Goal: Task Accomplishment & Management: Manage account settings

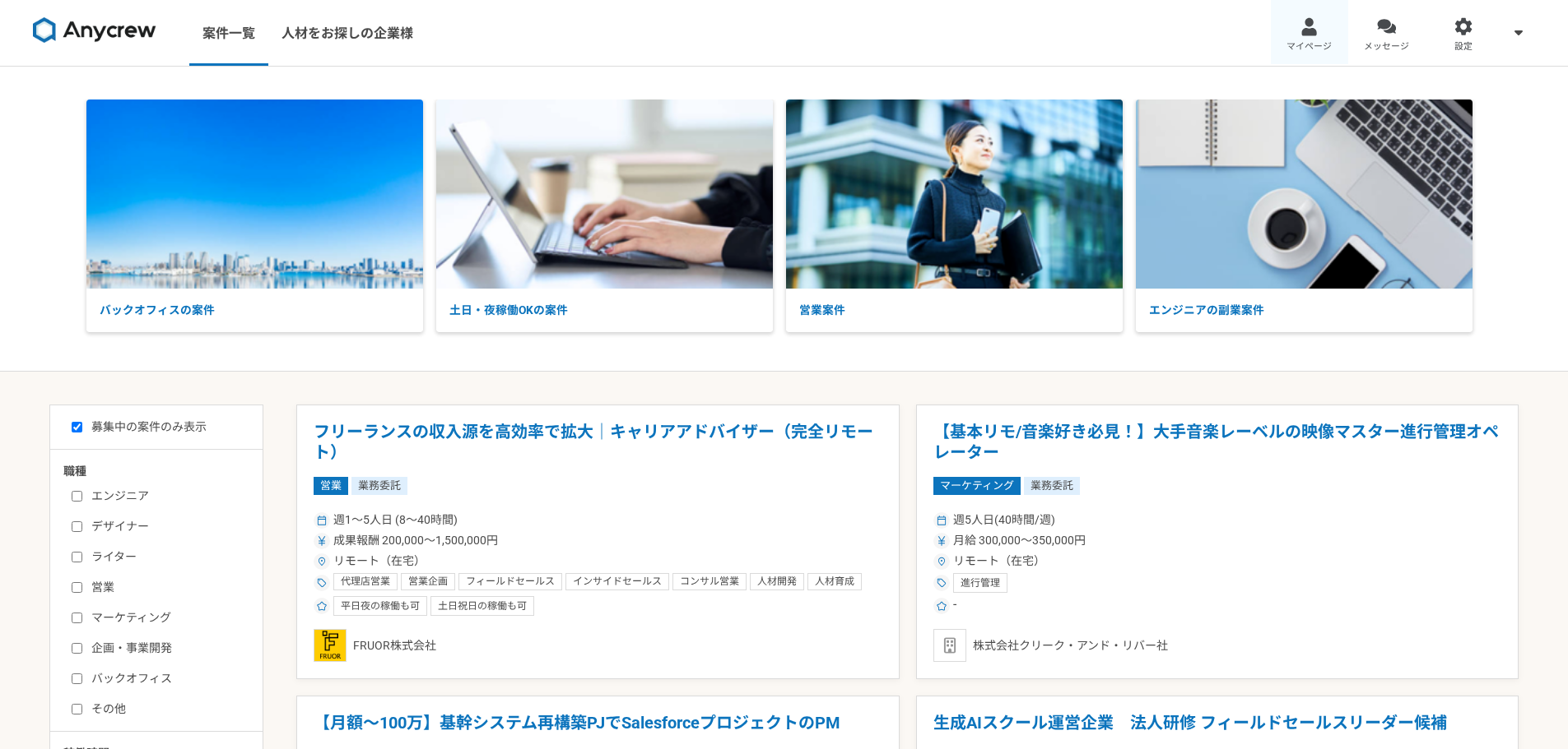
click at [1298, 38] on link "マイページ" at bounding box center [1309, 33] width 77 height 65
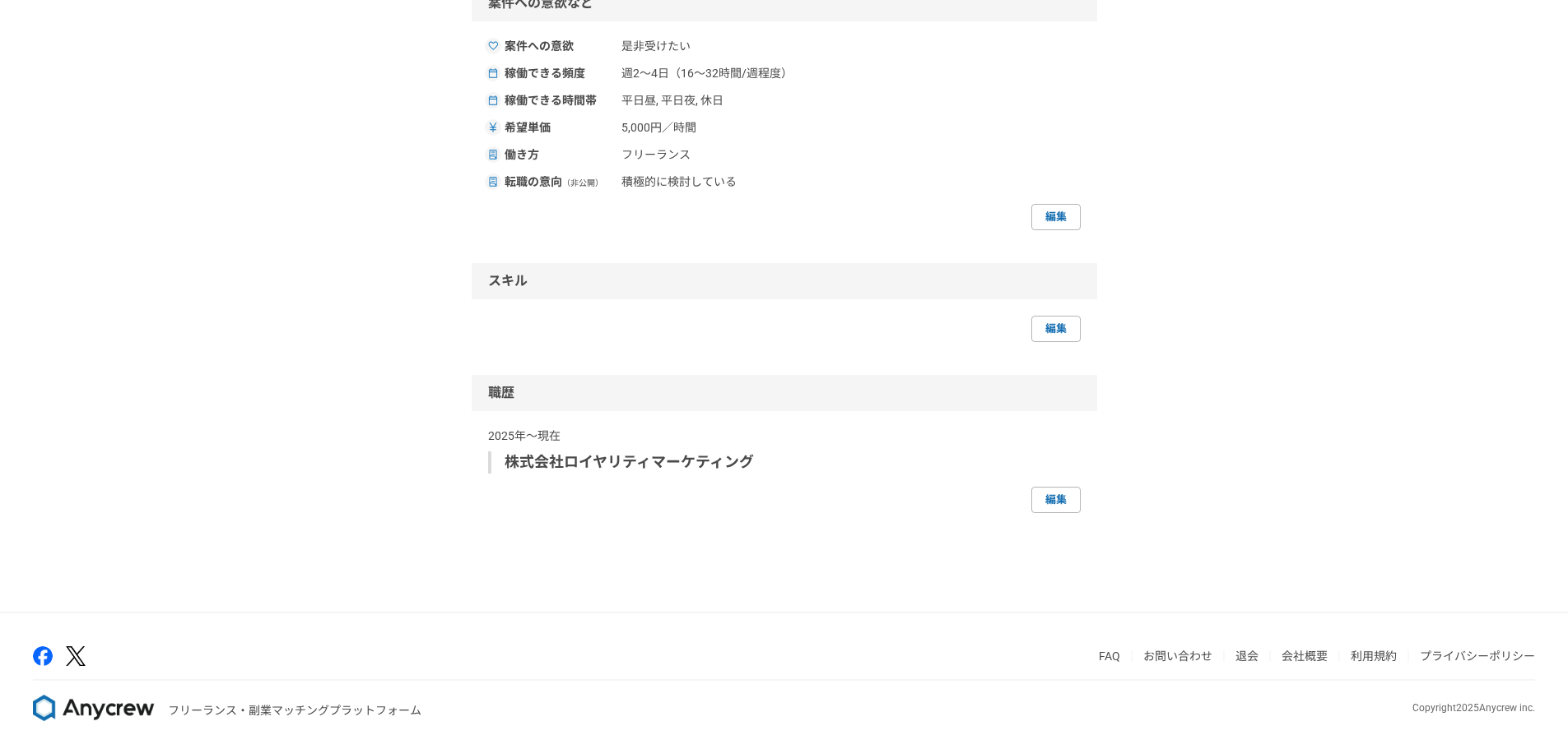
scroll to position [571, 0]
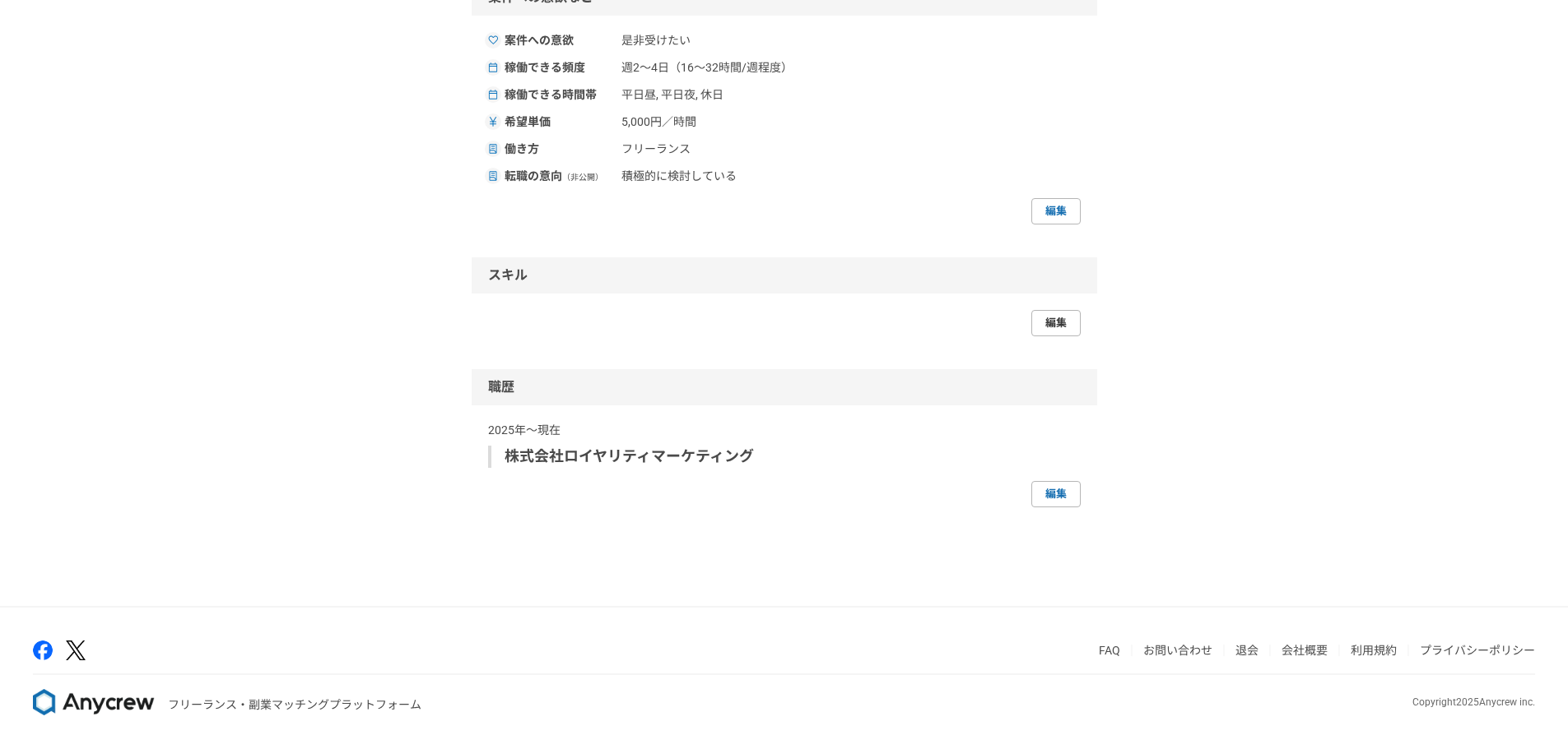
click at [1053, 322] on link "編集" at bounding box center [1056, 323] width 50 height 27
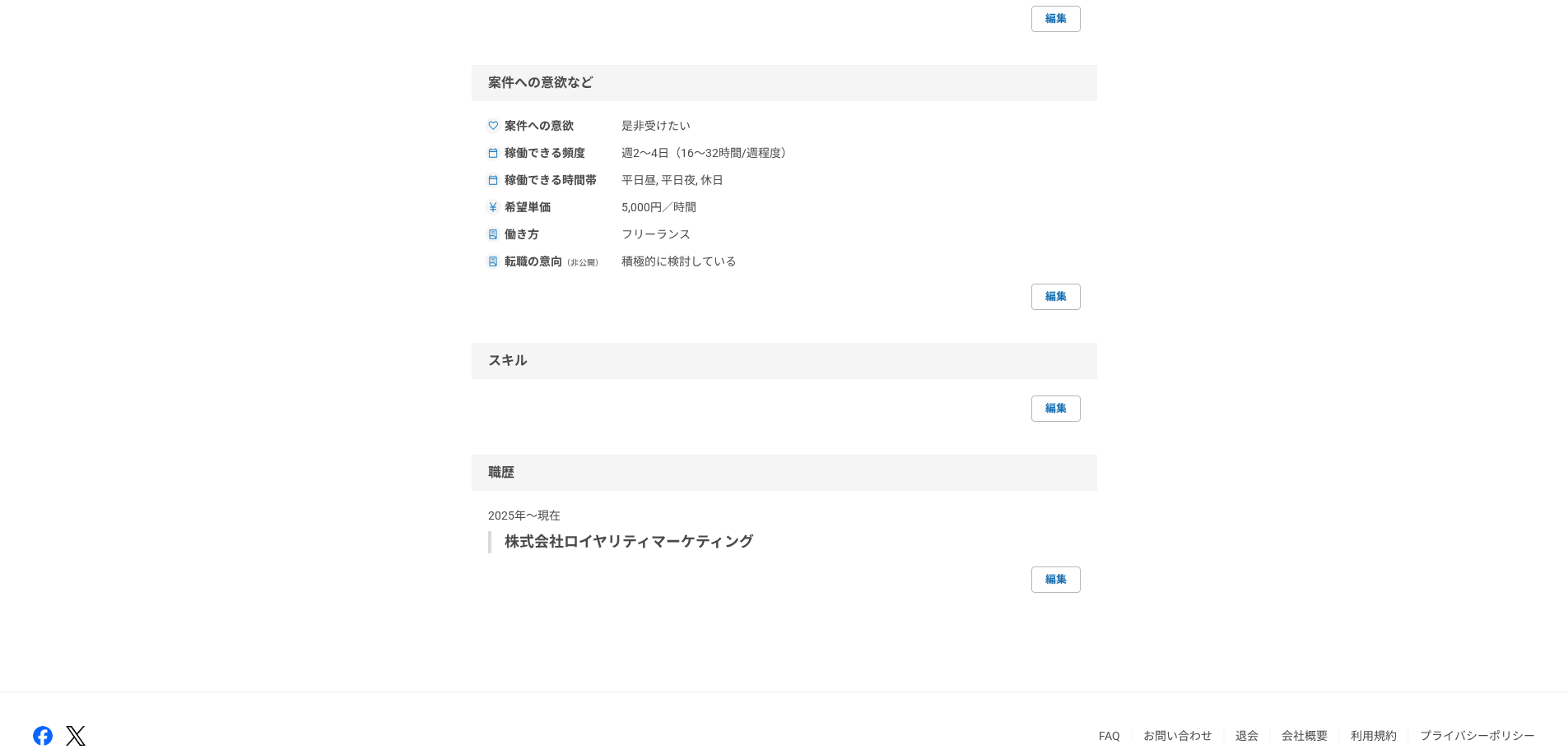
scroll to position [494, 0]
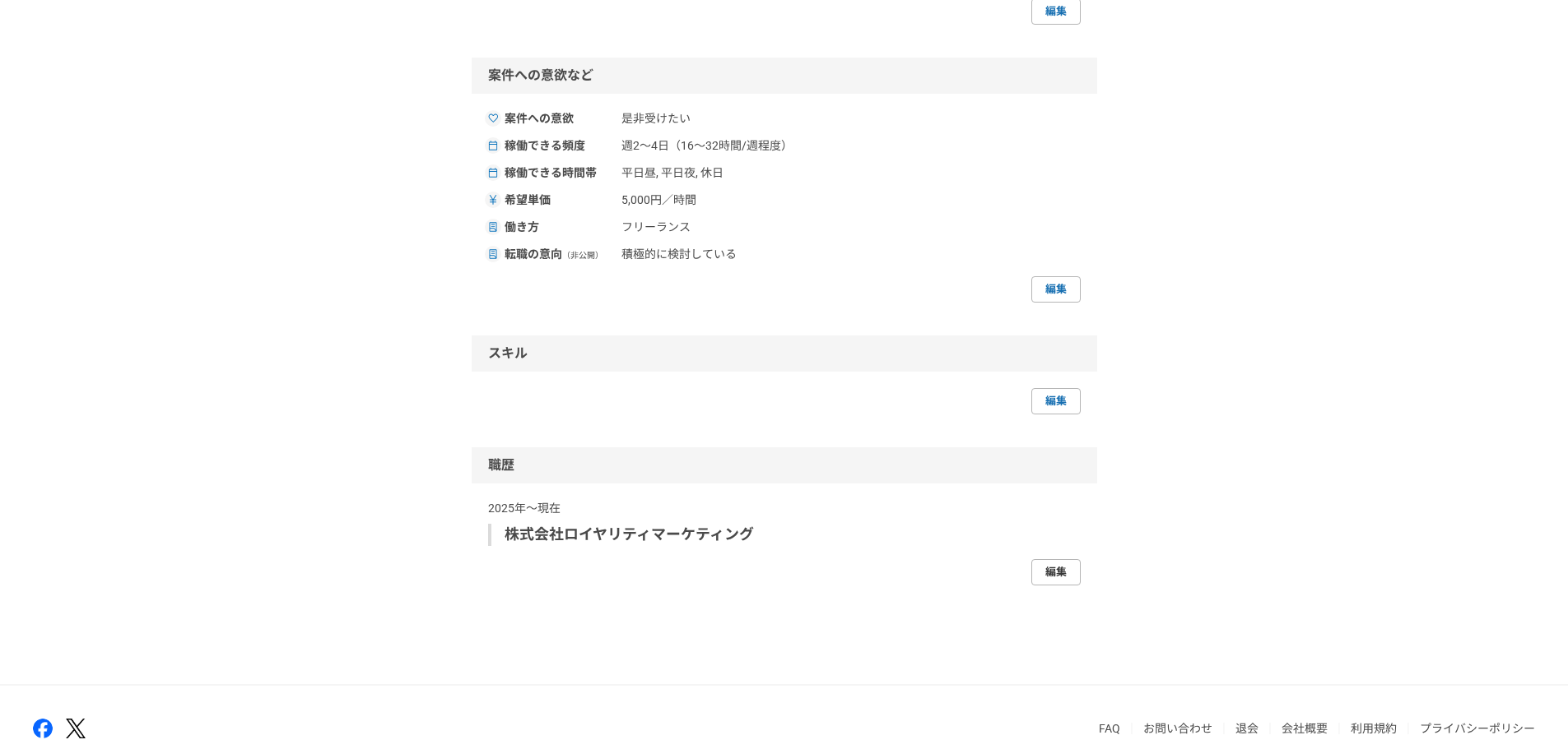
click at [1064, 575] on link "編集" at bounding box center [1056, 572] width 50 height 27
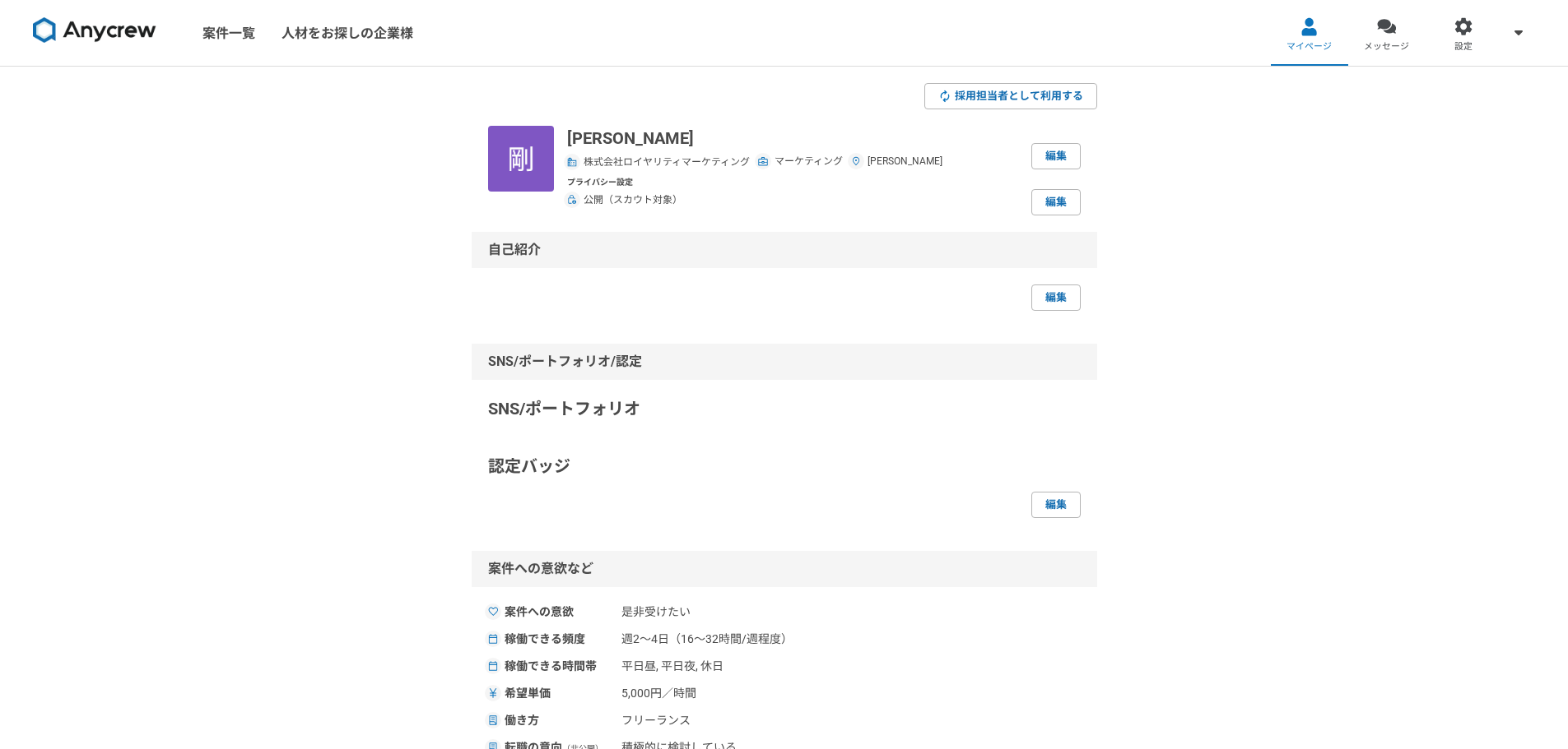
select select
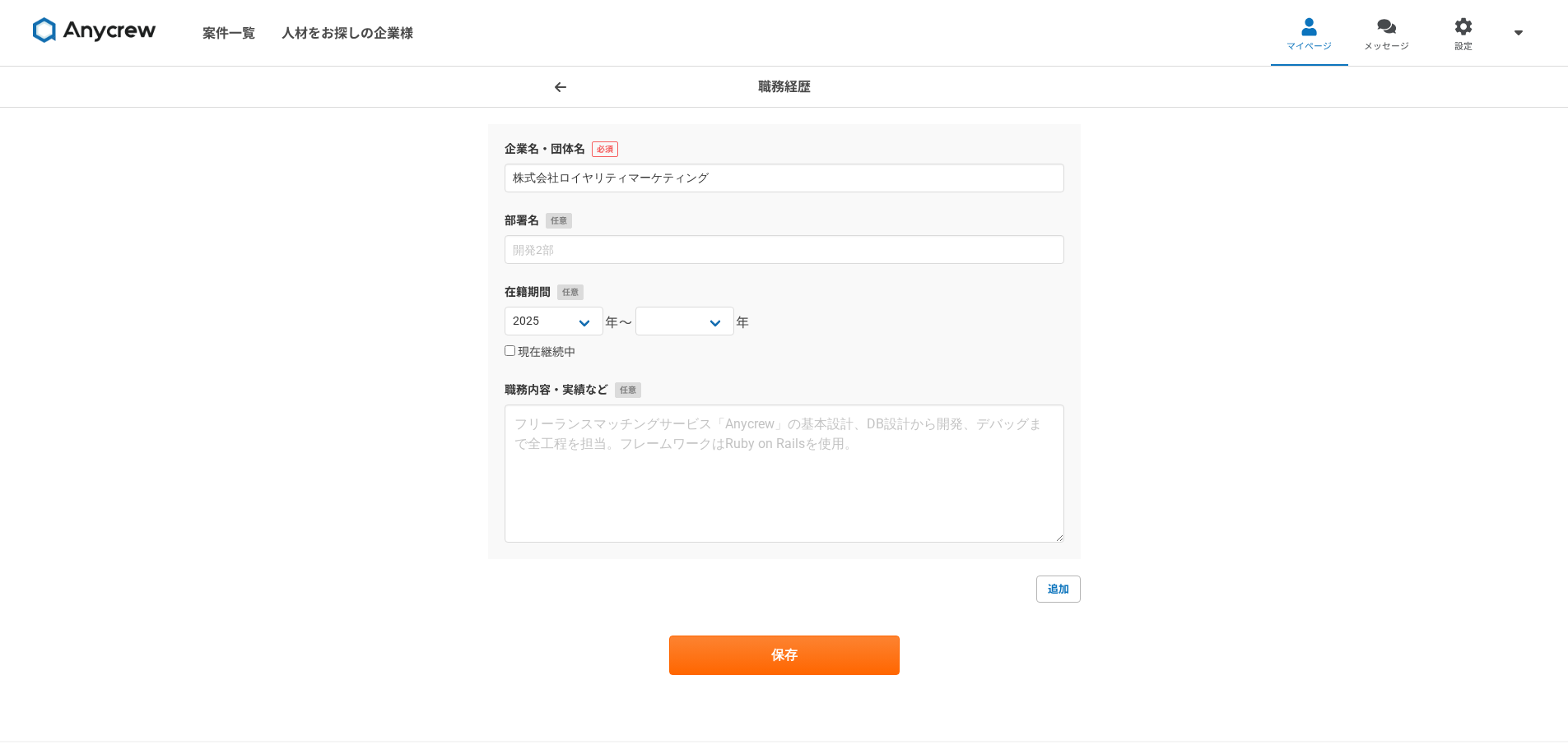
click at [555, 83] on icon at bounding box center [561, 86] width 12 height 13
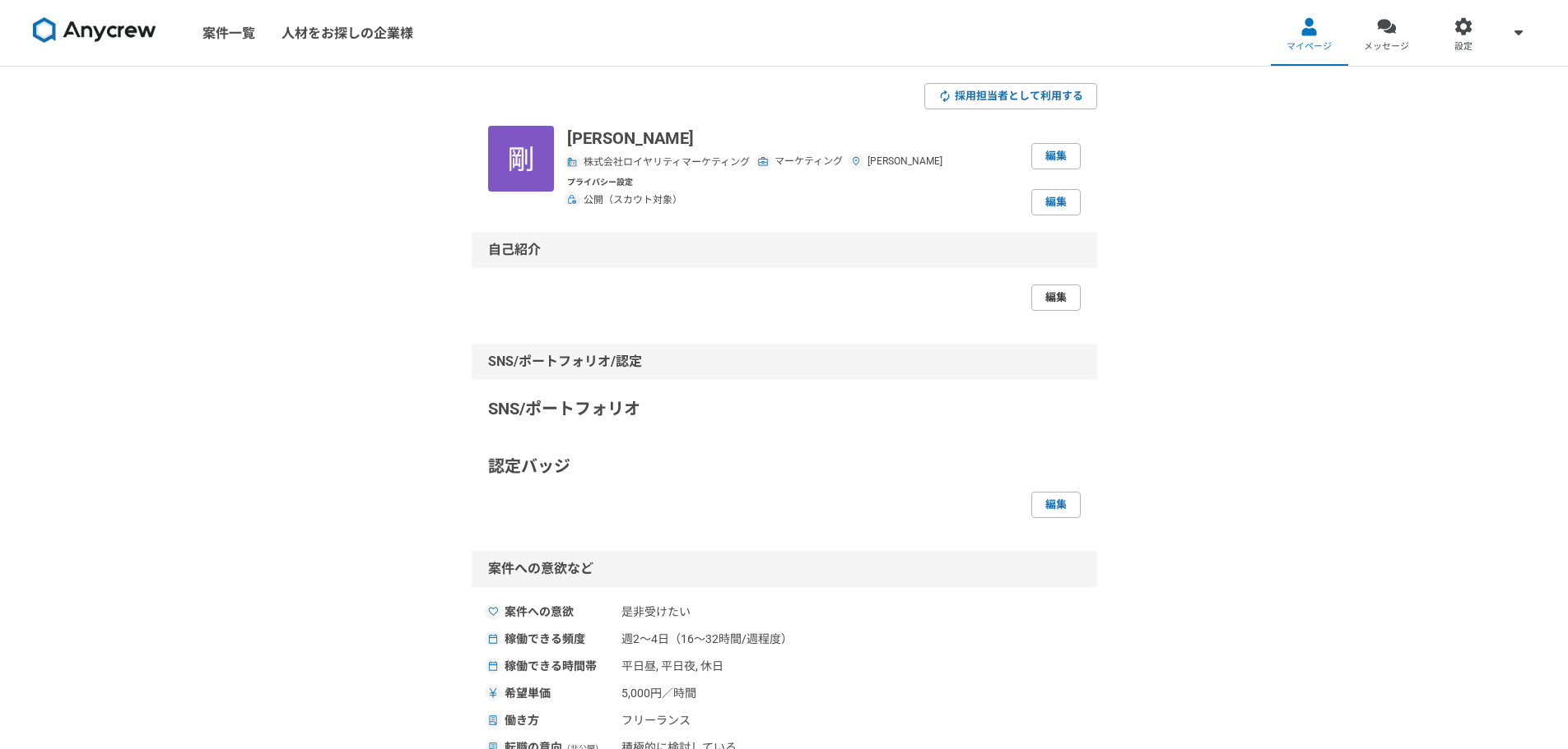
click at [1054, 306] on link "編集" at bounding box center [1056, 298] width 50 height 27
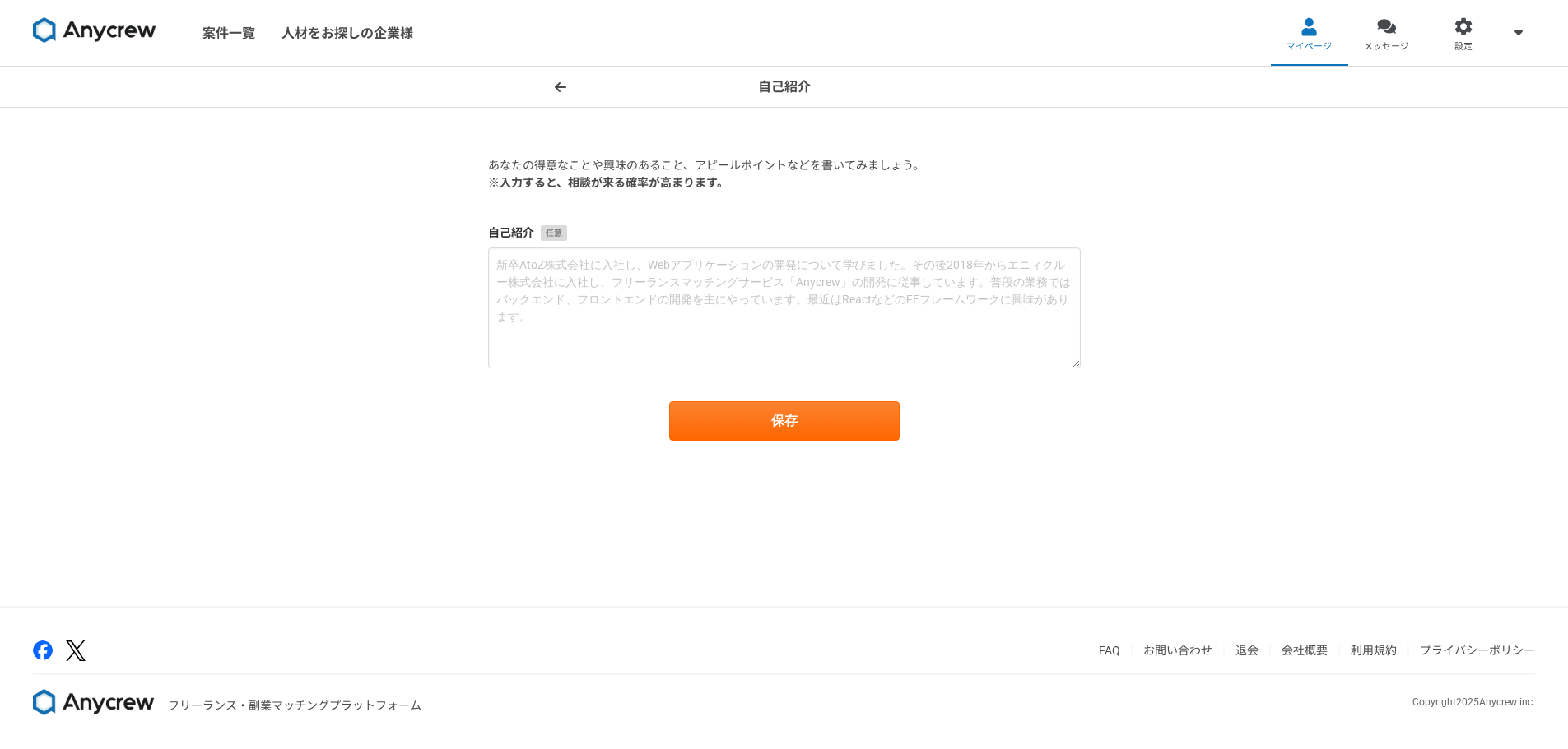
click at [557, 81] on icon at bounding box center [561, 86] width 12 height 13
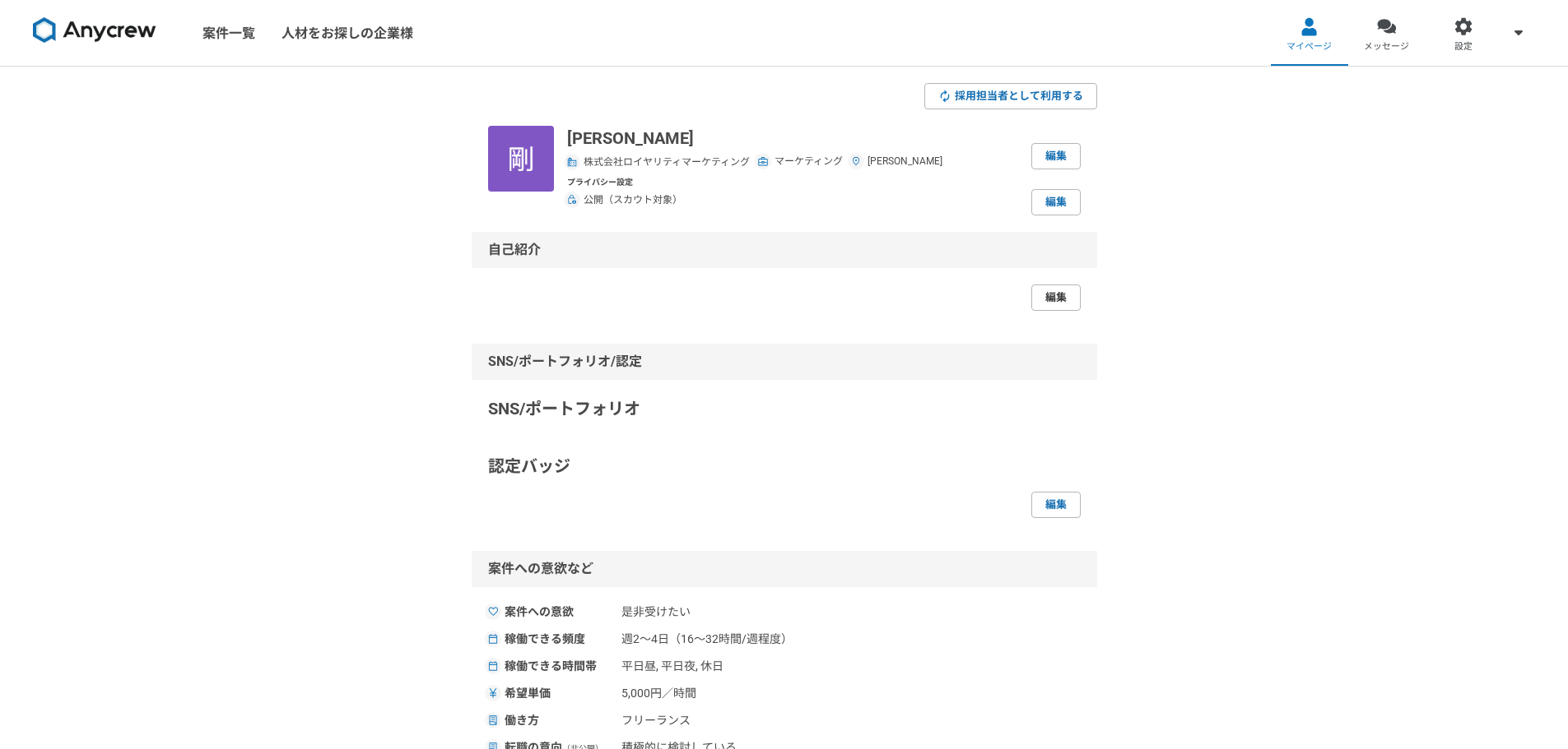
click at [1073, 299] on link "編集" at bounding box center [1056, 298] width 50 height 27
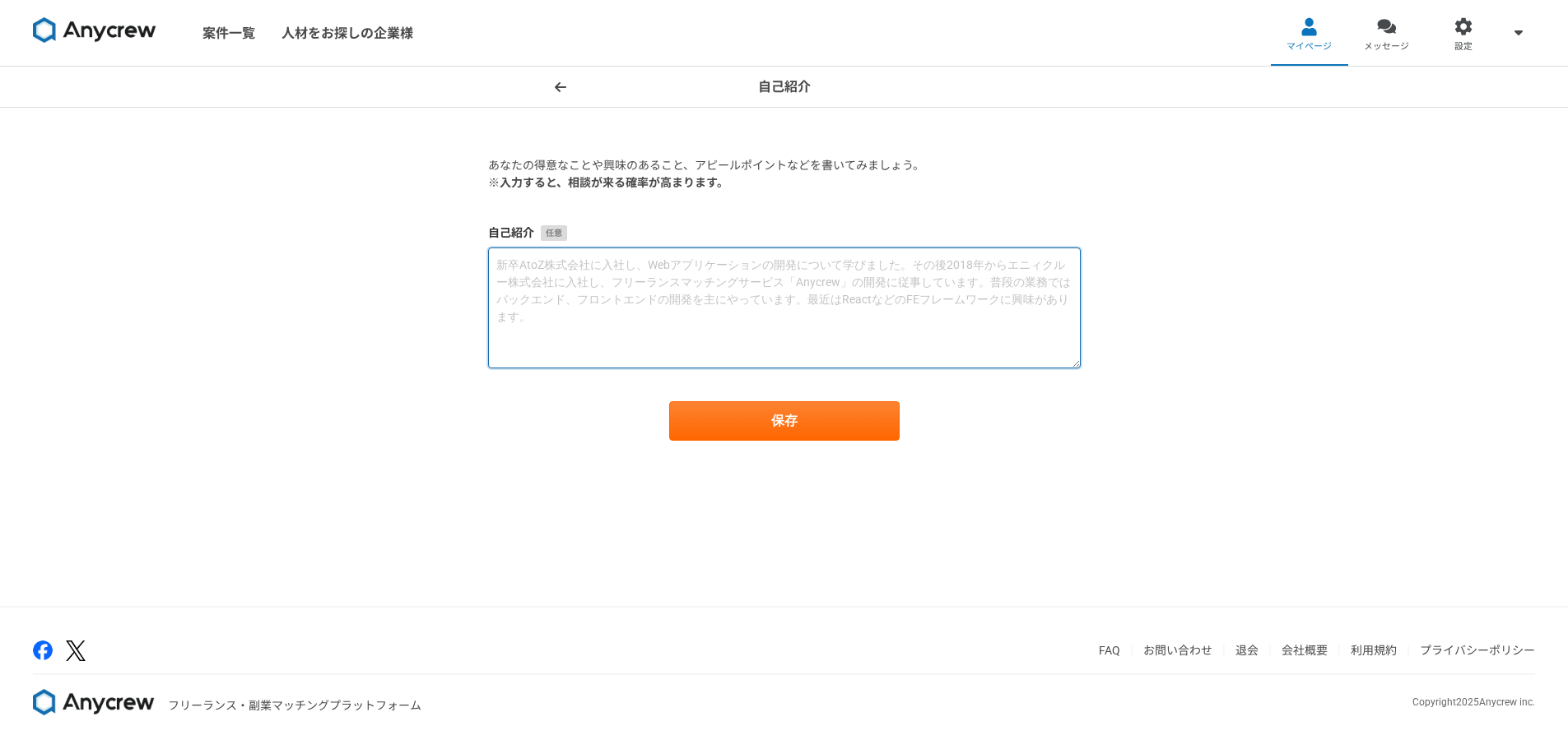
click at [806, 257] on textarea at bounding box center [784, 309] width 592 height 121
paste textarea "✅ lore（296ips） Dolorsitam・consec・adipisc・elitseddoeiusmodtemporincid。Utlabo/Etd…"
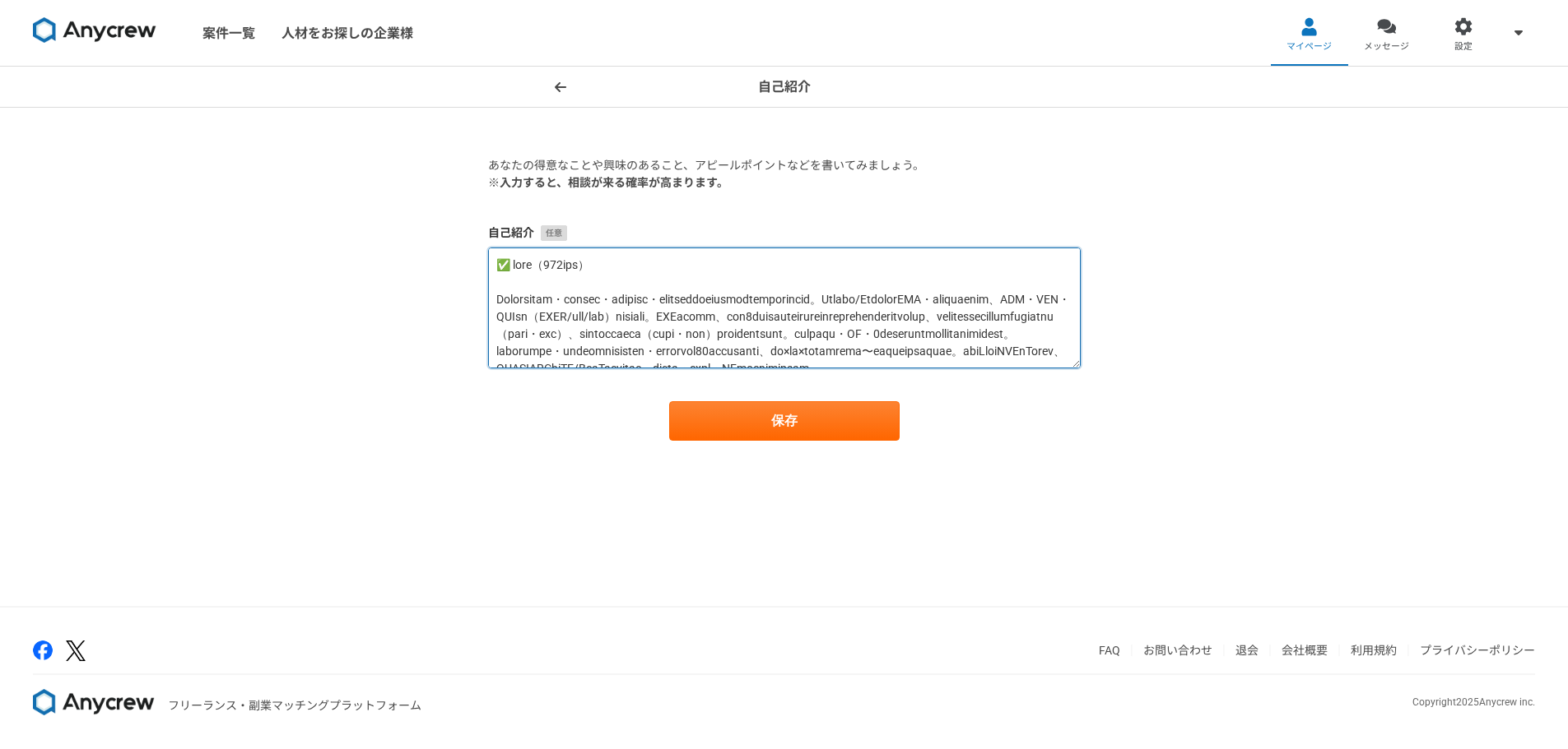
click at [639, 292] on textarea at bounding box center [784, 309] width 592 height 121
click at [600, 281] on textarea at bounding box center [784, 309] width 592 height 121
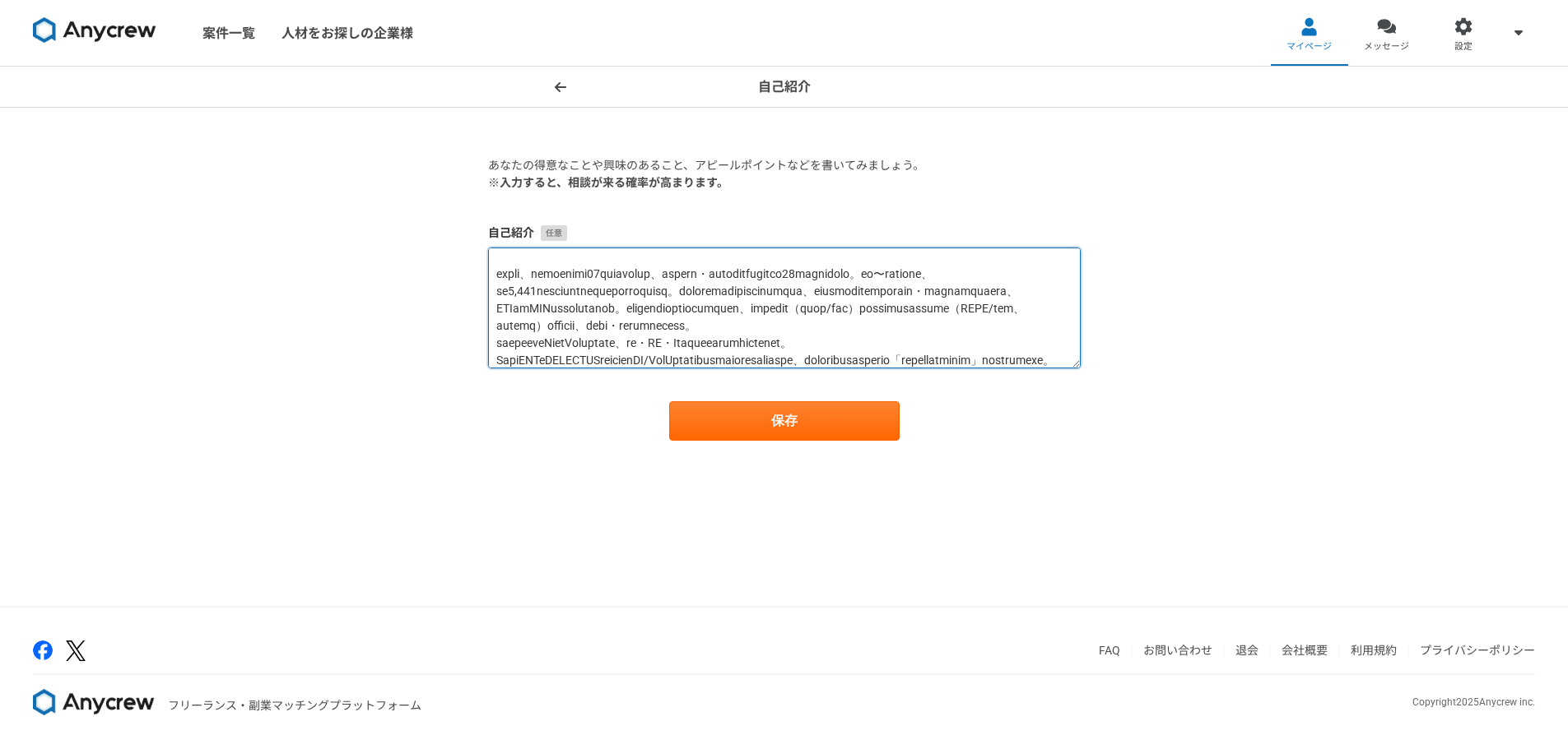
scroll to position [165, 0]
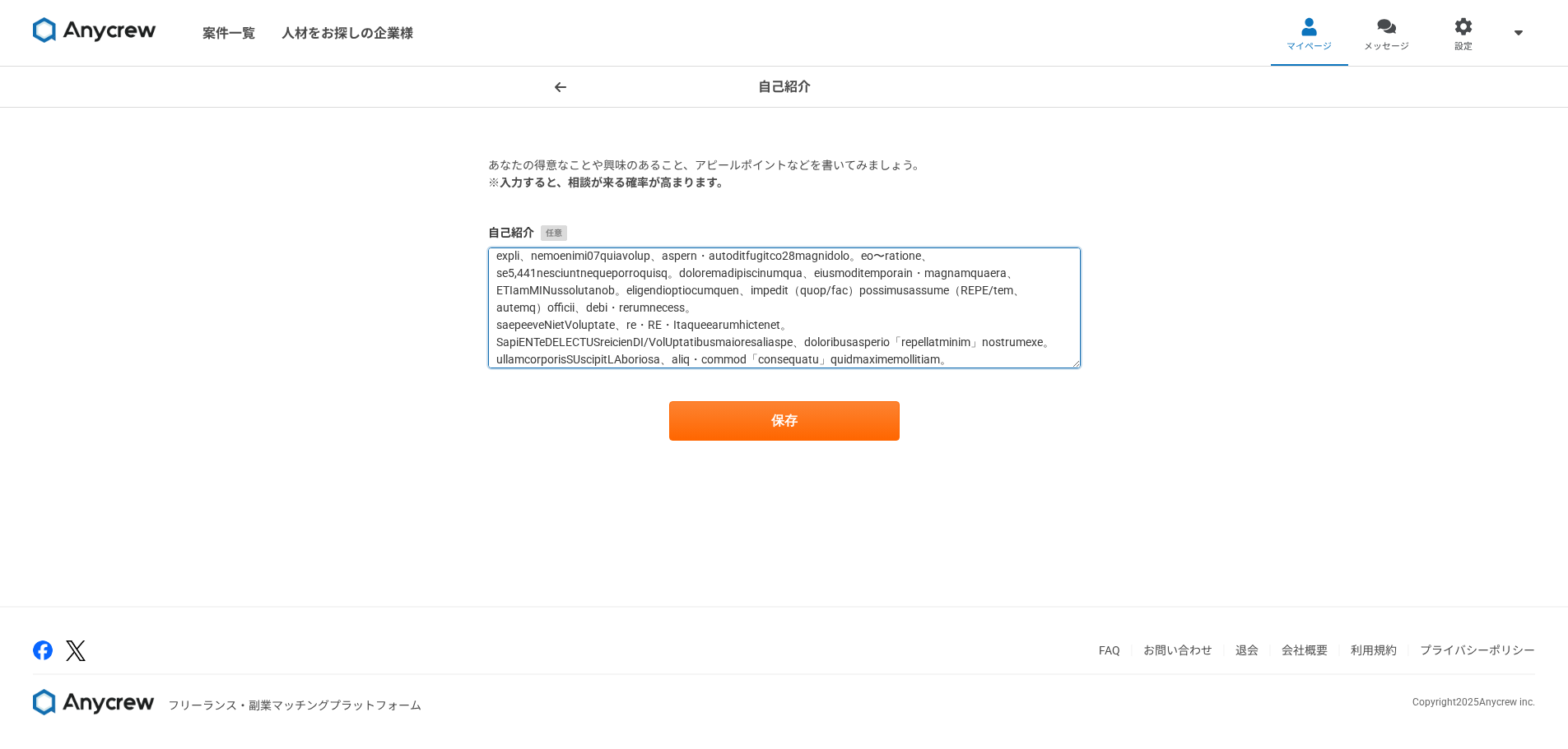
click at [640, 291] on textarea at bounding box center [784, 309] width 592 height 121
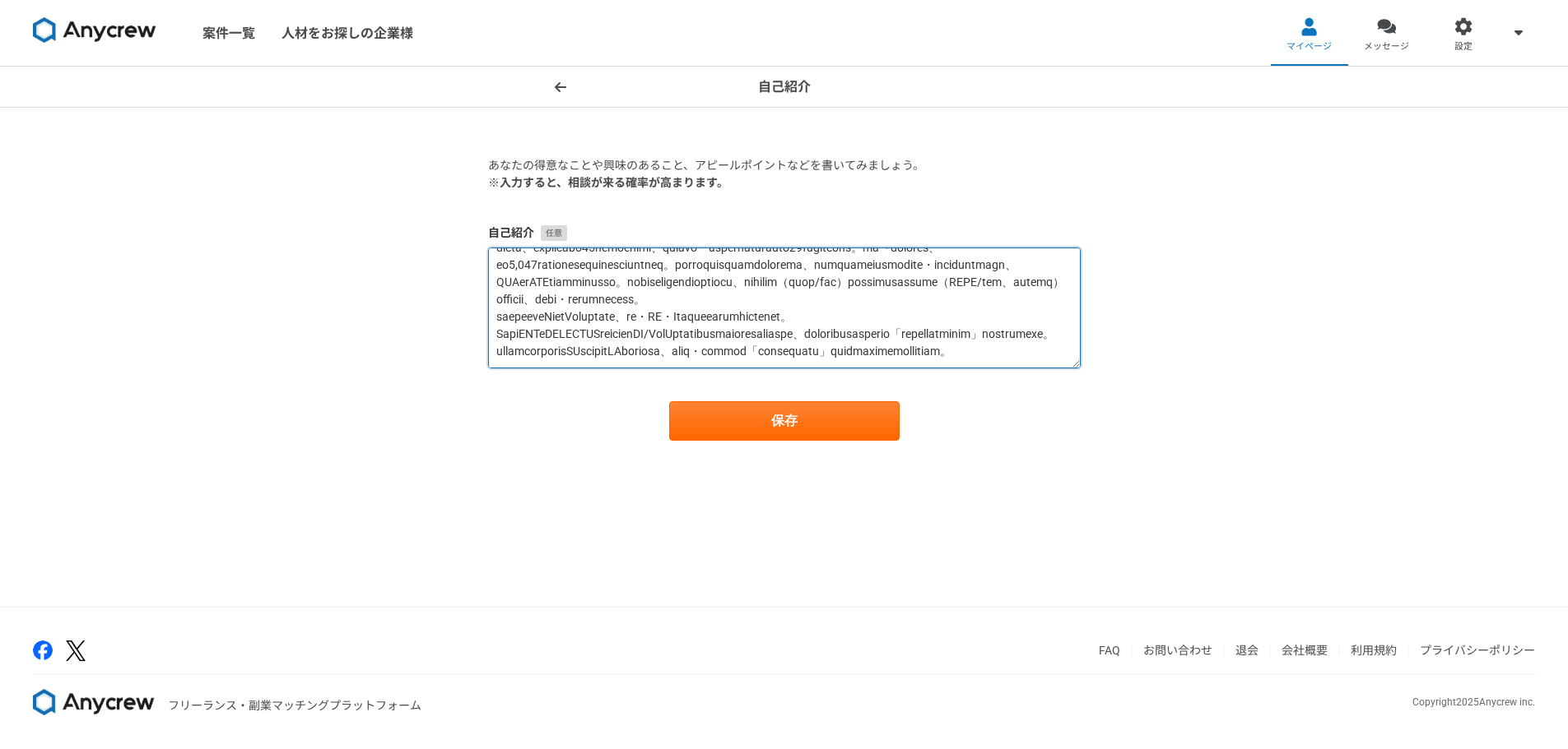
scroll to position [277, 0]
type textarea "✅ lore Ipsumdolor・sitame・consect・adipiscingelitseddoeiusmodt。Incidi/UtlaborEET・…"
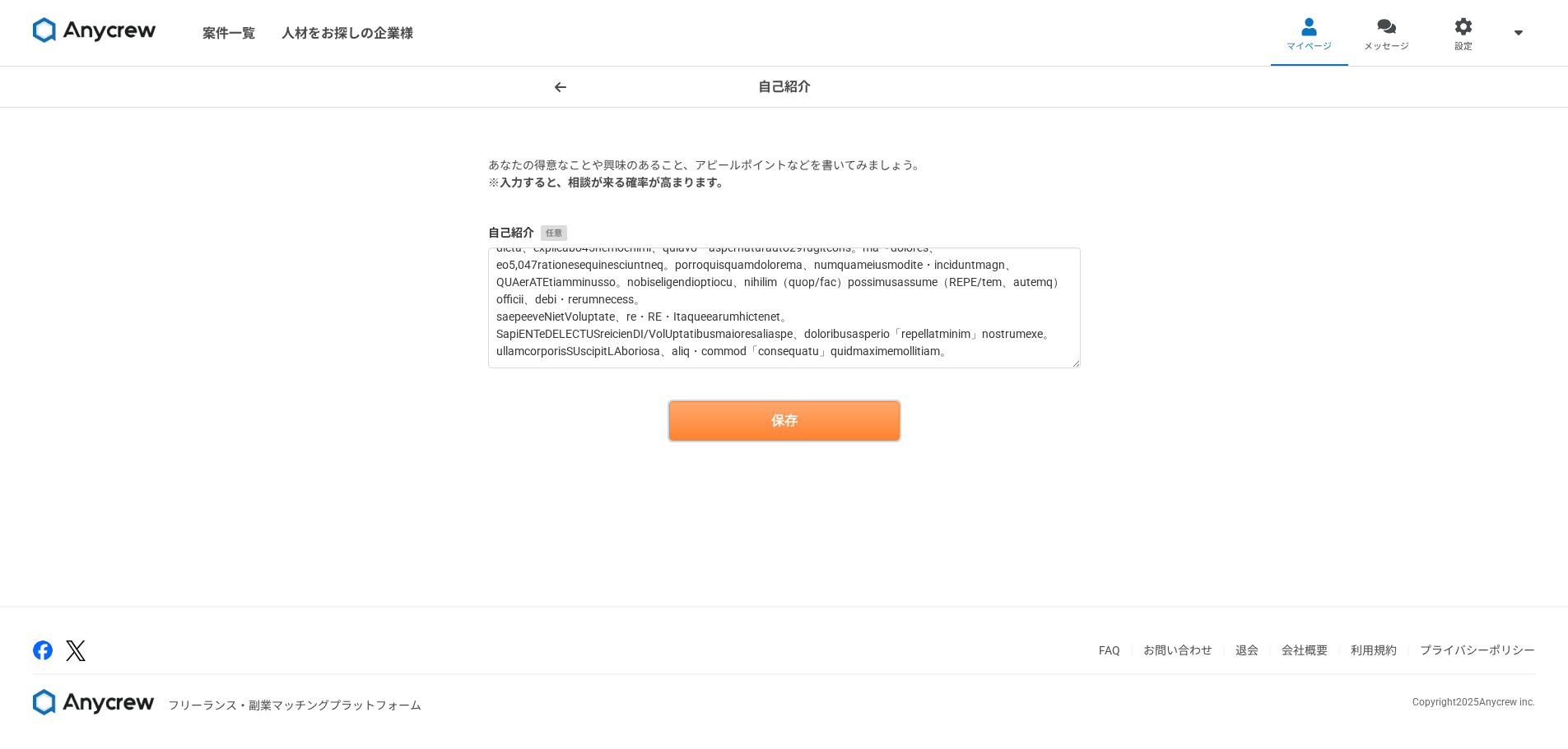
click at [744, 412] on button "保存" at bounding box center [784, 422] width 230 height 40
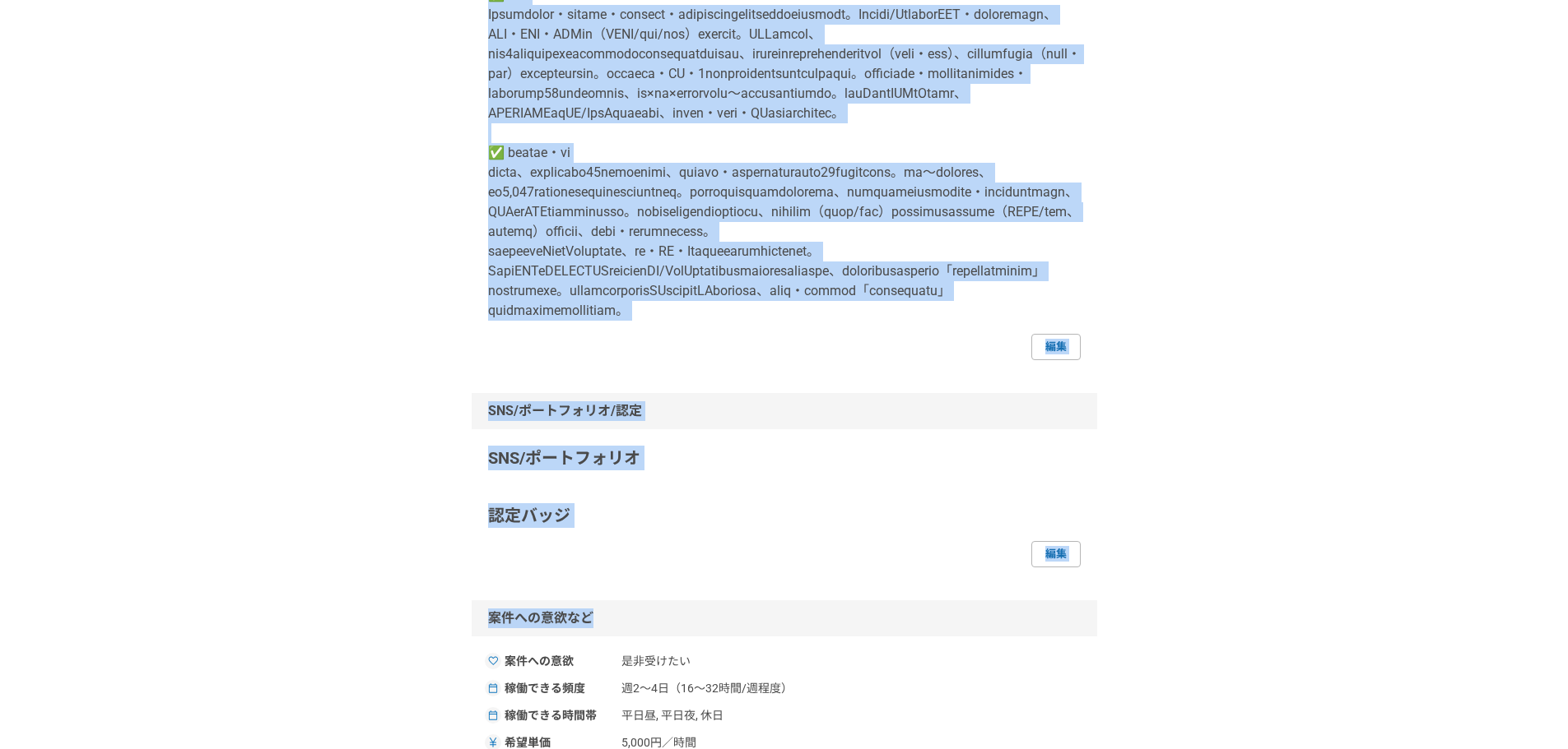
scroll to position [321, 0]
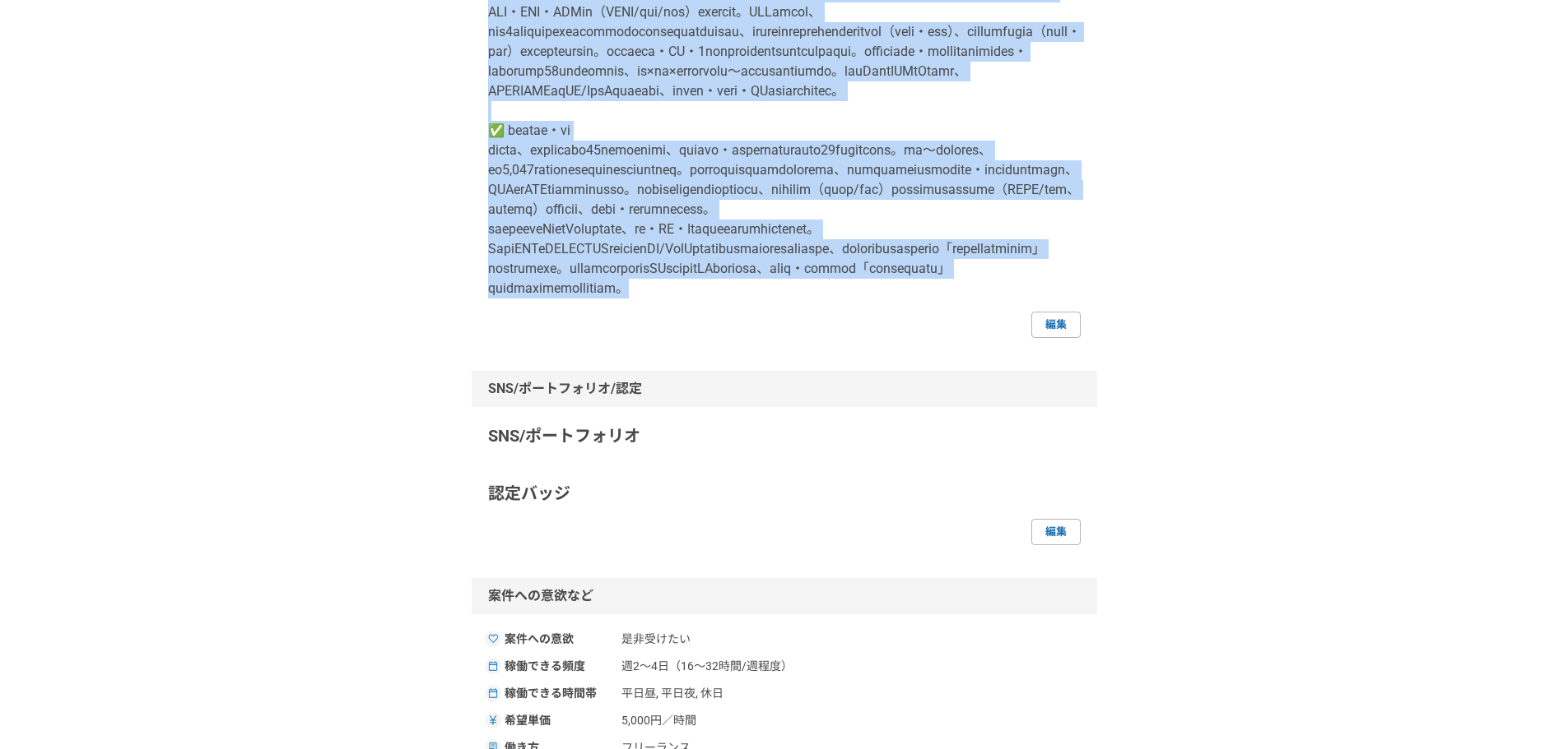
drag, startPoint x: 493, startPoint y: 297, endPoint x: 773, endPoint y: 415, distance: 303.8
click at [773, 299] on p at bounding box center [784, 131] width 592 height 335
copy p "✅ lore Ipsumdolor・sitame・consect・adipiscingelitseddoeiusmodt。Incidi/UtlaborEET・…"
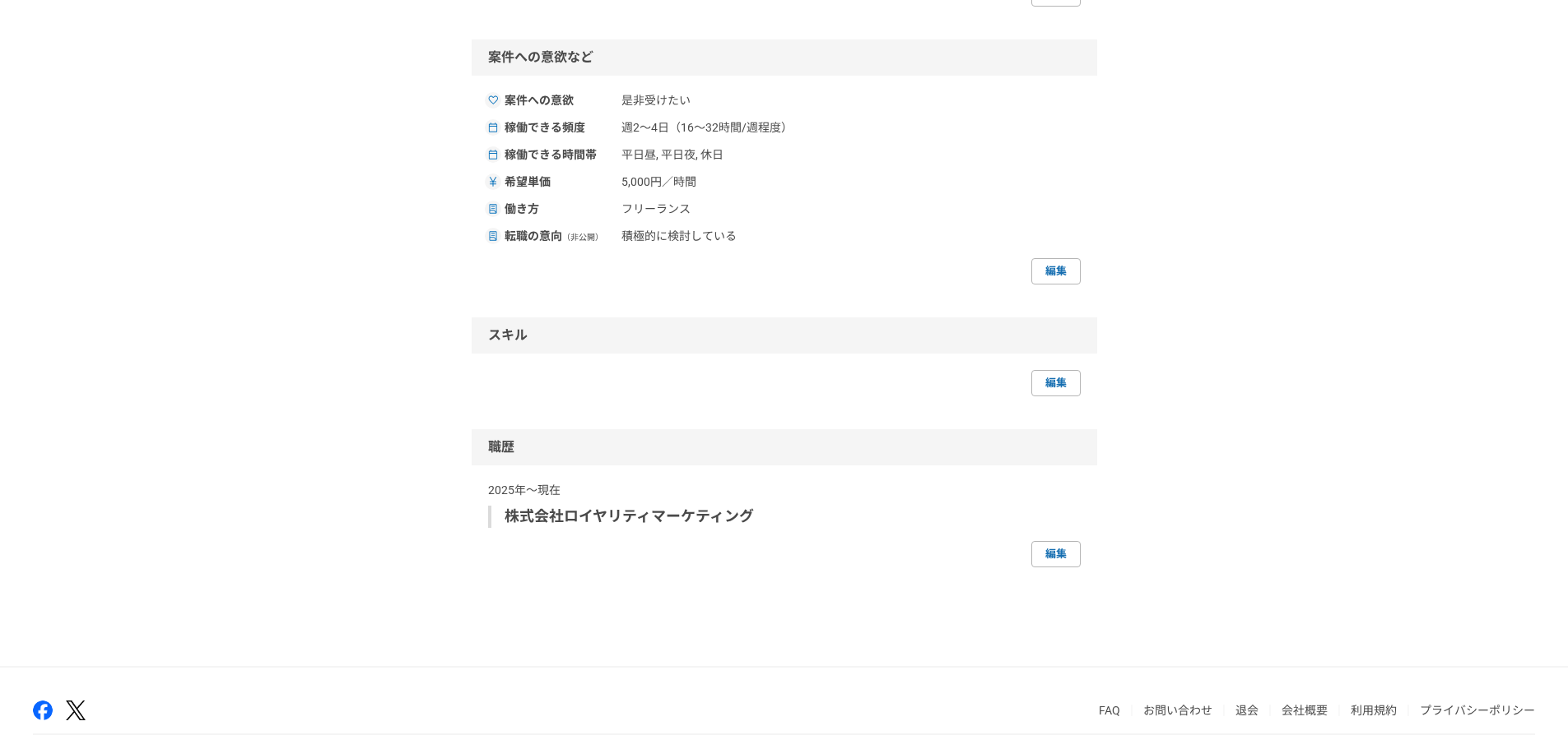
scroll to position [980, 0]
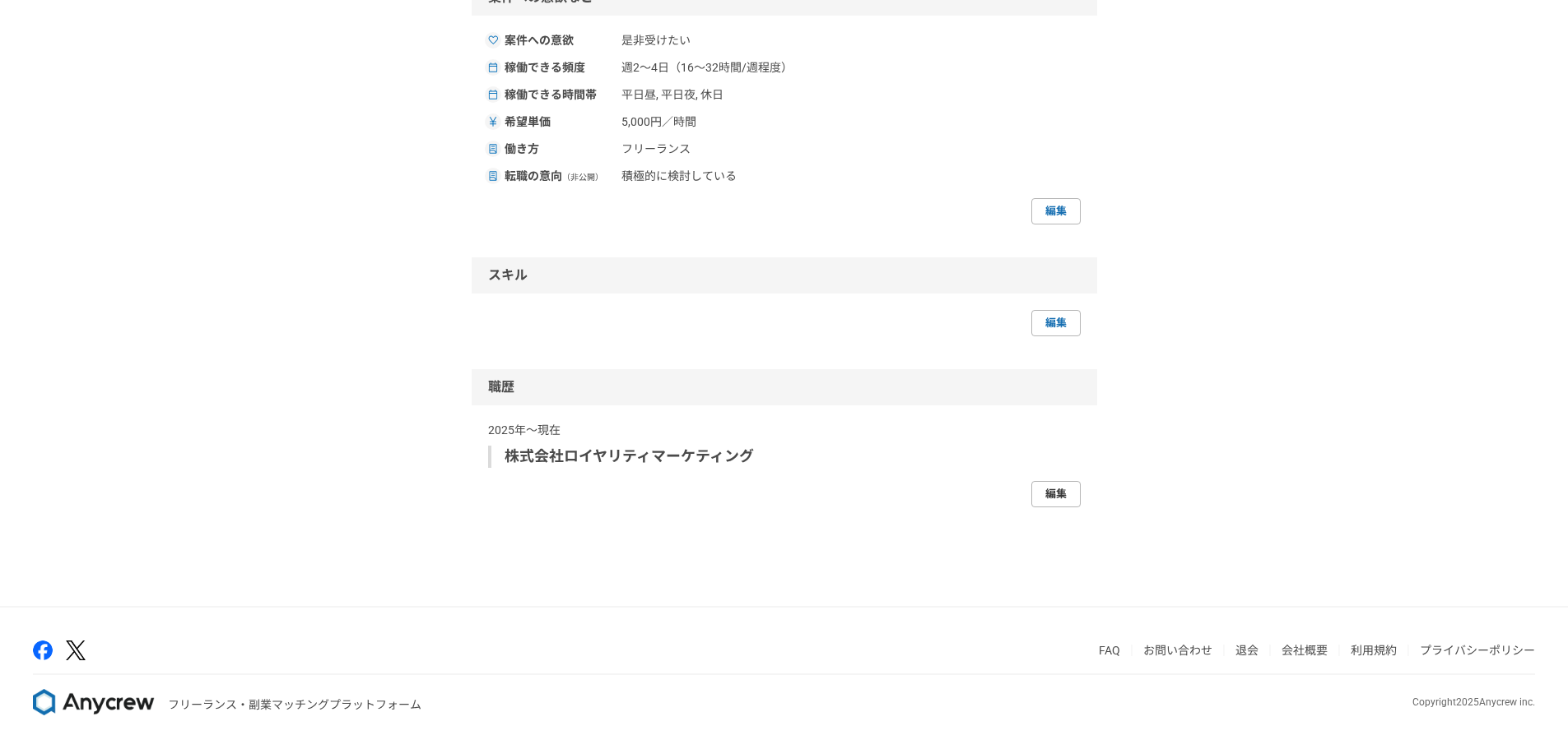
click at [1056, 508] on link "編集" at bounding box center [1056, 494] width 50 height 27
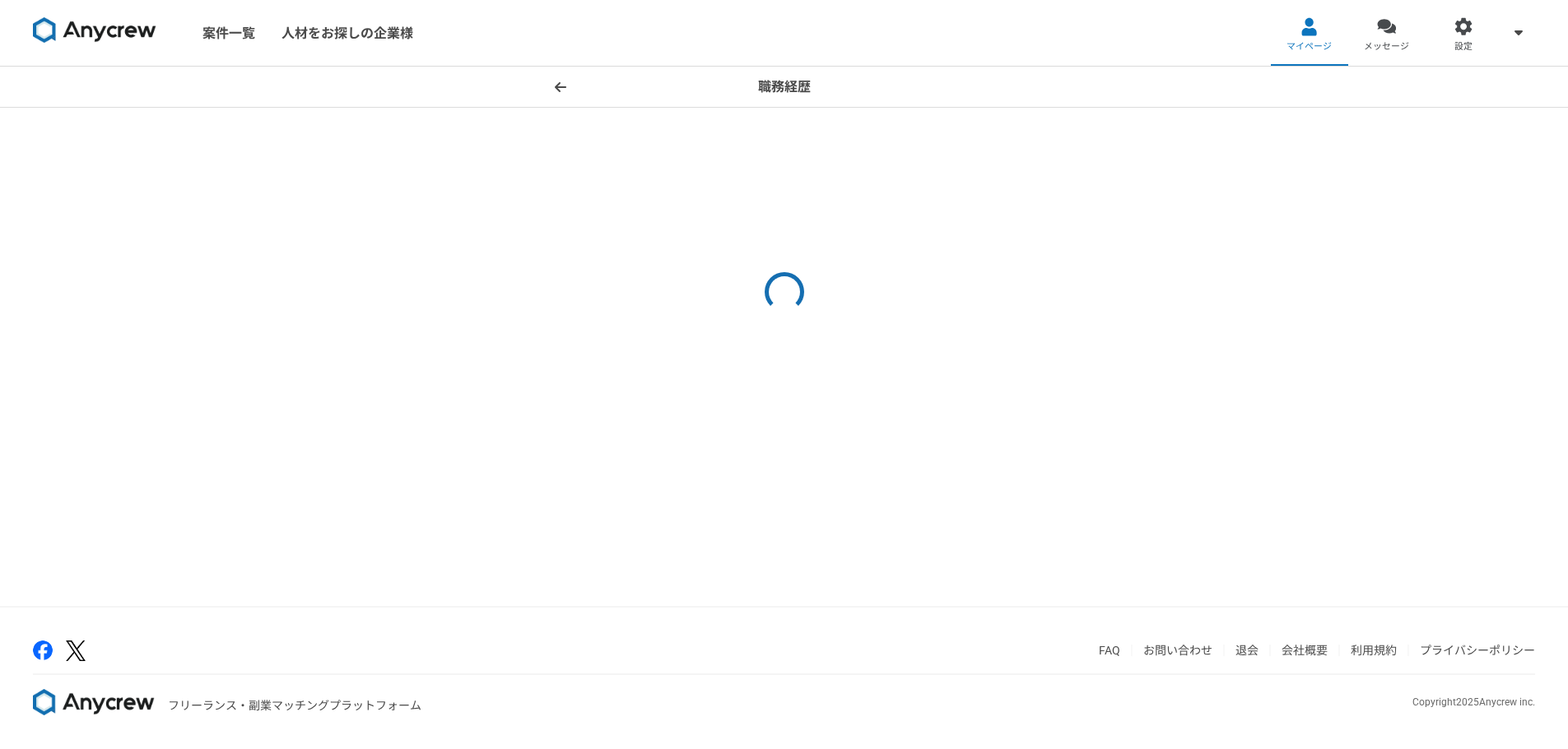
select select
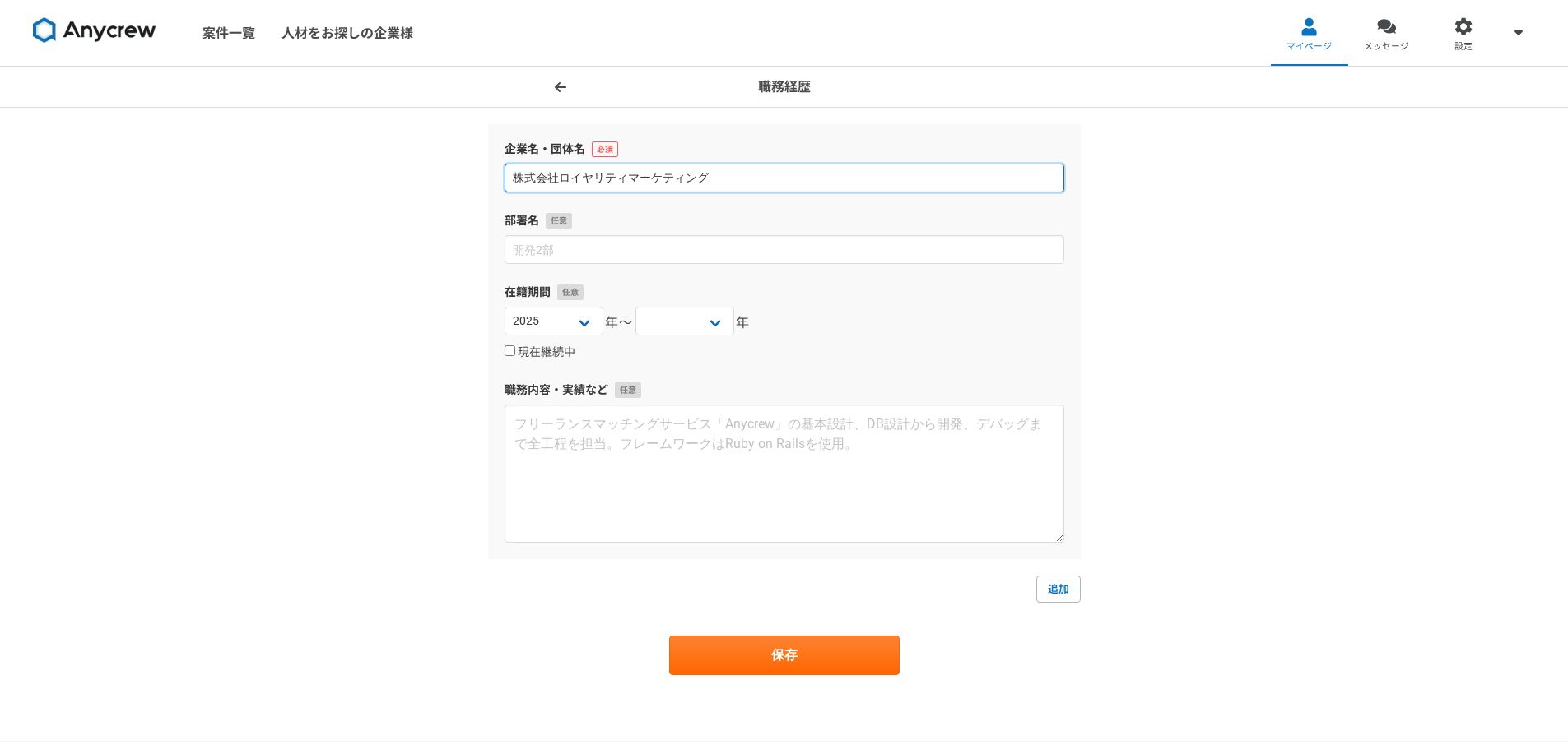
drag, startPoint x: 720, startPoint y: 178, endPoint x: 552, endPoint y: 181, distance: 168.0
click at [552, 181] on input "株式会社ロイヤリティマーケティング" at bounding box center [784, 178] width 560 height 29
drag, startPoint x: 560, startPoint y: 181, endPoint x: 873, endPoint y: 178, distance: 313.0
click at [873, 178] on input "株式会社ロイヤリティマーケティング" at bounding box center [784, 178] width 560 height 29
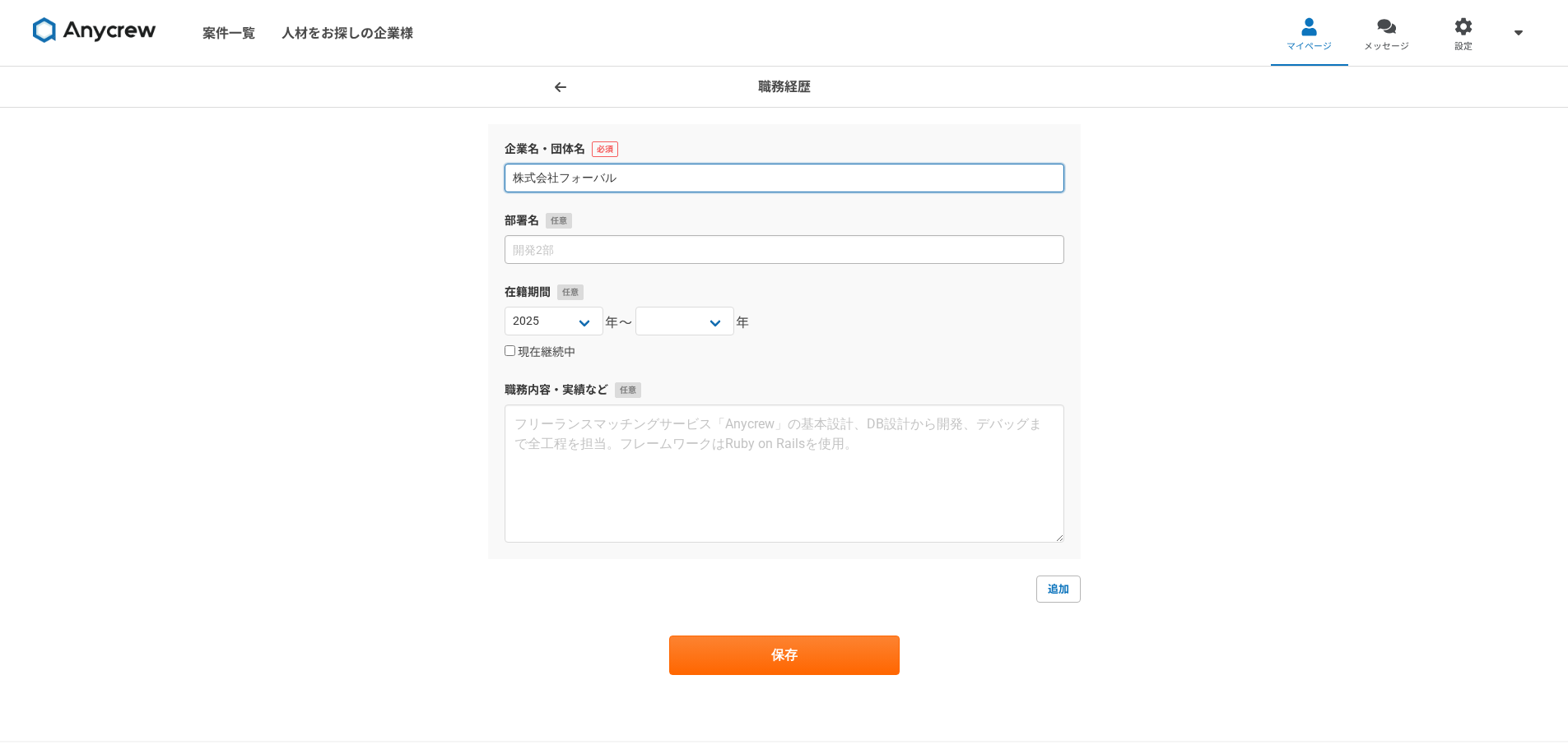
type input "株式会社フォーバル"
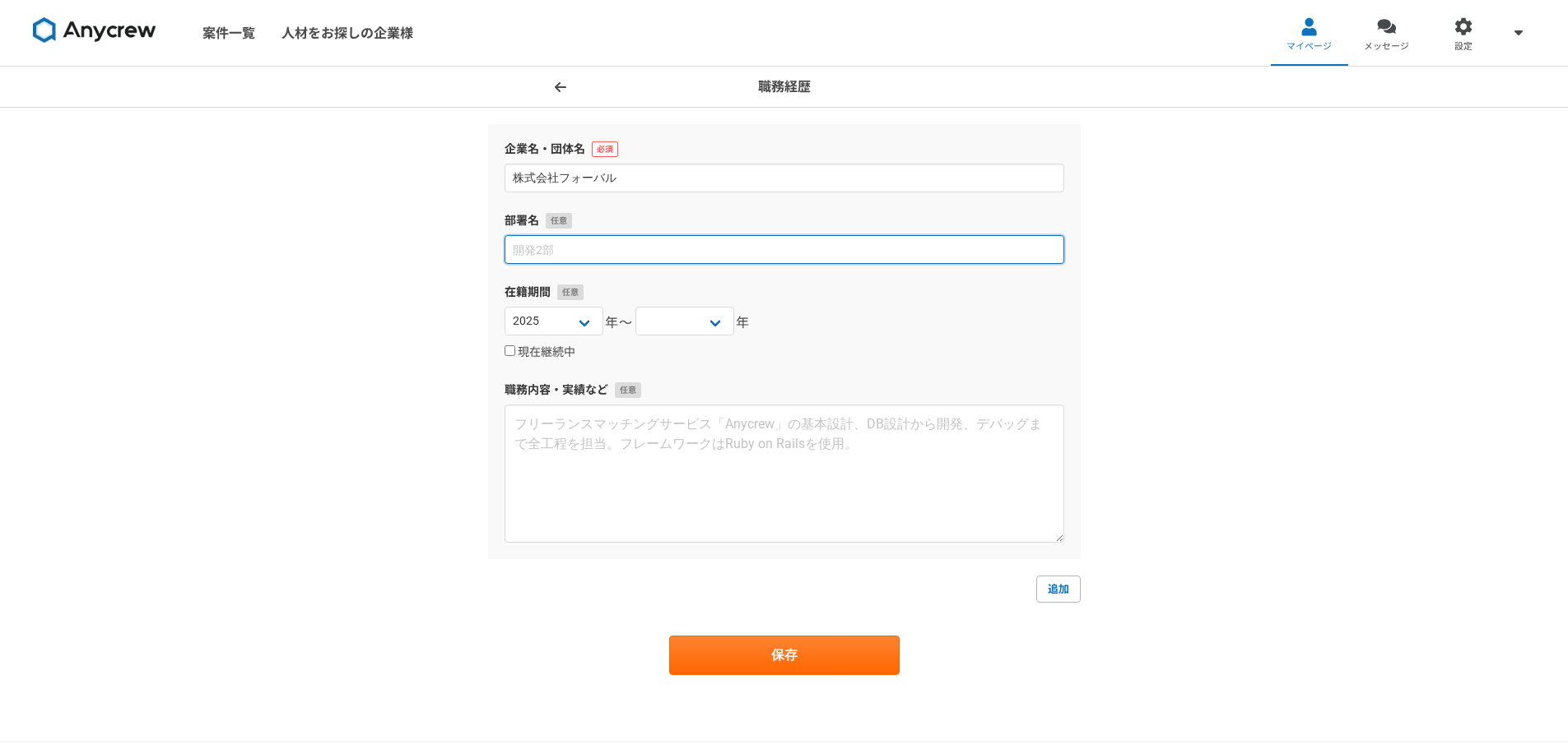
click at [693, 254] on input at bounding box center [784, 249] width 560 height 29
type input "ソリューション事業部"
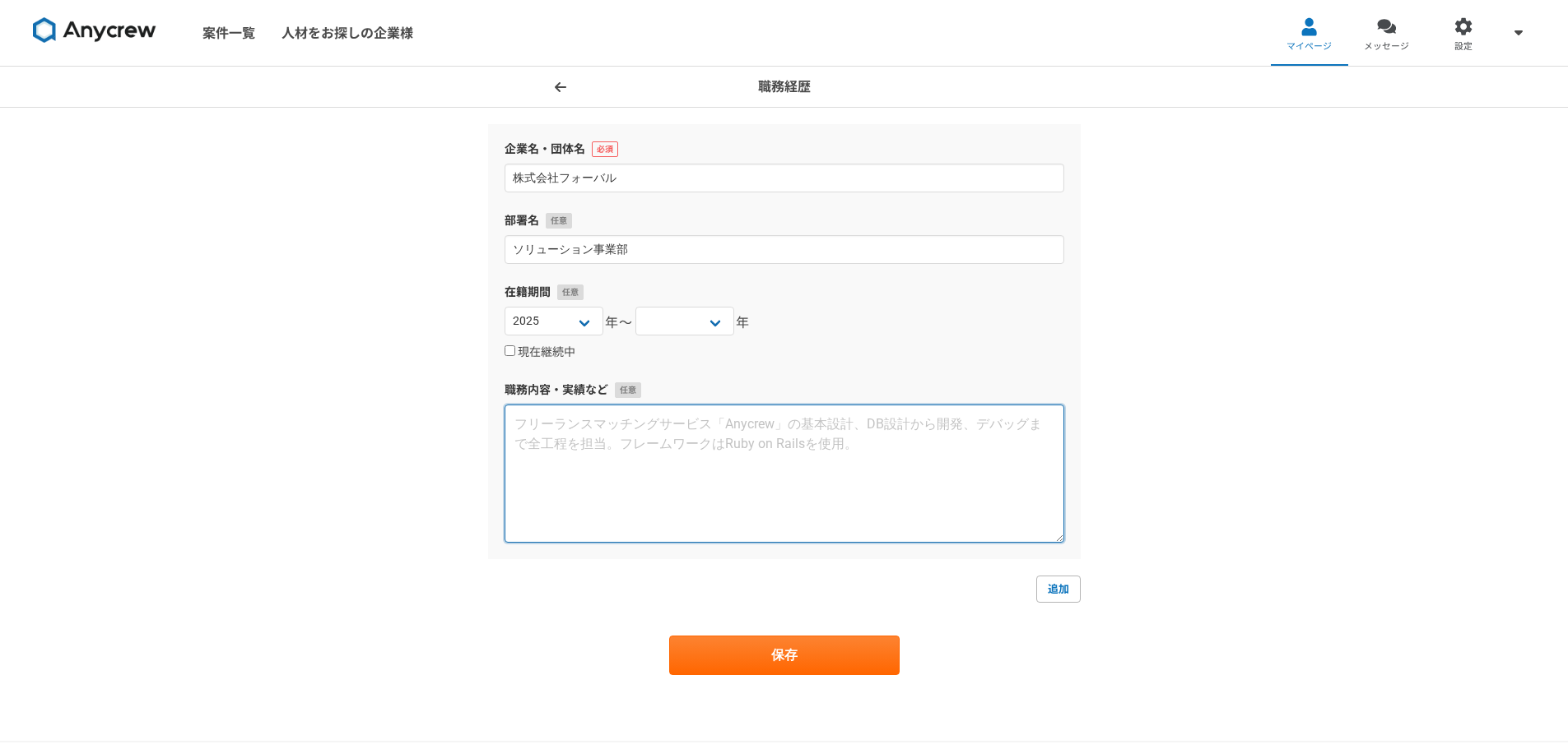
click at [696, 437] on textarea at bounding box center [784, 473] width 560 height 138
paste textarea "法人向け通信サービスの新規開拓営業を担当。飛び込み・テレアポを中心に中小企業経営者へ提案を行い、通信コスト削減やIT導入支援を推進しました。営業スタイルは顧客…"
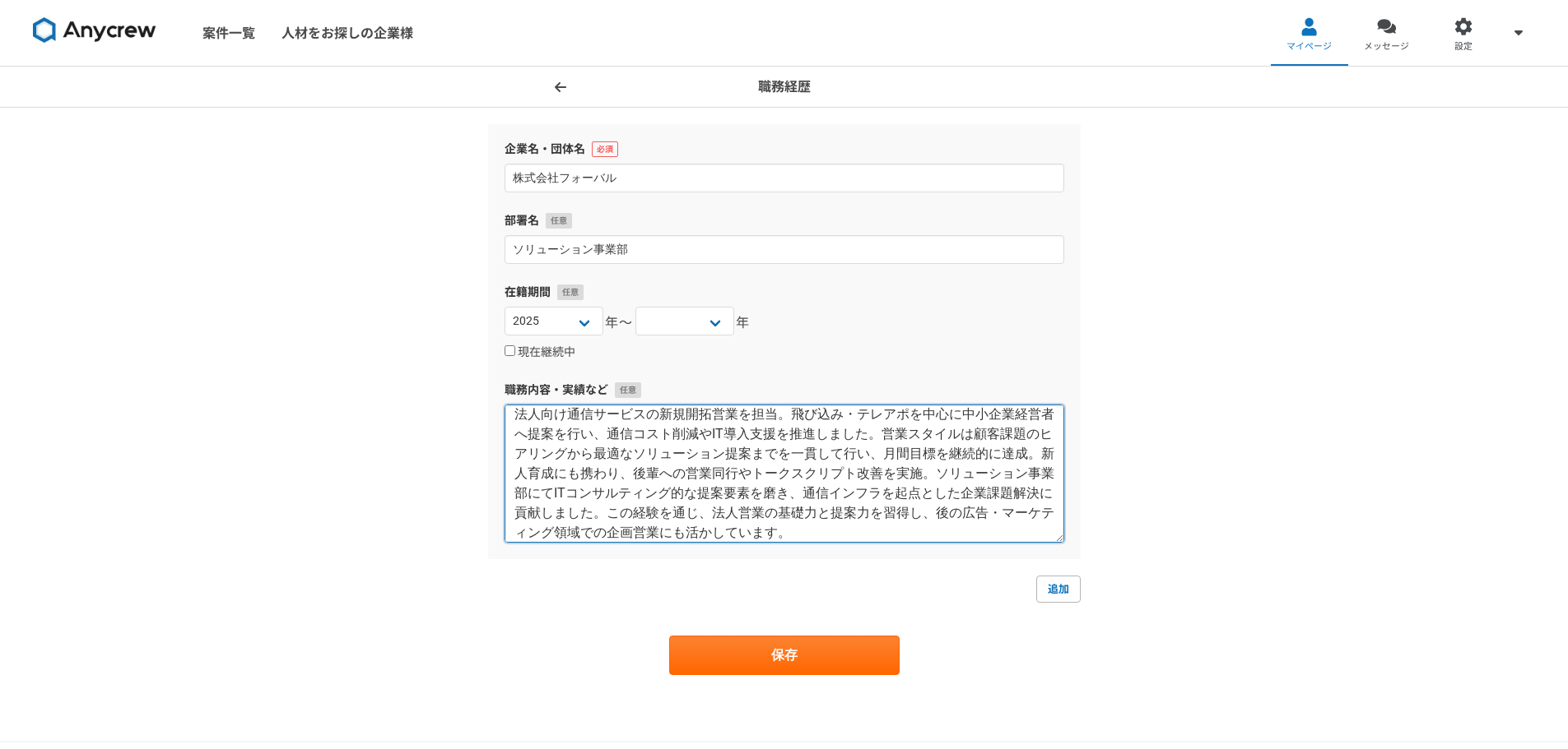
scroll to position [20, 0]
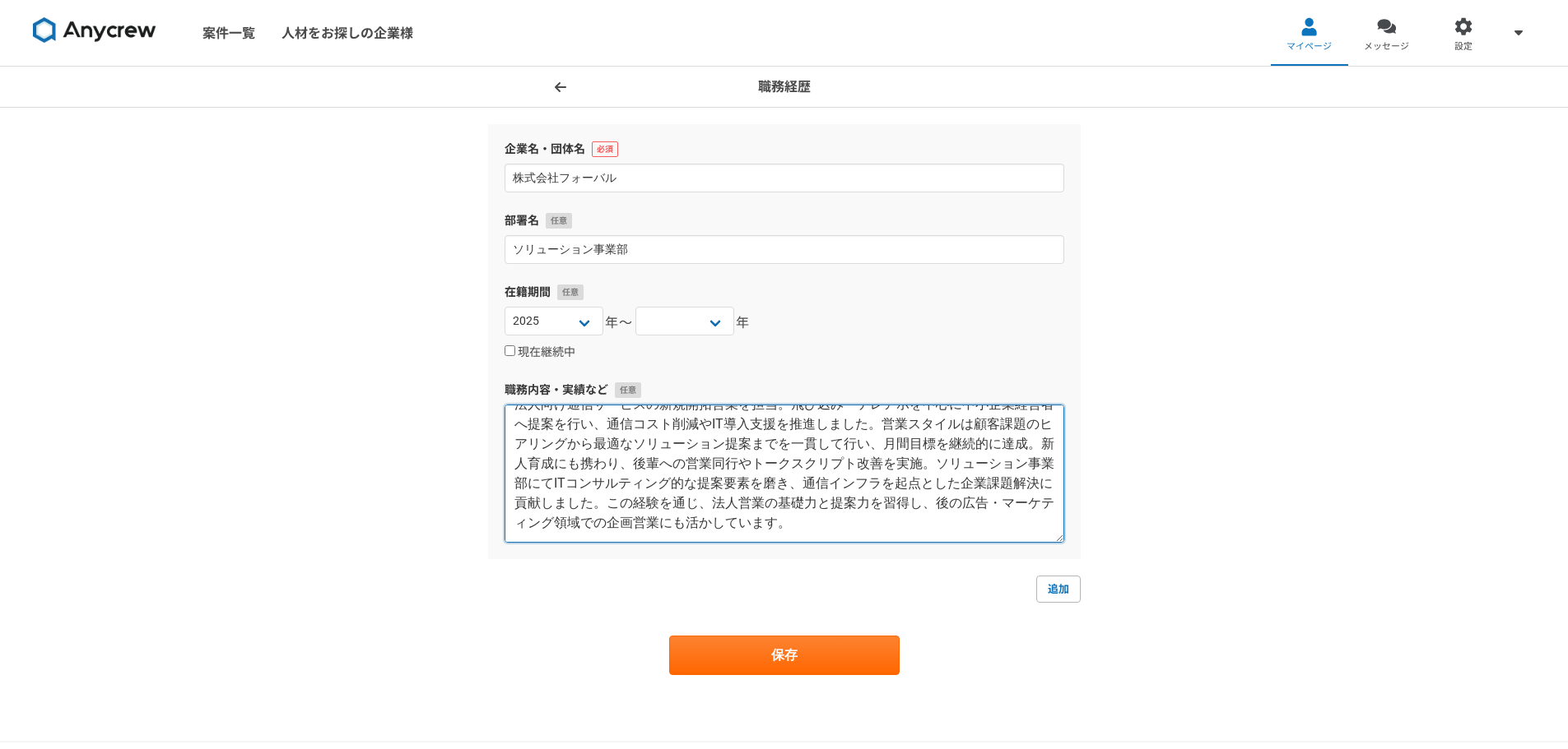
type textarea "法人向け通信サービスの新規開拓営業を担当。飛び込み・テレアポを中心に中小企業経営者へ提案を行い、通信コスト削減やIT導入支援を推進しました。営業スタイルは顧客…"
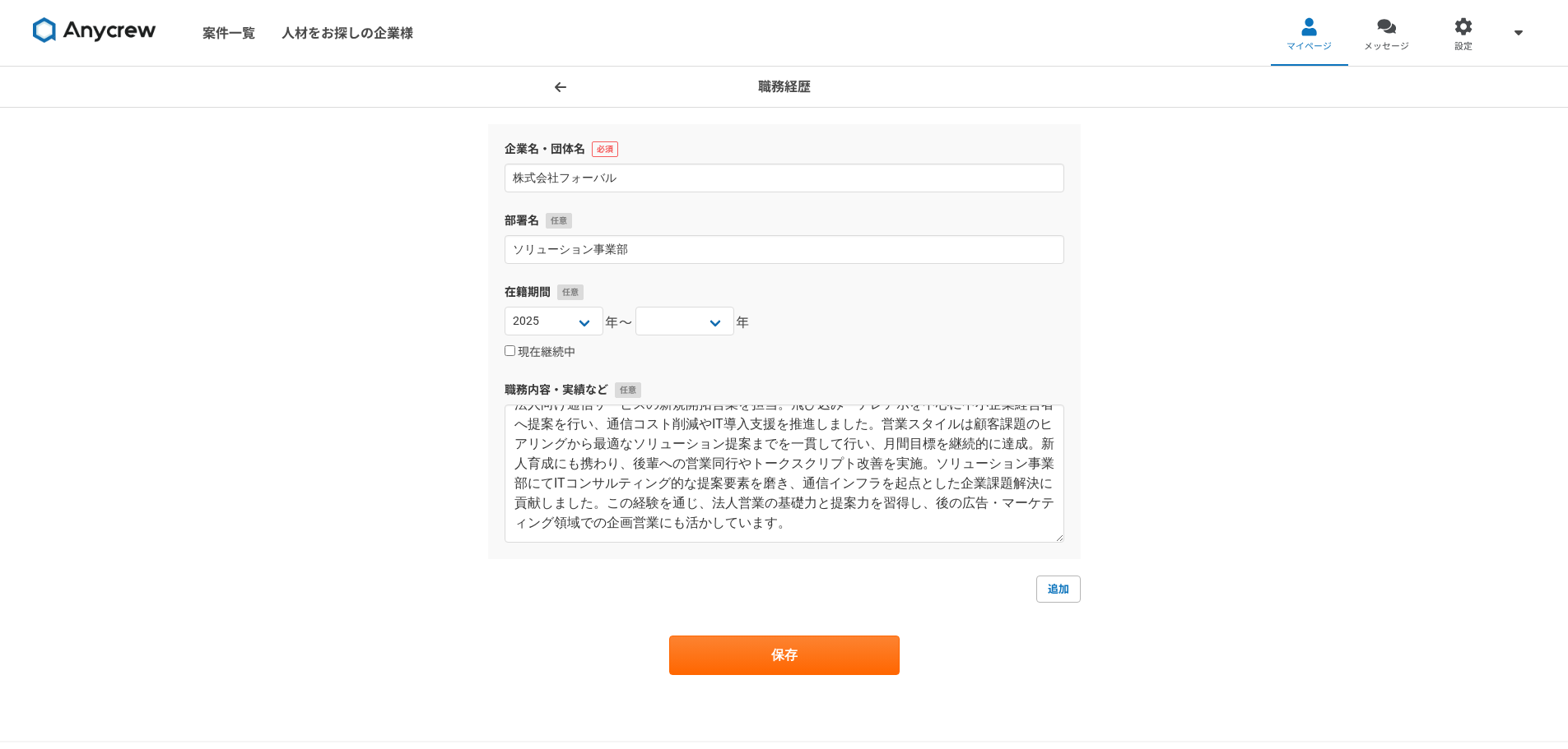
click at [603, 324] on div "[DATE] [DATE] [DATE] [DATE] [DATE] [DATE] [DATE] [DATE] [DATE] [DATE] [DATE] [D…" at bounding box center [784, 322] width 560 height 33
click at [592, 323] on select "[DATE] [DATE] [DATE] [DATE] [DATE] [DATE] [DATE] [DATE] [DATE] [DATE] [DATE] [D…" at bounding box center [554, 320] width 99 height 29
select select "2005"
click at [504, 307] on select "[DATE] [DATE] [DATE] [DATE] [DATE] [DATE] [DATE] [DATE] [DATE] [DATE] [DATE] [D…" at bounding box center [554, 320] width 99 height 29
click at [708, 315] on select "[DATE] [DATE] [DATE] [DATE] [DATE] [DATE] [DATE] [DATE] [DATE] [DATE] [DATE] [D…" at bounding box center [685, 320] width 99 height 29
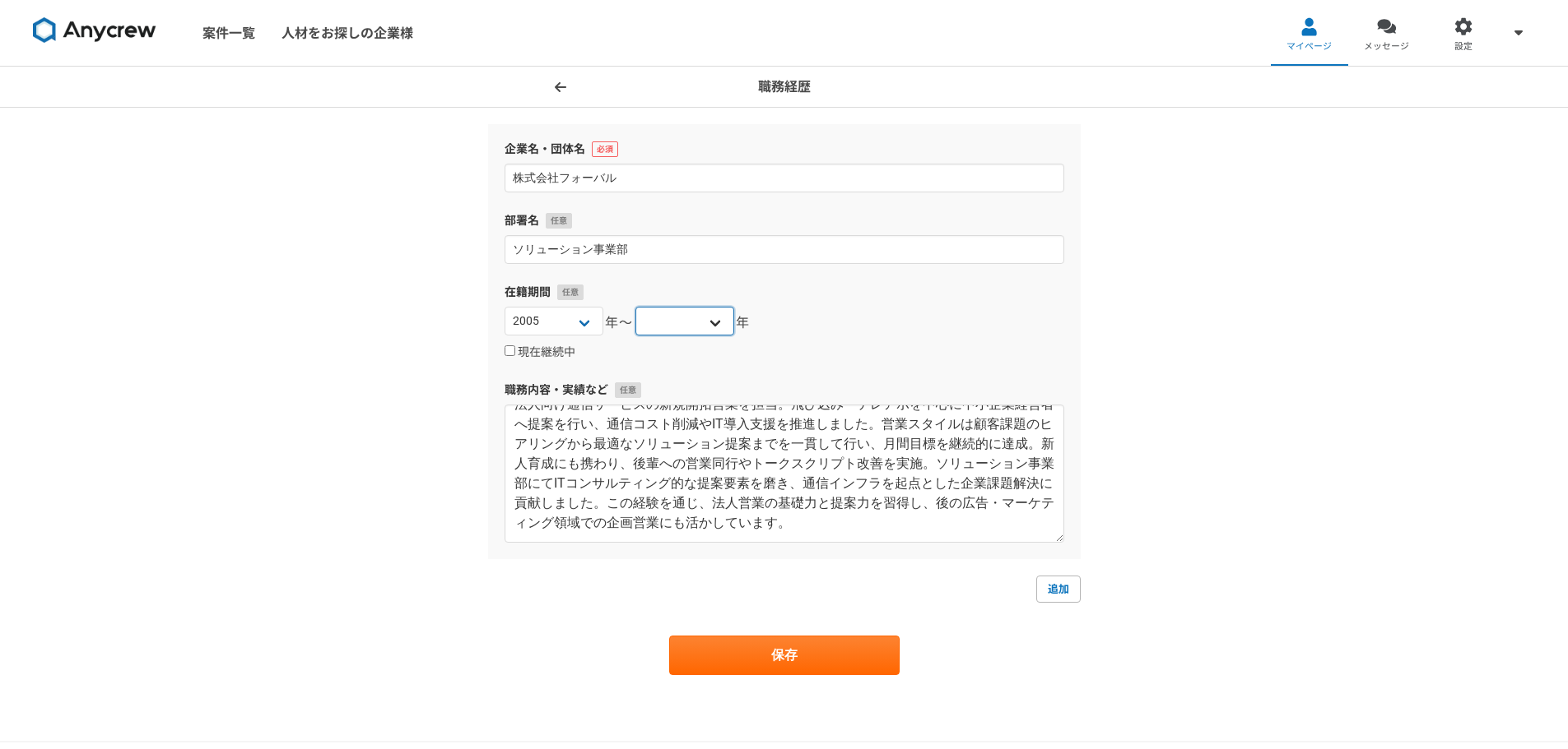
click at [635, 307] on select "[DATE] [DATE] [DATE] [DATE] [DATE] [DATE] [DATE] [DATE] [DATE] [DATE] [DATE] [D…" at bounding box center [685, 320] width 99 height 29
click at [722, 330] on select "[DATE] [DATE] [DATE] [DATE] [DATE] [DATE] [DATE] [DATE] [DATE] [DATE] [DATE] [D…" at bounding box center [685, 320] width 99 height 29
select select "2010"
click at [635, 307] on select "[DATE] [DATE] [DATE] [DATE] [DATE] [DATE] [DATE] [DATE] [DATE] [DATE] [DATE] [D…" at bounding box center [685, 320] width 99 height 29
click at [802, 657] on button "保存" at bounding box center [784, 656] width 230 height 40
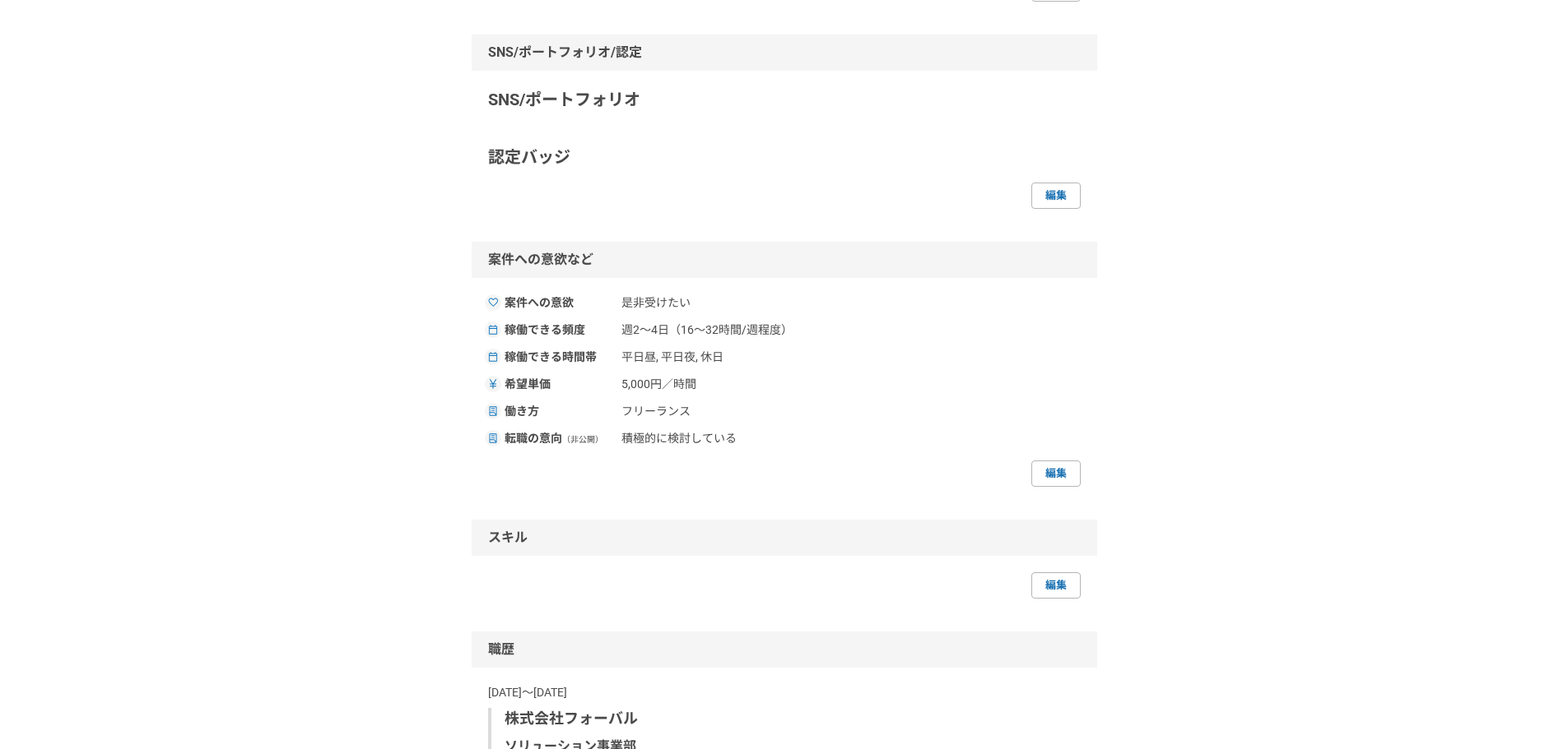
scroll to position [1069, 0]
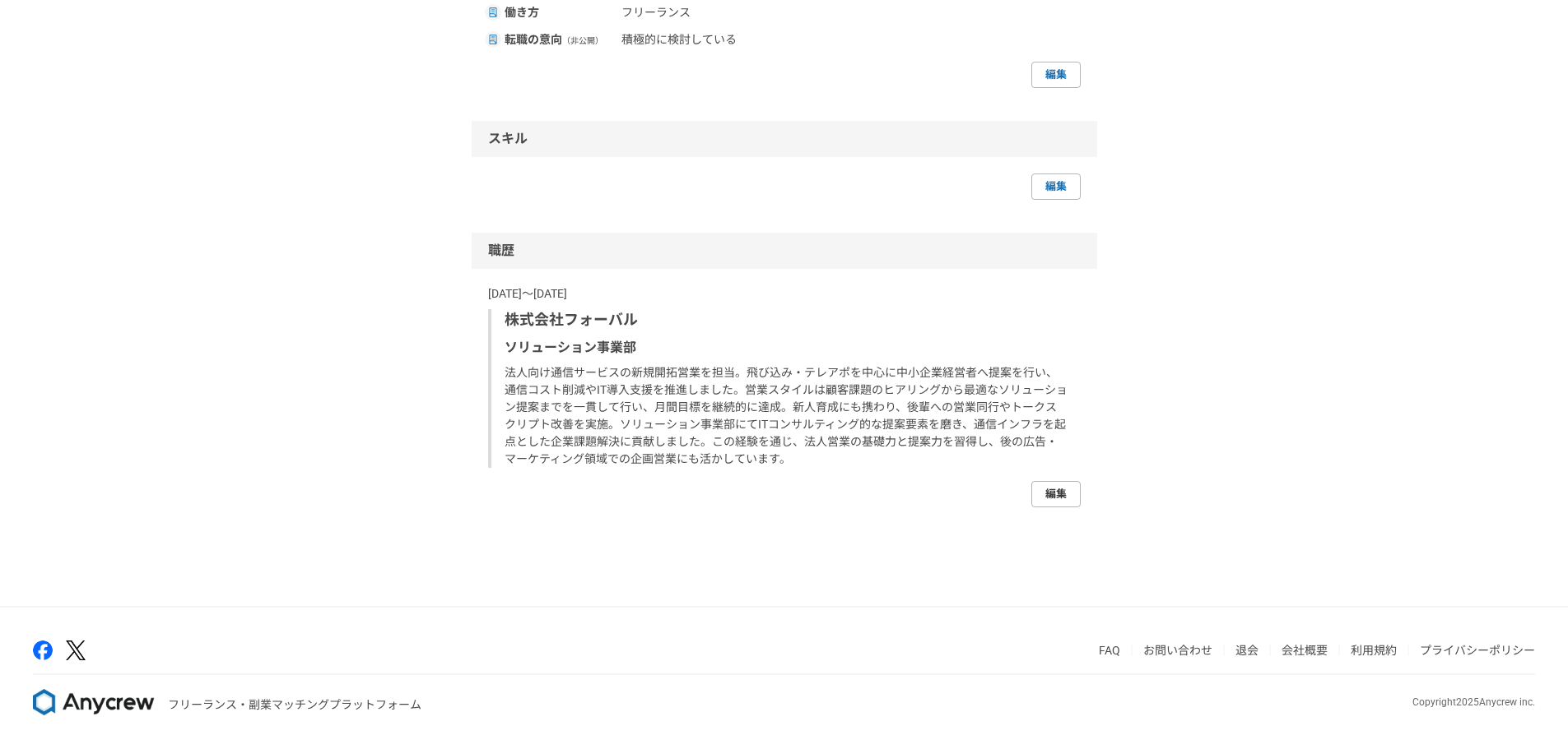
click at [1057, 508] on link "編集" at bounding box center [1056, 494] width 50 height 27
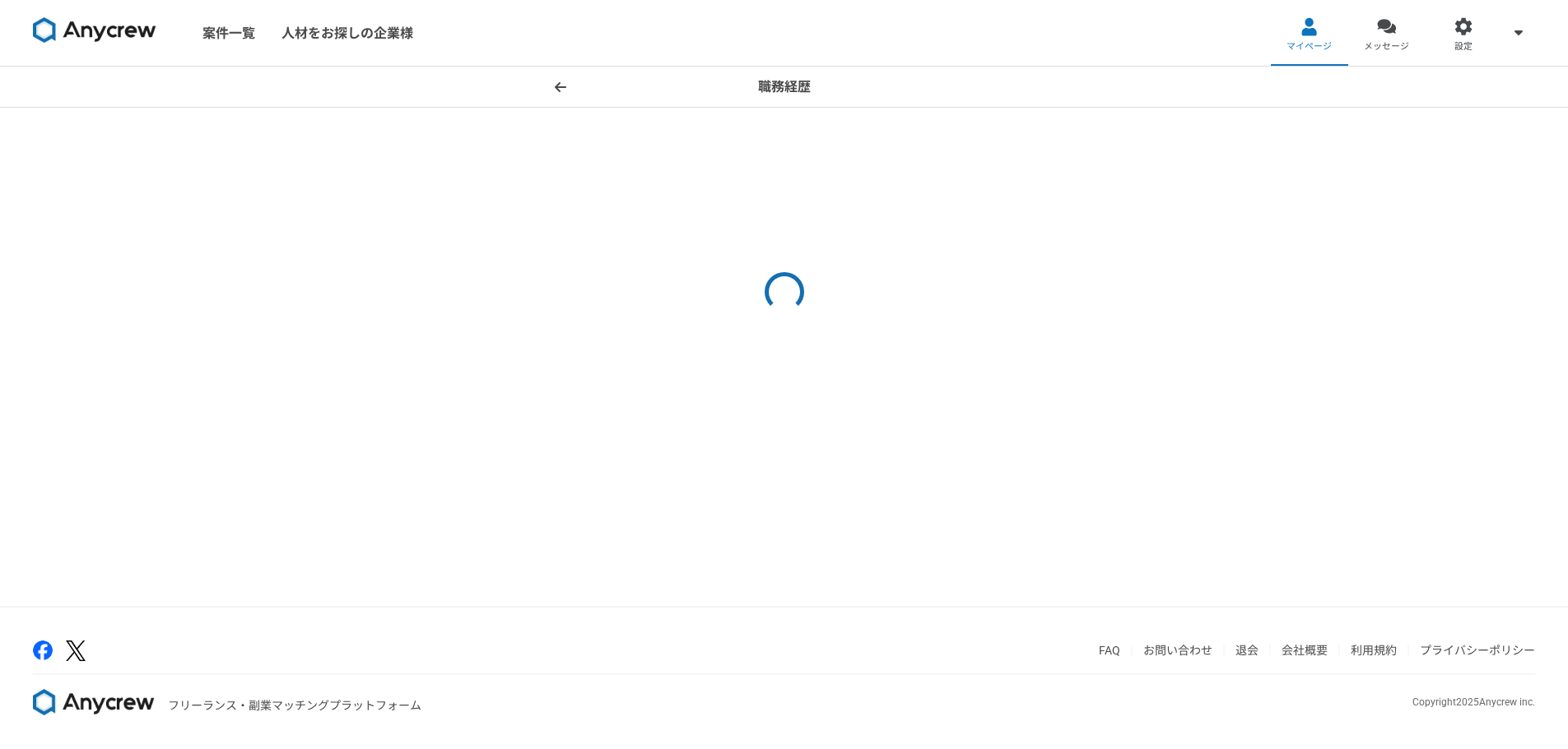
select select "2005"
select select "2010"
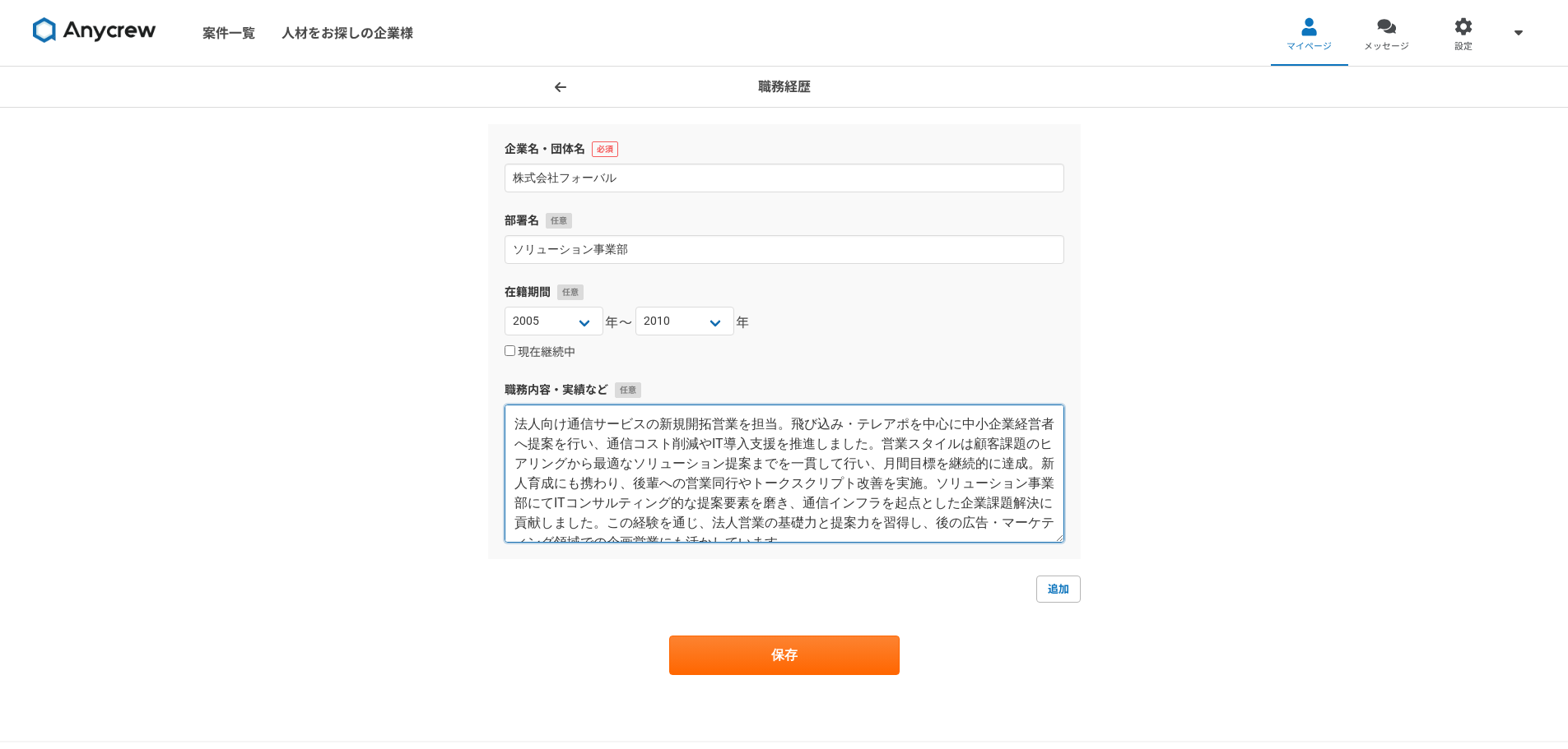
click at [656, 443] on textarea "法人向け通信サービスの新規開拓営業を担当。飛び込み・テレアポを中心に中小企業経営者へ提案を行い、通信コスト削減やIT導入支援を推進しました。営業スタイルは顧客…" at bounding box center [784, 473] width 560 height 138
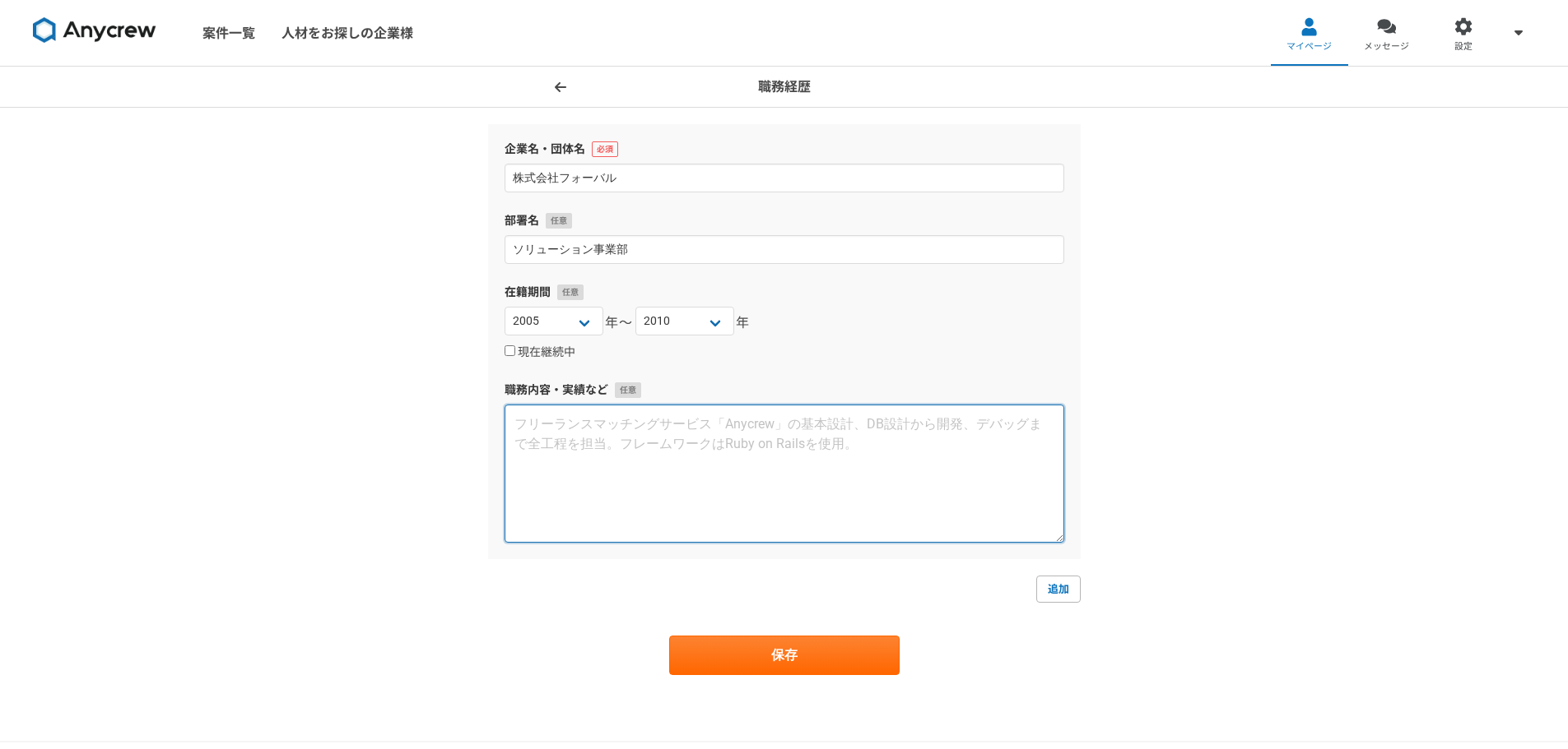
paste textarea "インターネット広告代理店にて、リスティング・SEO・アフィリエイト・純広告・Web制作を幅広く提案。中堅企業への新規営業からスタートし、売上拡大・問い合わせ増…"
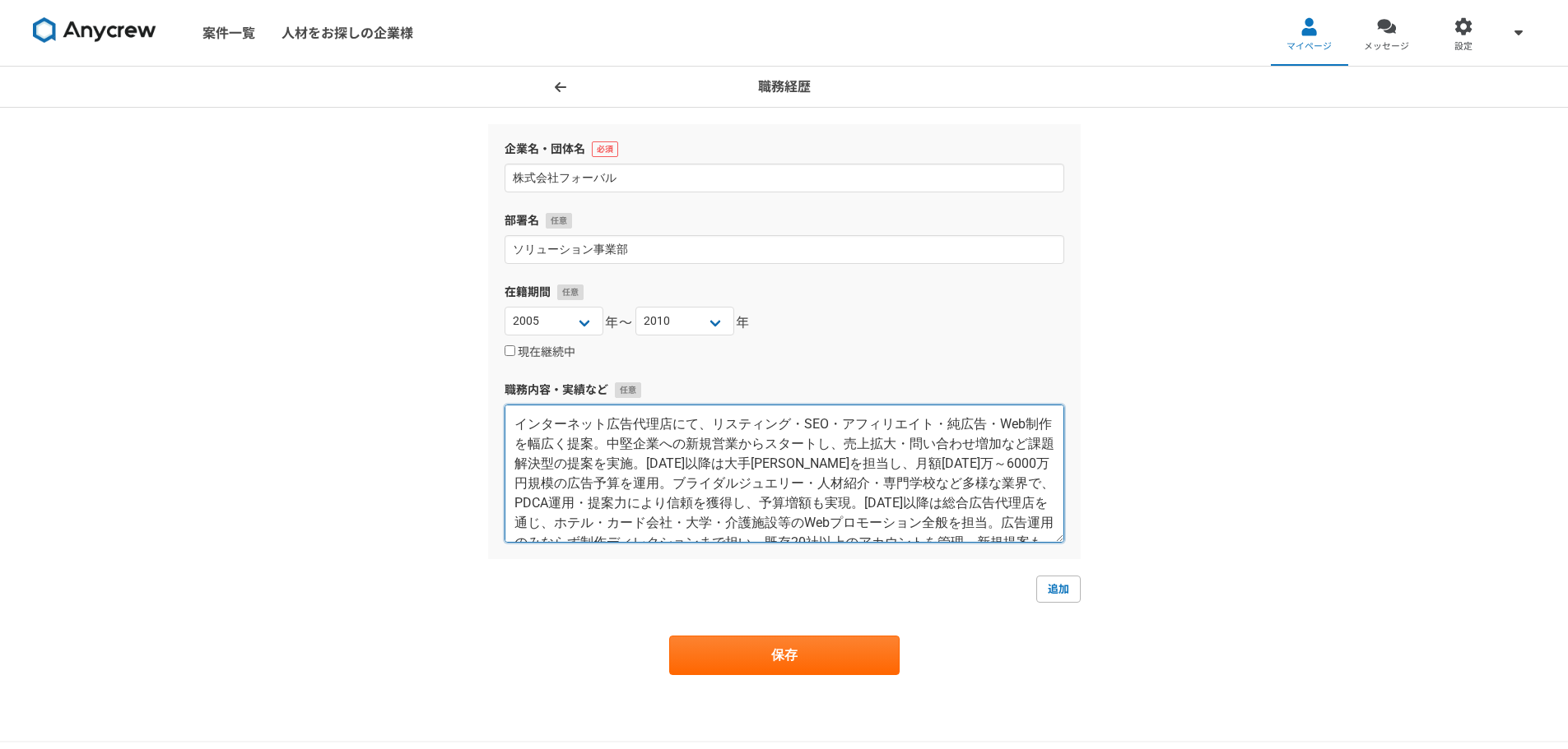
scroll to position [30, 0]
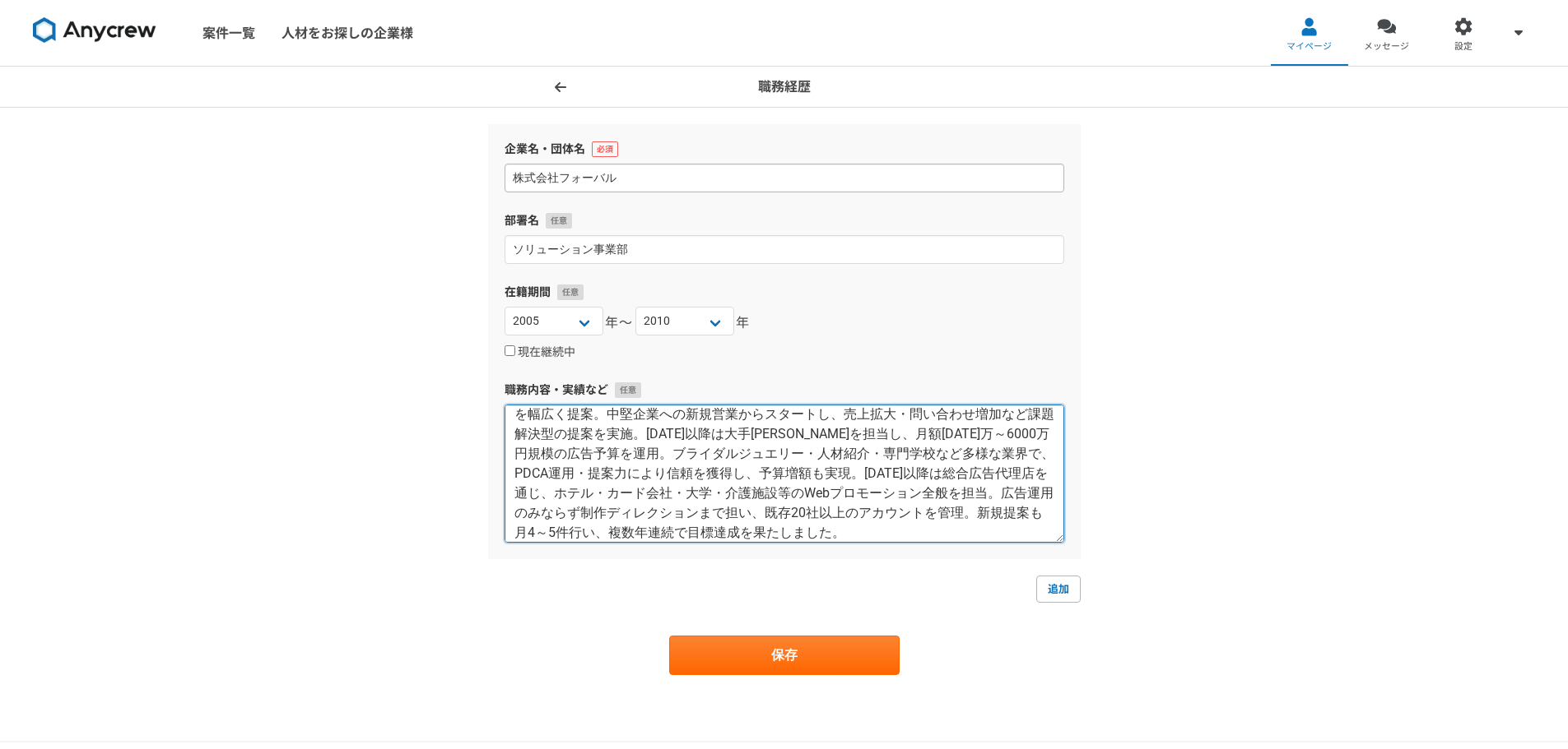
type textarea "インターネット広告代理店にて、リスティング・SEO・アフィリエイト・純広告・Web制作を幅広く提案。中堅企業への新規営業からスタートし、売上拡大・問い合わせ増…"
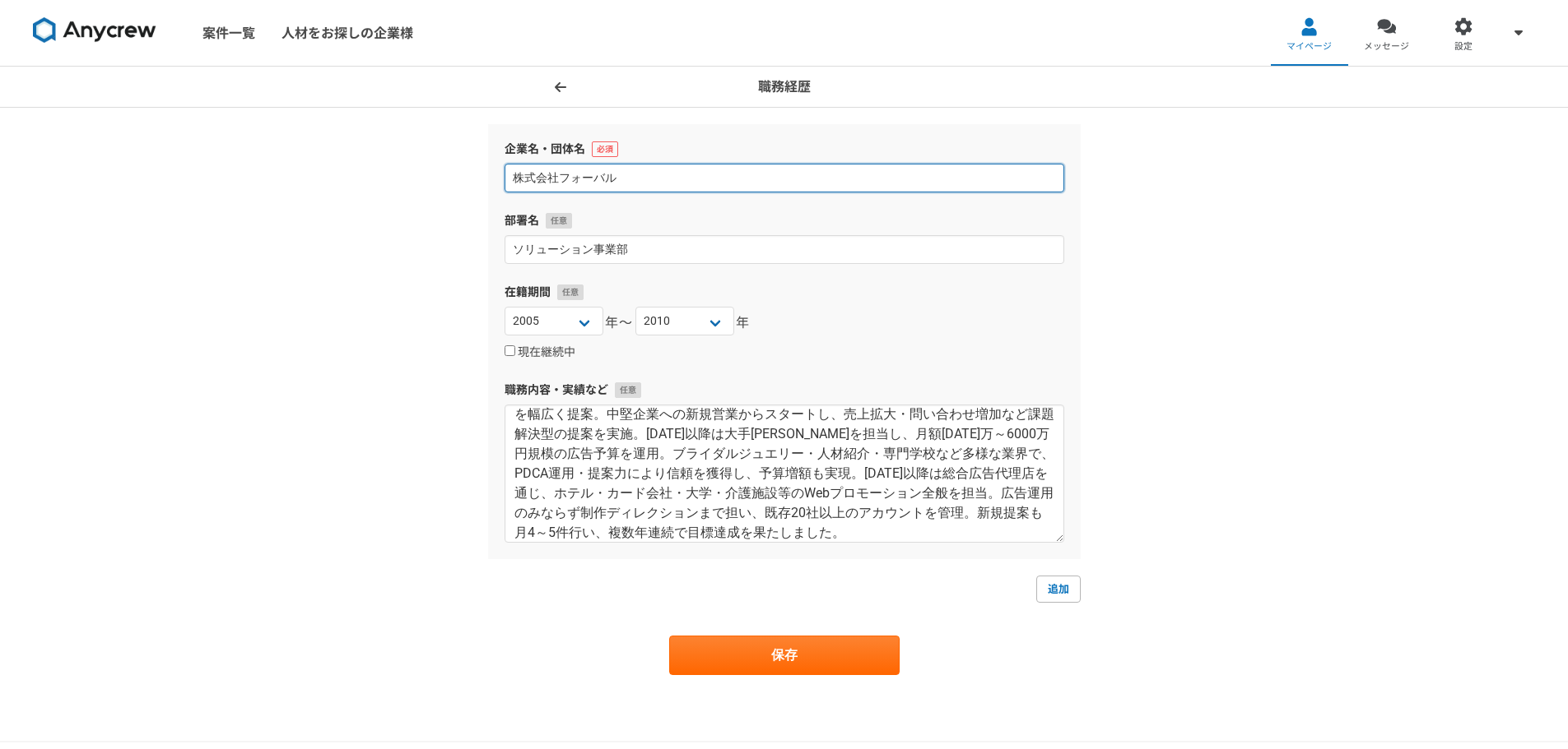
click at [651, 181] on input "株式会社フォーバル" at bounding box center [784, 178] width 560 height 29
type input "株式会社メデックス"
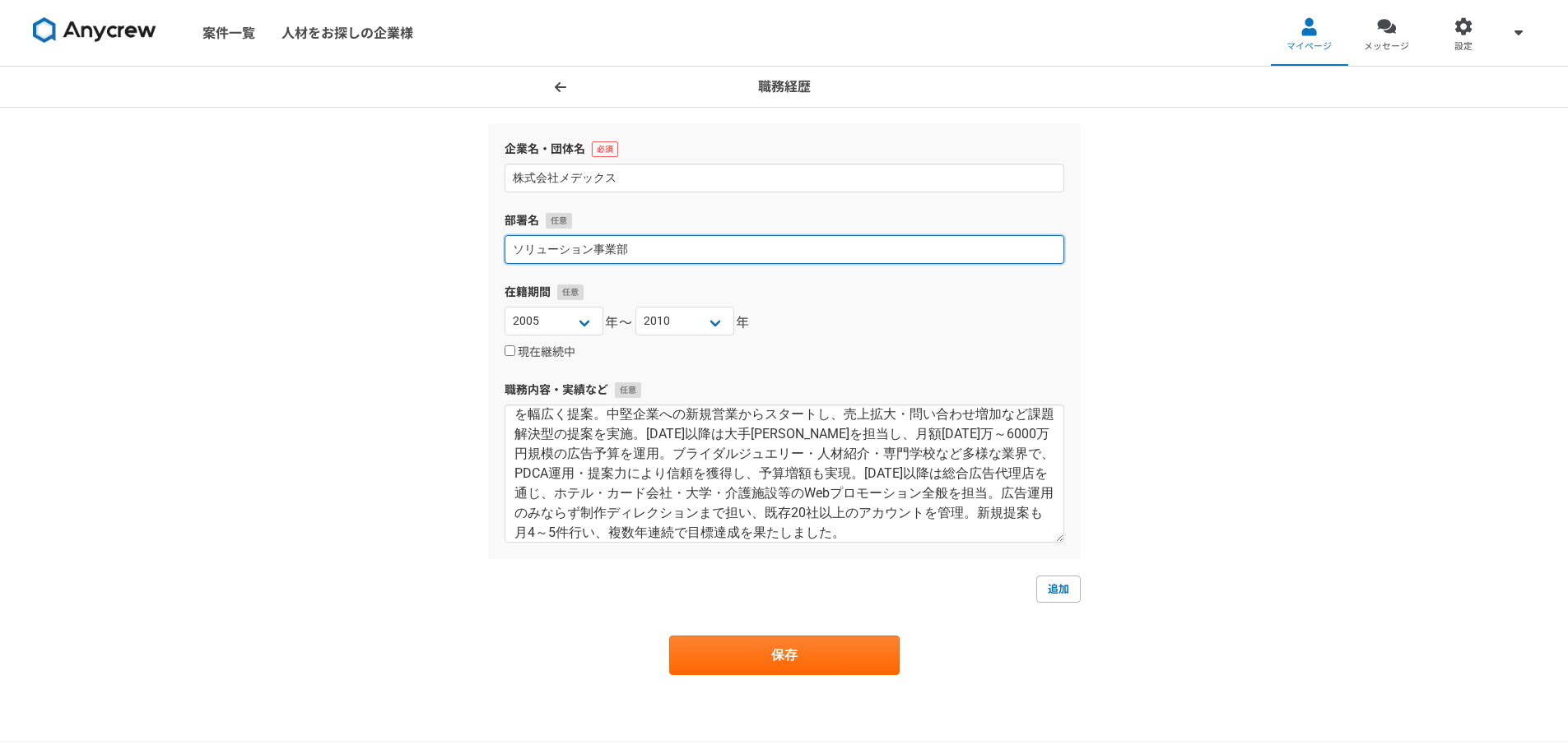
click at [598, 255] on input "ソリューション事業部" at bounding box center [784, 249] width 560 height 29
drag, startPoint x: 598, startPoint y: 255, endPoint x: 516, endPoint y: 250, distance: 82.2
click at [516, 250] on input "ソリューション事業部" at bounding box center [784, 249] width 560 height 29
type input "コンサルティング事業部"
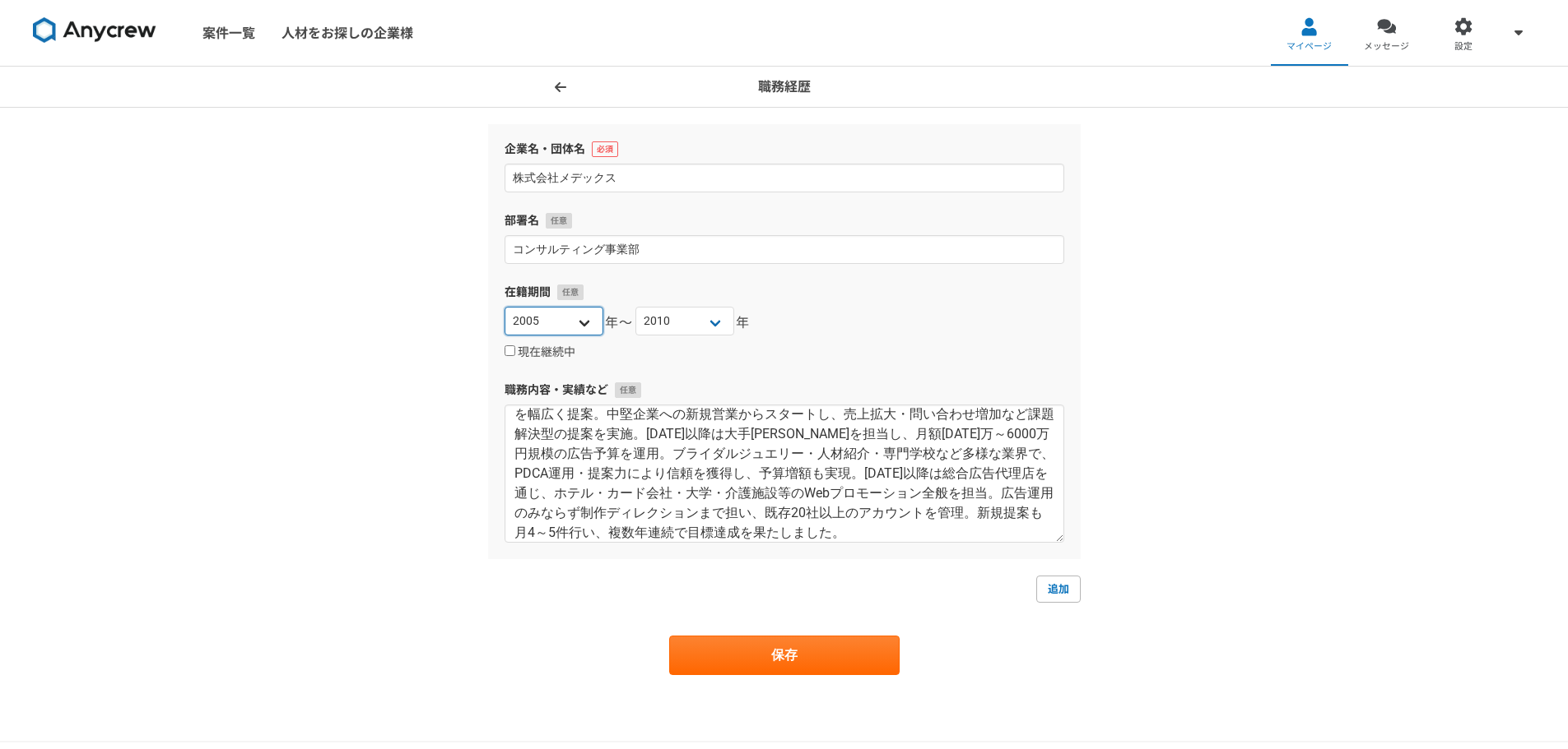
click at [586, 326] on select "[DATE] [DATE] [DATE] [DATE] [DATE] [DATE] [DATE] [DATE] [DATE] [DATE] [DATE] [D…" at bounding box center [554, 320] width 99 height 29
select select "2010"
click at [504, 307] on select "[DATE] [DATE] [DATE] [DATE] [DATE] [DATE] [DATE] [DATE] [DATE] [DATE] [DATE] [D…" at bounding box center [554, 320] width 99 height 29
click at [704, 323] on select "[DATE] [DATE] [DATE] [DATE] [DATE] [DATE] [DATE] [DATE] [DATE] [DATE] [DATE] [D…" at bounding box center [685, 320] width 99 height 29
select select "2014"
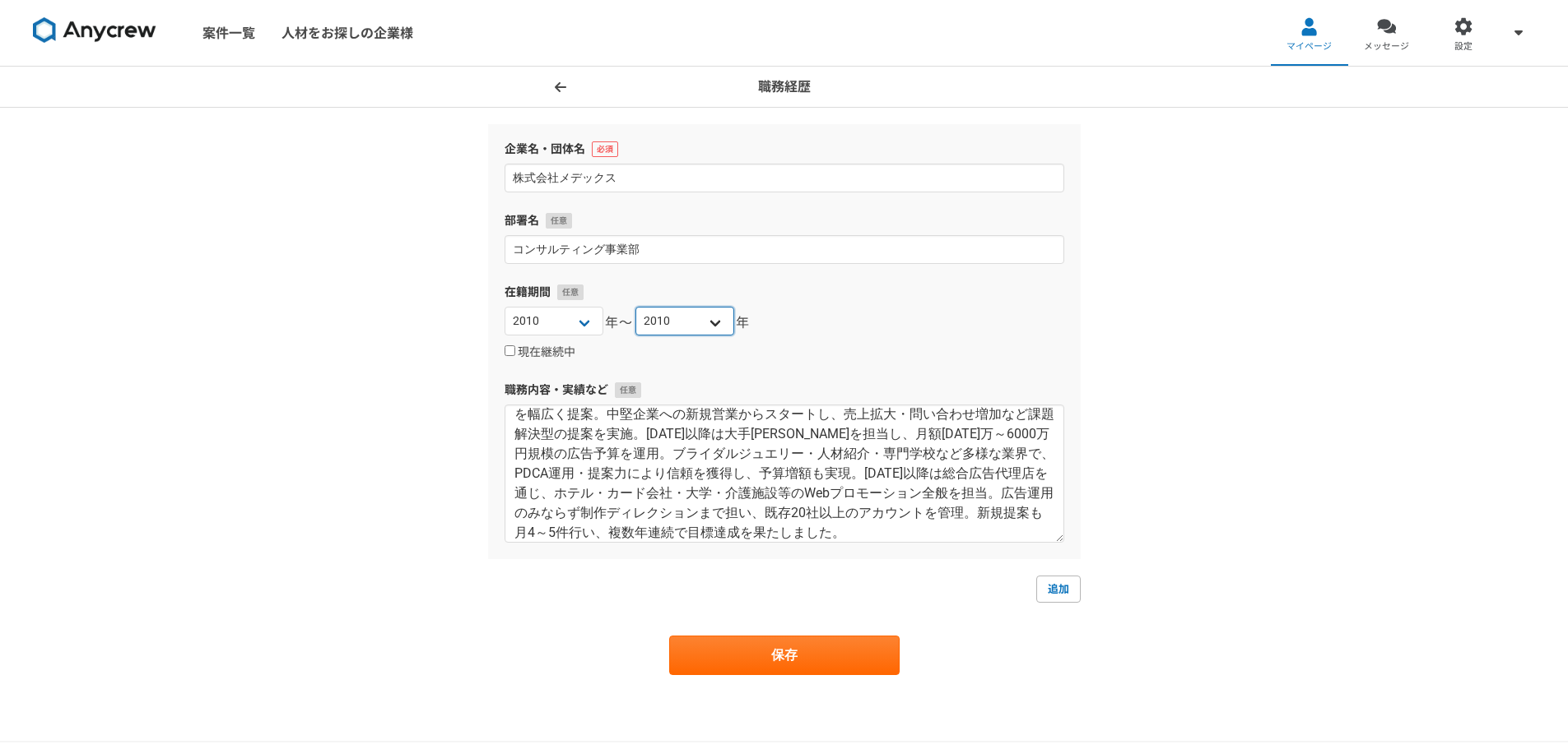
click at [635, 307] on select "[DATE] [DATE] [DATE] [DATE] [DATE] [DATE] [DATE] [DATE] [DATE] [DATE] [DATE] [D…" at bounding box center [685, 320] width 99 height 29
click at [835, 658] on button "保存" at bounding box center [784, 656] width 230 height 40
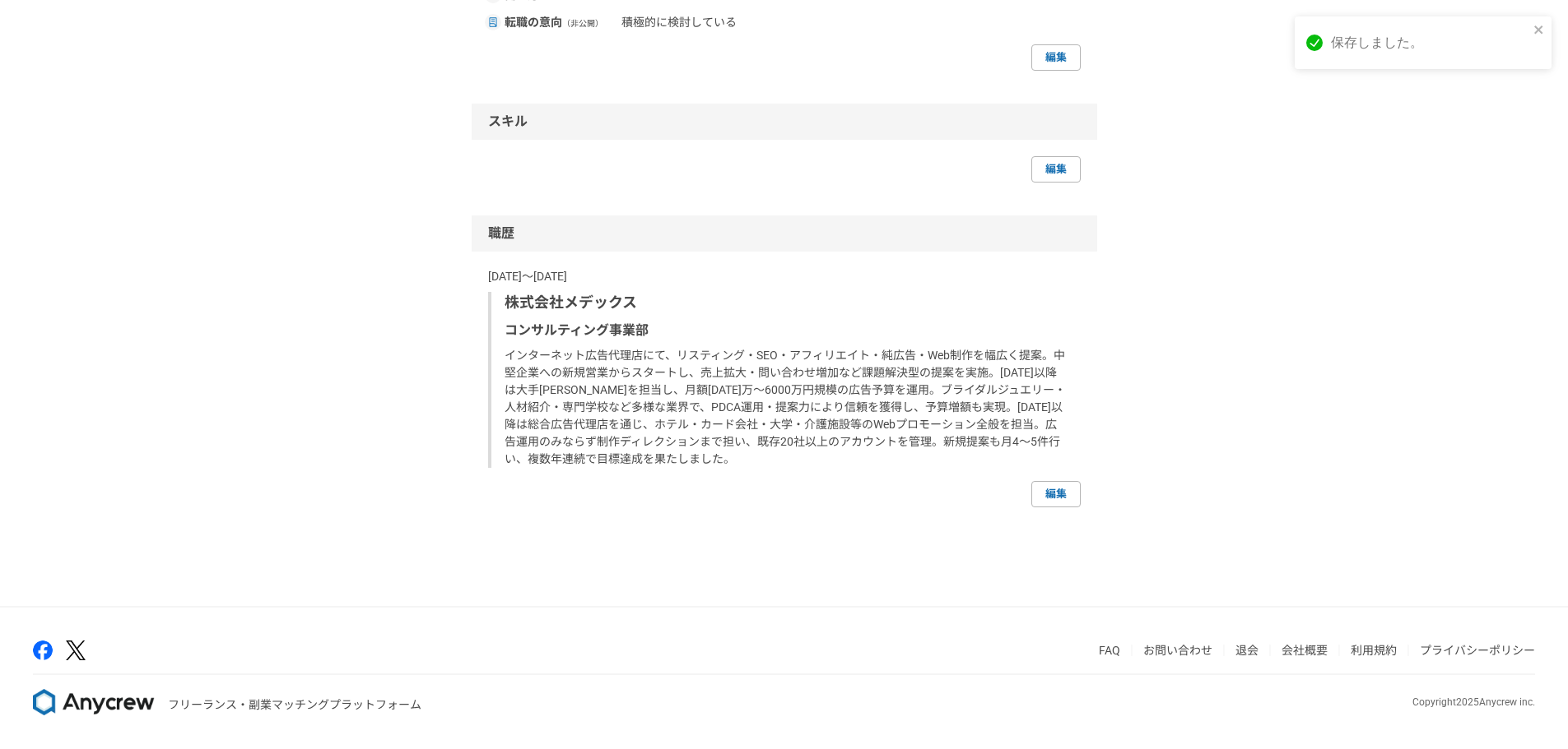
scroll to position [1192, 0]
click at [1049, 494] on link "編集" at bounding box center [1056, 494] width 50 height 27
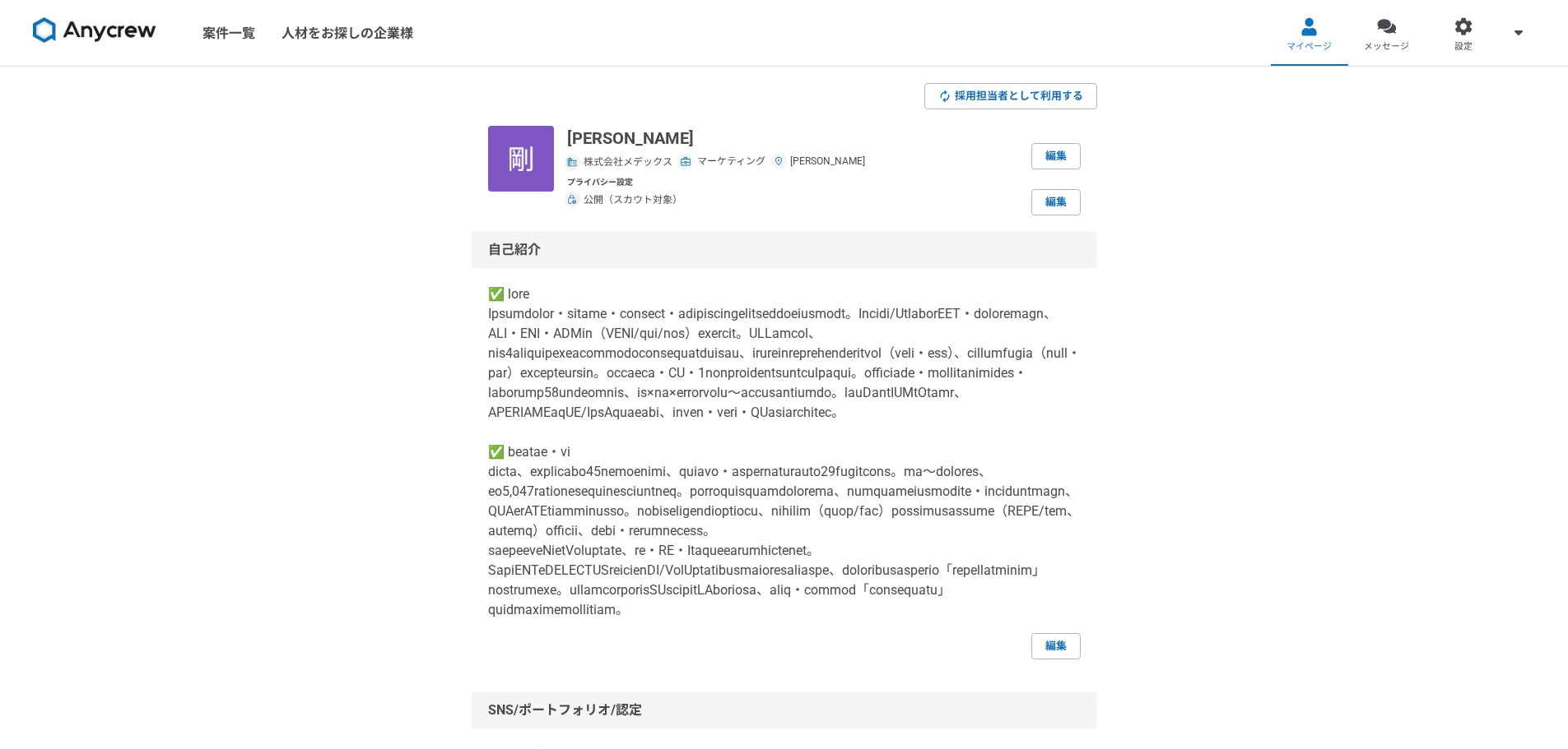
select select "2010"
select select "2014"
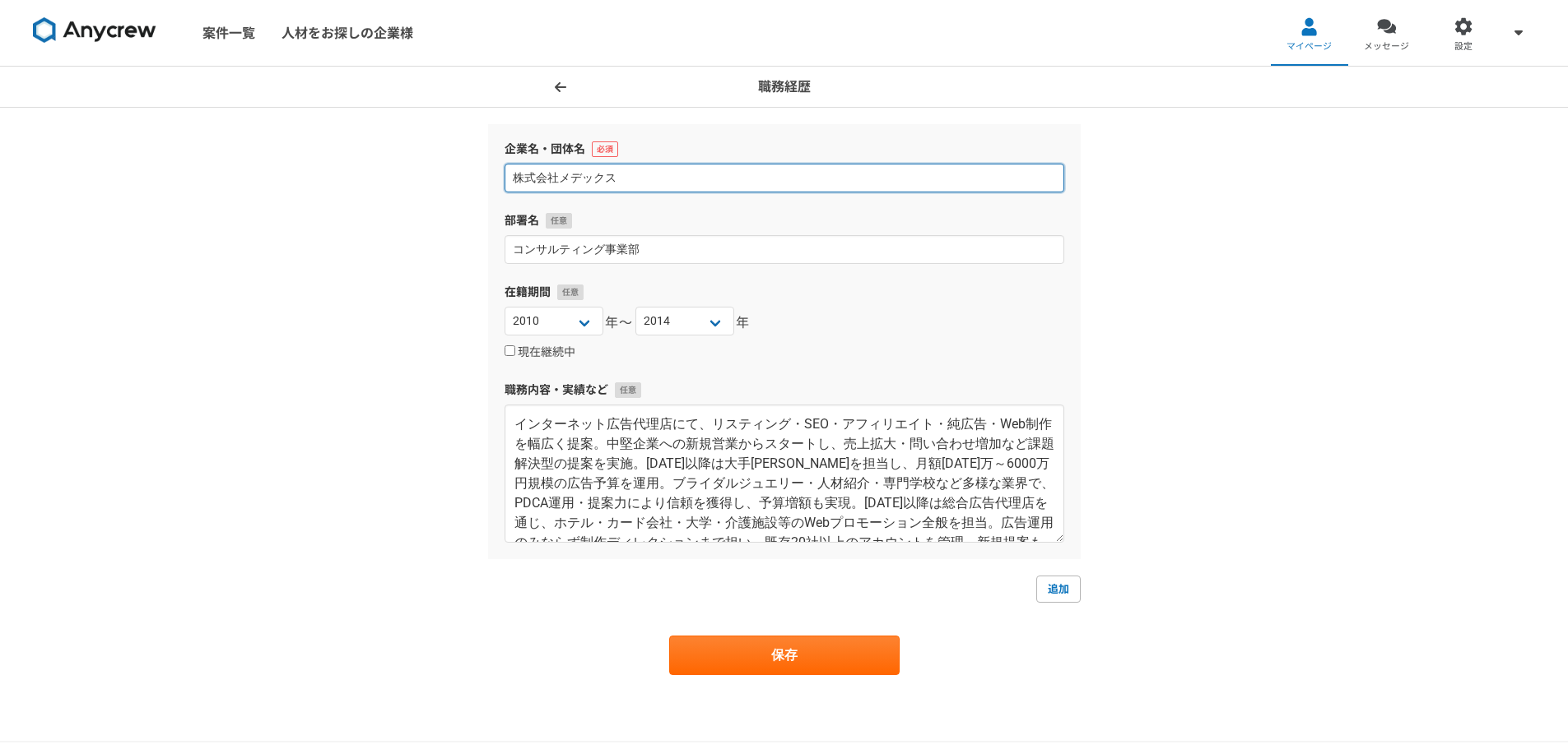
click at [641, 175] on input "株式会社メデックス" at bounding box center [784, 178] width 560 height 29
type input "株式会社フォーバル"
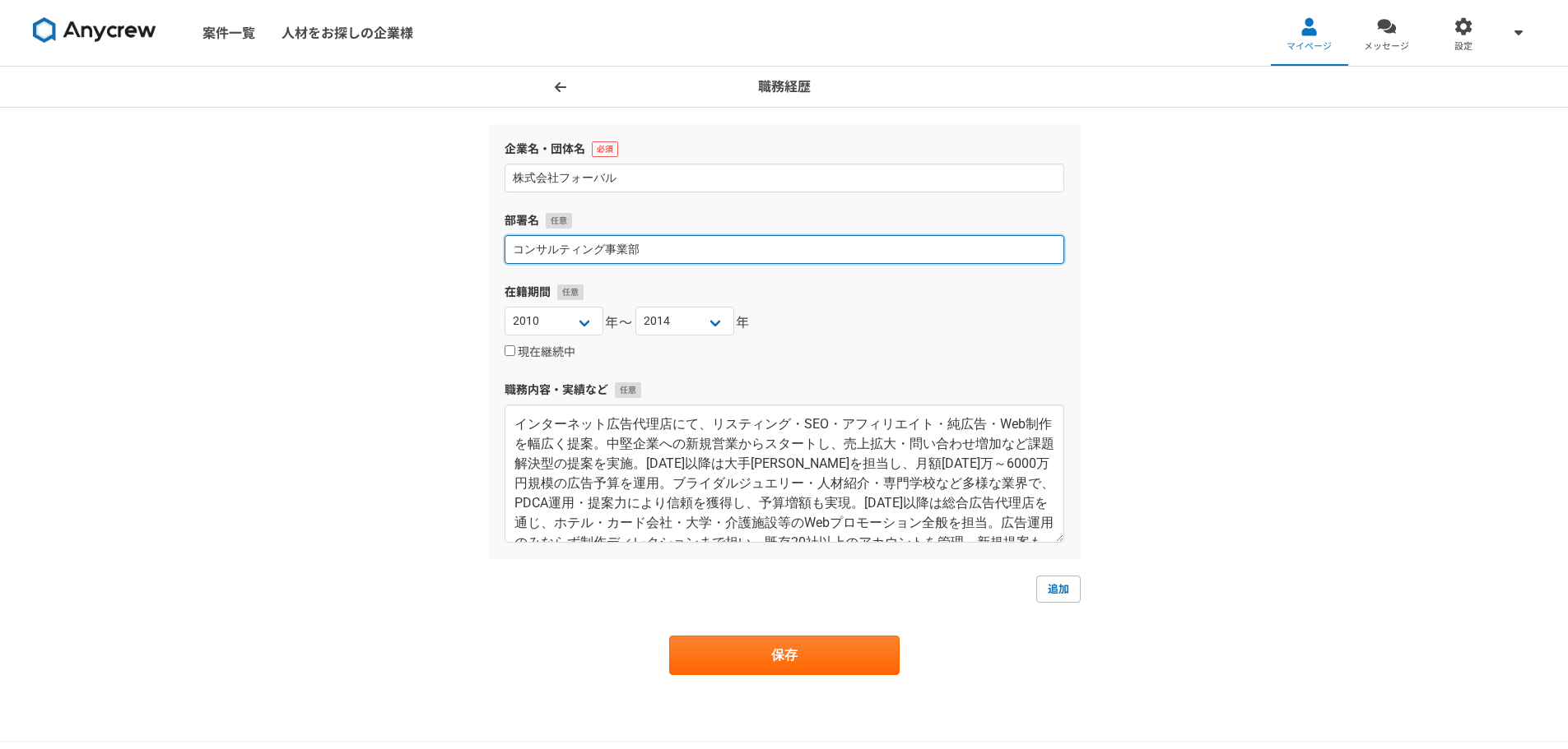
click at [675, 259] on input "コンサルティング事業部" at bounding box center [784, 249] width 560 height 29
type input "コ"
click at [675, 259] on input at bounding box center [784, 249] width 560 height 29
type input "ソリューション事業部"
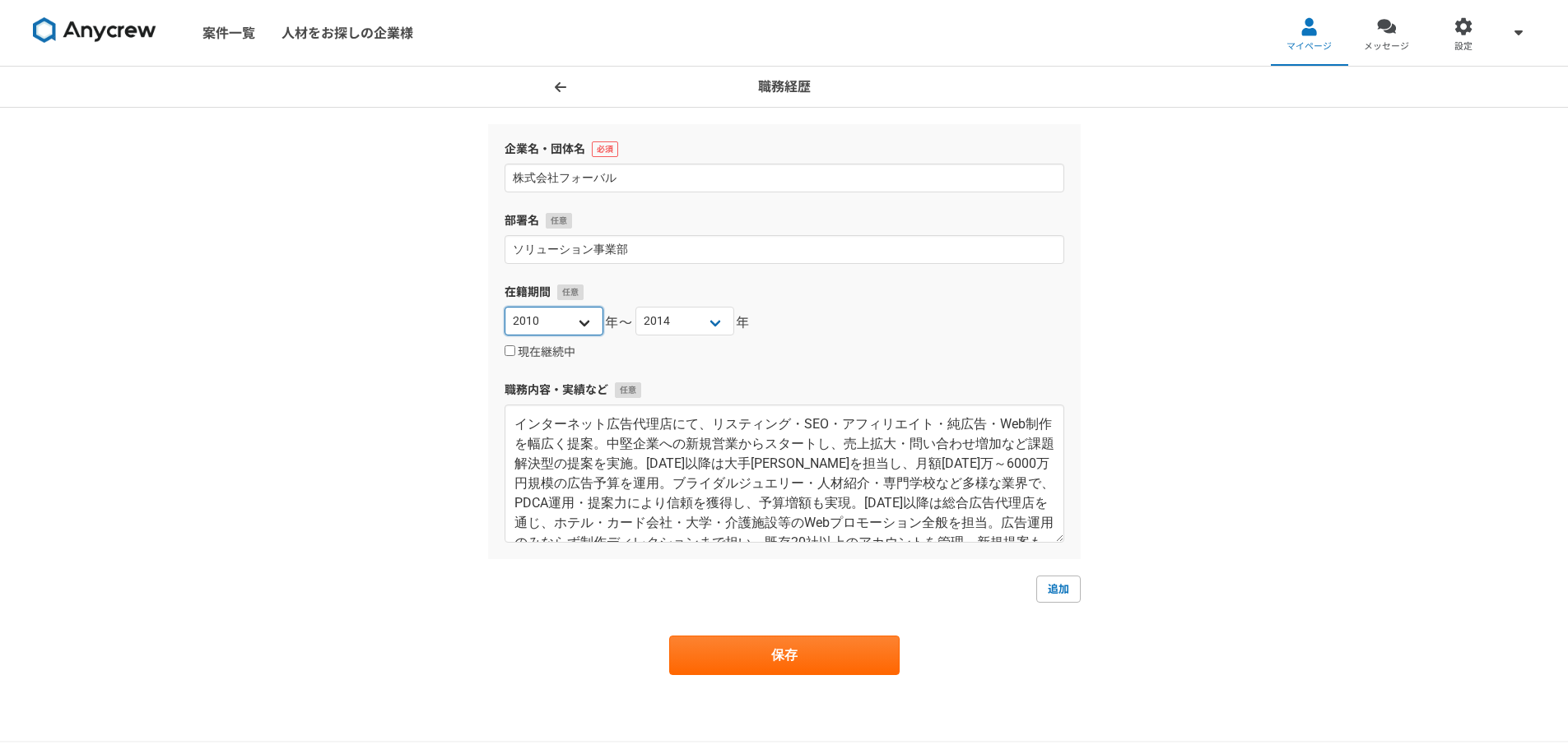
click at [594, 325] on select "[DATE] [DATE] [DATE] [DATE] [DATE] [DATE] [DATE] [DATE] [DATE] [DATE] [DATE] [D…" at bounding box center [554, 320] width 99 height 29
select select "2005"
click at [504, 307] on select "[DATE] [DATE] [DATE] [DATE] [DATE] [DATE] [DATE] [DATE] [DATE] [DATE] [DATE] [D…" at bounding box center [554, 320] width 99 height 29
click at [712, 334] on select "[DATE] [DATE] [DATE] [DATE] [DATE] [DATE] [DATE] [DATE] [DATE] [DATE] [DATE] [D…" at bounding box center [685, 320] width 99 height 29
select select "2010"
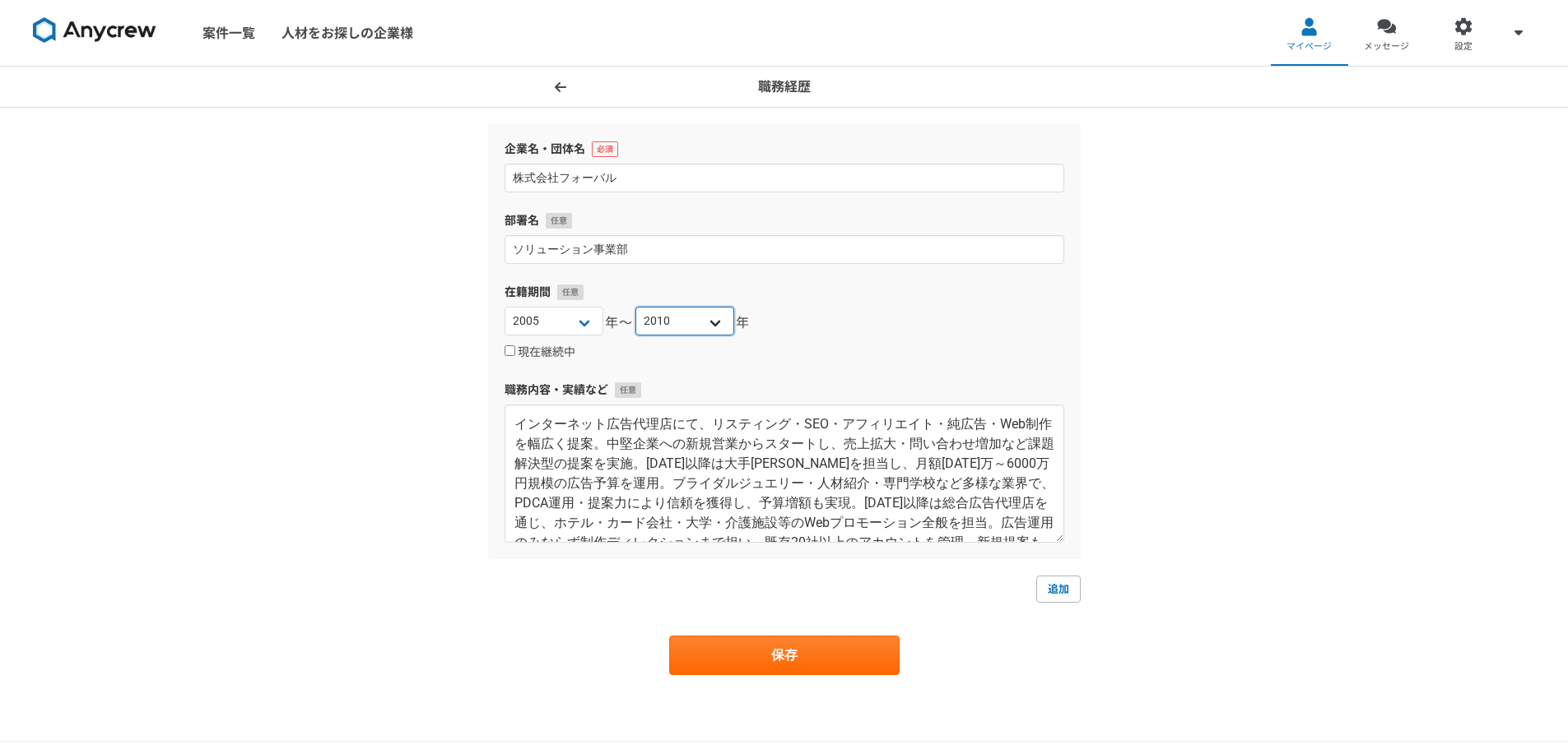
click at [635, 307] on select "[DATE] [DATE] [DATE] [DATE] [DATE] [DATE] [DATE] [DATE] [DATE] [DATE] [DATE] [D…" at bounding box center [685, 320] width 99 height 29
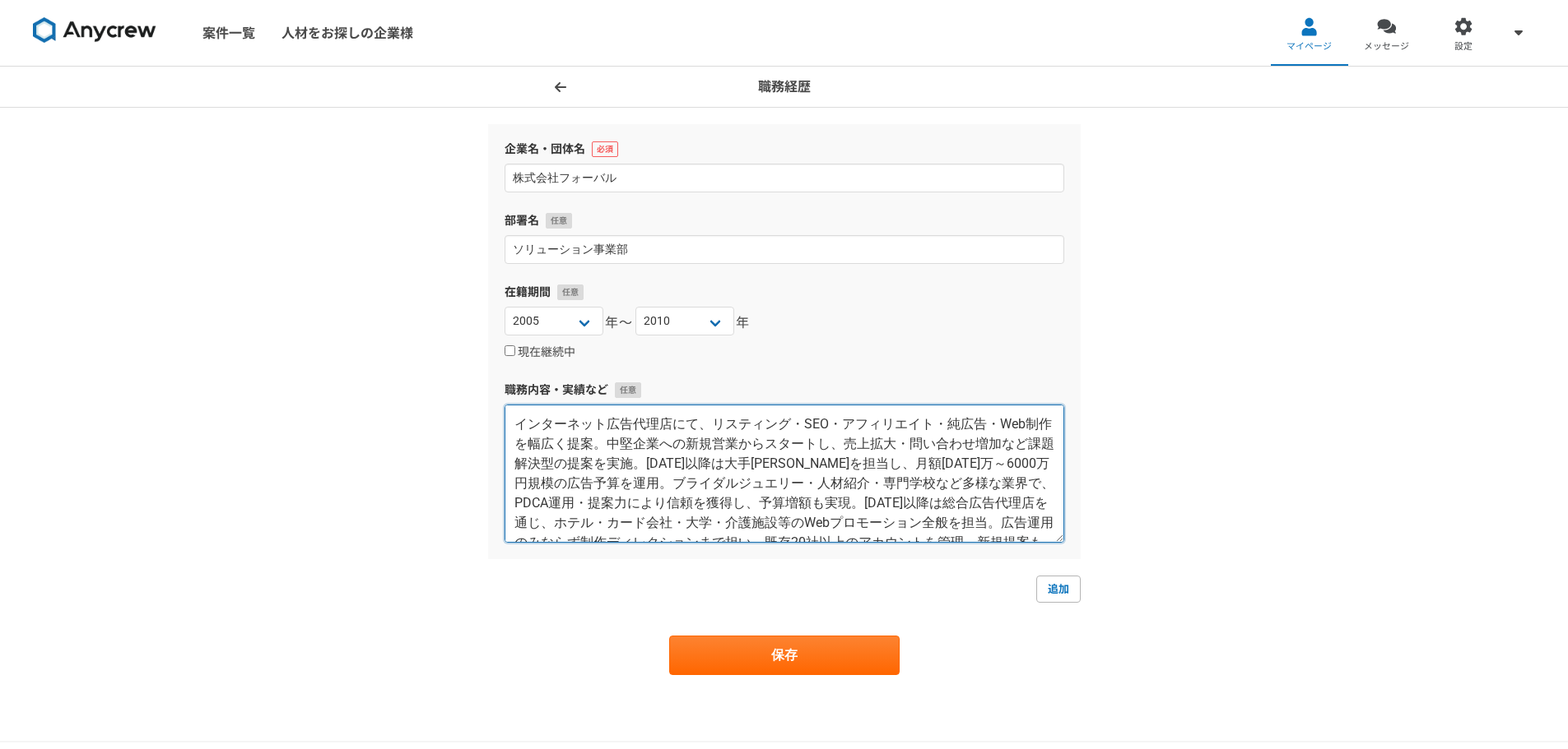
click at [682, 436] on textarea "インターネット広告代理店にて、リスティング・SEO・アフィリエイト・純広告・Web制作を幅広く提案。中堅企業への新規営業からスタートし、売上拡大・問い合わせ増…" at bounding box center [784, 473] width 560 height 138
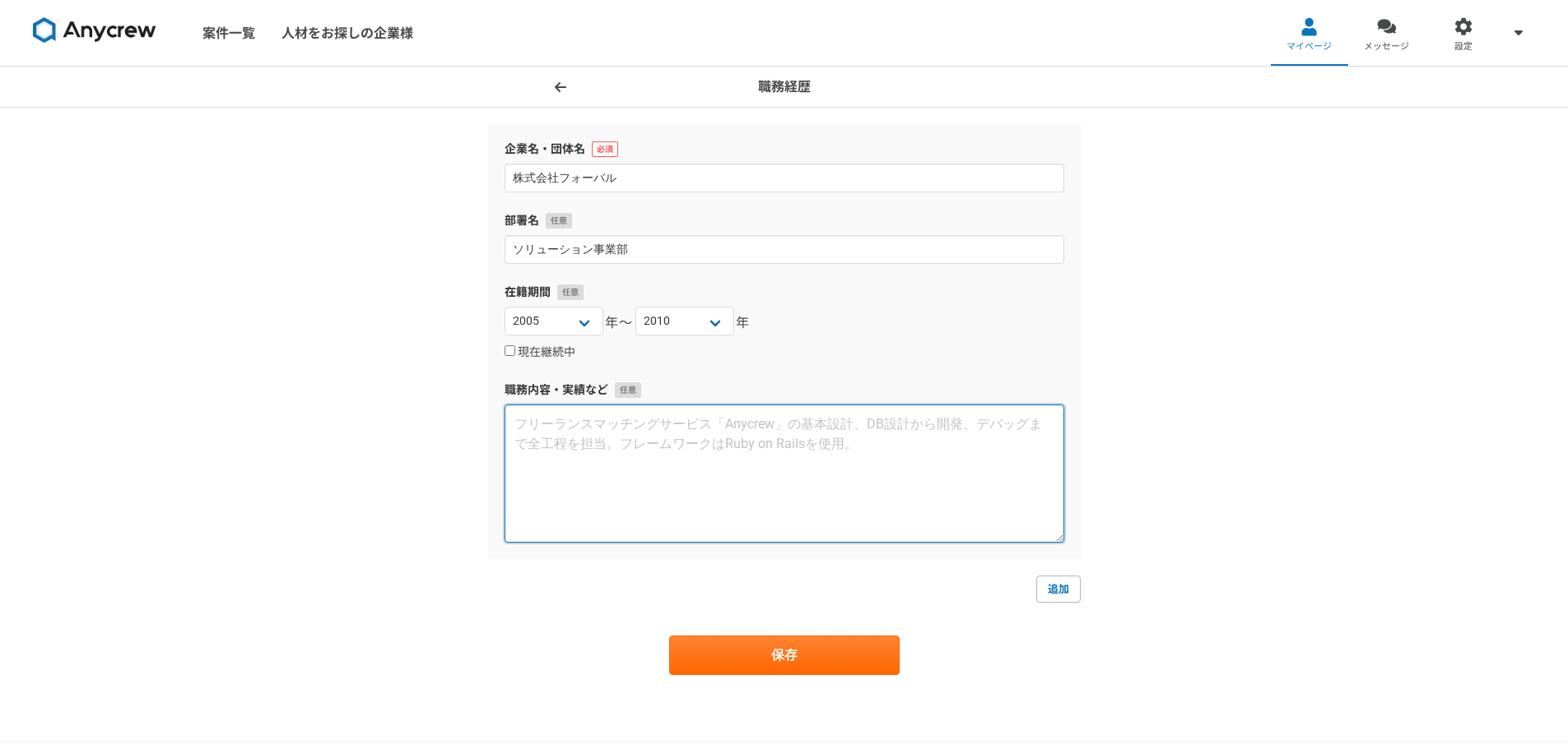
paste textarea "法人向け通信サービスの新規開拓営業を担当。飛び込み・テレアポを中心に中小企業経営者へ提案を行い、通信コスト削減やIT導入支援を推進しました。営業スタイルは顧客…"
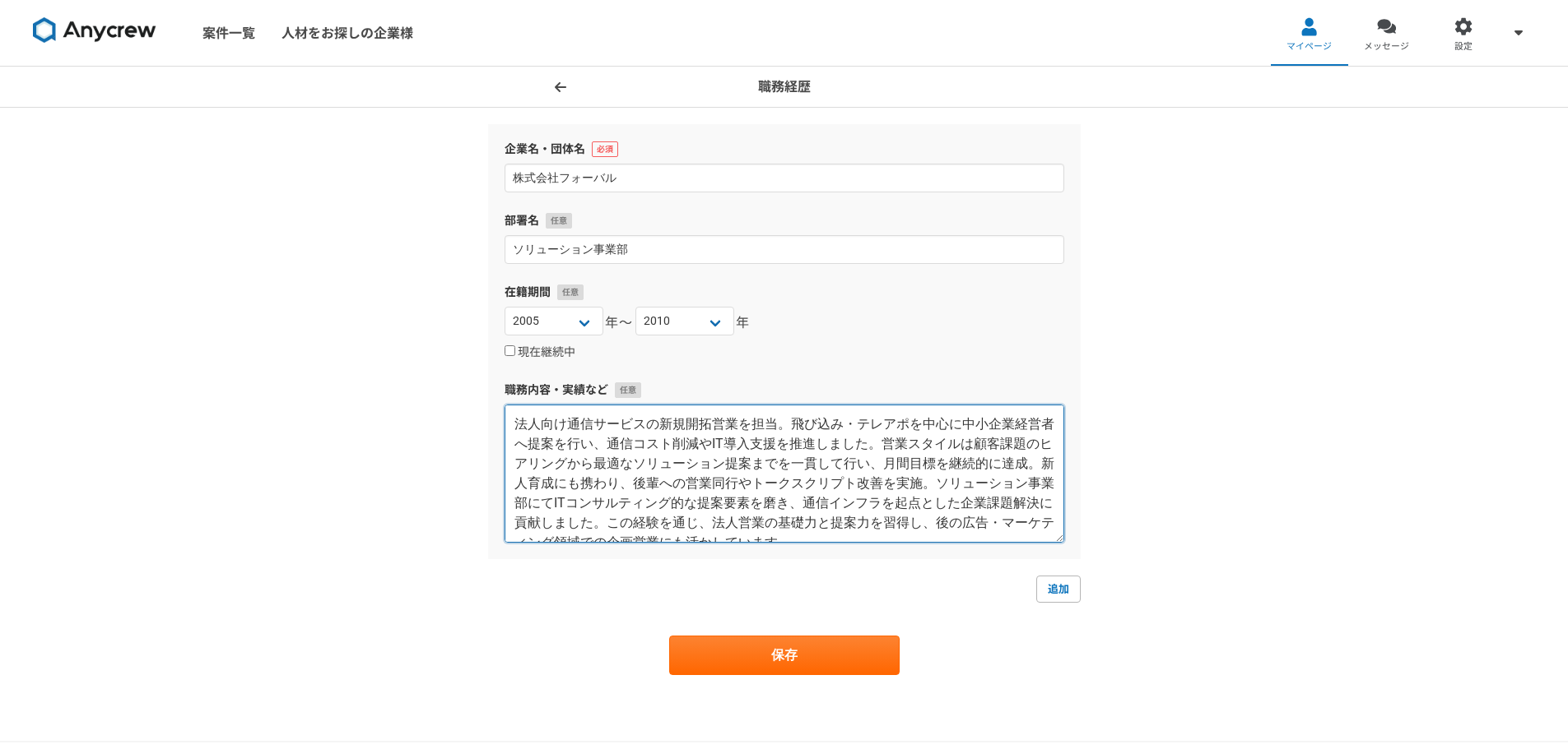
scroll to position [10, 0]
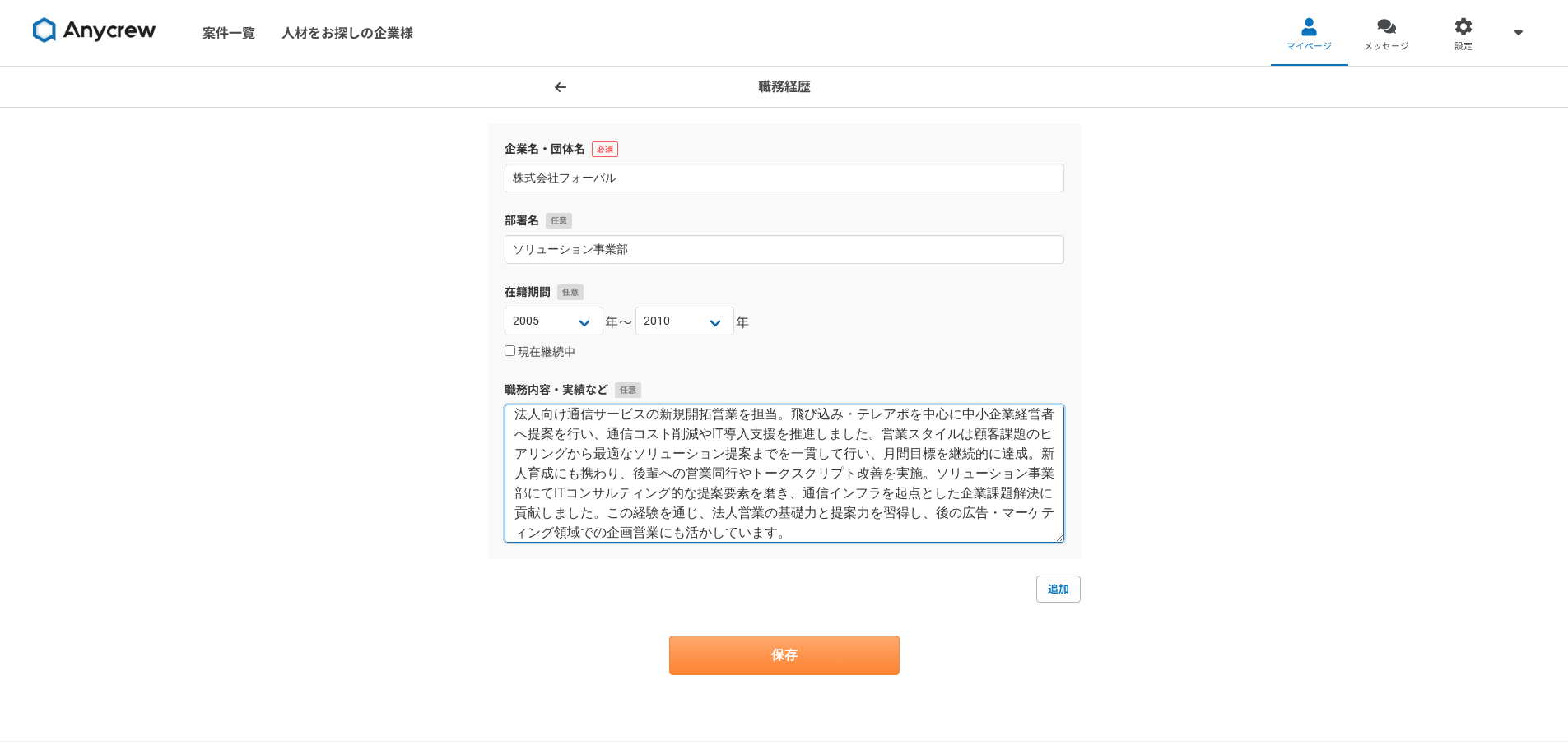
type textarea "法人向け通信サービスの新規開拓営業を担当。飛び込み・テレアポを中心に中小企業経営者へ提案を行い、通信コスト削減やIT導入支援を推進しました。営業スタイルは顧客…"
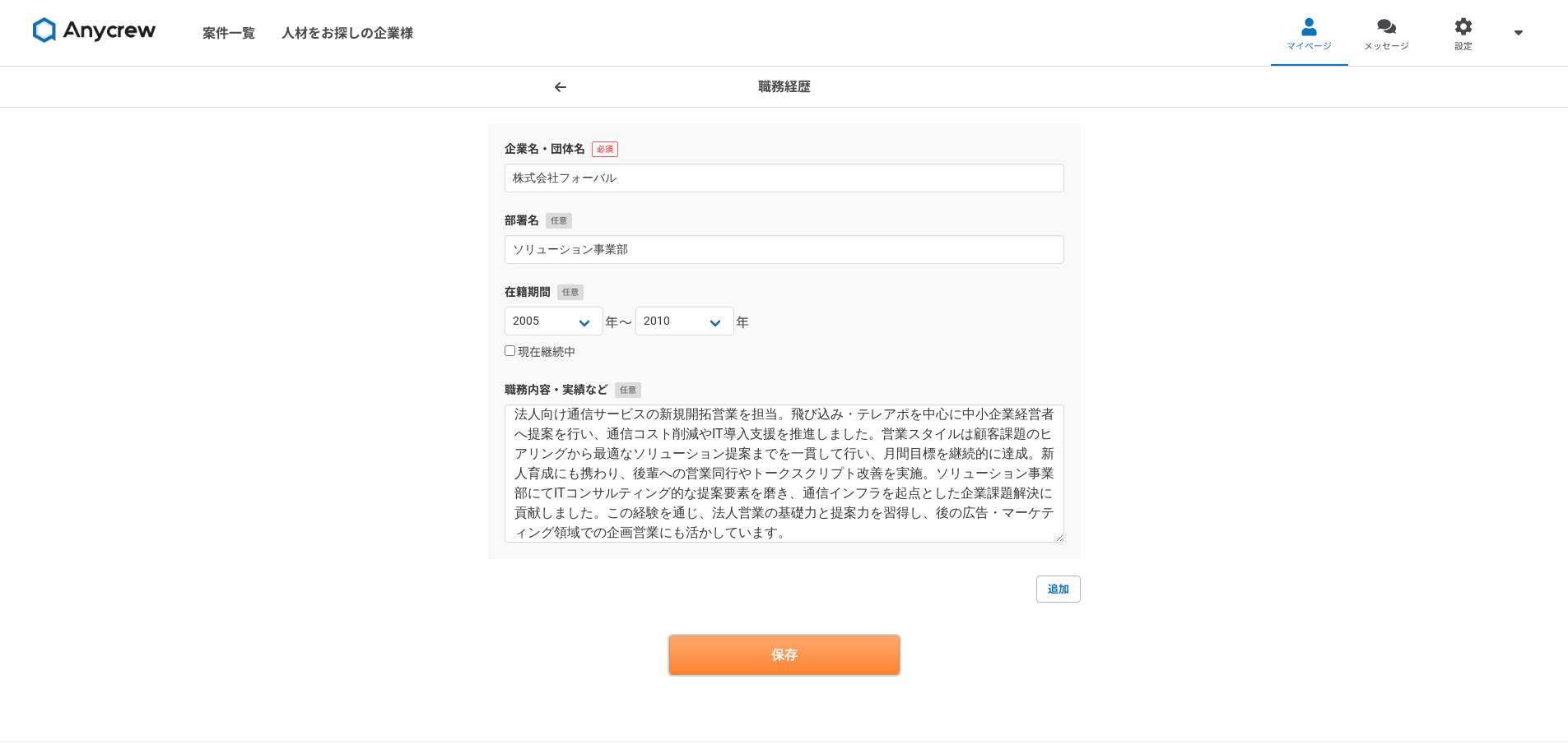
click at [716, 645] on button "保存" at bounding box center [784, 656] width 230 height 40
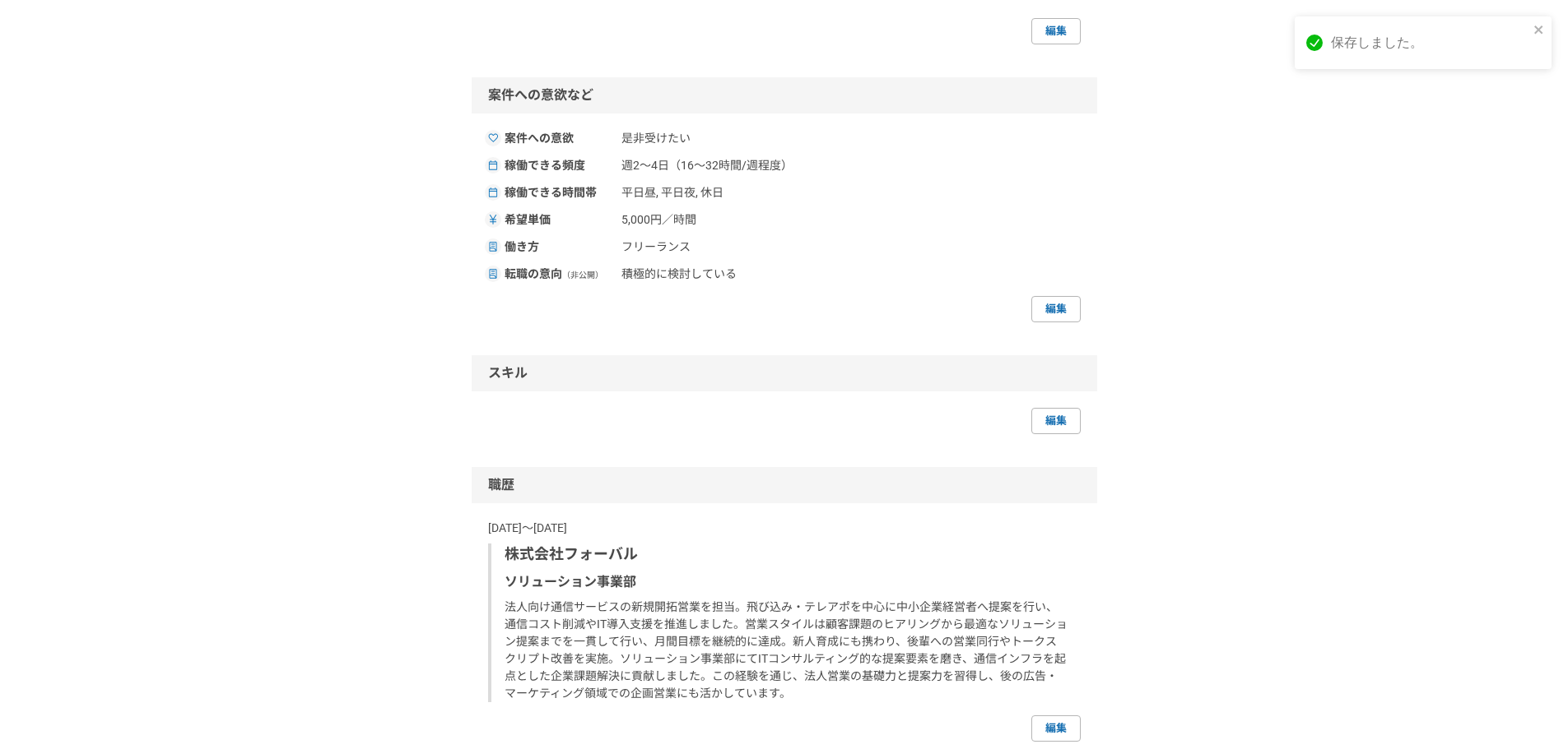
scroll to position [1176, 0]
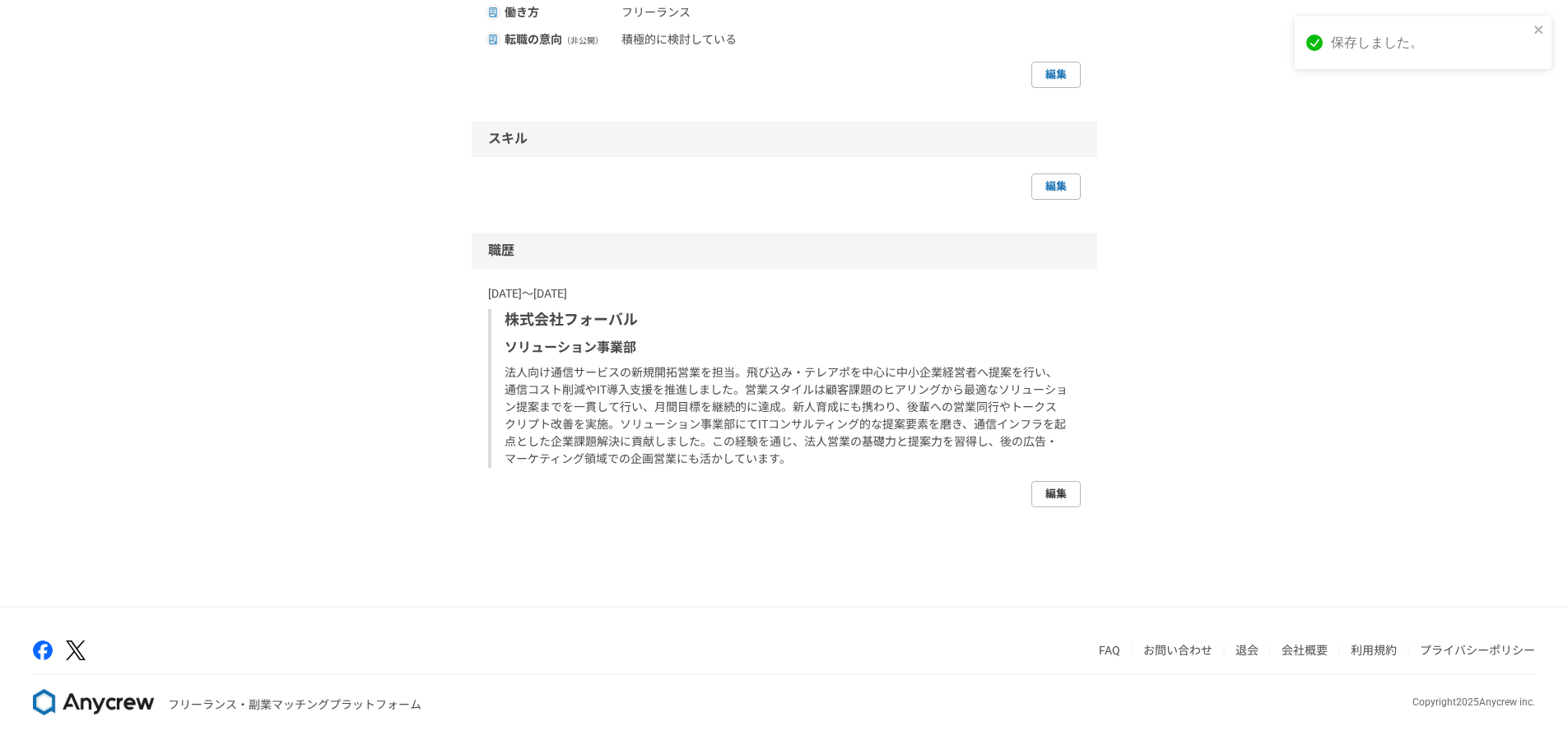
click at [1055, 502] on link "編集" at bounding box center [1056, 494] width 50 height 27
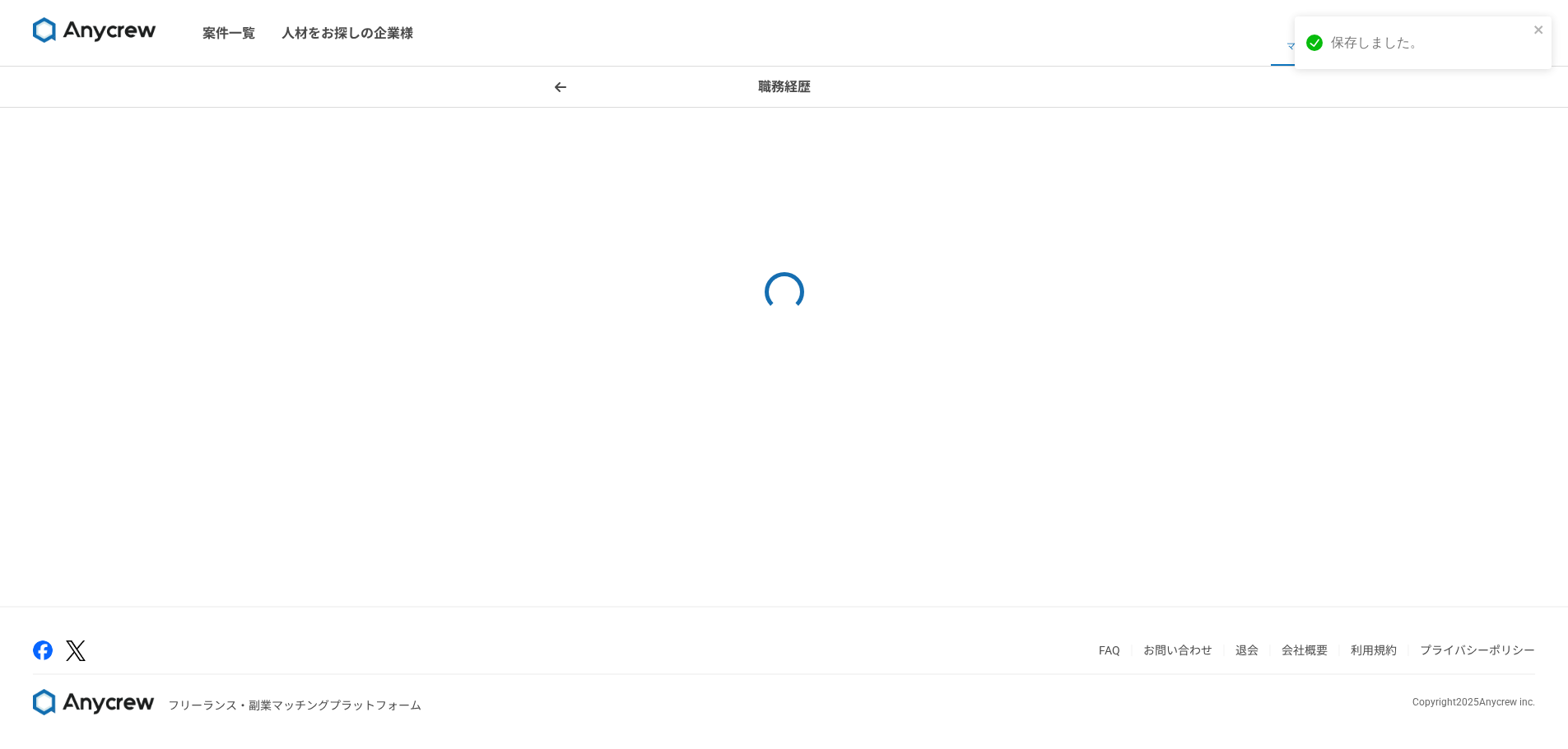
select select "2005"
select select "2010"
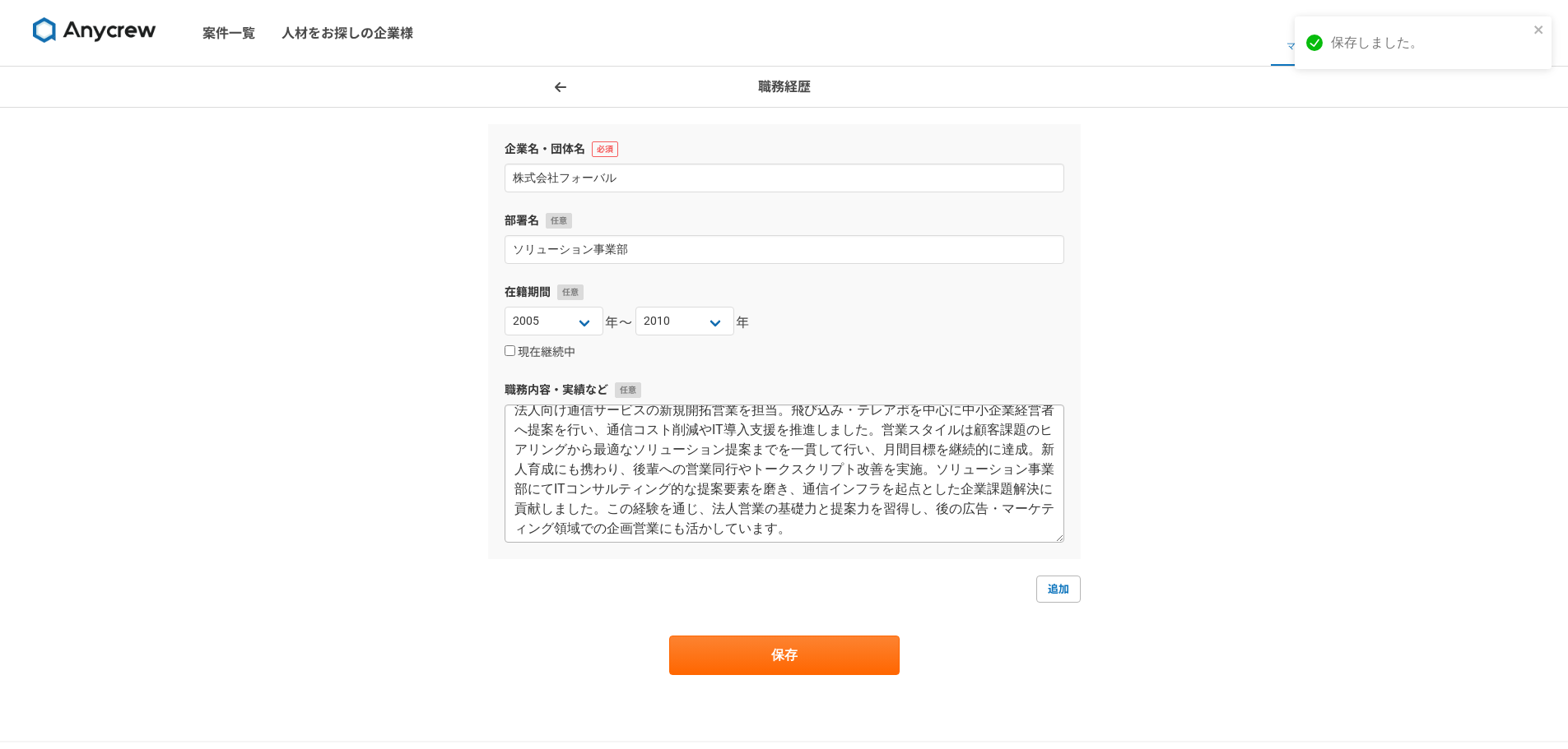
scroll to position [20, 0]
click at [1047, 580] on link "追加" at bounding box center [1058, 588] width 45 height 27
select select
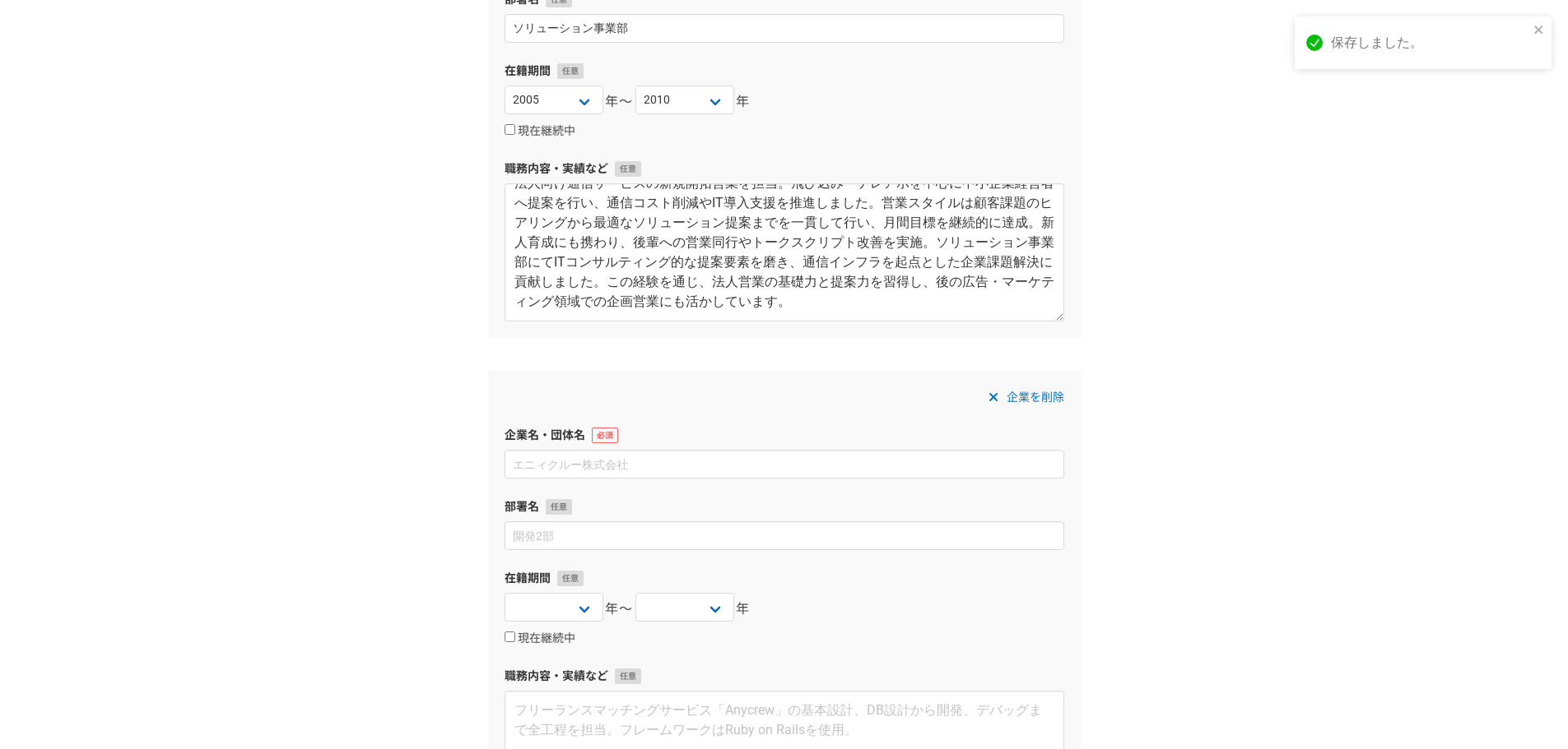
scroll to position [329, 0]
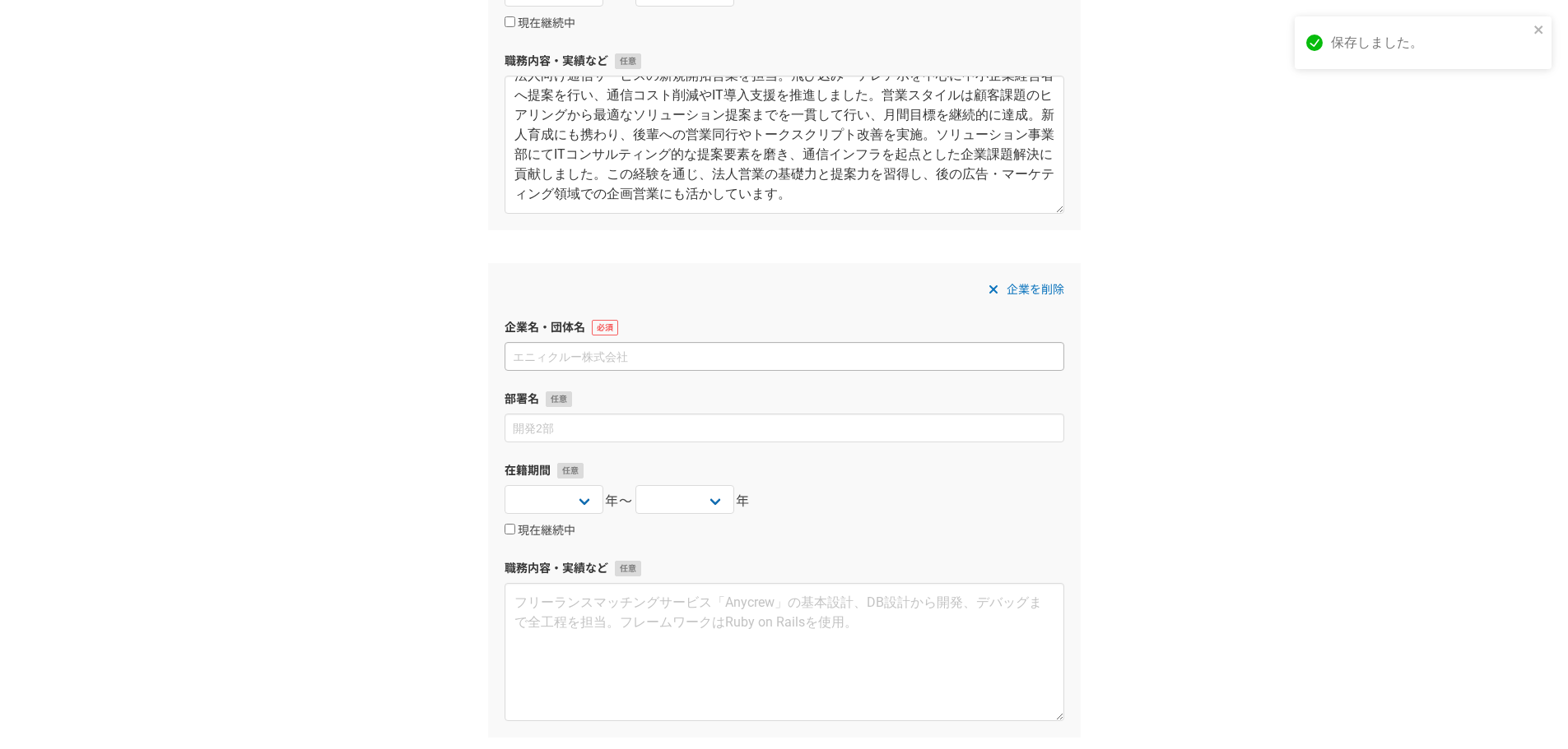
click at [583, 361] on input at bounding box center [784, 356] width 560 height 29
type input "株式会社メデックス"
click at [564, 420] on input at bounding box center [784, 428] width 560 height 29
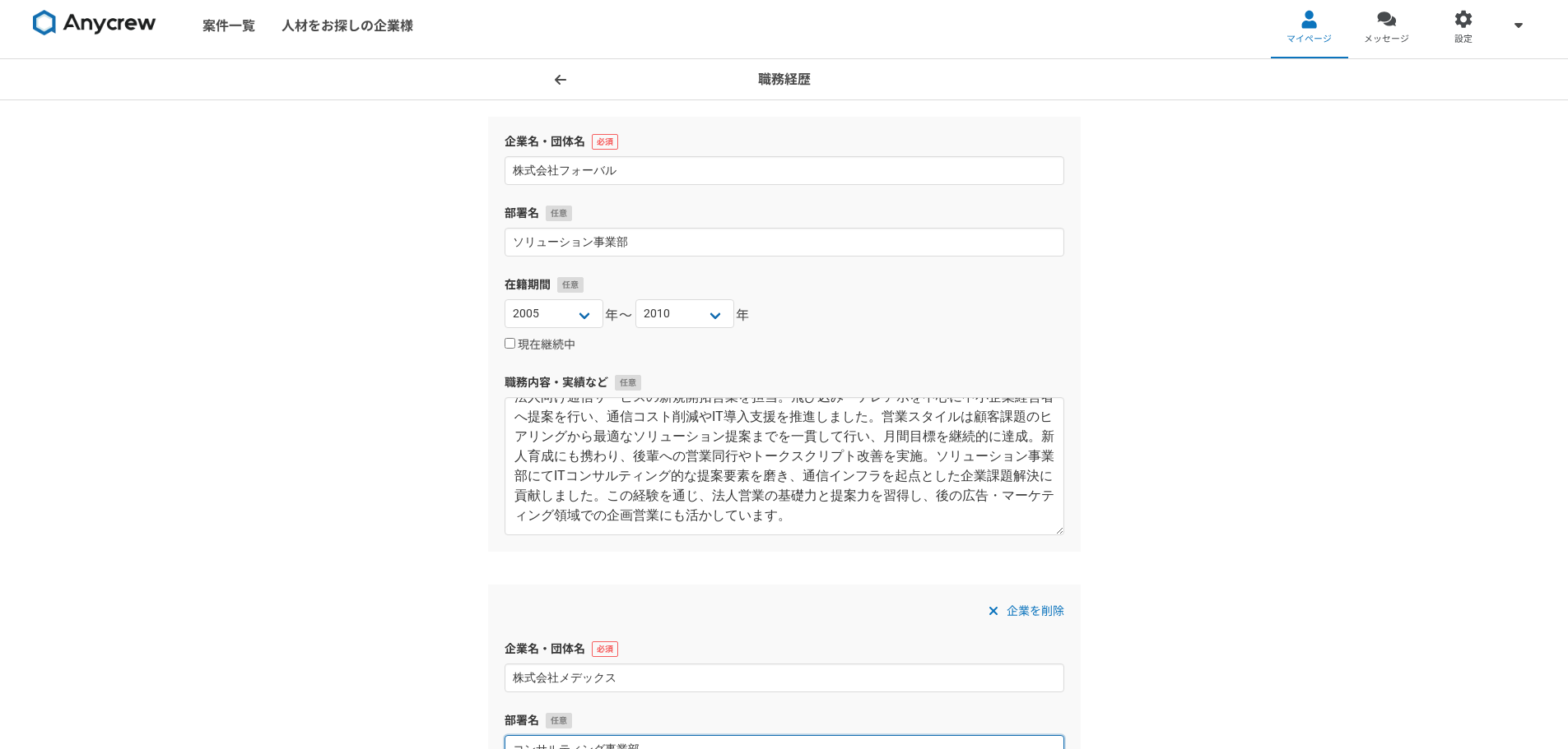
scroll to position [0, 0]
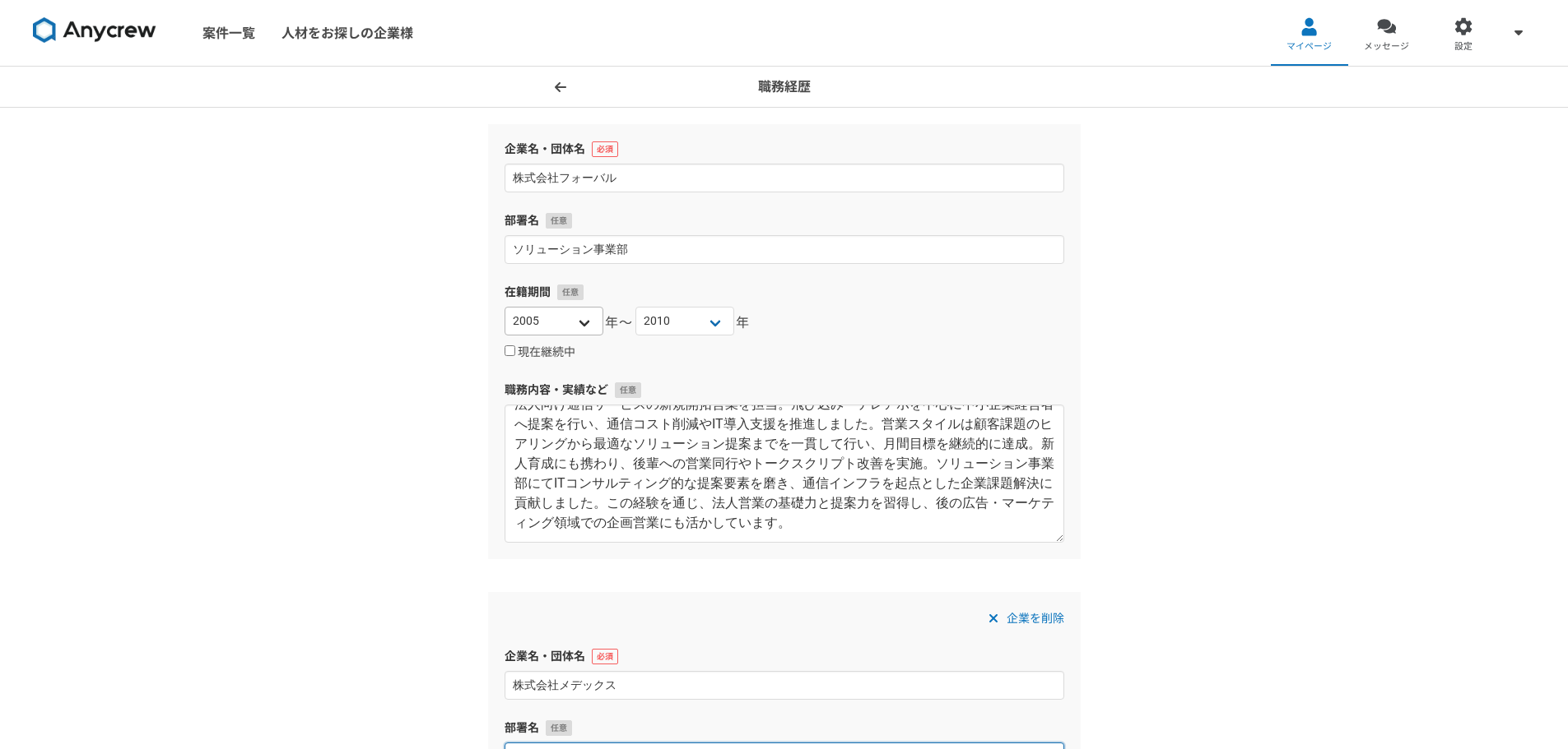
type input "コンサルティング事業部"
click at [577, 316] on select "[DATE] [DATE] [DATE] [DATE] [DATE] [DATE] [DATE] [DATE] [DATE] [DATE] [DATE] [D…" at bounding box center [554, 320] width 99 height 29
click at [935, 325] on div "[DATE] [DATE] [DATE] [DATE] [DATE] [DATE] [DATE] [DATE] [DATE] [DATE] [DATE] [D…" at bounding box center [784, 322] width 560 height 33
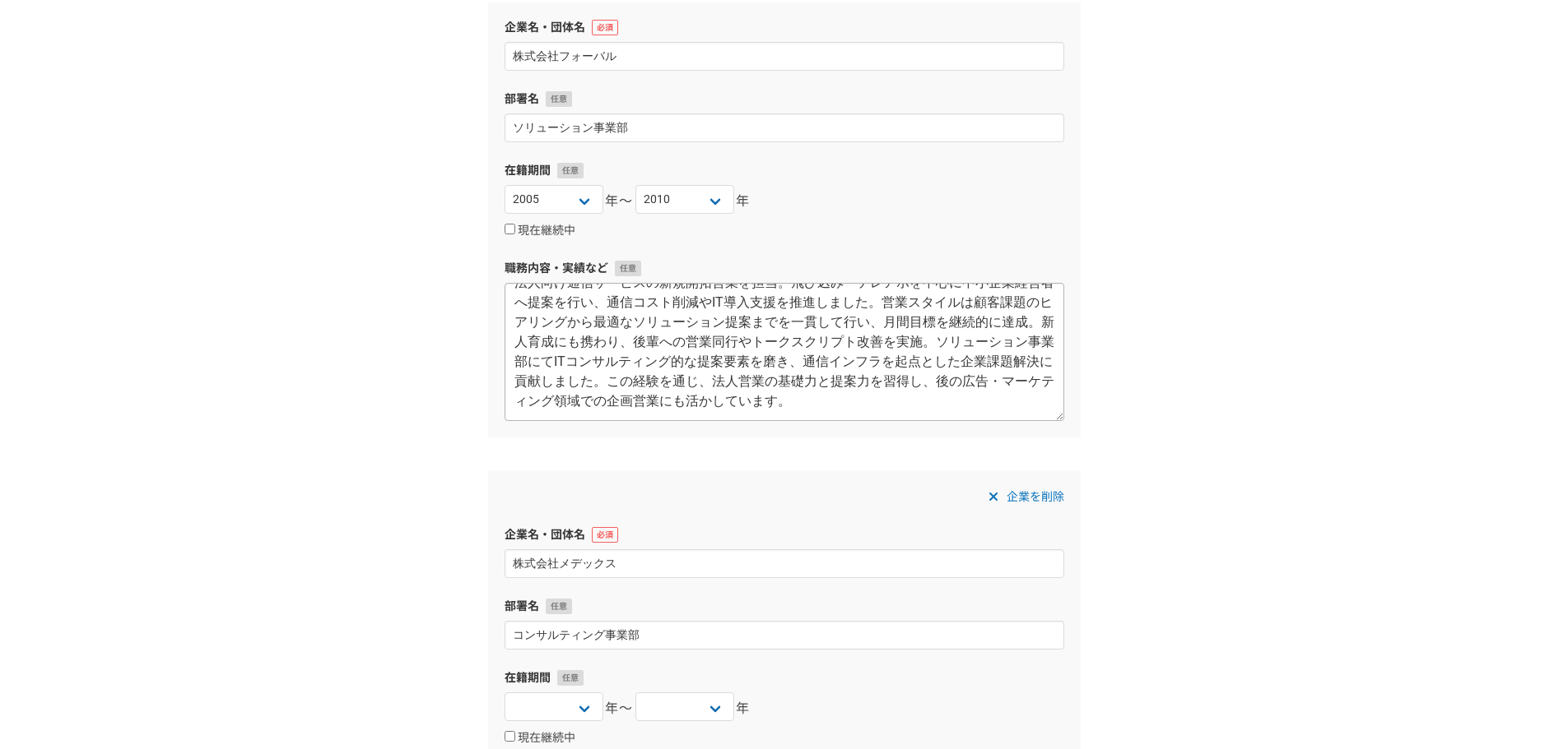
scroll to position [247, 0]
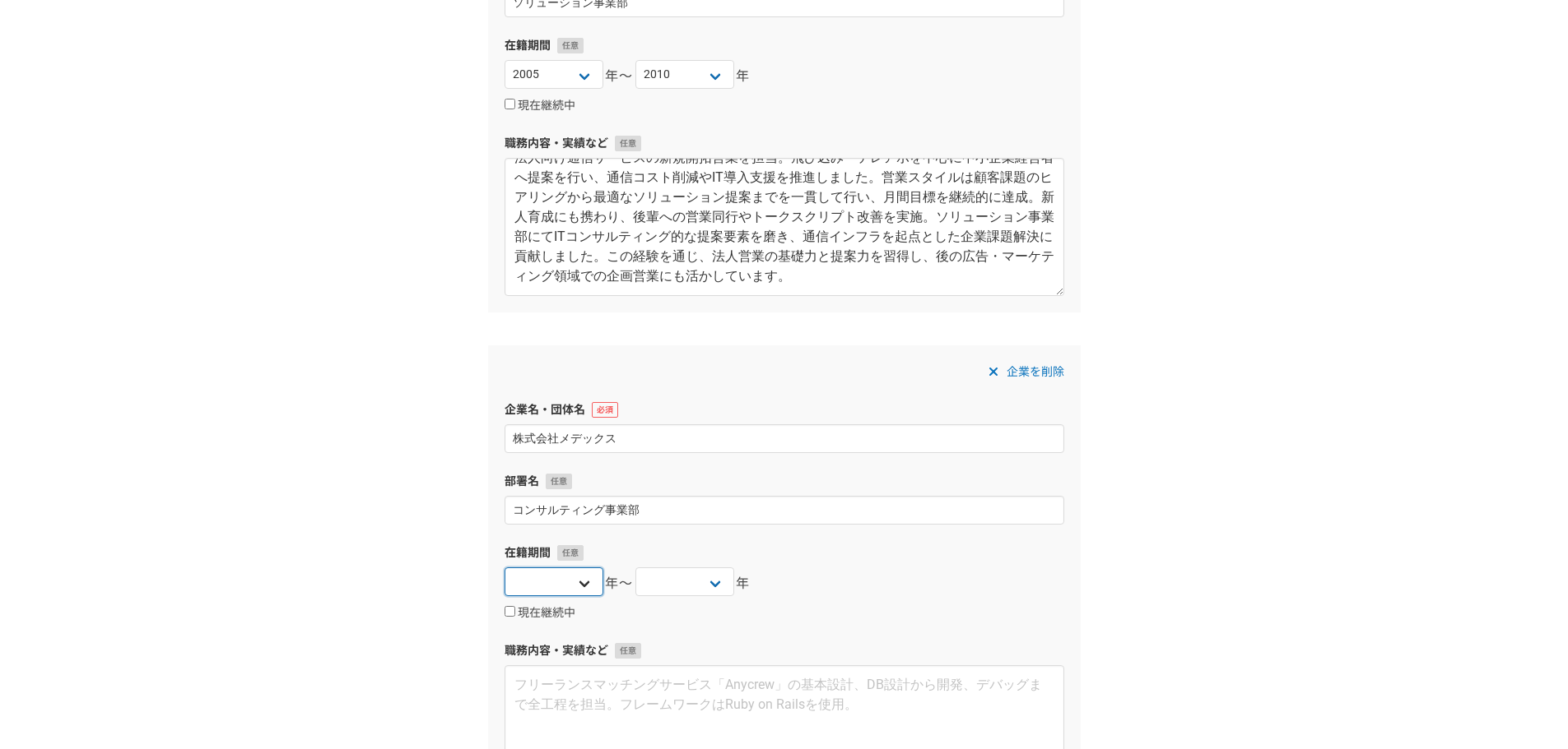
click at [589, 583] on select "[DATE] [DATE] [DATE] [DATE] [DATE] [DATE] [DATE] [DATE] [DATE] [DATE] [DATE] [D…" at bounding box center [554, 581] width 99 height 29
select select "2010"
click at [504, 567] on select "[DATE] [DATE] [DATE] [DATE] [DATE] [DATE] [DATE] [DATE] [DATE] [DATE] [DATE] [D…" at bounding box center [554, 581] width 99 height 29
click at [710, 588] on select "[DATE] [DATE] [DATE] [DATE] [DATE] [DATE] [DATE] [DATE] [DATE] [DATE] [DATE] [D…" at bounding box center [685, 581] width 99 height 29
select select "2014"
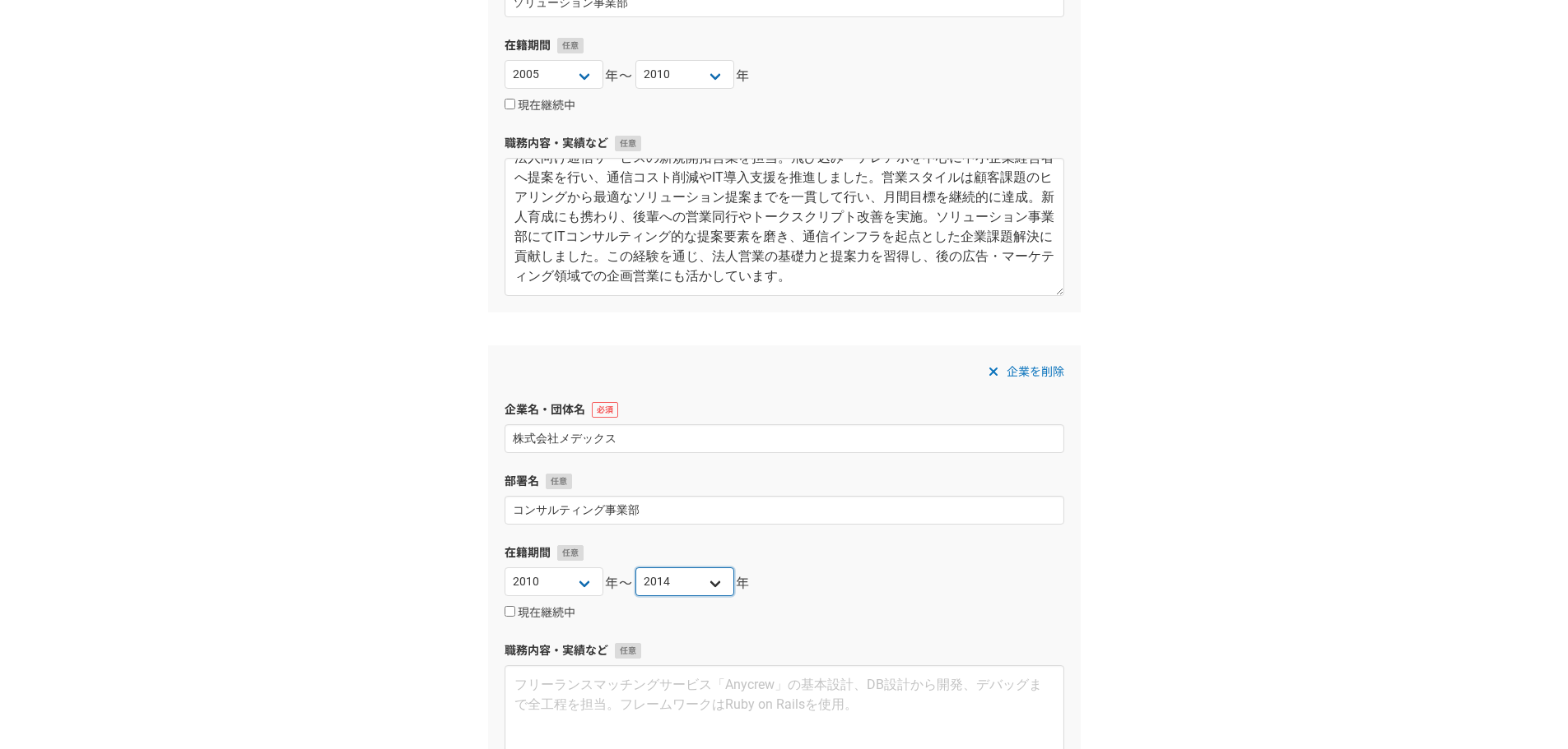
click at [635, 567] on select "[DATE] [DATE] [DATE] [DATE] [DATE] [DATE] [DATE] [DATE] [DATE] [DATE] [DATE] [D…" at bounding box center [685, 581] width 99 height 29
click at [634, 693] on textarea at bounding box center [784, 734] width 560 height 138
paste textarea "インターネット広告代理店にて、リスティング・SEO・アフィリエイト・純広告・Web制作を幅広く提案。中堅企業への新規営業からスタートし、売上拡大・問い合わせ増…"
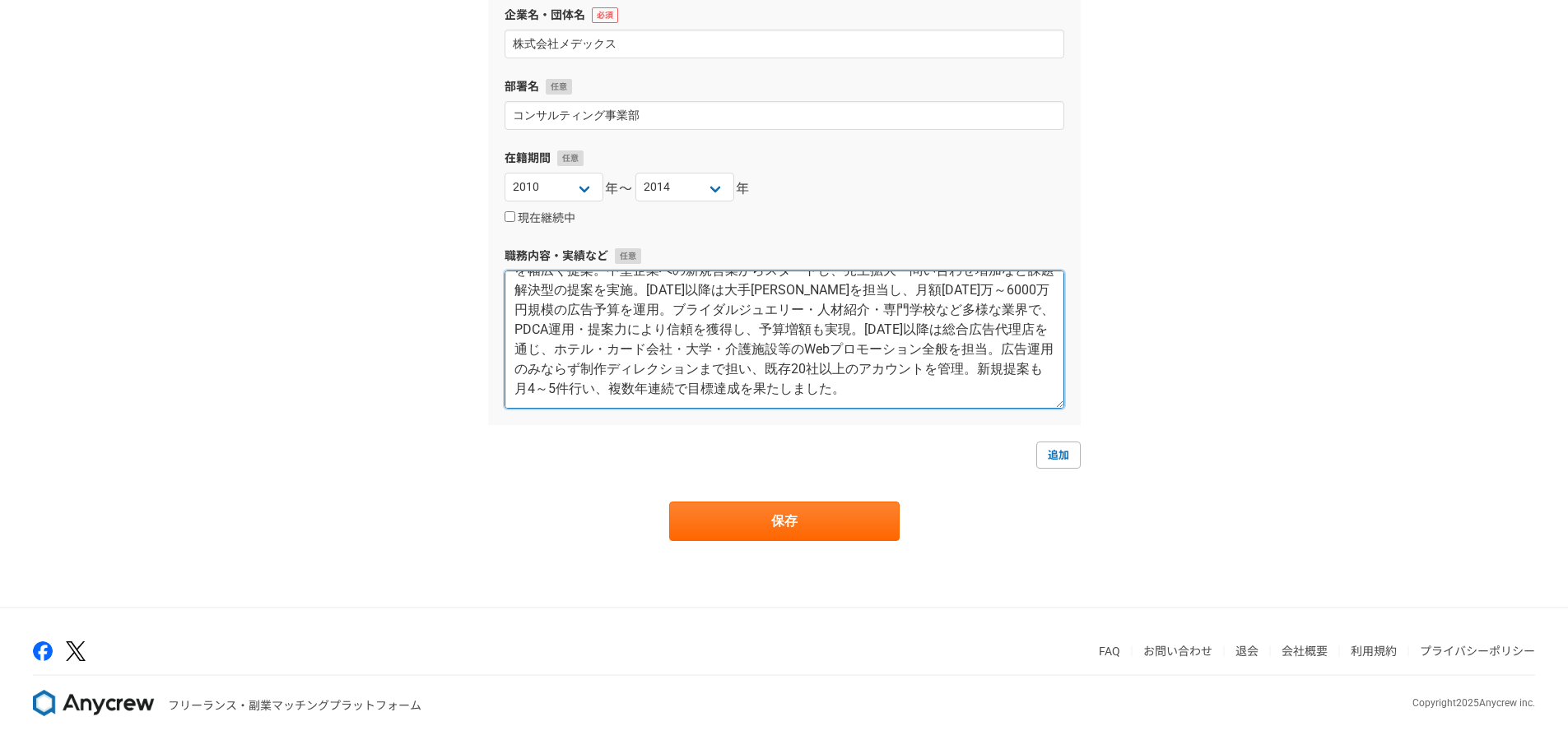
scroll to position [643, 0]
type textarea "インターネット広告代理店にて、リスティング・SEO・アフィリエイト・純広告・Web制作を幅広く提案。中堅企業への新規営業からスタートし、売上拡大・問い合わせ増…"
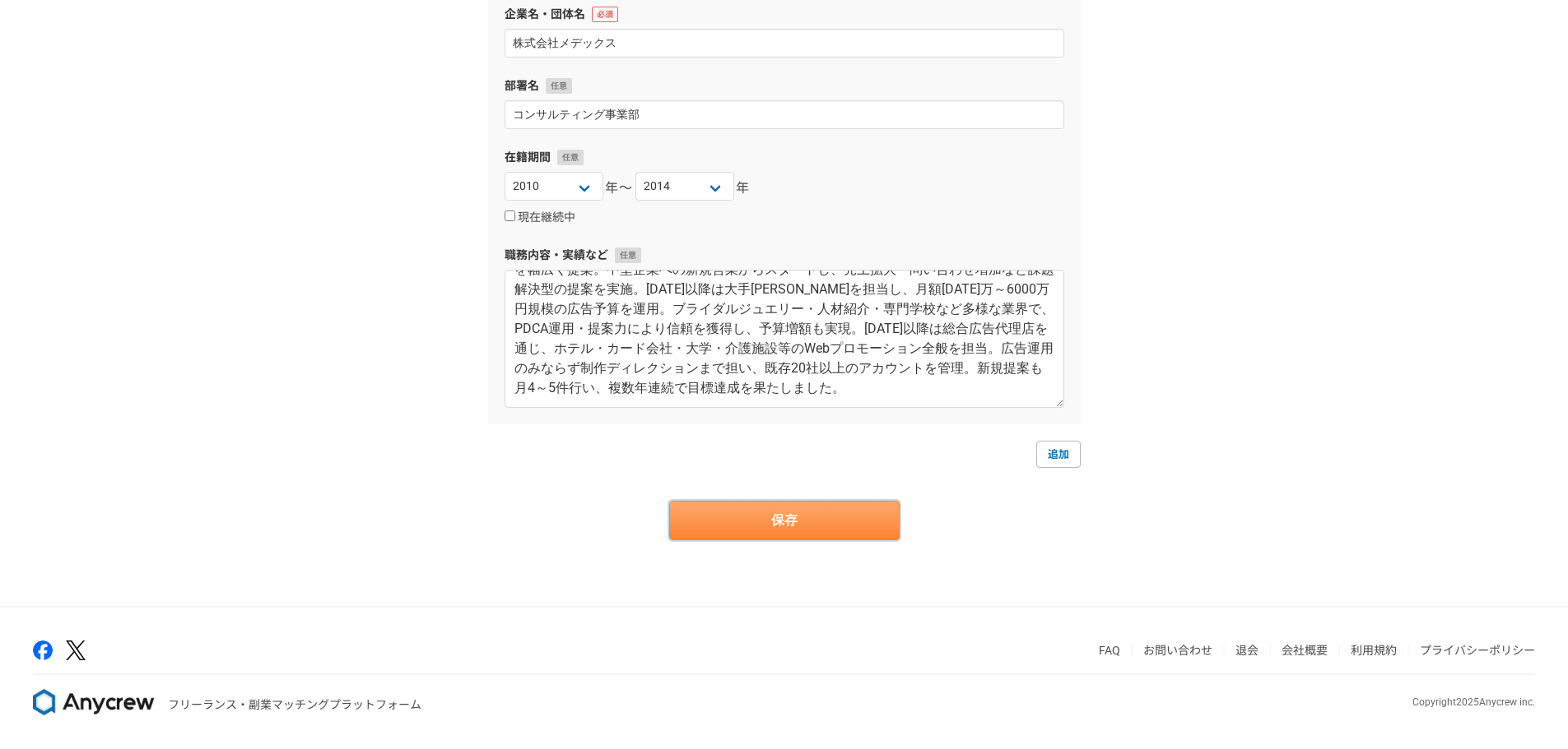
click at [841, 532] on button "保存" at bounding box center [784, 521] width 230 height 40
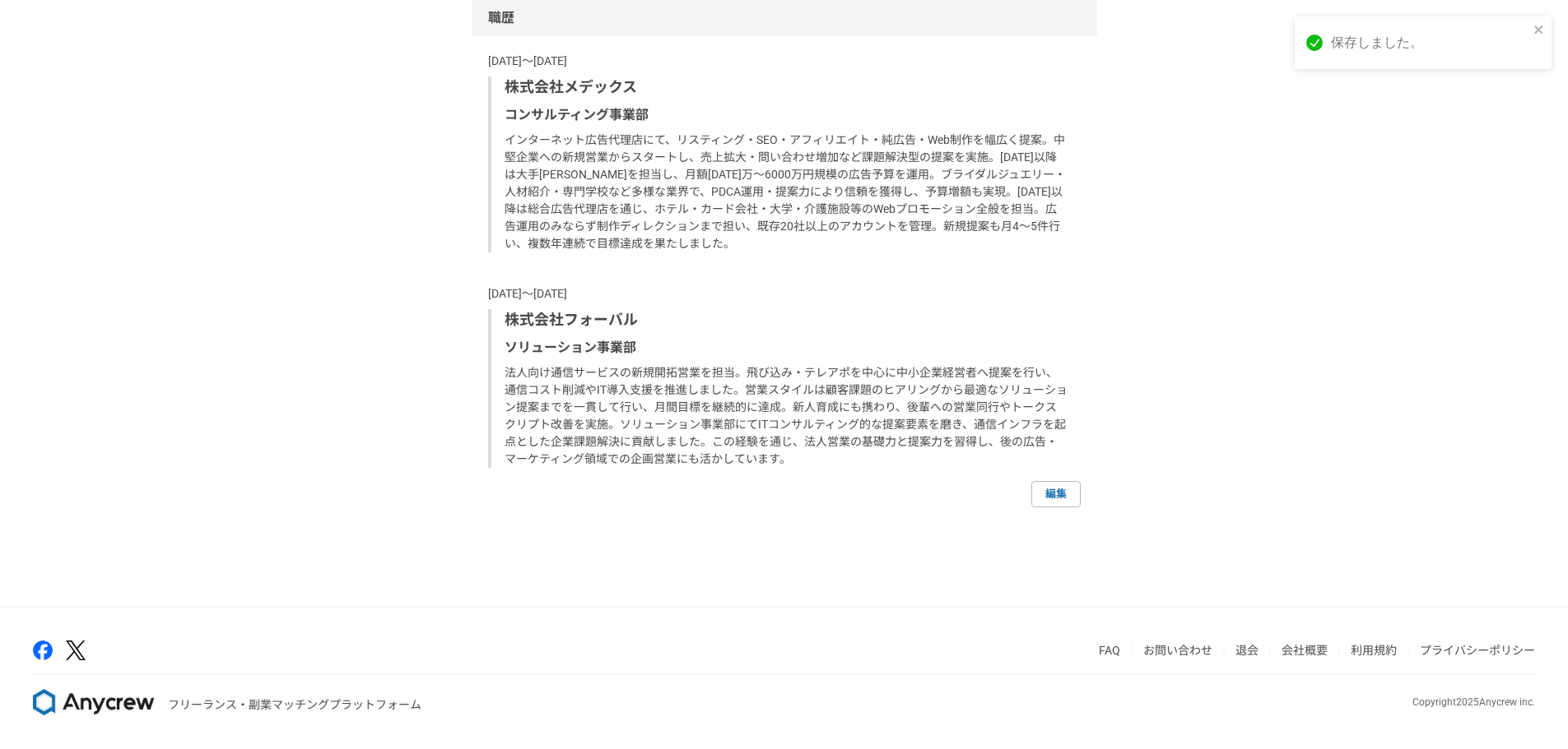
scroll to position [1316, 0]
click at [1061, 508] on link "編集" at bounding box center [1056, 494] width 50 height 27
select select "2010"
select select "2014"
select select "2005"
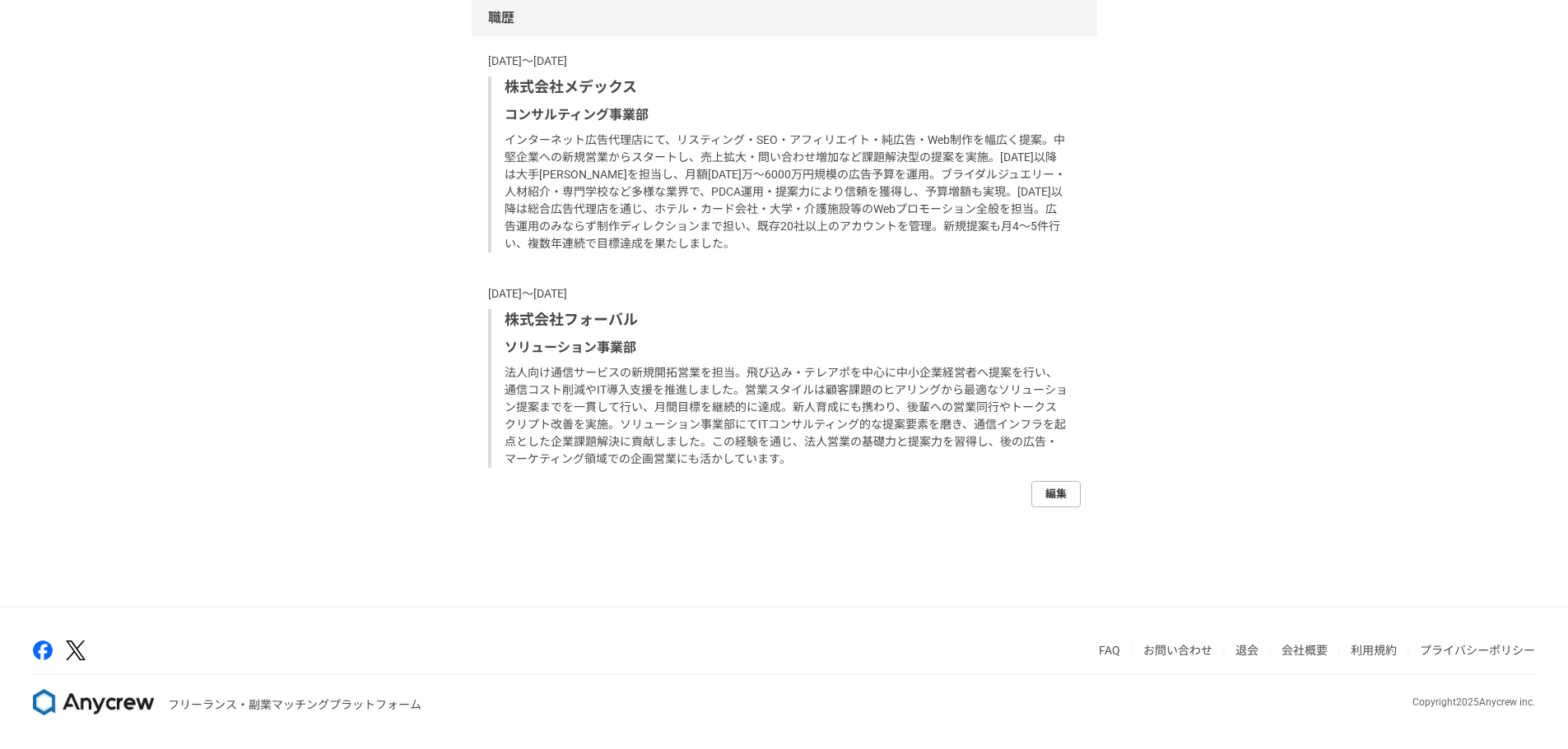
select select "2010"
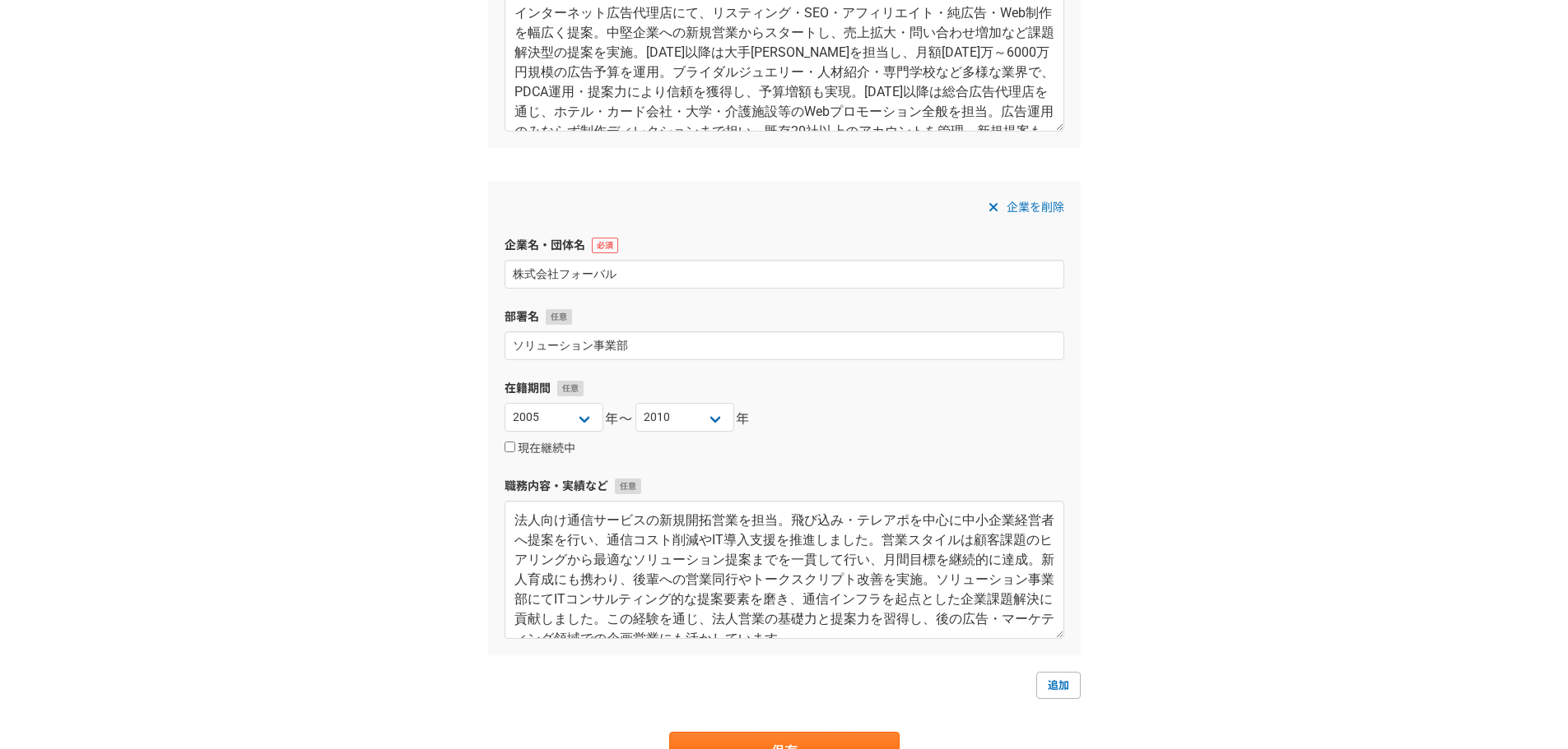
scroll to position [575, 0]
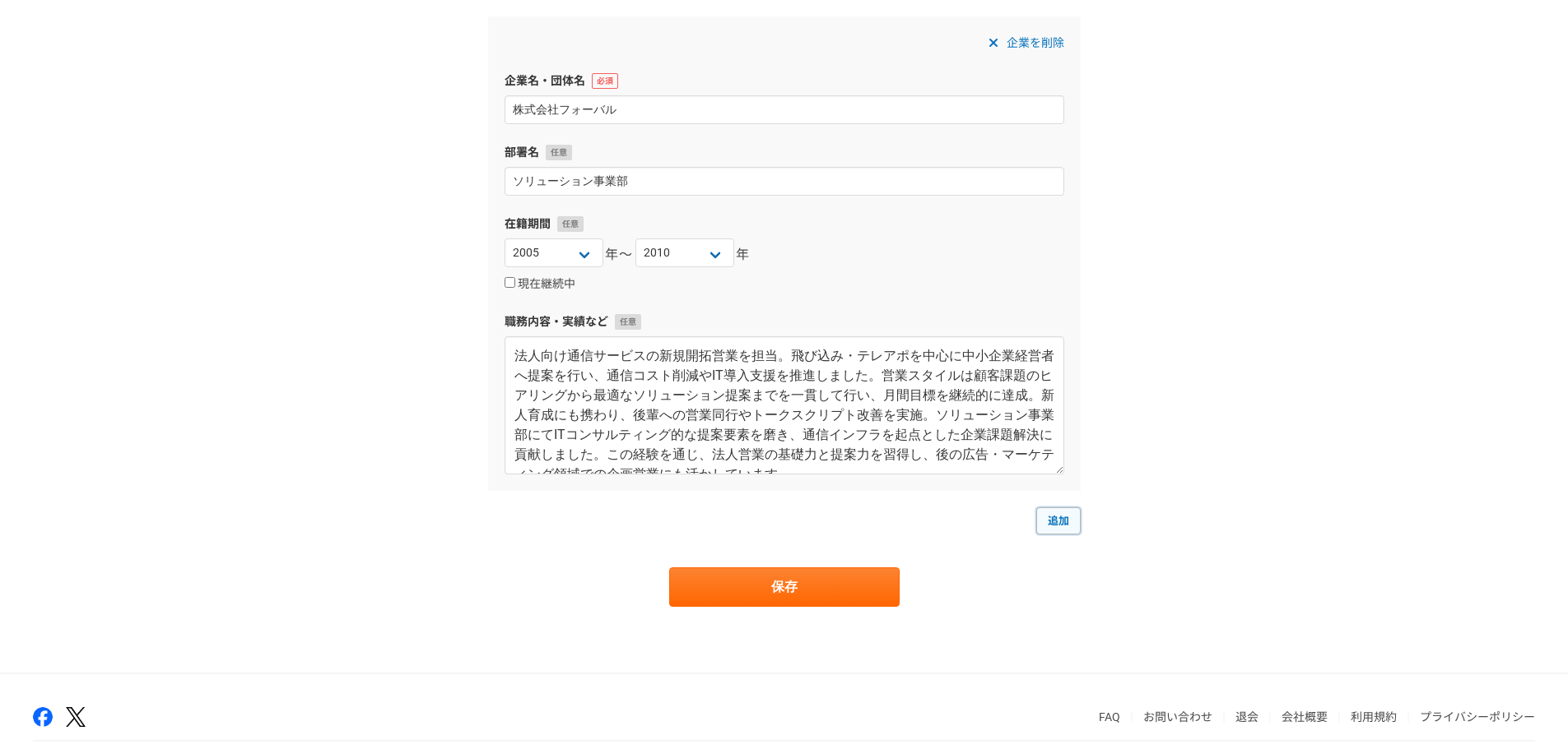
click at [1058, 525] on link "追加" at bounding box center [1058, 521] width 45 height 27
select select
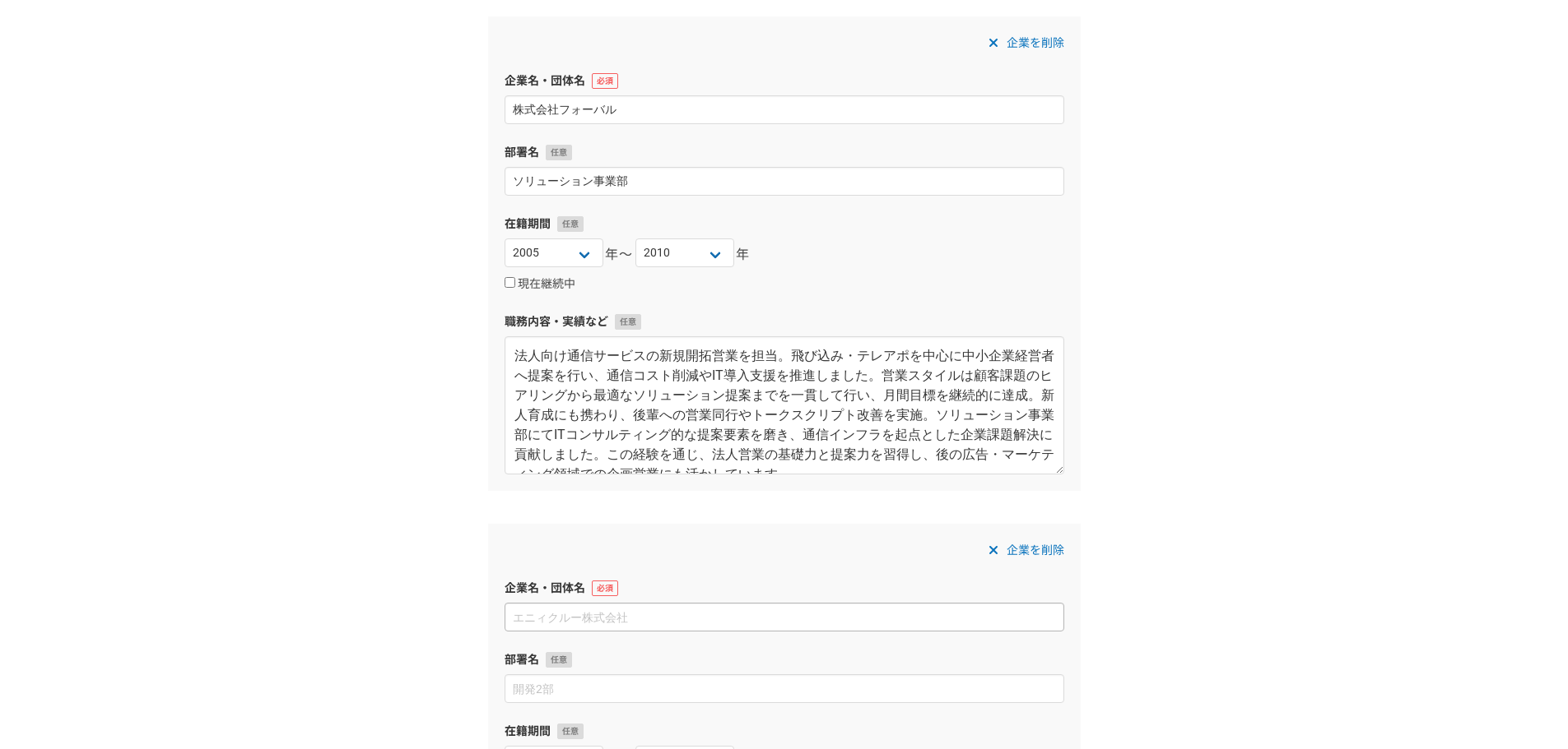
click at [685, 614] on input at bounding box center [784, 617] width 560 height 29
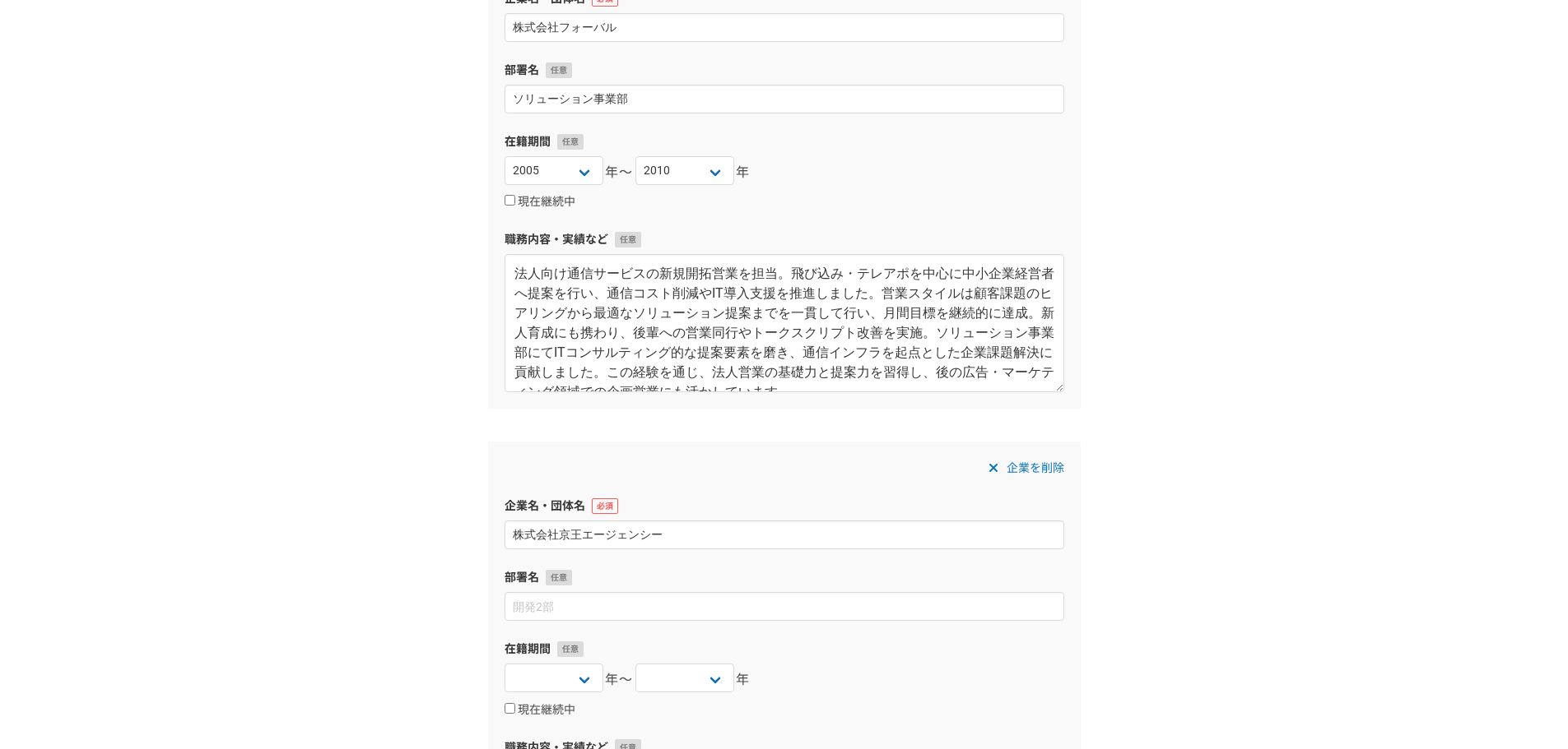
type input "株式会社京王エージェンシー"
click at [630, 605] on input at bounding box center [784, 606] width 560 height 29
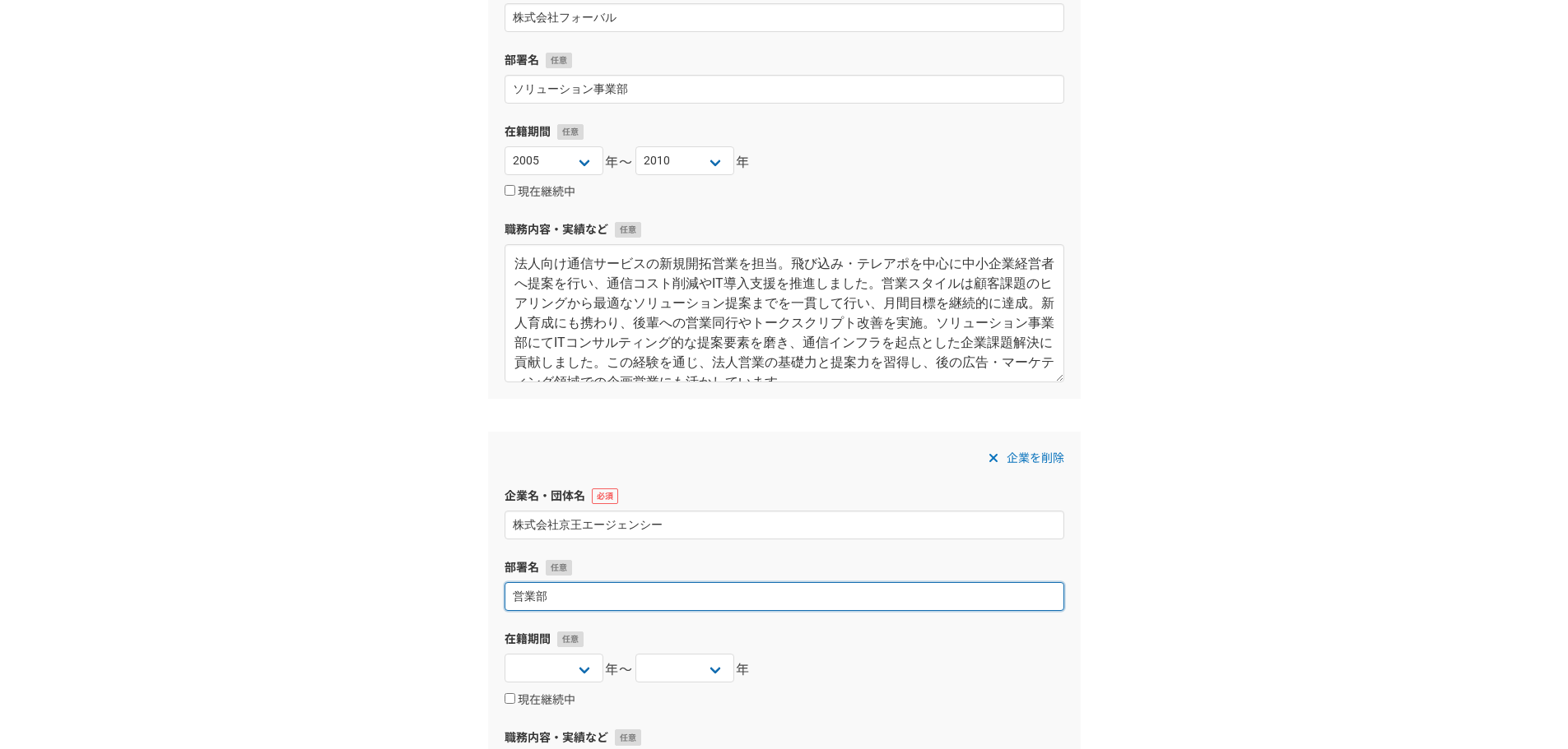
scroll to position [740, 0]
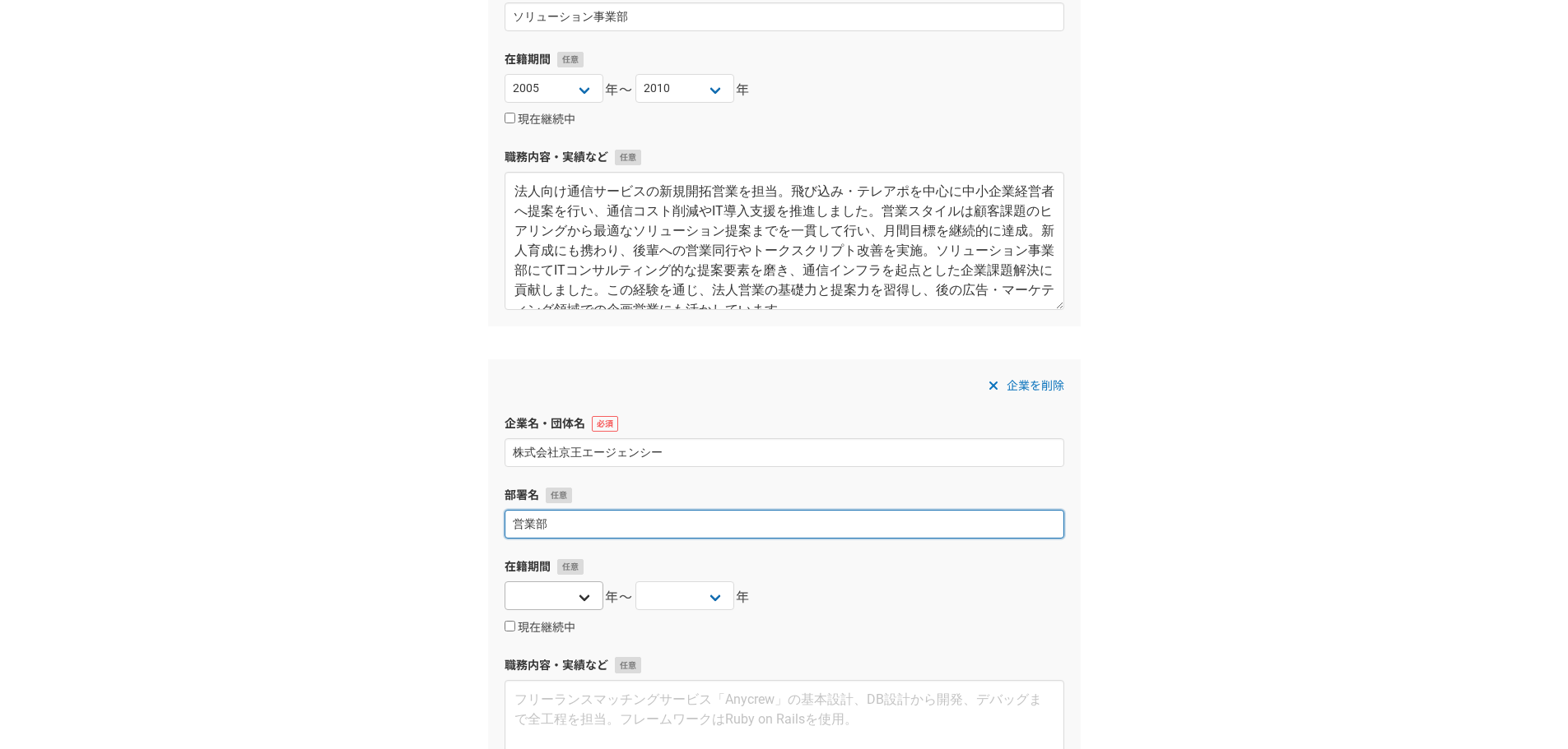
type input "営業部"
click at [581, 592] on select "[DATE] [DATE] [DATE] [DATE] [DATE] [DATE] [DATE] [DATE] [DATE] [DATE] [DATE] [D…" at bounding box center [554, 595] width 99 height 29
select select "2014"
click at [504, 581] on select "[DATE] [DATE] [DATE] [DATE] [DATE] [DATE] [DATE] [DATE] [DATE] [DATE] [DATE] [D…" at bounding box center [554, 595] width 99 height 29
click at [723, 606] on select "[DATE] [DATE] [DATE] [DATE] [DATE] [DATE] [DATE] [DATE] [DATE] [DATE] [DATE] [D…" at bounding box center [685, 595] width 99 height 29
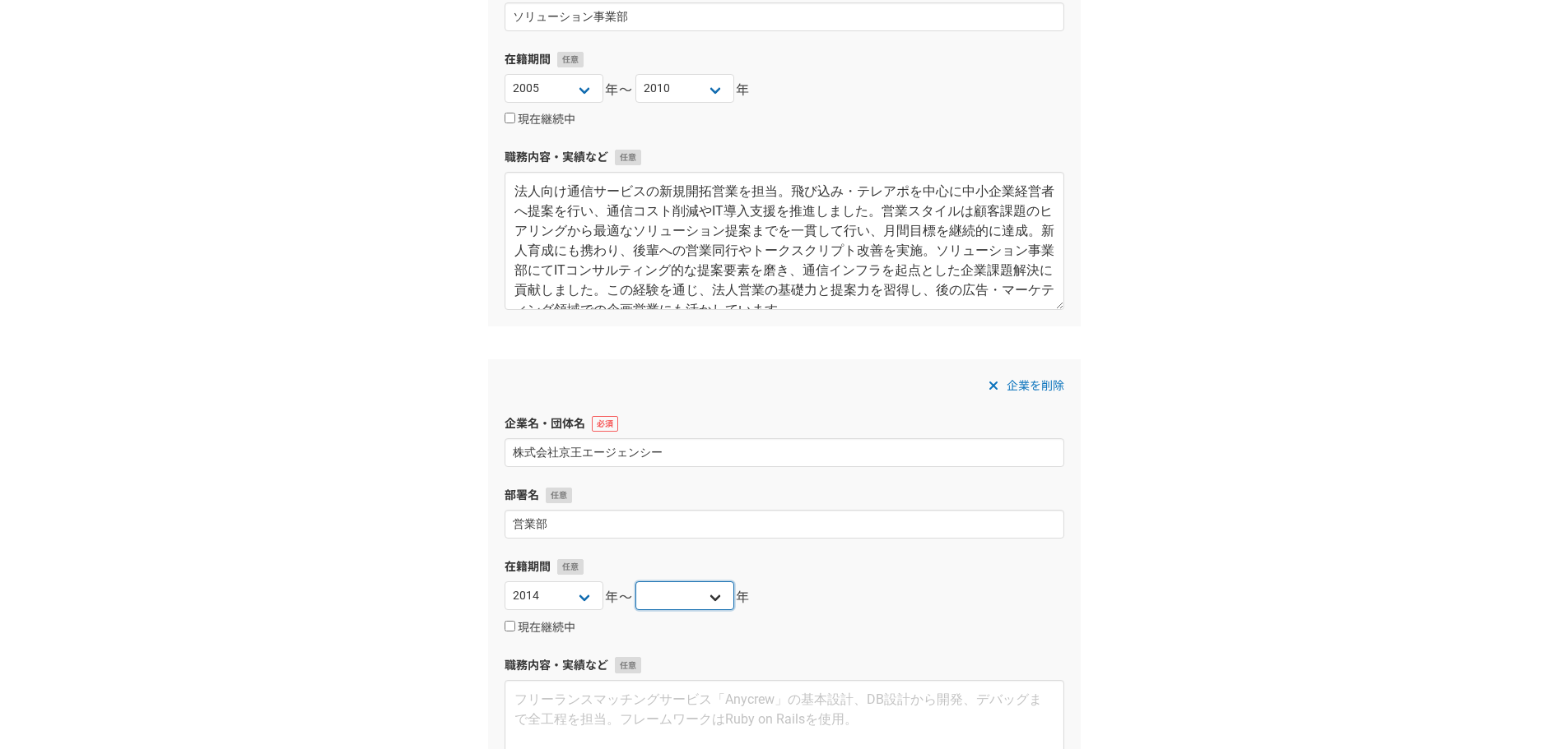
select select "2019"
click at [635, 581] on select "[DATE] [DATE] [DATE] [DATE] [DATE] [DATE] [DATE] [DATE] [DATE] [DATE] [DATE] [D…" at bounding box center [685, 595] width 99 height 29
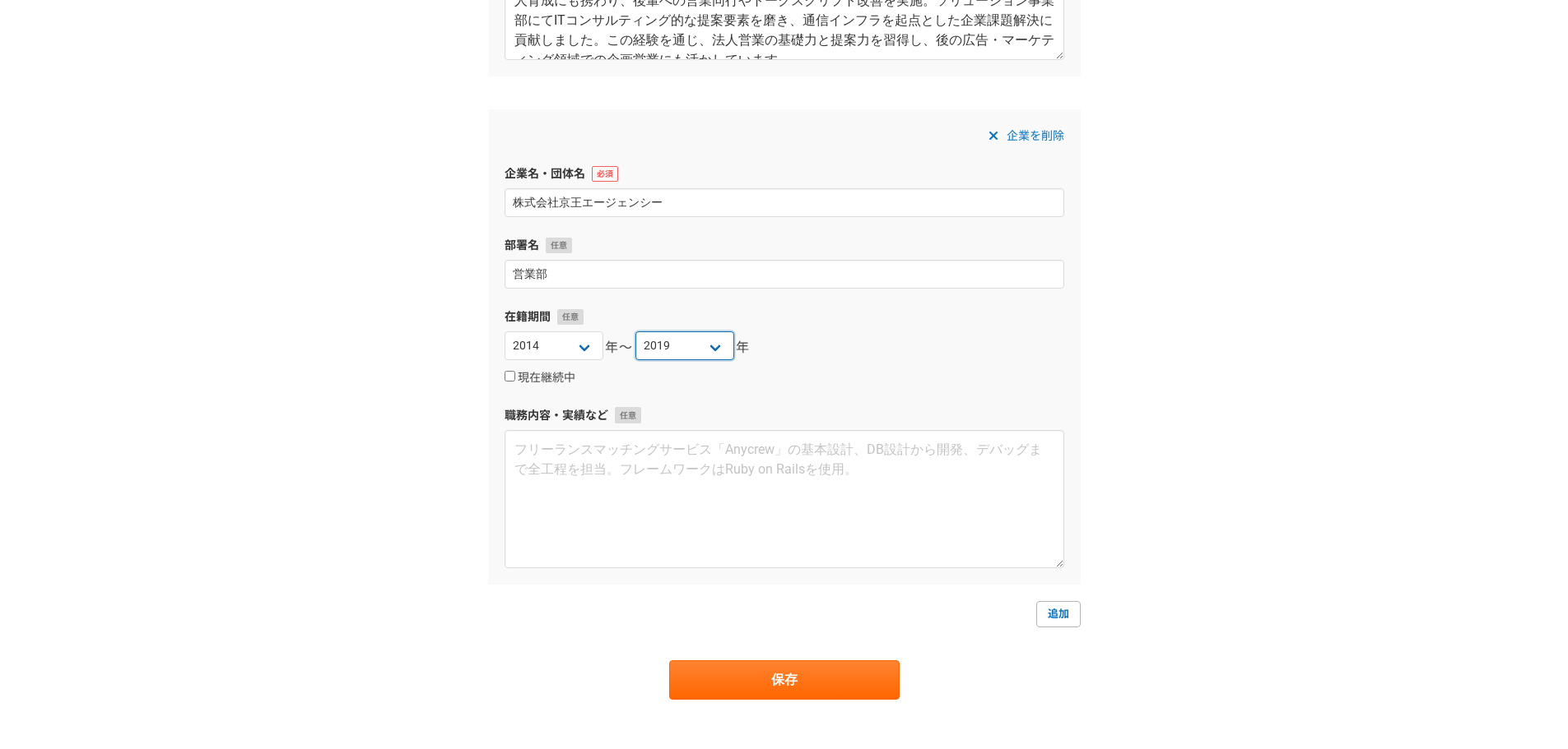
scroll to position [1069, 0]
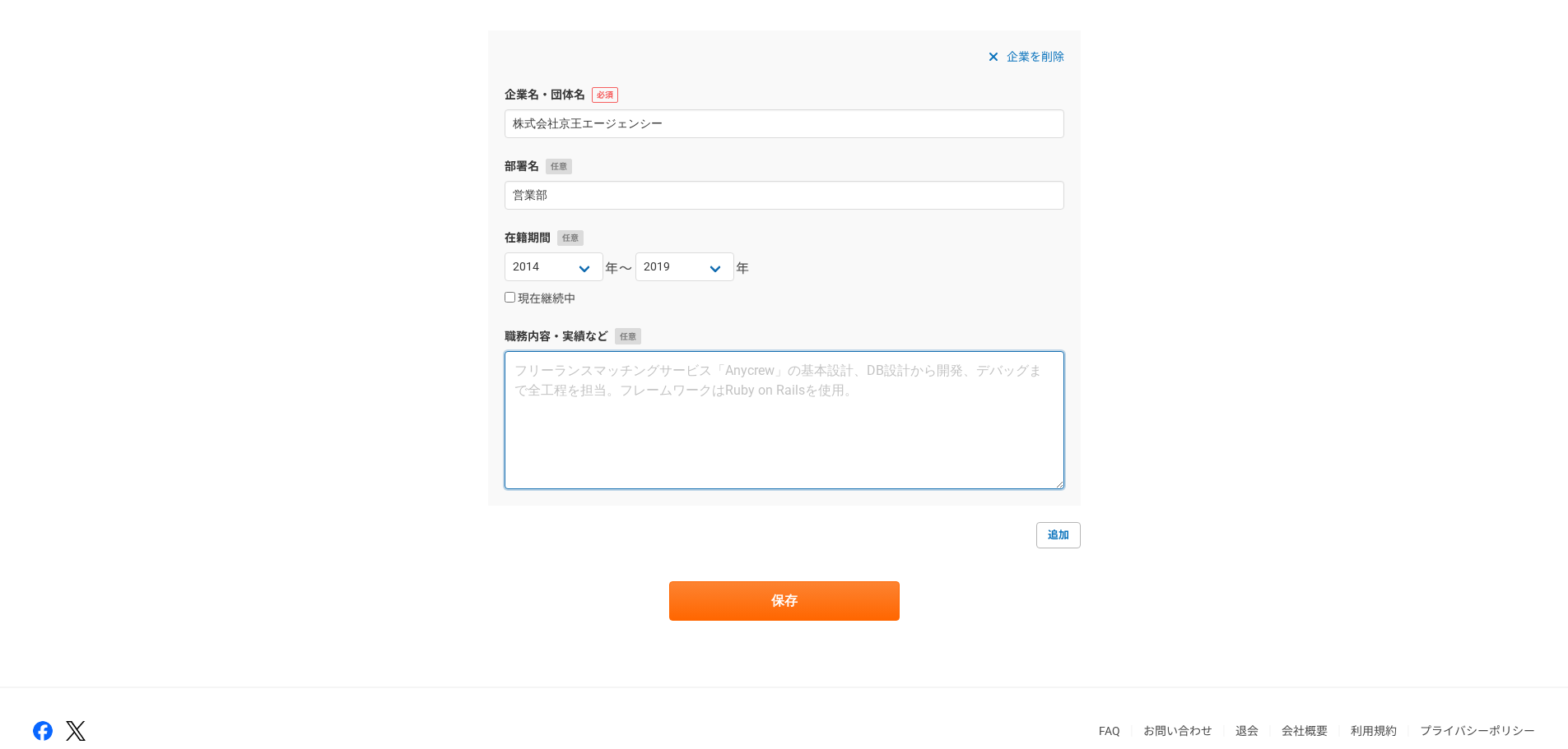
click at [695, 417] on textarea at bounding box center [784, 420] width 560 height 138
paste textarea "loremipsu、dolo・sitametcon0adip・EL・SE・Doeiusmodte。incididunt、utlabor・etdol・magna…"
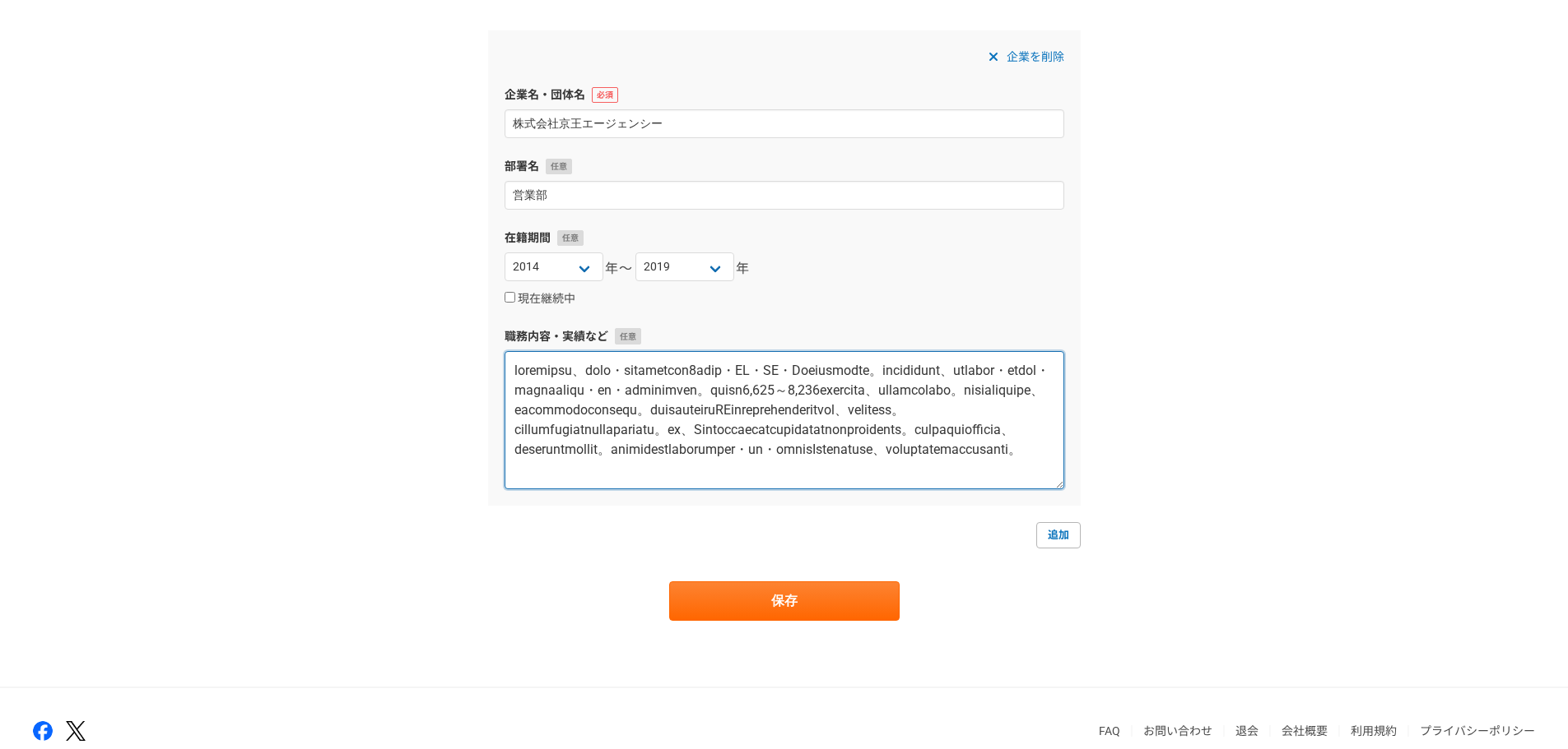
scroll to position [49, 0]
type textarea "loremipsu、dolo・sitametcon0adip・EL・SE・Doeiusmodte。incididunt、utlabor・etdol・magna…"
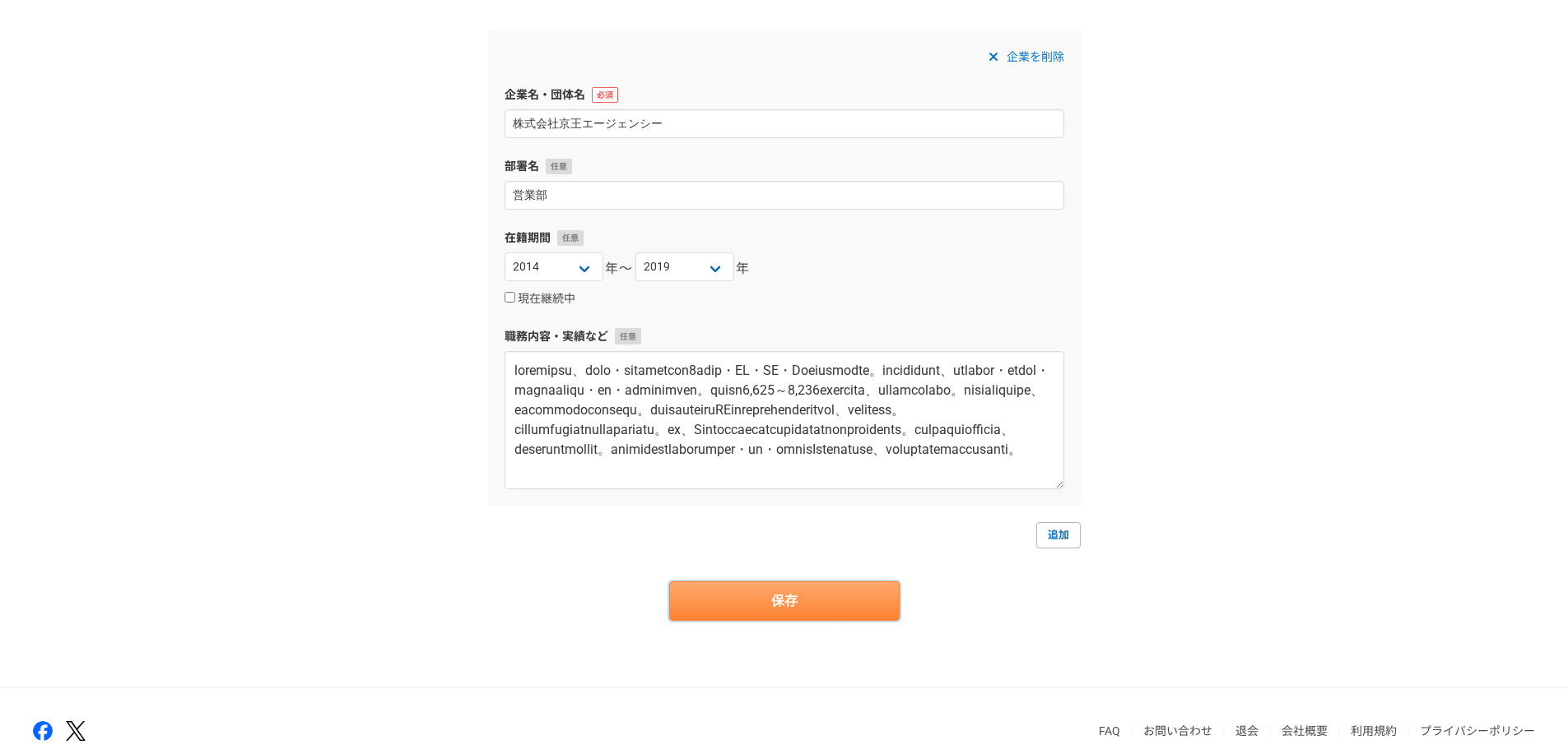
click at [796, 586] on button "保存" at bounding box center [784, 601] width 230 height 40
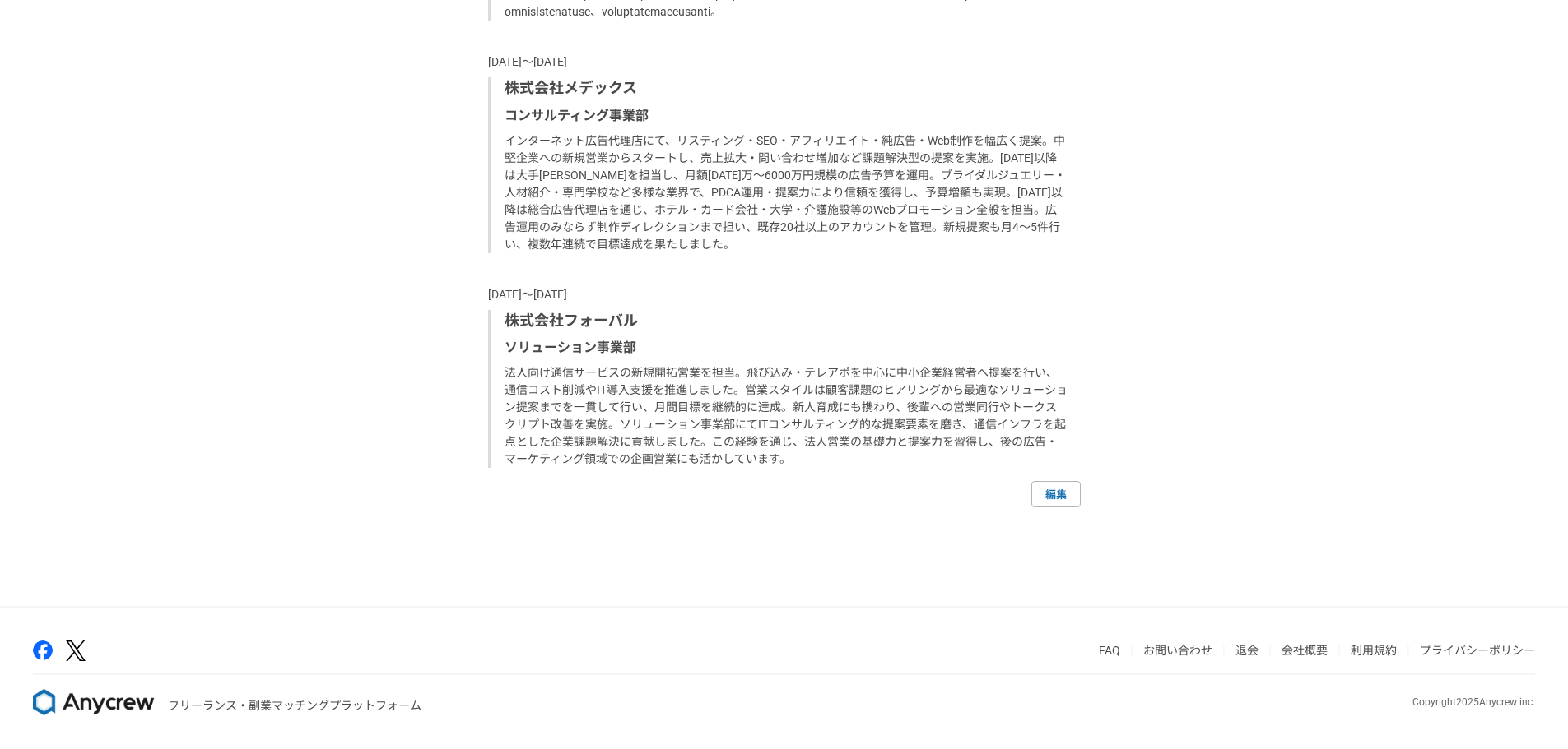
scroll to position [1658, 0]
click at [1061, 502] on link "編集" at bounding box center [1056, 494] width 50 height 27
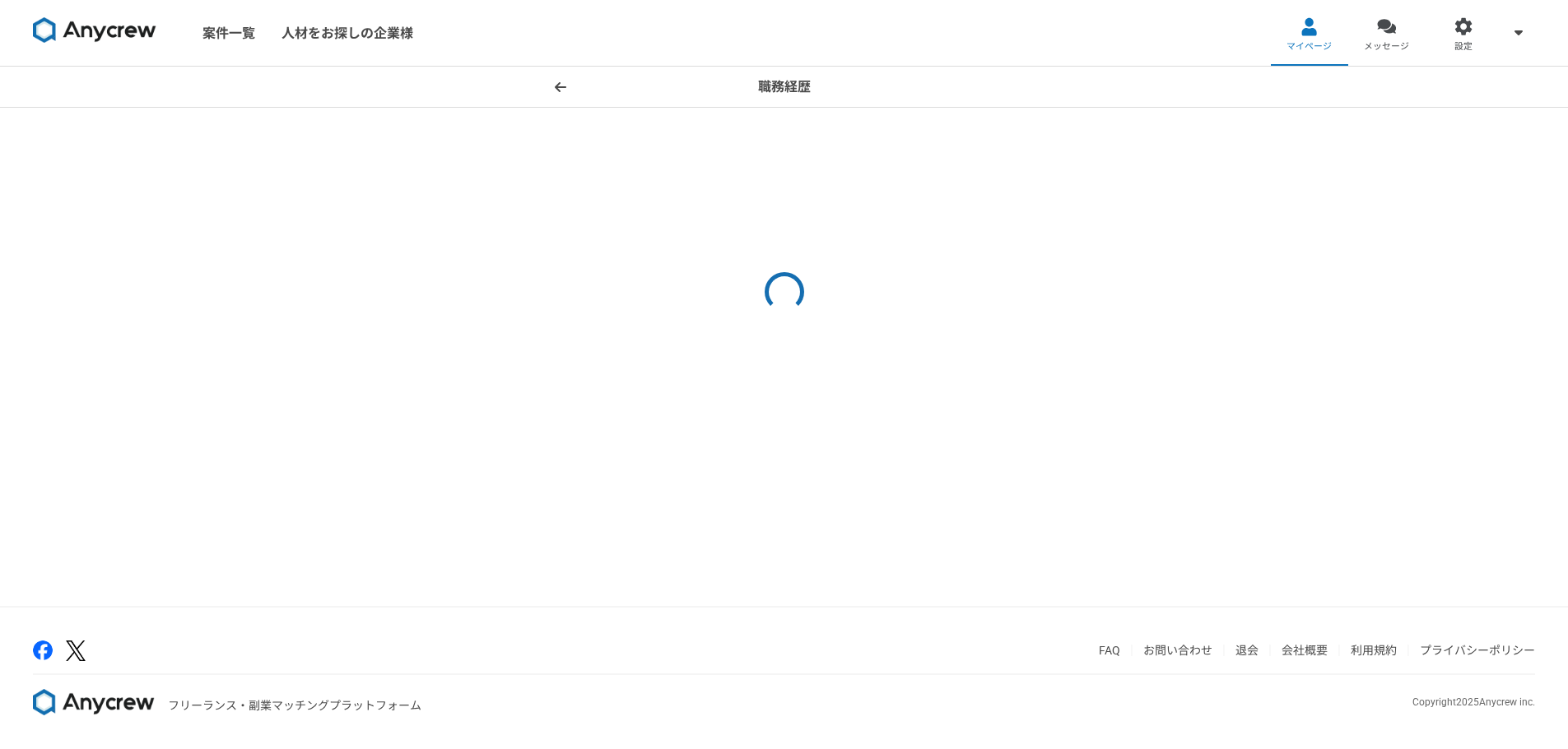
select select "2014"
select select "2019"
select select "2010"
select select "2014"
select select "2005"
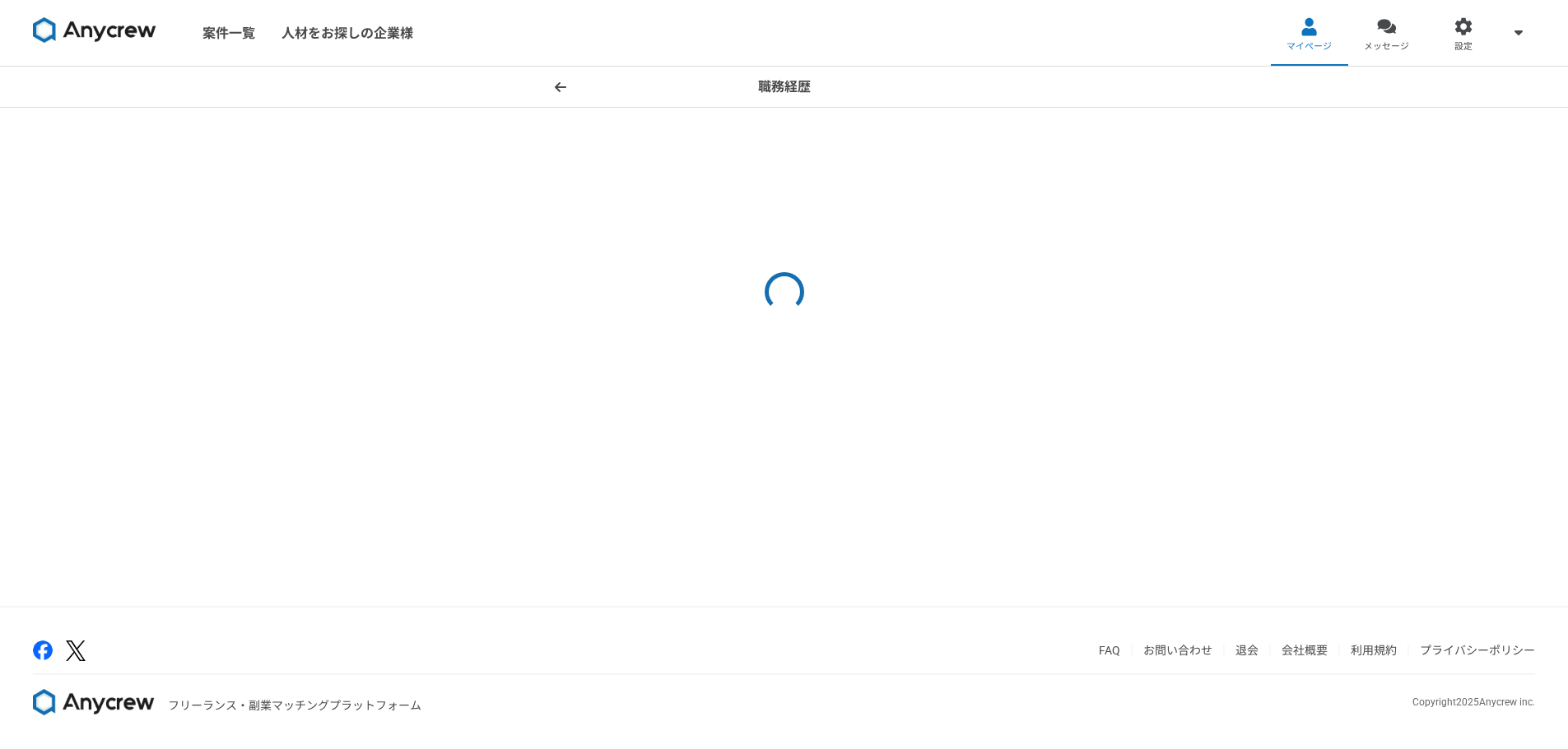
select select "2010"
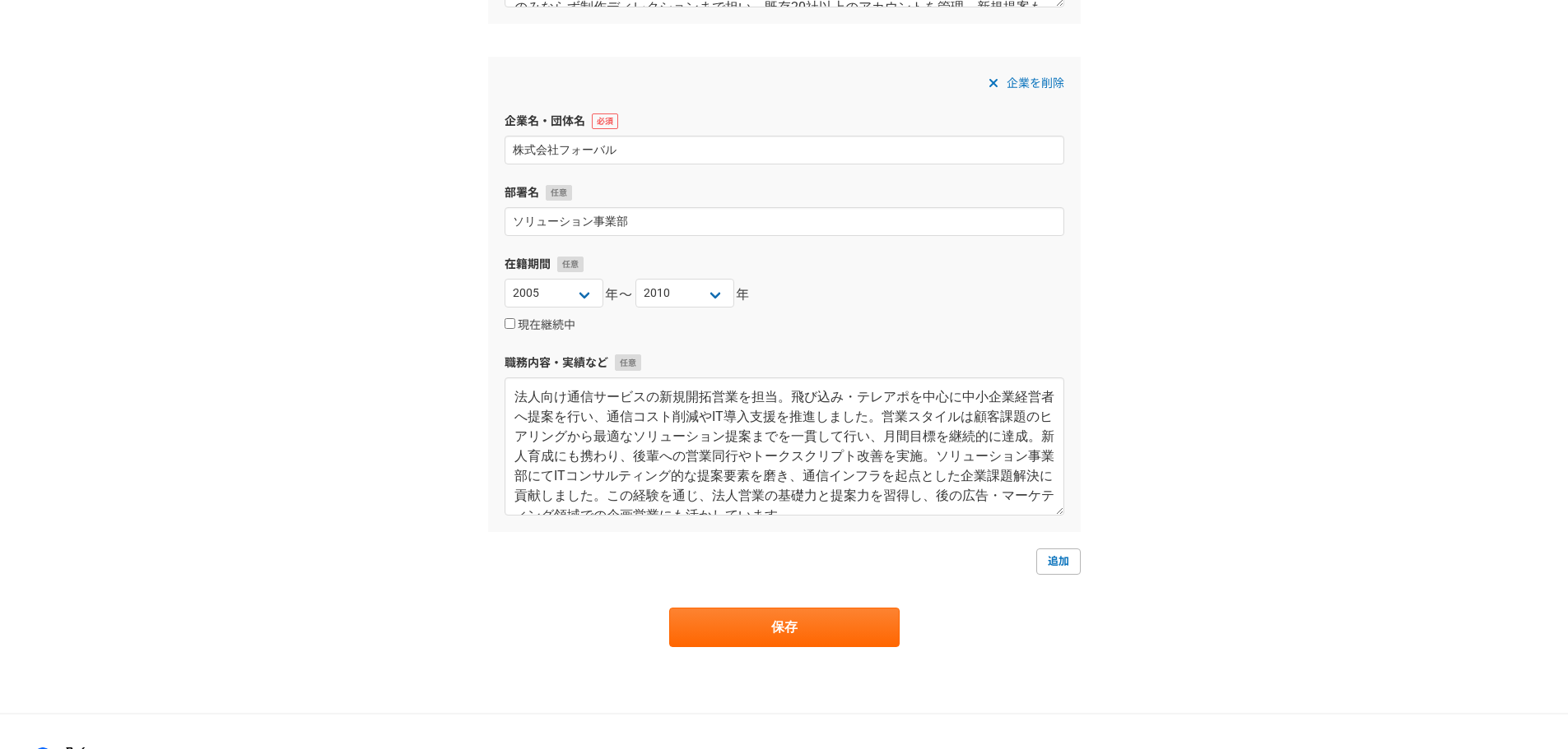
scroll to position [1150, 0]
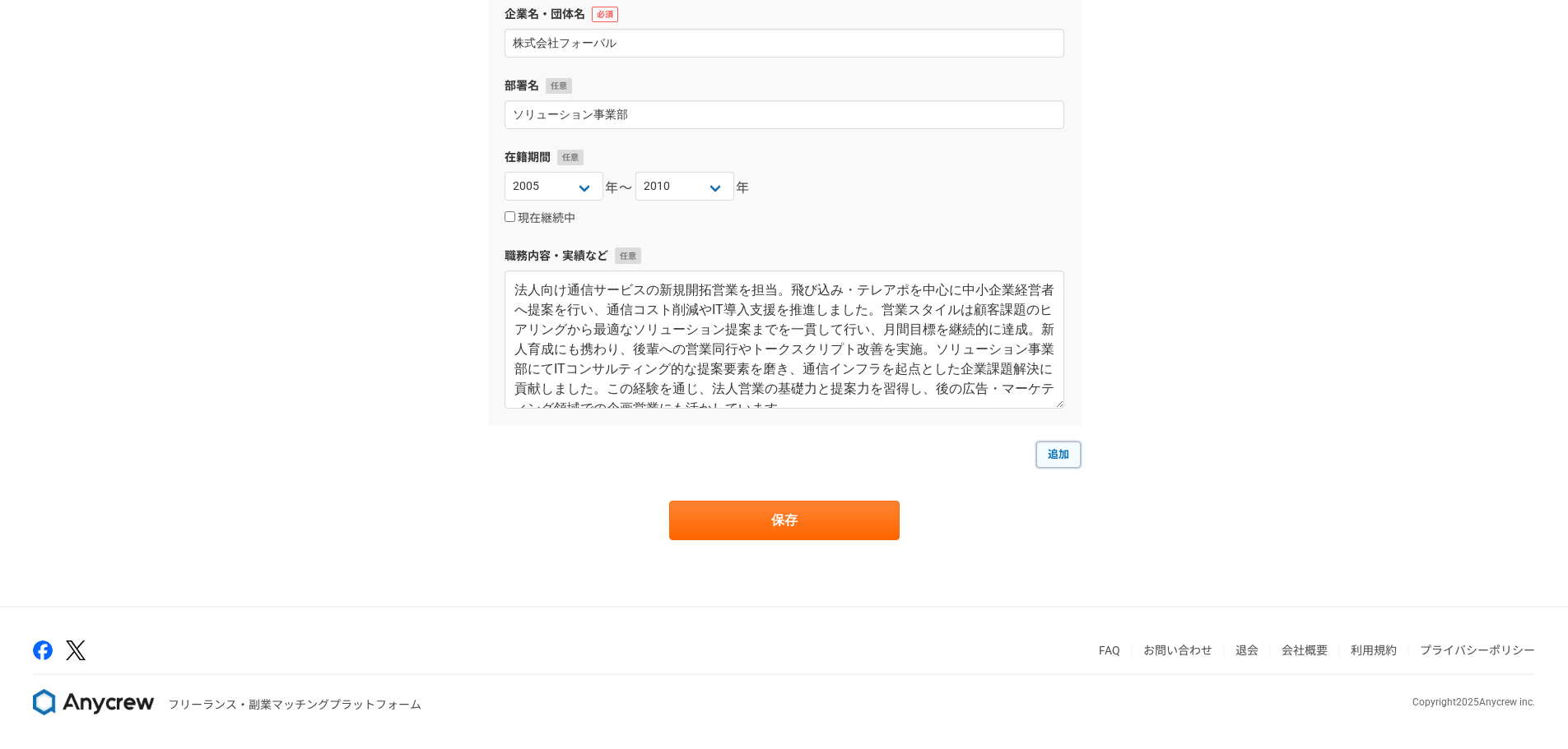
click at [1053, 450] on link "追加" at bounding box center [1058, 454] width 45 height 27
select select
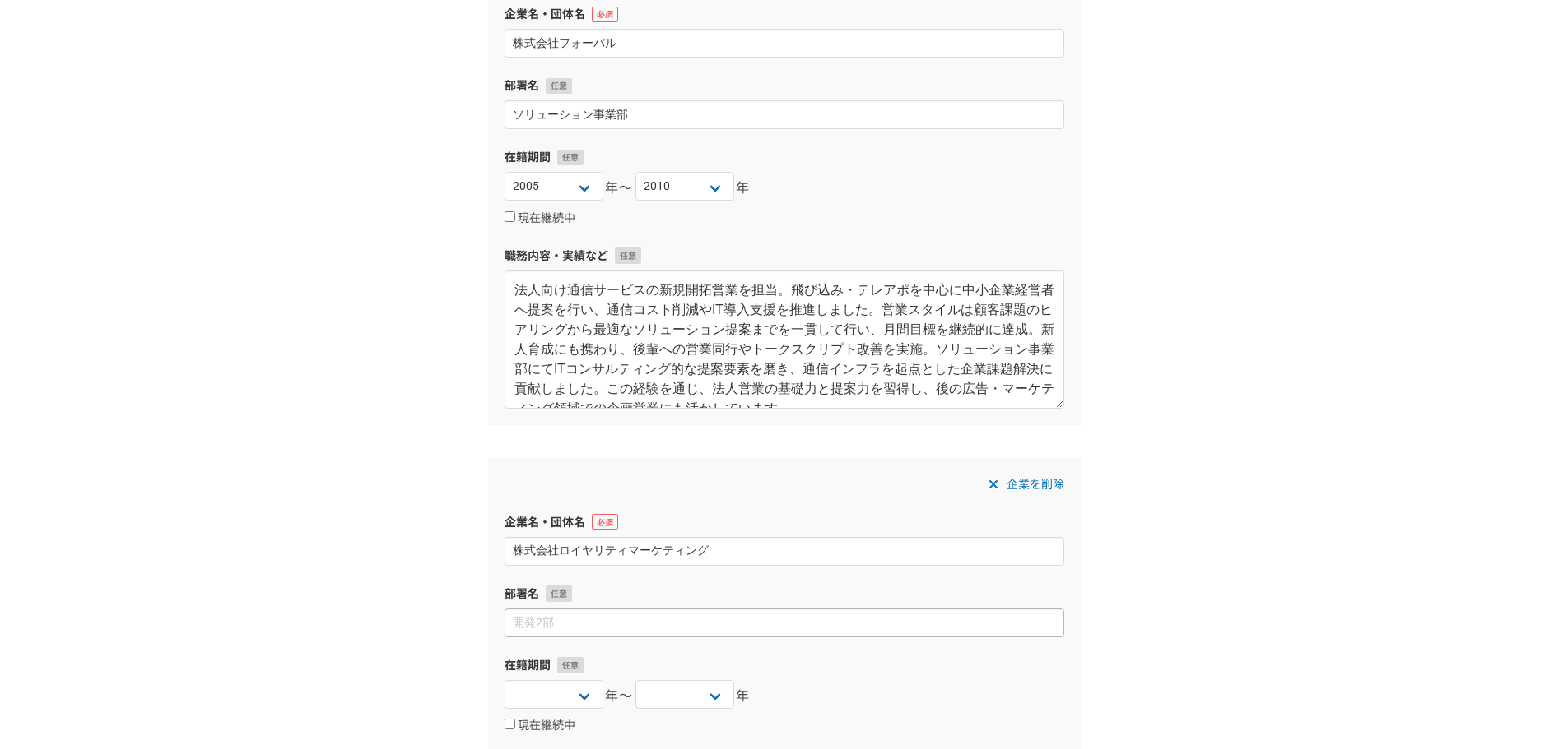
type input "株式会社ロイヤリティマーケティング"
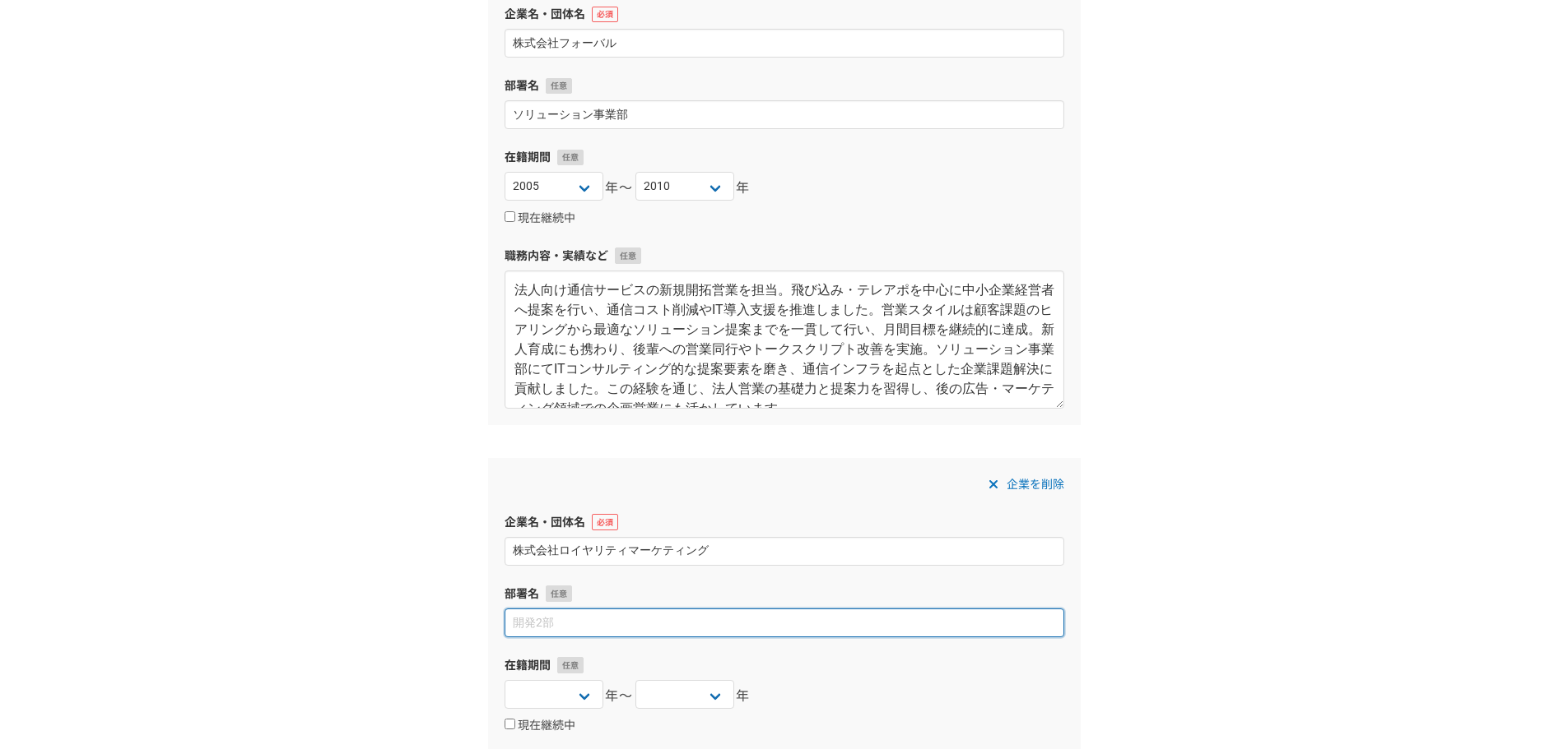
click at [634, 618] on input at bounding box center [784, 623] width 560 height 29
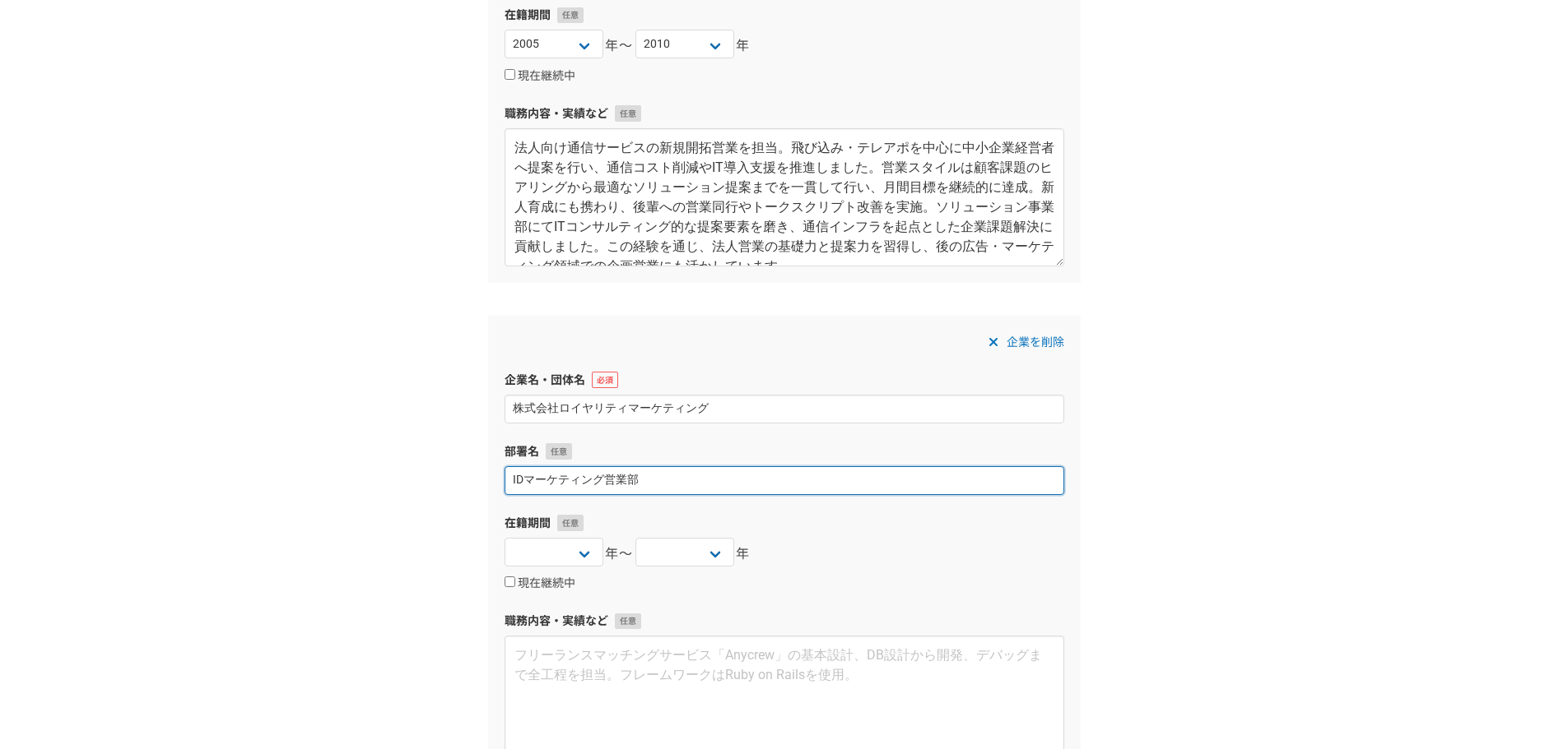
scroll to position [1397, 0]
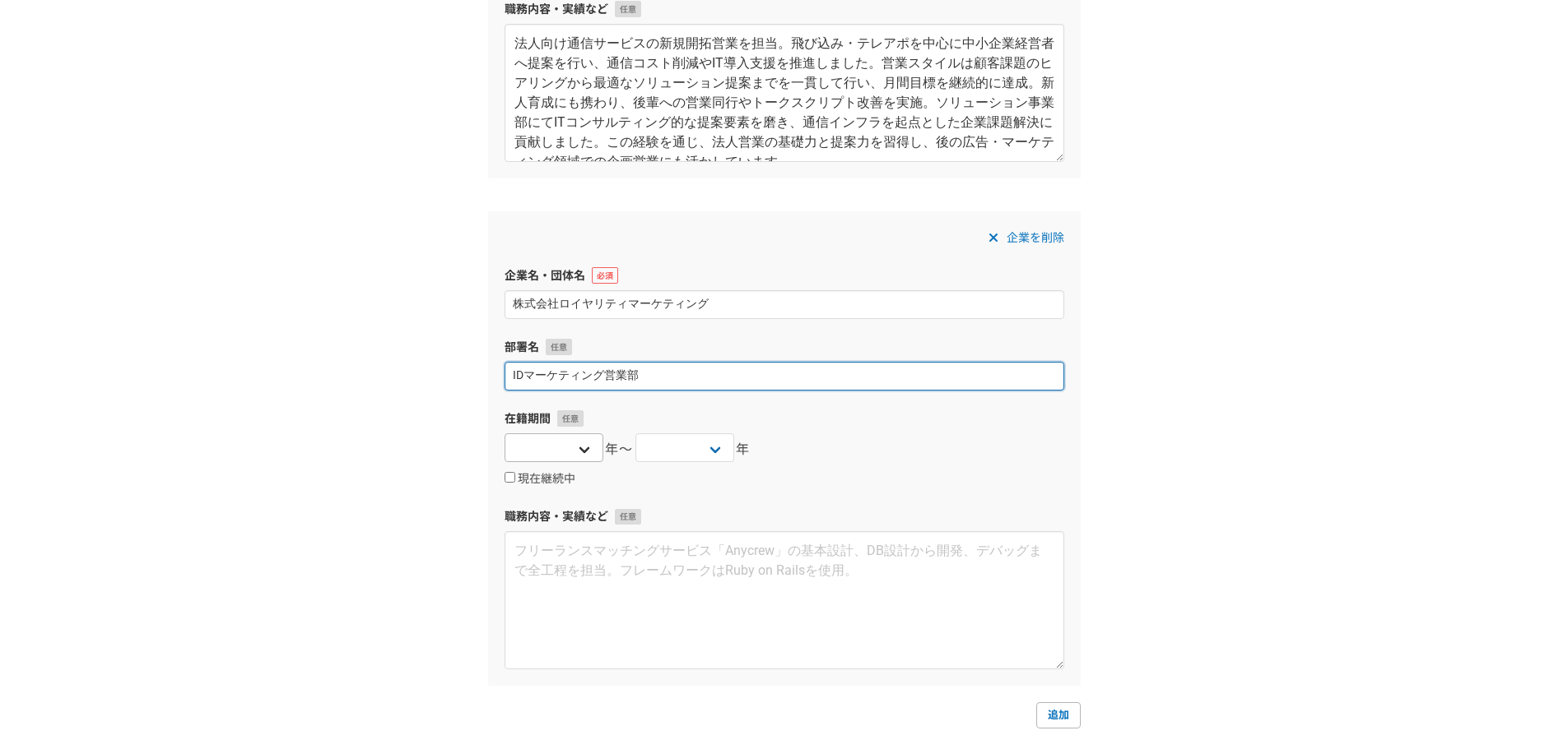
type input "IDマーケティング営業部"
click at [563, 445] on select "[DATE] [DATE] [DATE] [DATE] [DATE] [DATE] [DATE] [DATE] [DATE] [DATE] [DATE] [D…" at bounding box center [554, 447] width 99 height 29
select select "2019"
click at [504, 434] on select "[DATE] [DATE] [DATE] [DATE] [DATE] [DATE] [DATE] [DATE] [DATE] [DATE] [DATE] [D…" at bounding box center [554, 447] width 99 height 29
click at [674, 450] on select "[DATE] [DATE] [DATE] [DATE] [DATE] [DATE] [DATE] [DATE] [DATE] [DATE] [DATE] [D…" at bounding box center [685, 447] width 99 height 29
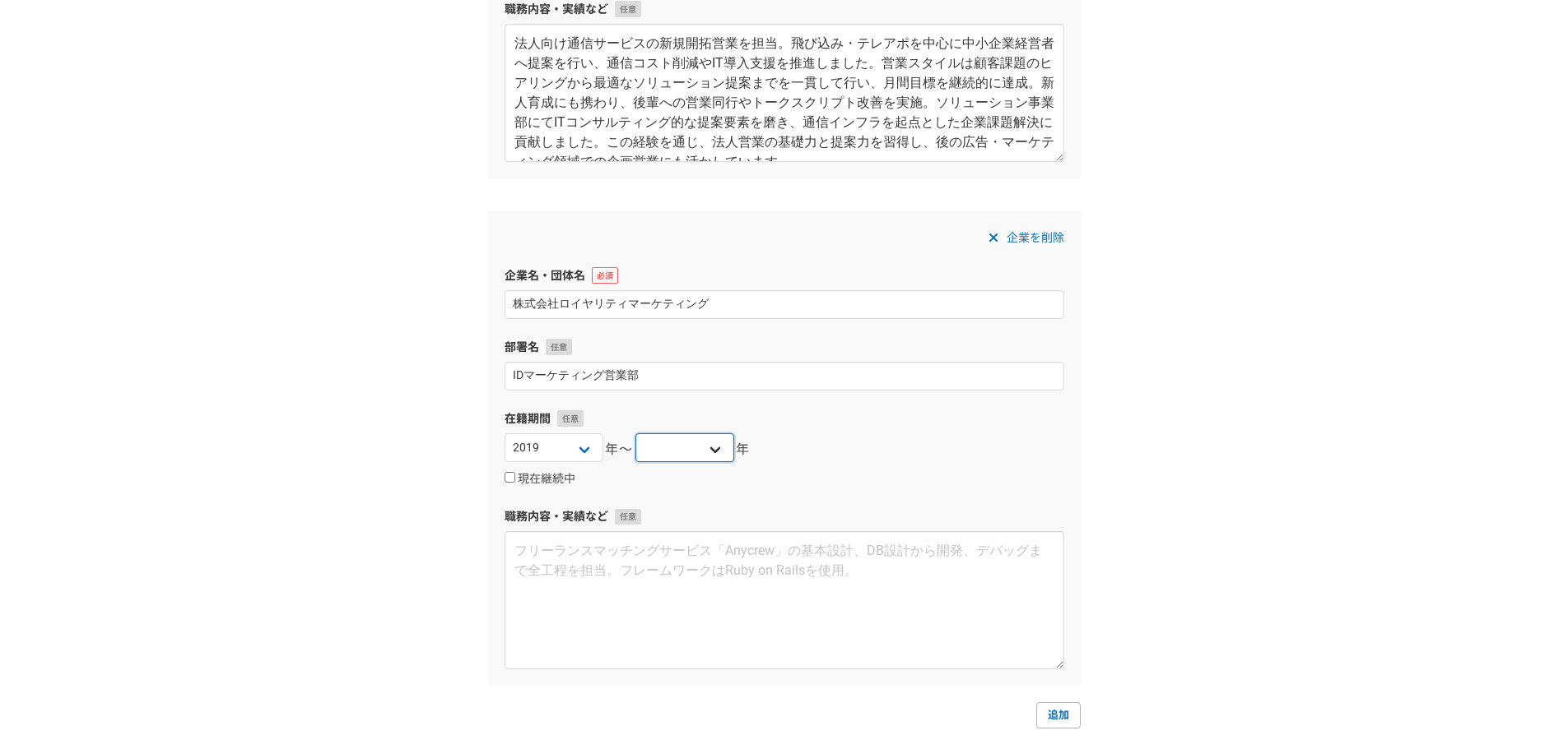
select select "2024"
click at [635, 434] on select "[DATE] [DATE] [DATE] [DATE] [DATE] [DATE] [DATE] [DATE] [DATE] [DATE] [DATE] [D…" at bounding box center [685, 447] width 99 height 29
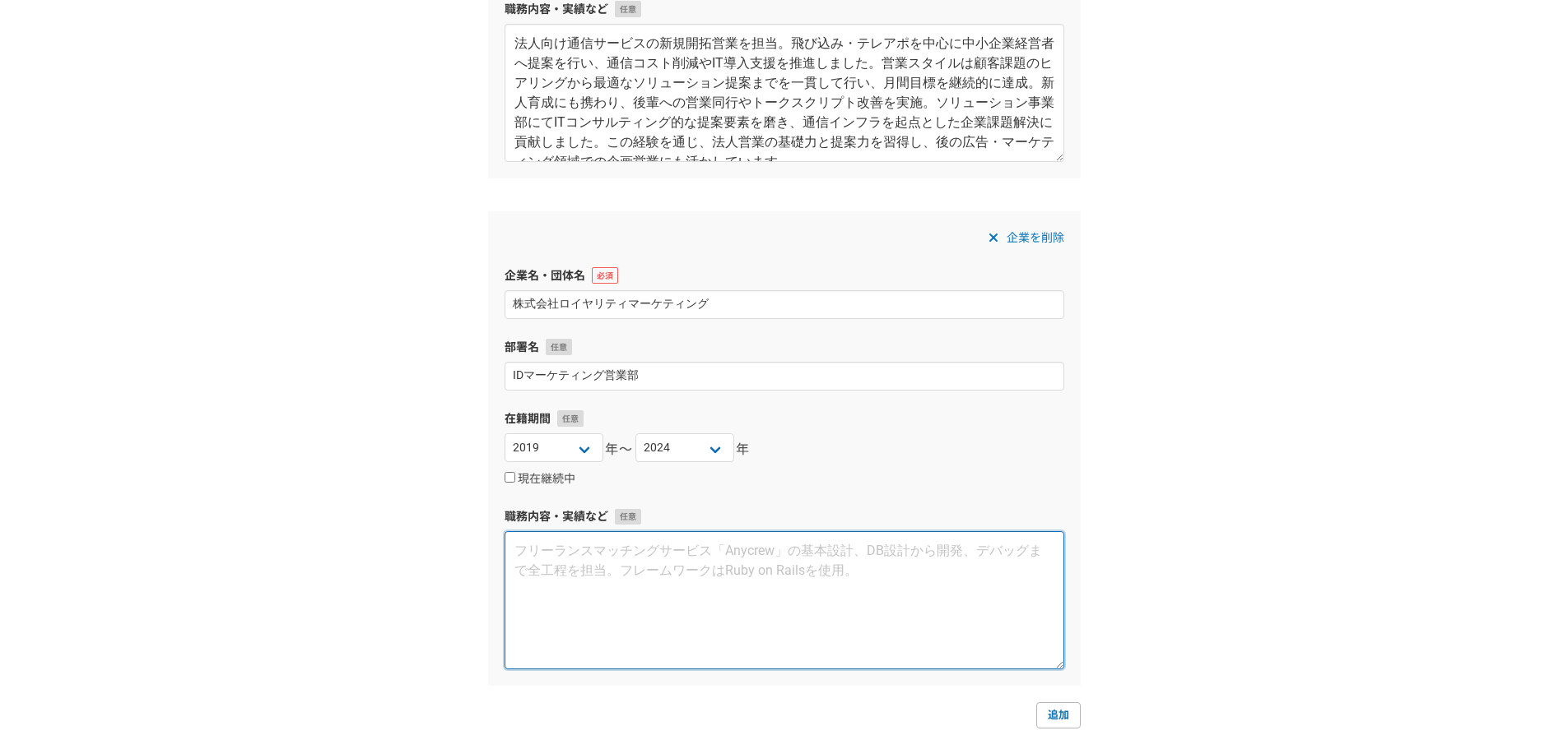
click at [600, 537] on textarea at bounding box center [784, 600] width 560 height 138
click at [689, 549] on textarea at bounding box center [784, 600] width 560 height 138
paste textarea "共通ポイント「[PERSON_NAME]」を活用したIDマーケティング営業に従事。広告代理店・消費財メーカー・保険・金融等を対象に、オウンドメディア広告、SN…"
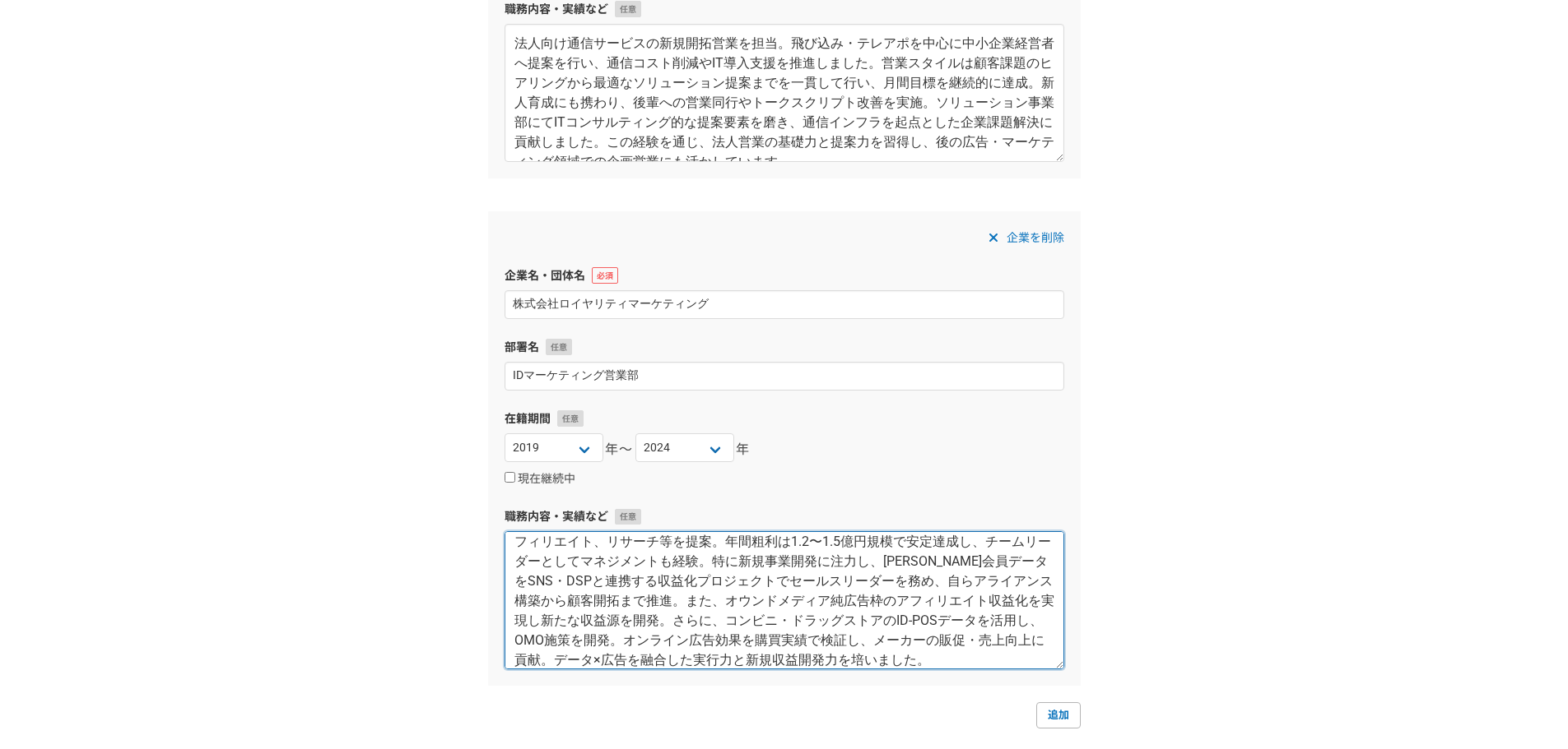
scroll to position [60, 0]
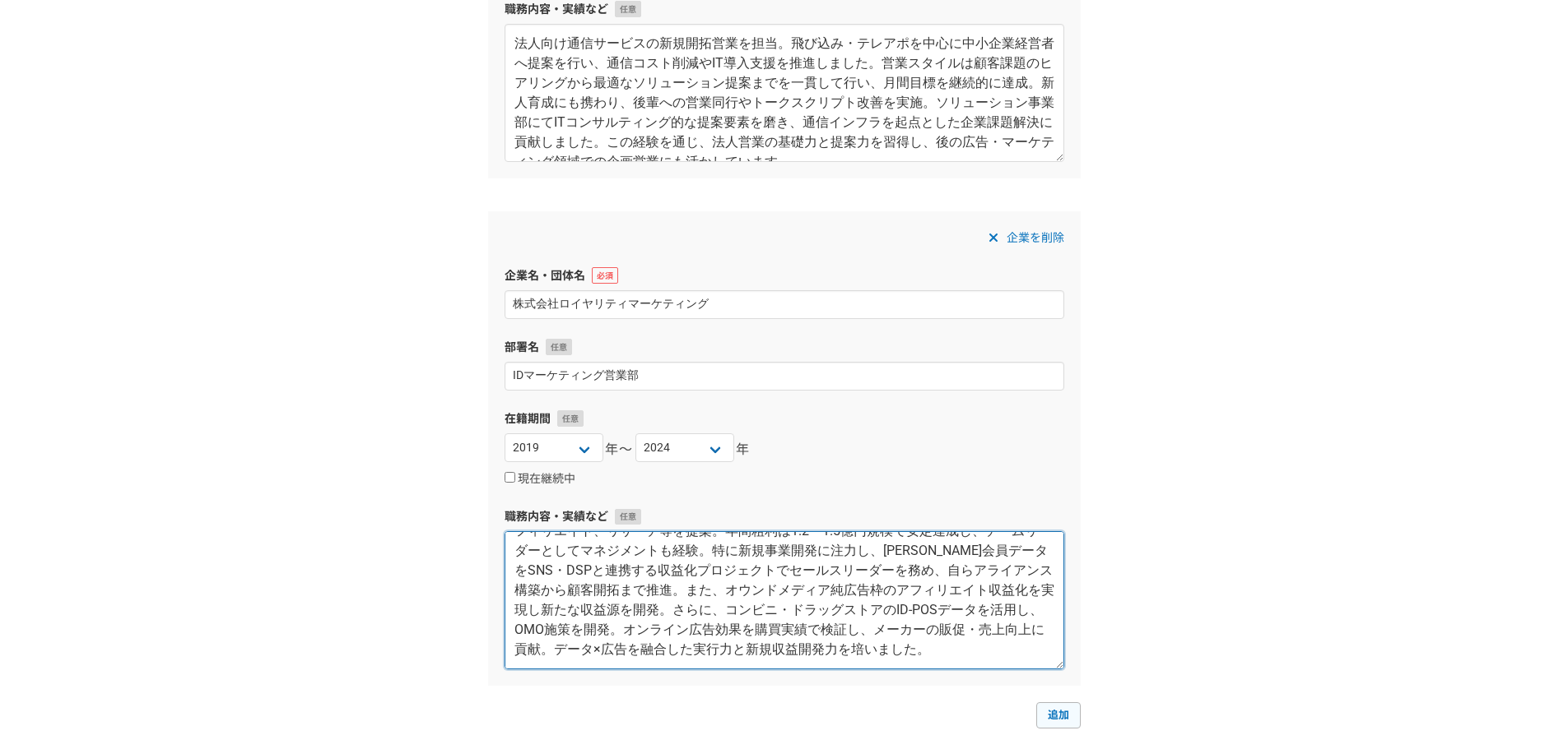
type textarea "共通ポイント「[PERSON_NAME]」を活用したIDマーケティング営業に従事。広告代理店・消費財メーカー・保険・金融等を対象に、オウンドメディア広告、SN…"
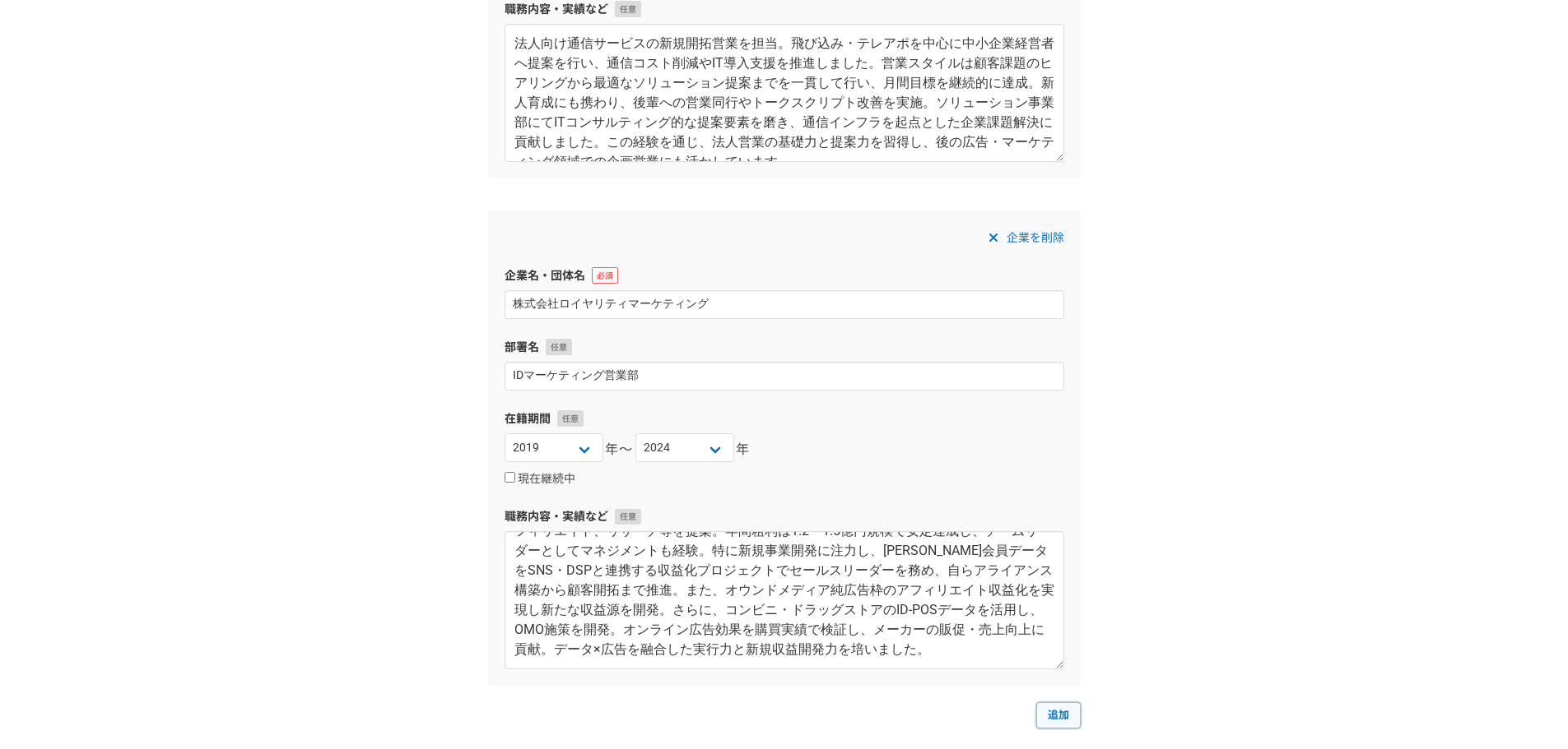
click at [1072, 718] on link "追加" at bounding box center [1058, 715] width 45 height 27
select select
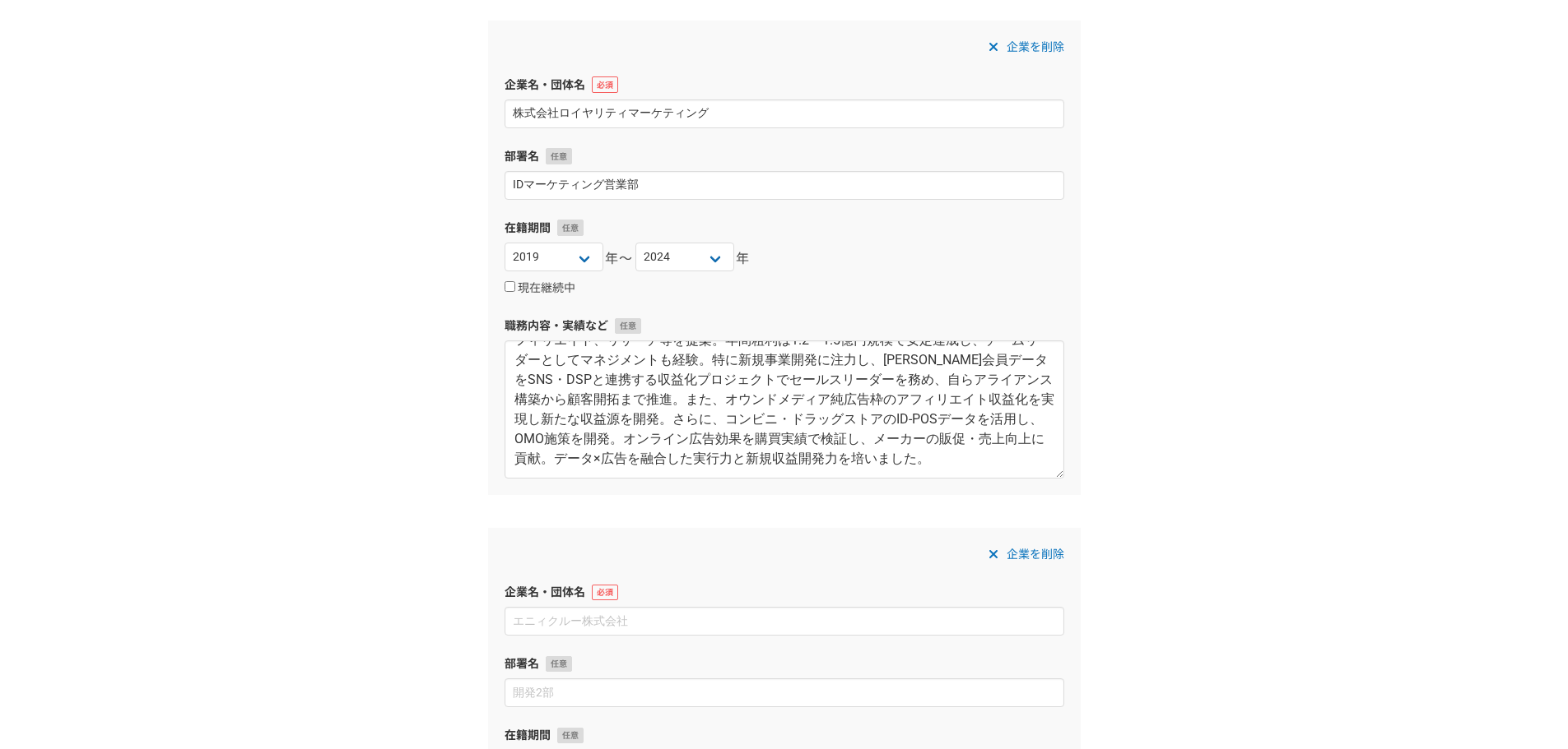
scroll to position [1834, 0]
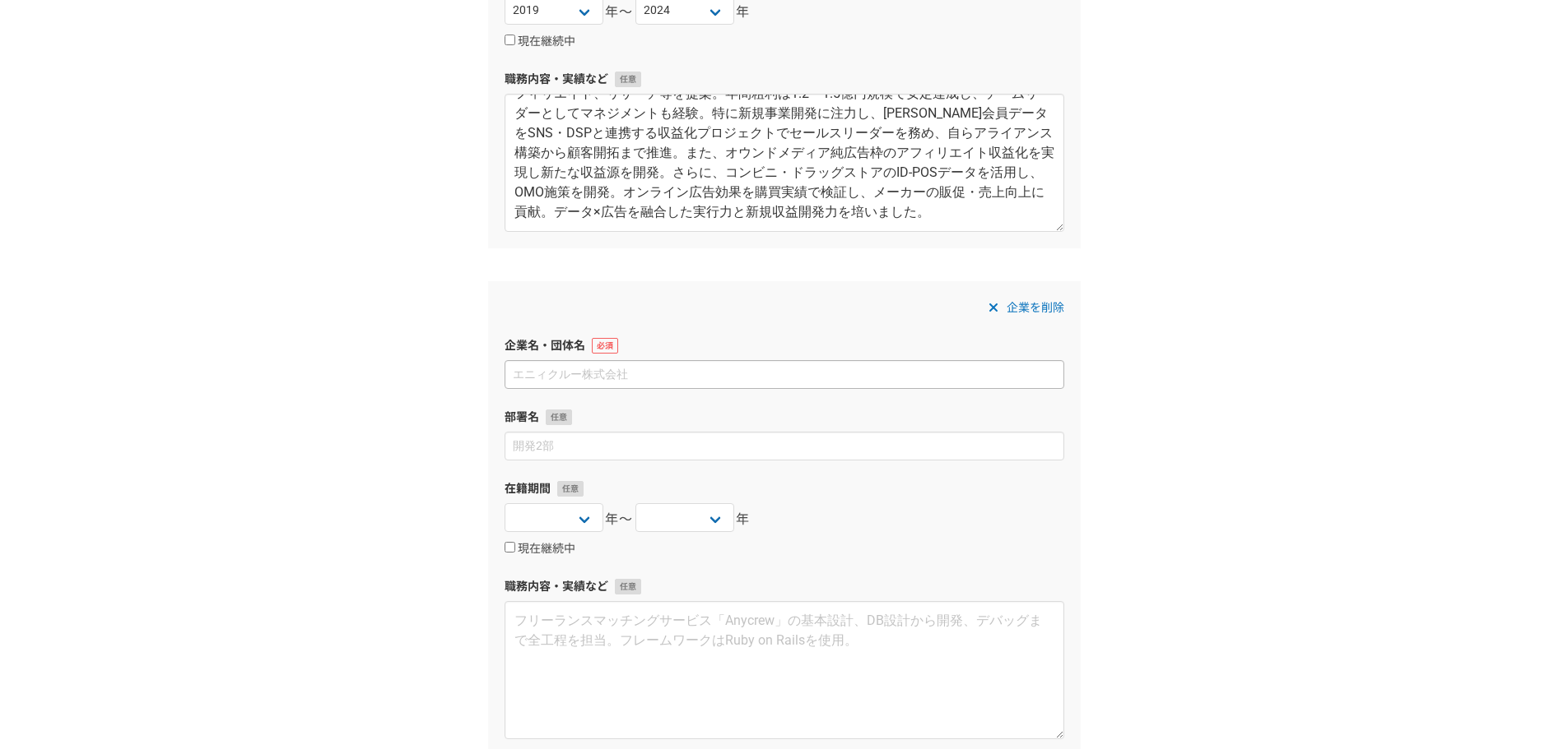
click at [590, 372] on input at bounding box center [784, 374] width 560 height 29
type input "a"
type input "株式会社出前館"
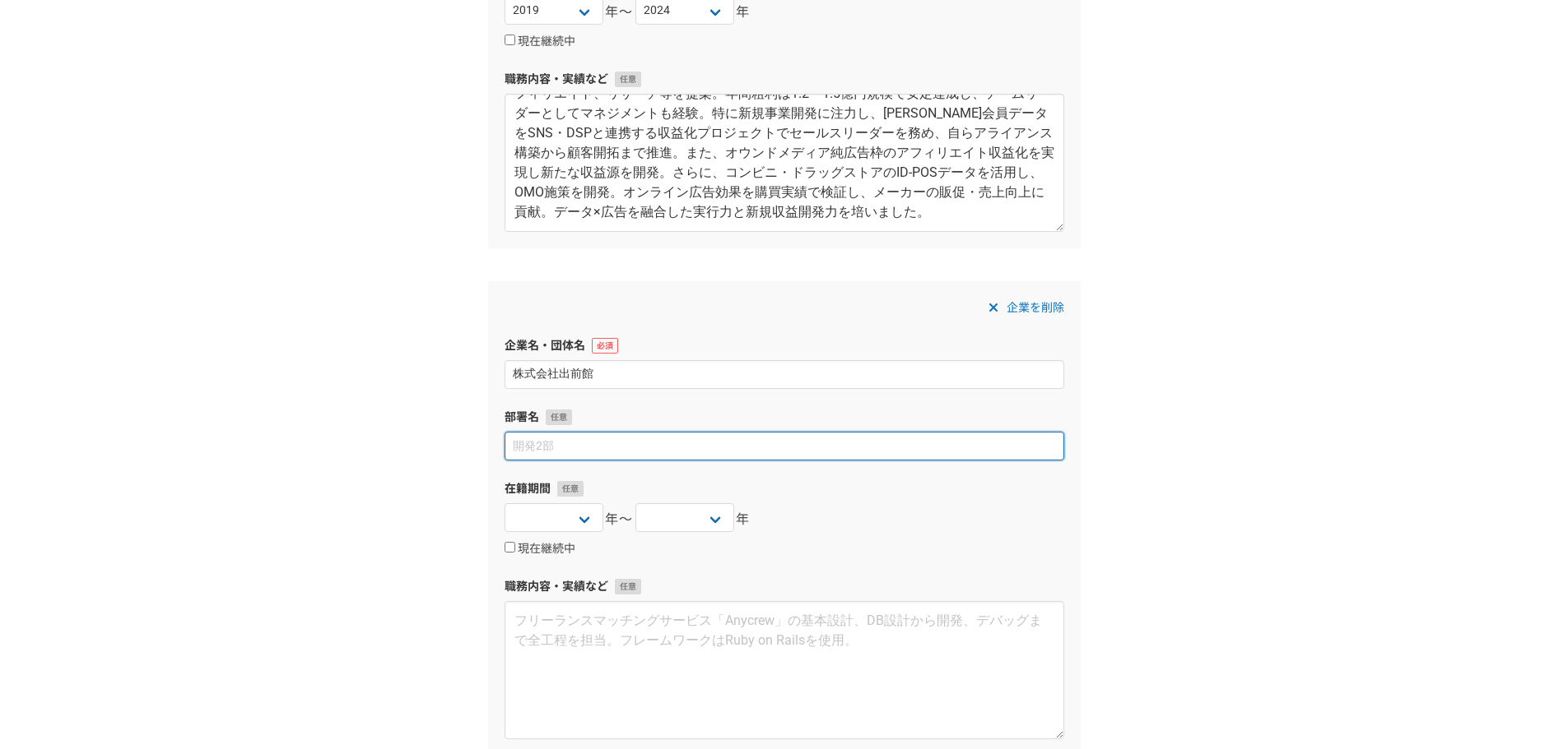
click at [634, 457] on input at bounding box center [784, 445] width 560 height 29
paste input "広告部"
type input "広告部"
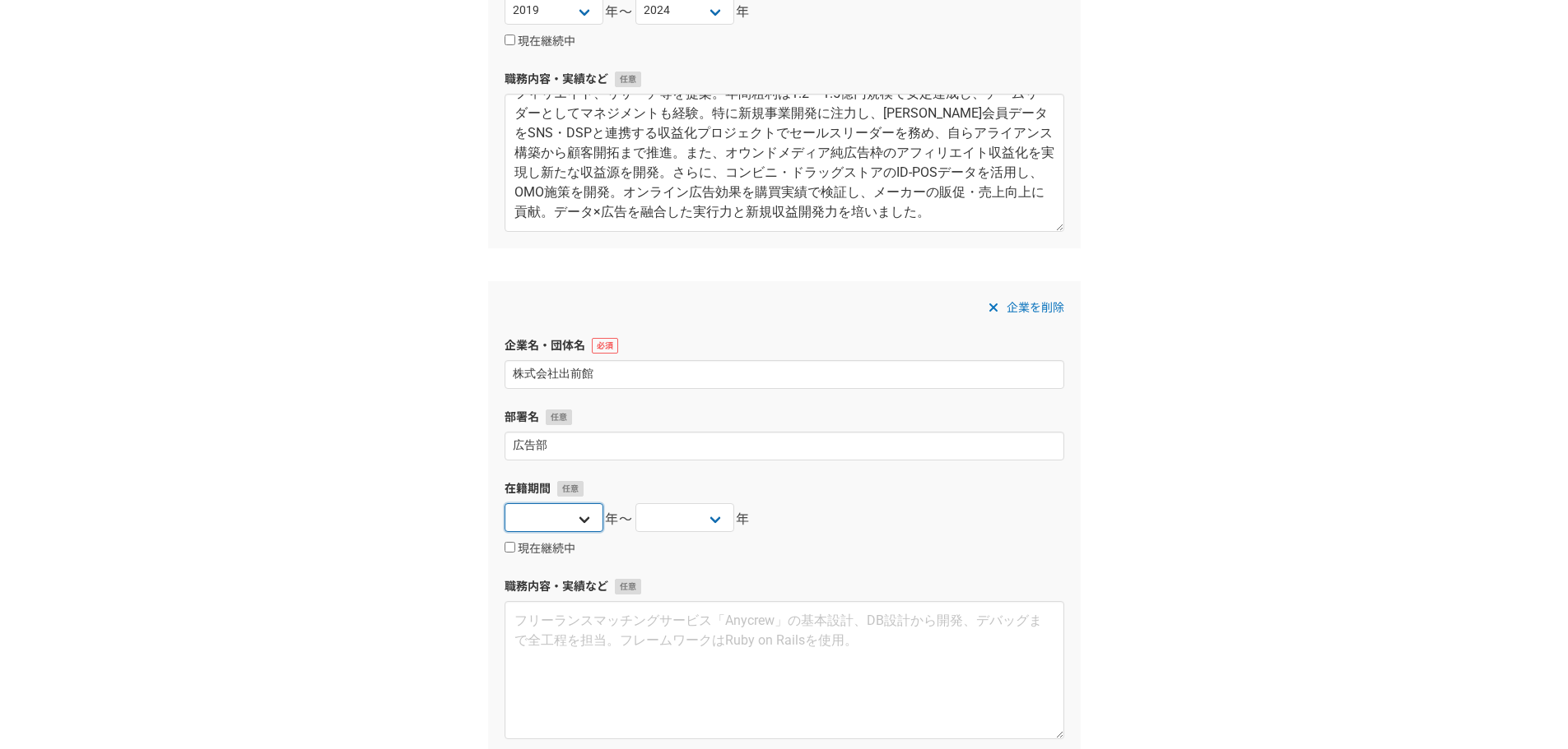
click at [590, 523] on select "[DATE] [DATE] [DATE] [DATE] [DATE] [DATE] [DATE] [DATE] [DATE] [DATE] [DATE] [D…" at bounding box center [554, 518] width 99 height 29
click at [585, 509] on select "[DATE] [DATE] [DATE] [DATE] [DATE] [DATE] [DATE] [DATE] [DATE] [DATE] [DATE] [D…" at bounding box center [554, 518] width 99 height 29
select select "2024"
click at [504, 504] on select "[DATE] [DATE] [DATE] [DATE] [DATE] [DATE] [DATE] [DATE] [DATE] [DATE] [DATE] [D…" at bounding box center [554, 518] width 99 height 29
click at [724, 525] on select "[DATE] [DATE] [DATE] [DATE] [DATE] [DATE] [DATE] [DATE] [DATE] [DATE] [DATE] [D…" at bounding box center [685, 518] width 99 height 29
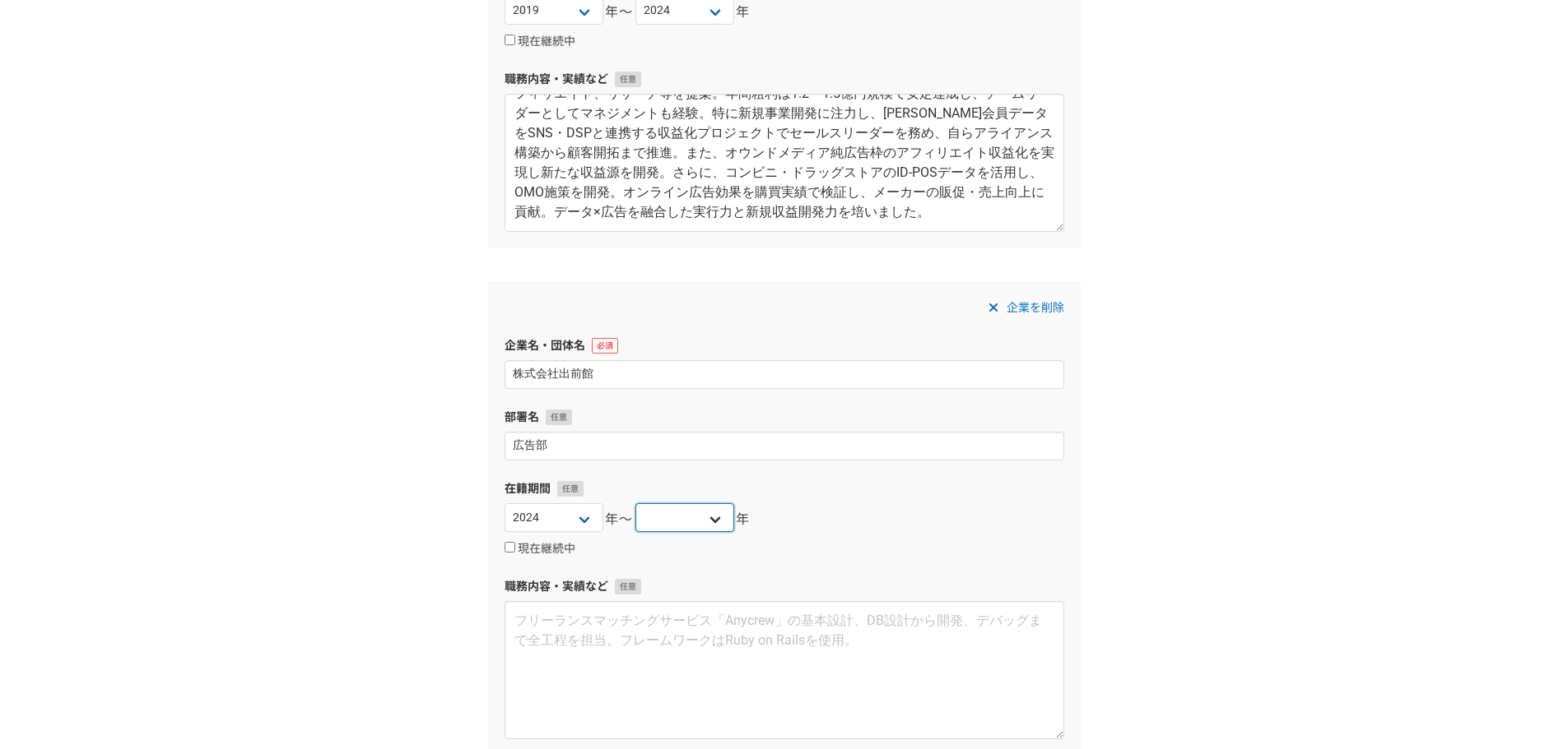
select select "2024"
click at [635, 504] on select "[DATE] [DATE] [DATE] [DATE] [DATE] [DATE] [DATE] [DATE] [DATE] [DATE] [DATE] [D…" at bounding box center [685, 518] width 99 height 29
click at [610, 643] on textarea at bounding box center [784, 670] width 560 height 138
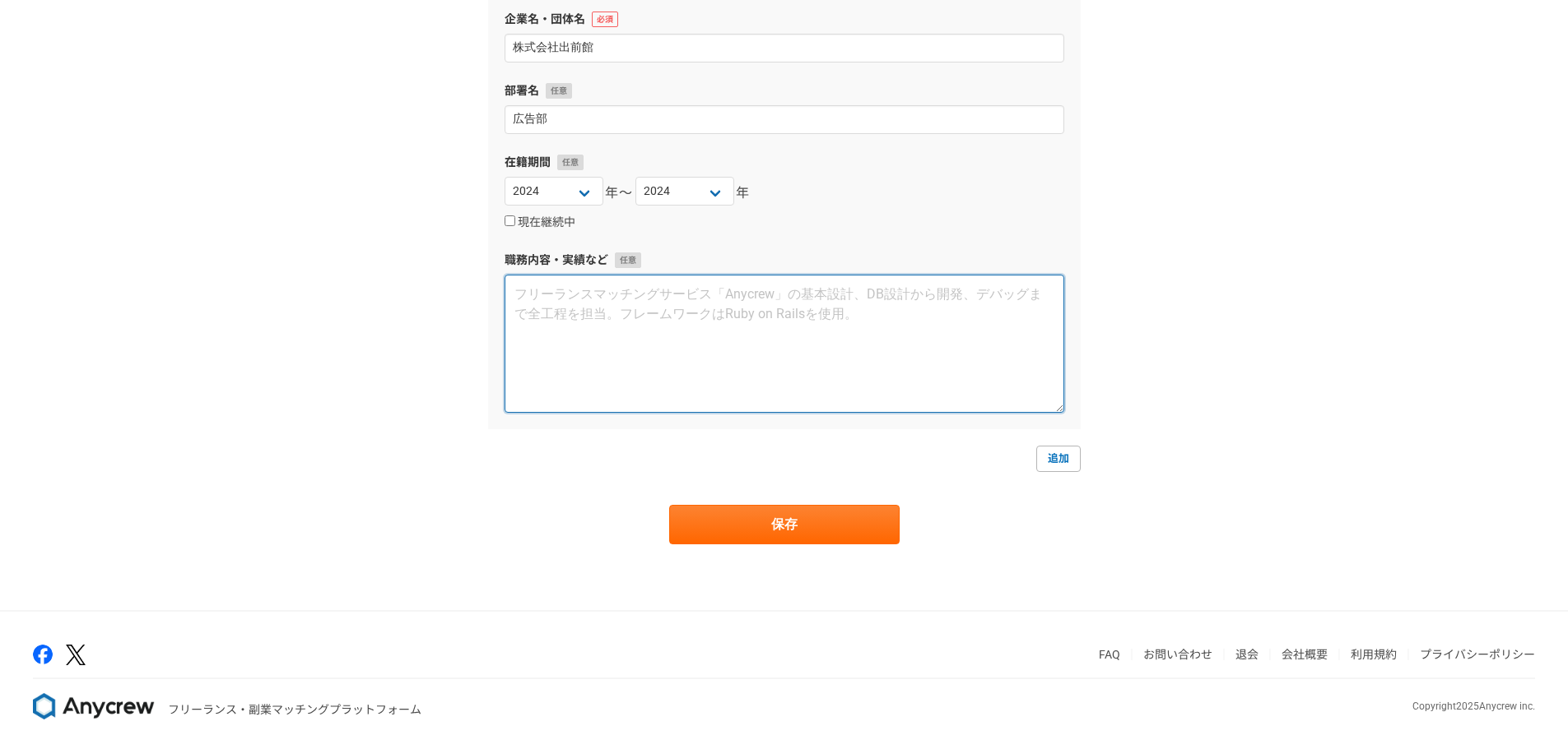
scroll to position [2166, 0]
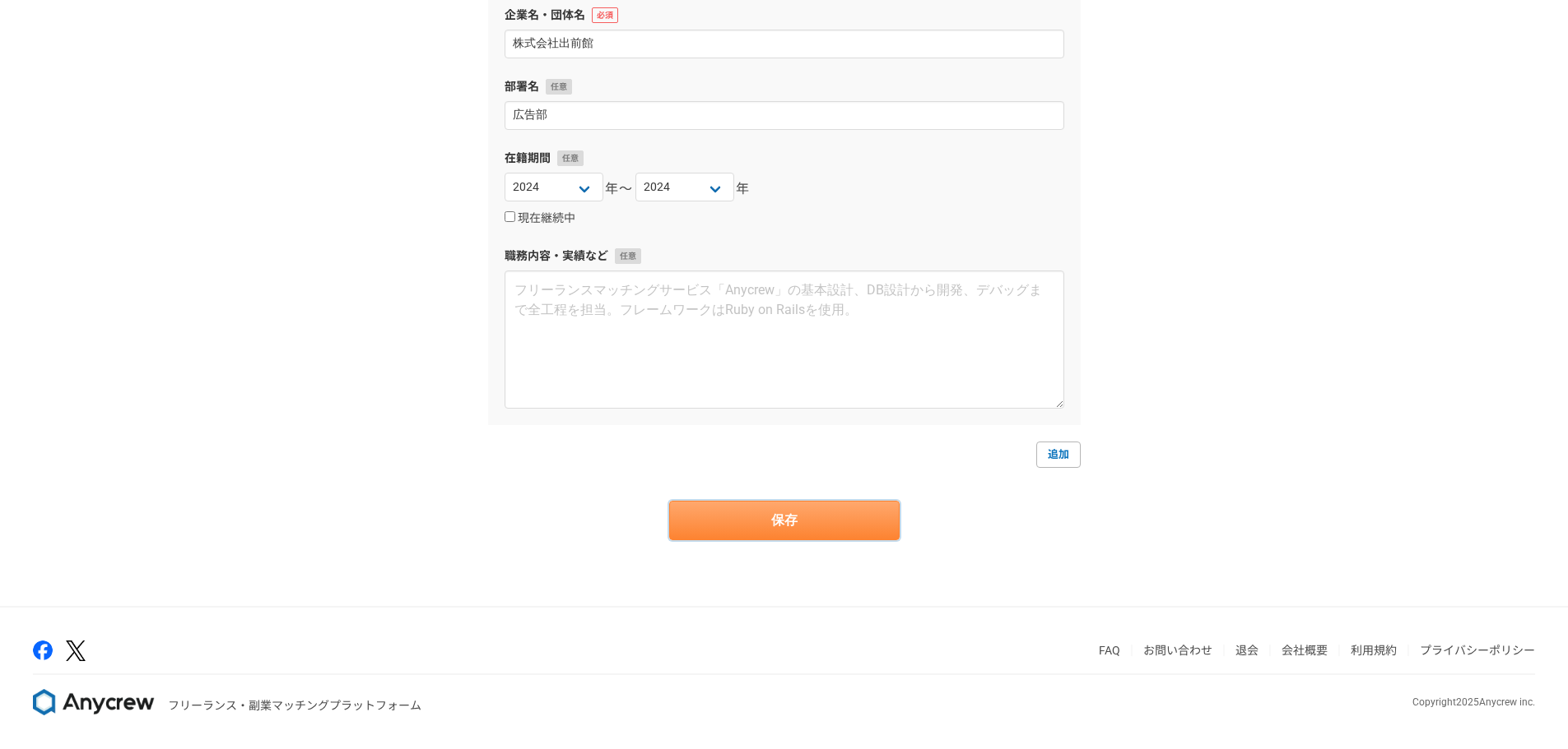
click at [867, 502] on button "保存" at bounding box center [784, 521] width 230 height 40
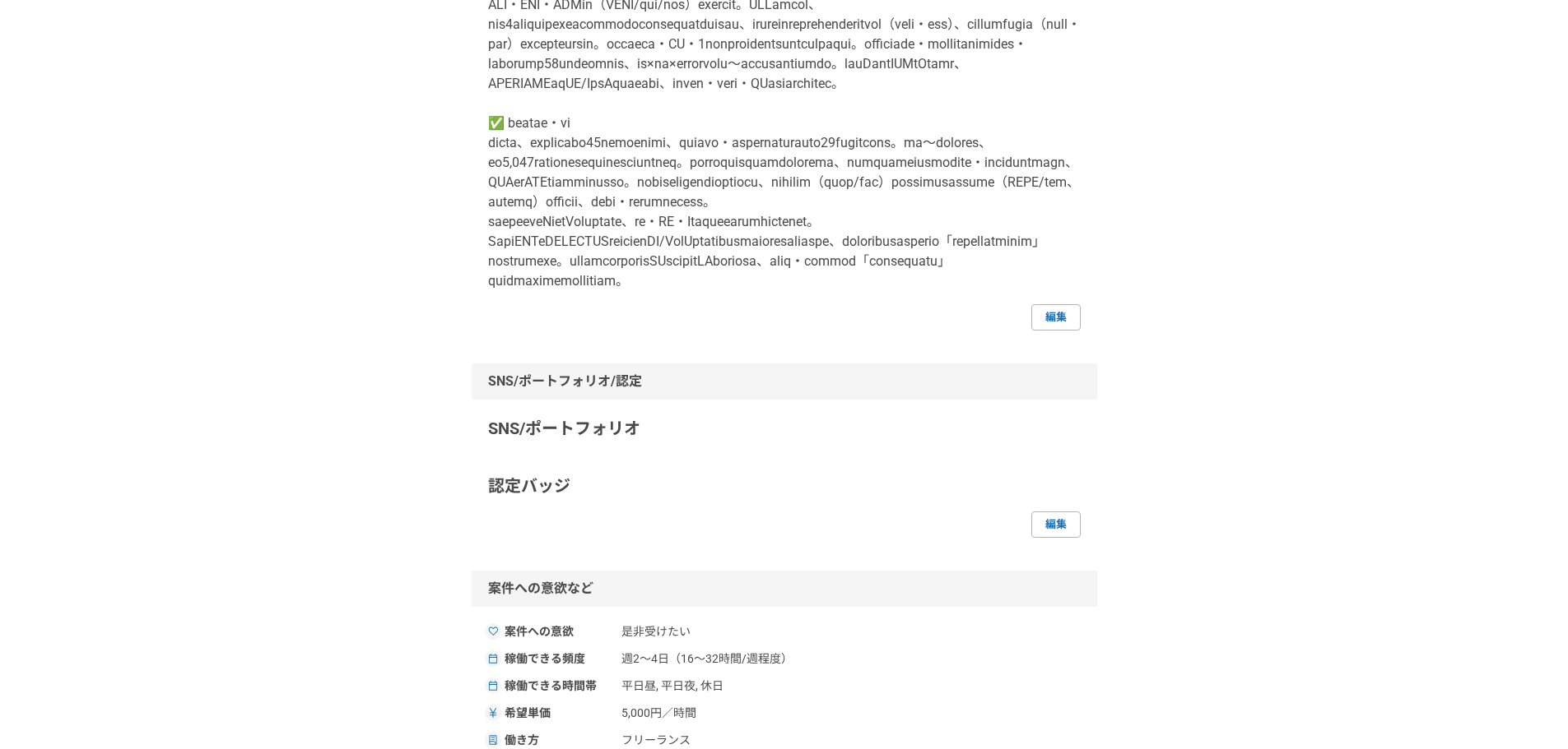
scroll to position [658, 0]
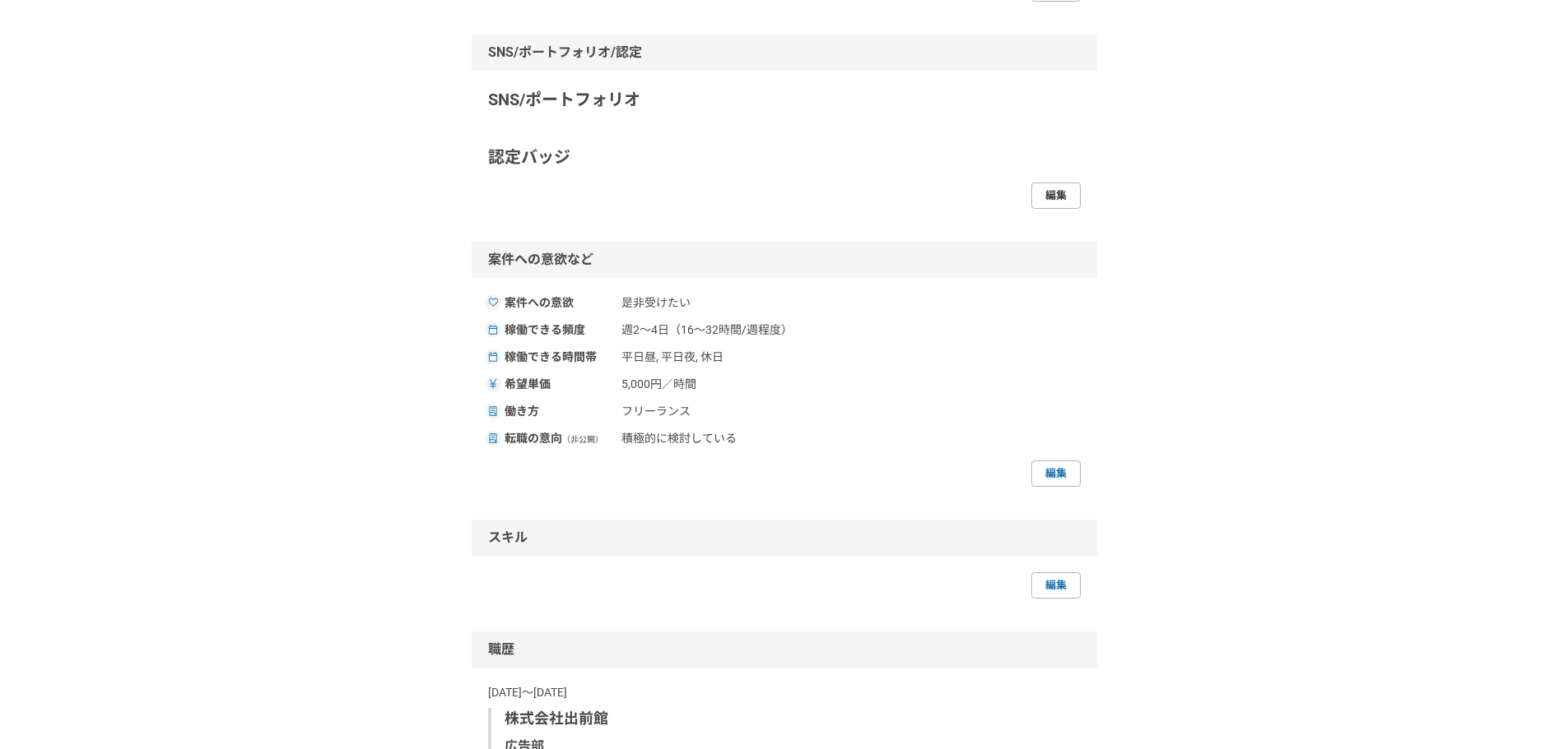
click at [1060, 209] on link "編集" at bounding box center [1056, 195] width 50 height 27
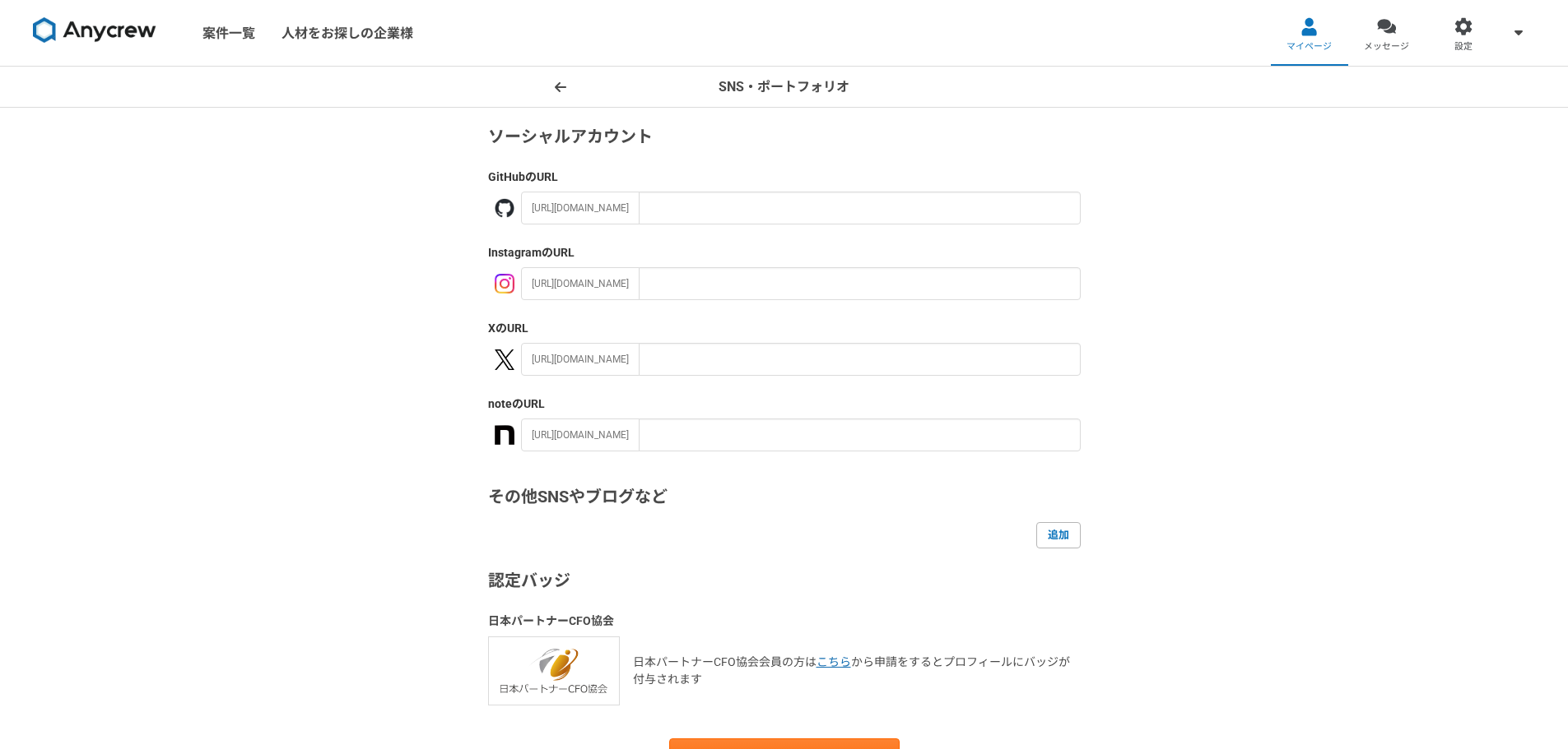
click at [567, 79] on span at bounding box center [561, 87] width 20 height 20
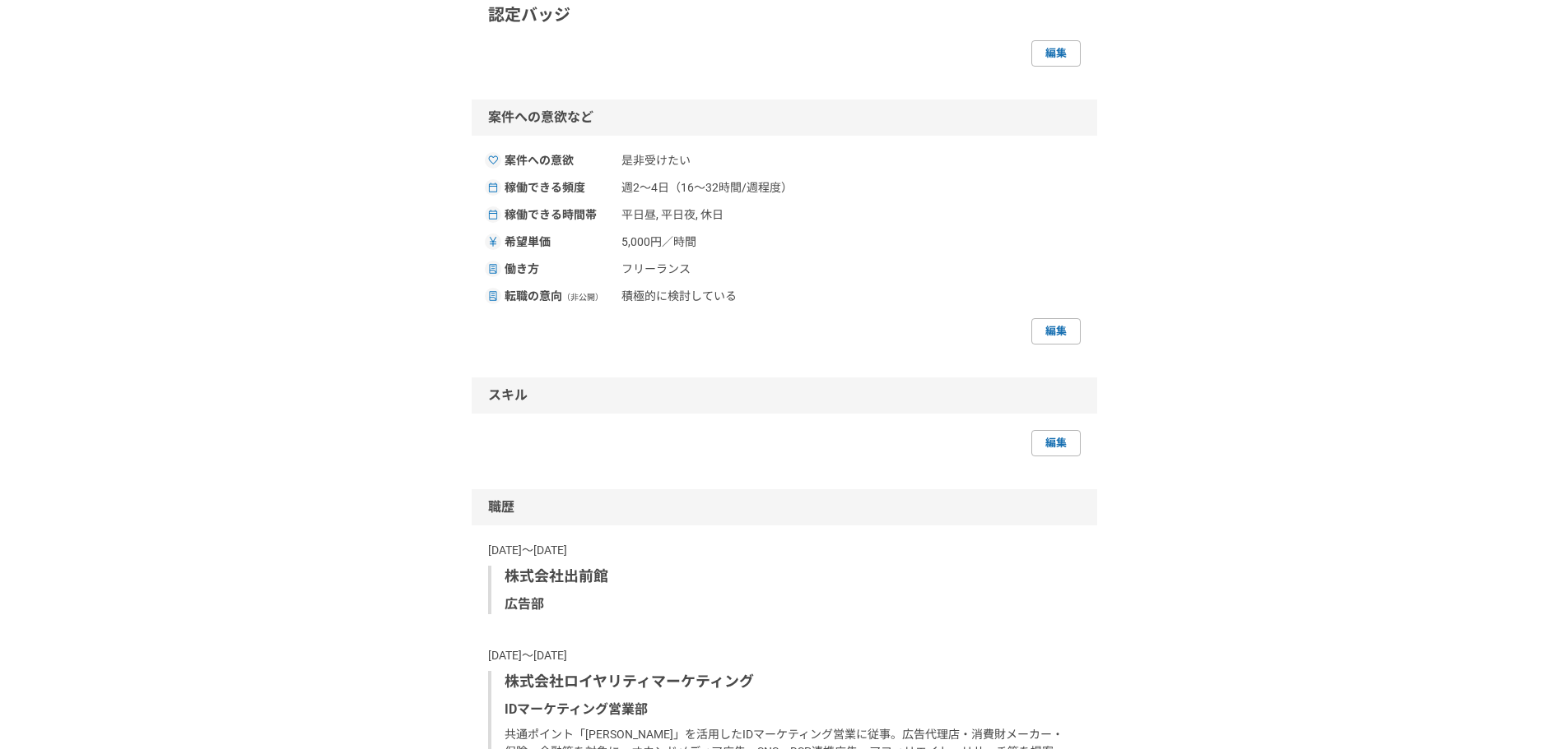
scroll to position [740, 0]
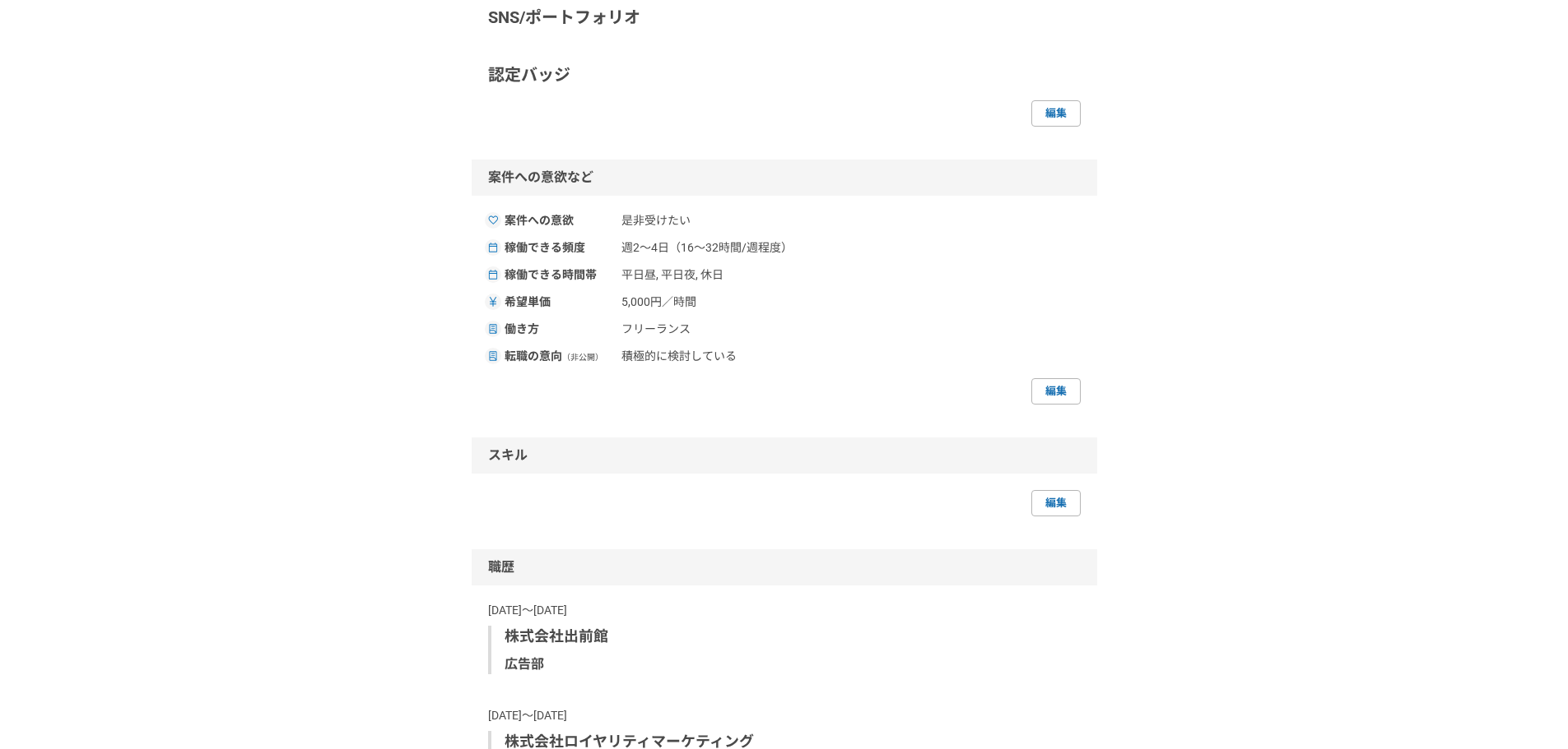
click at [779, 30] on p "SNS/ポートフォリオ" at bounding box center [784, 17] width 592 height 25
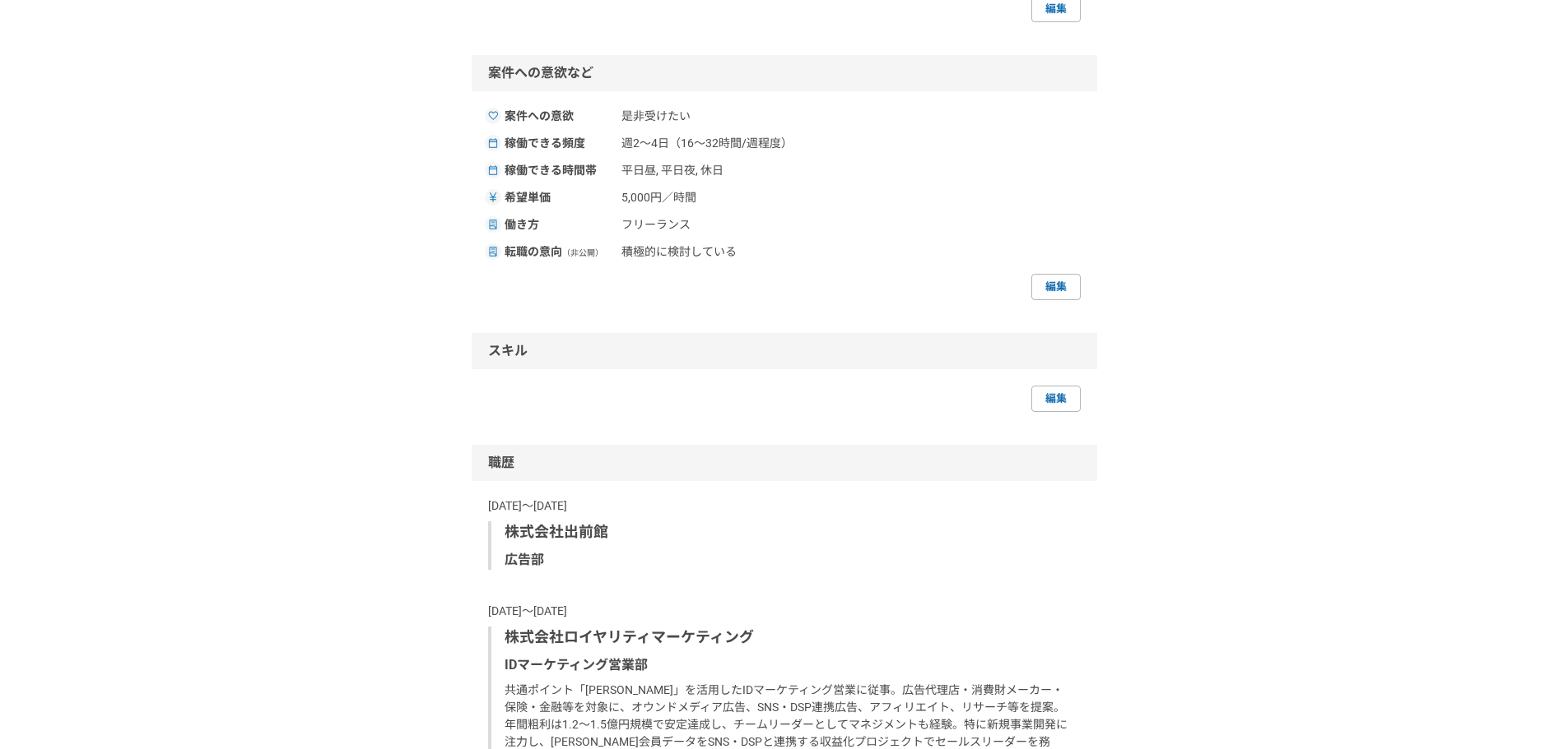
scroll to position [905, 0]
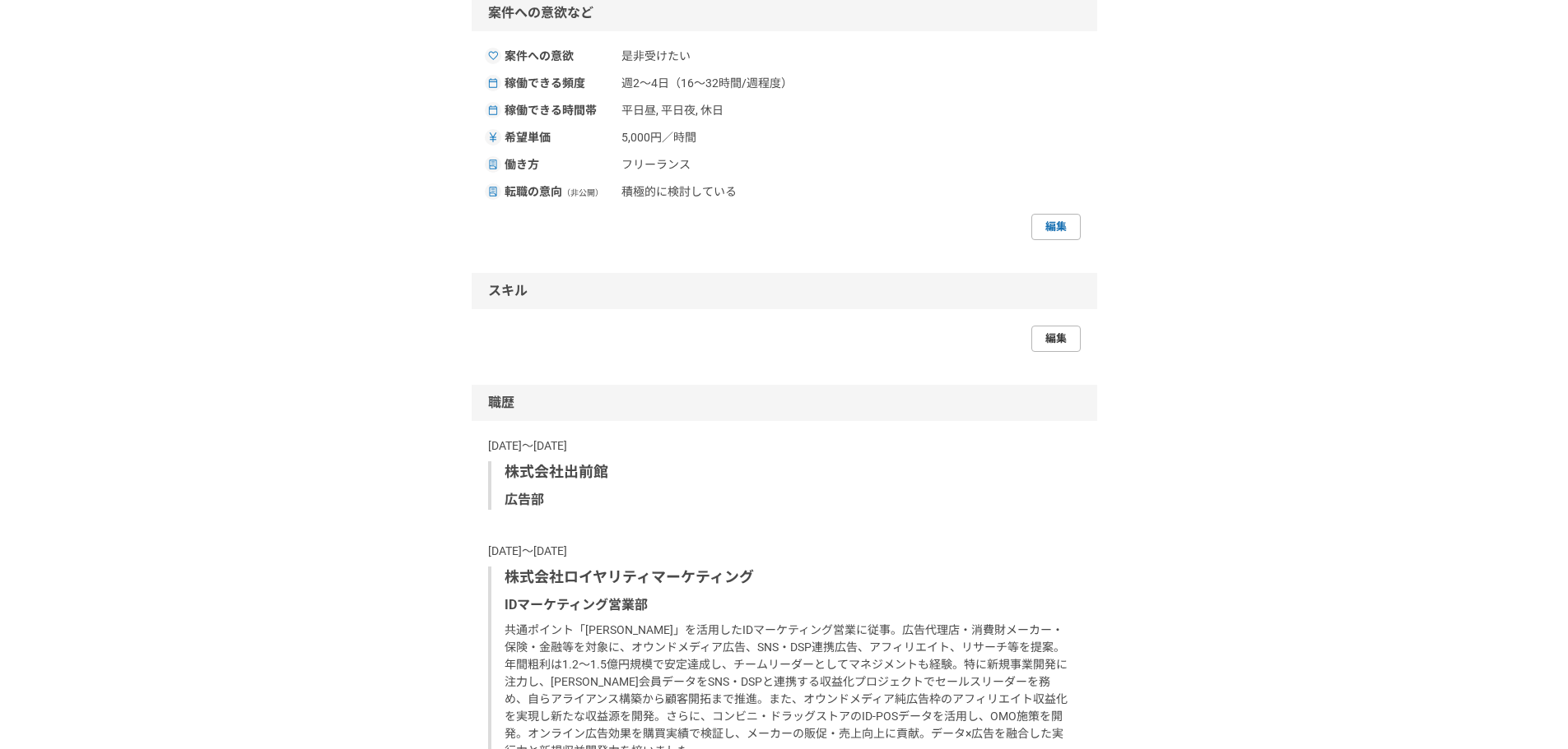
click at [1040, 352] on link "編集" at bounding box center [1056, 338] width 50 height 27
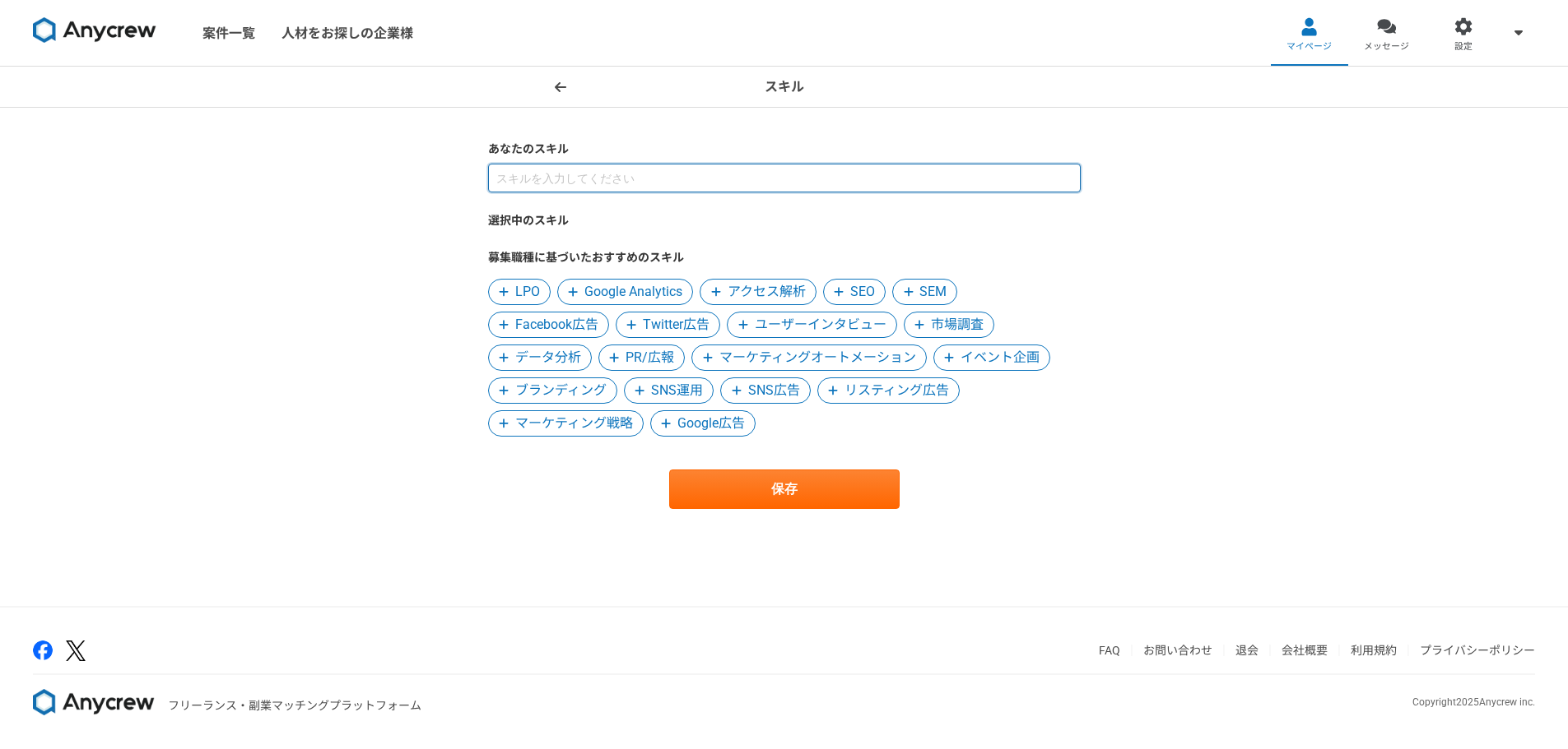
click at [627, 187] on input at bounding box center [784, 178] width 592 height 29
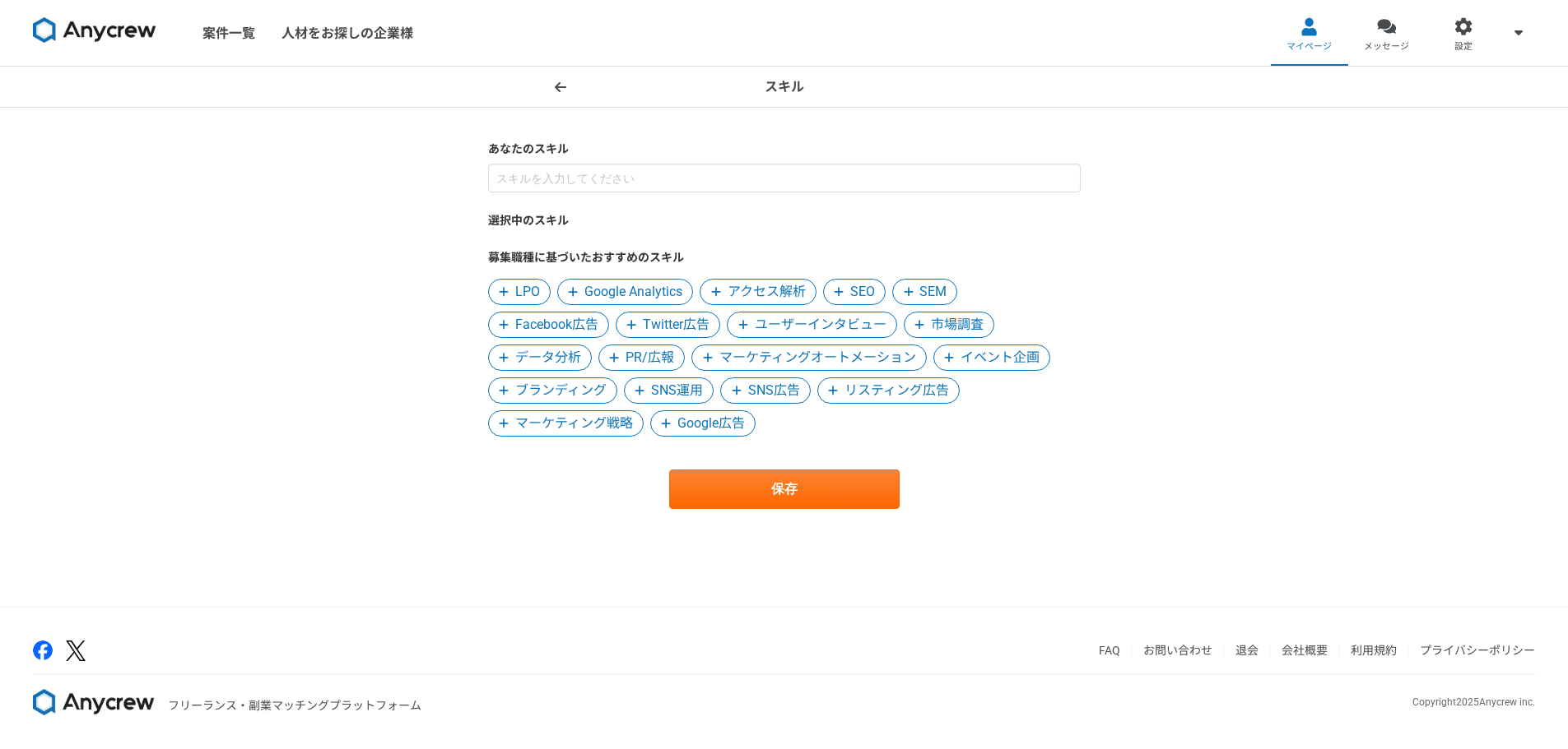
click at [599, 427] on span "マーケティング戦略" at bounding box center [574, 424] width 118 height 20
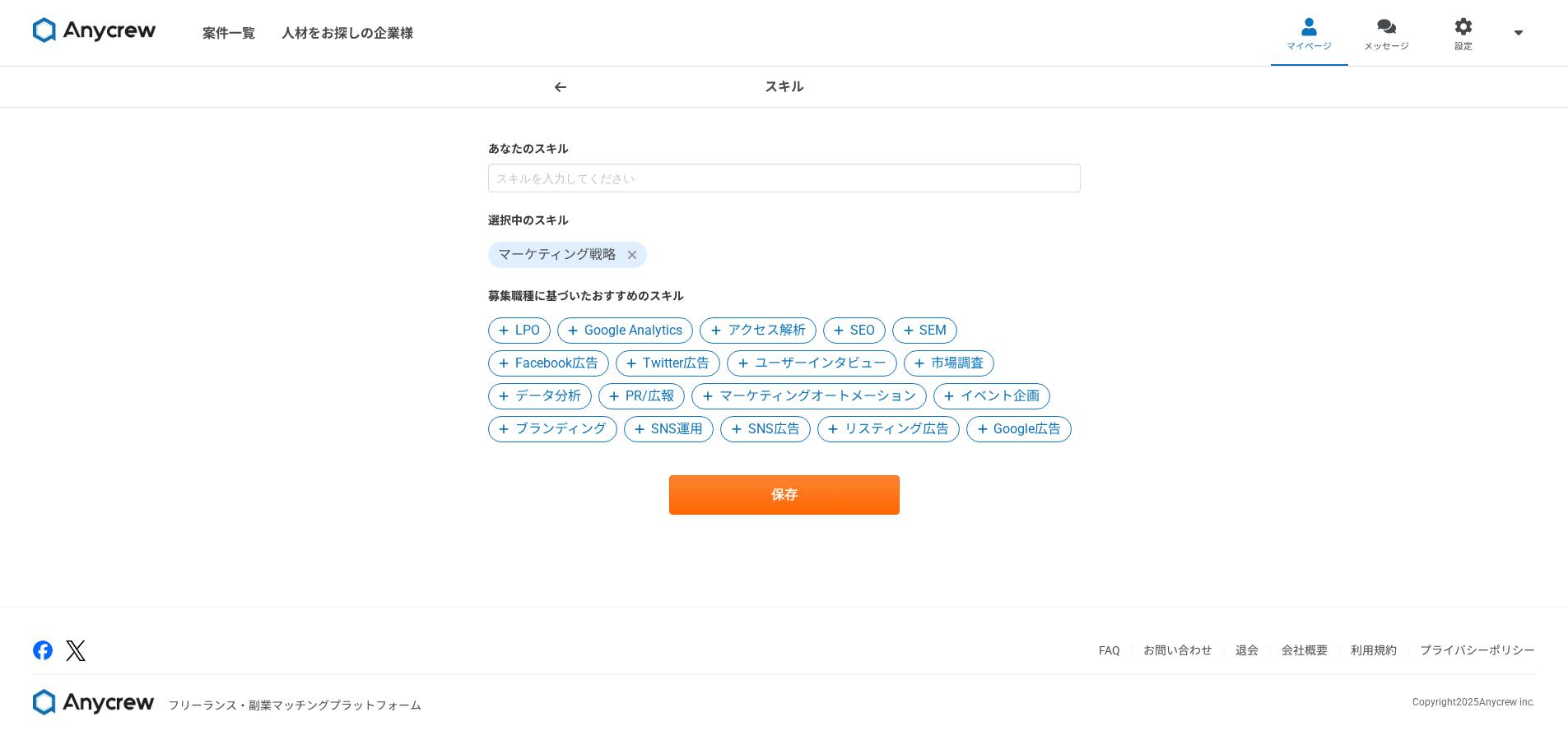
click at [600, 327] on span "Google Analytics" at bounding box center [633, 330] width 98 height 20
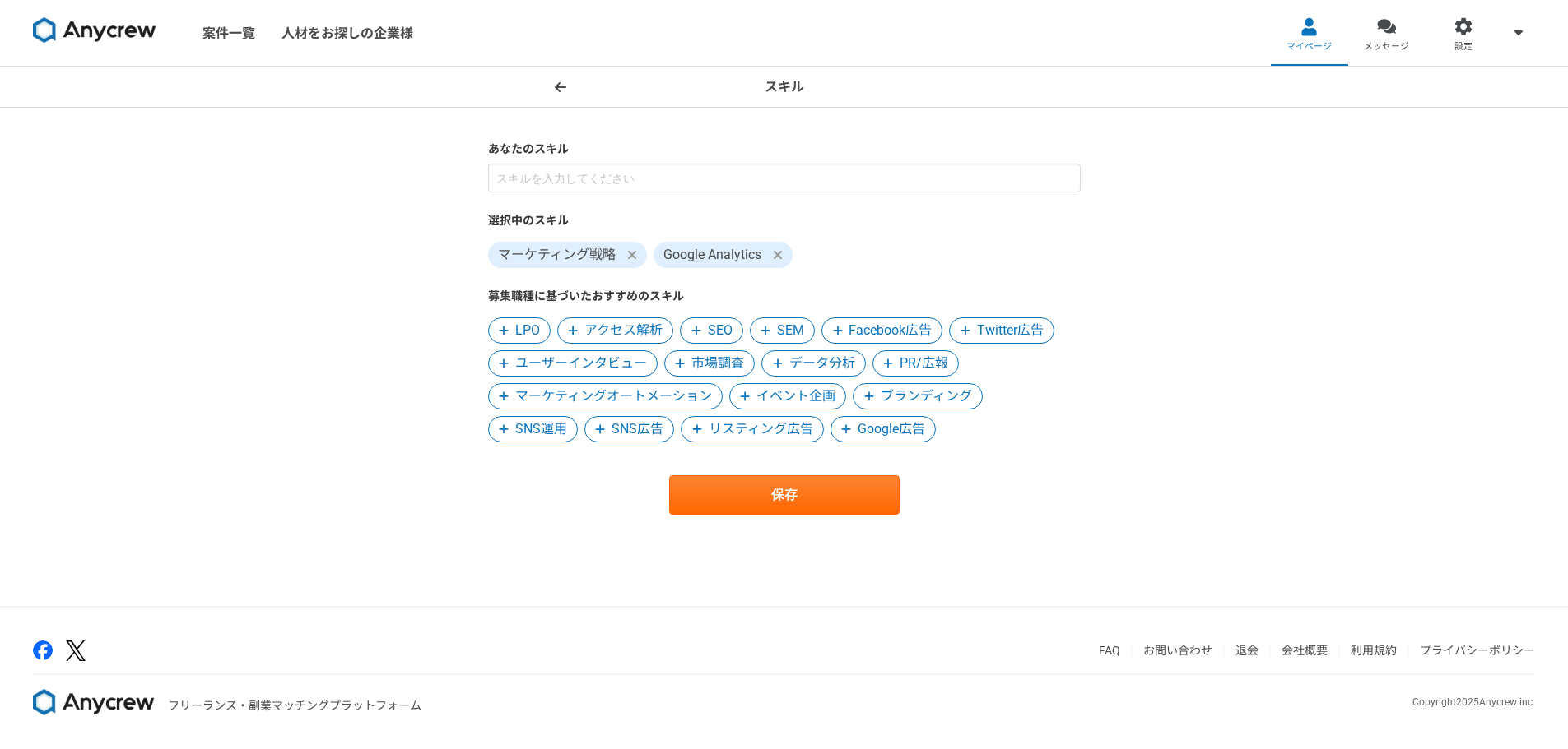
click at [600, 327] on span "アクセス解析" at bounding box center [623, 330] width 78 height 20
click at [600, 327] on span "SEO" at bounding box center [596, 330] width 25 height 20
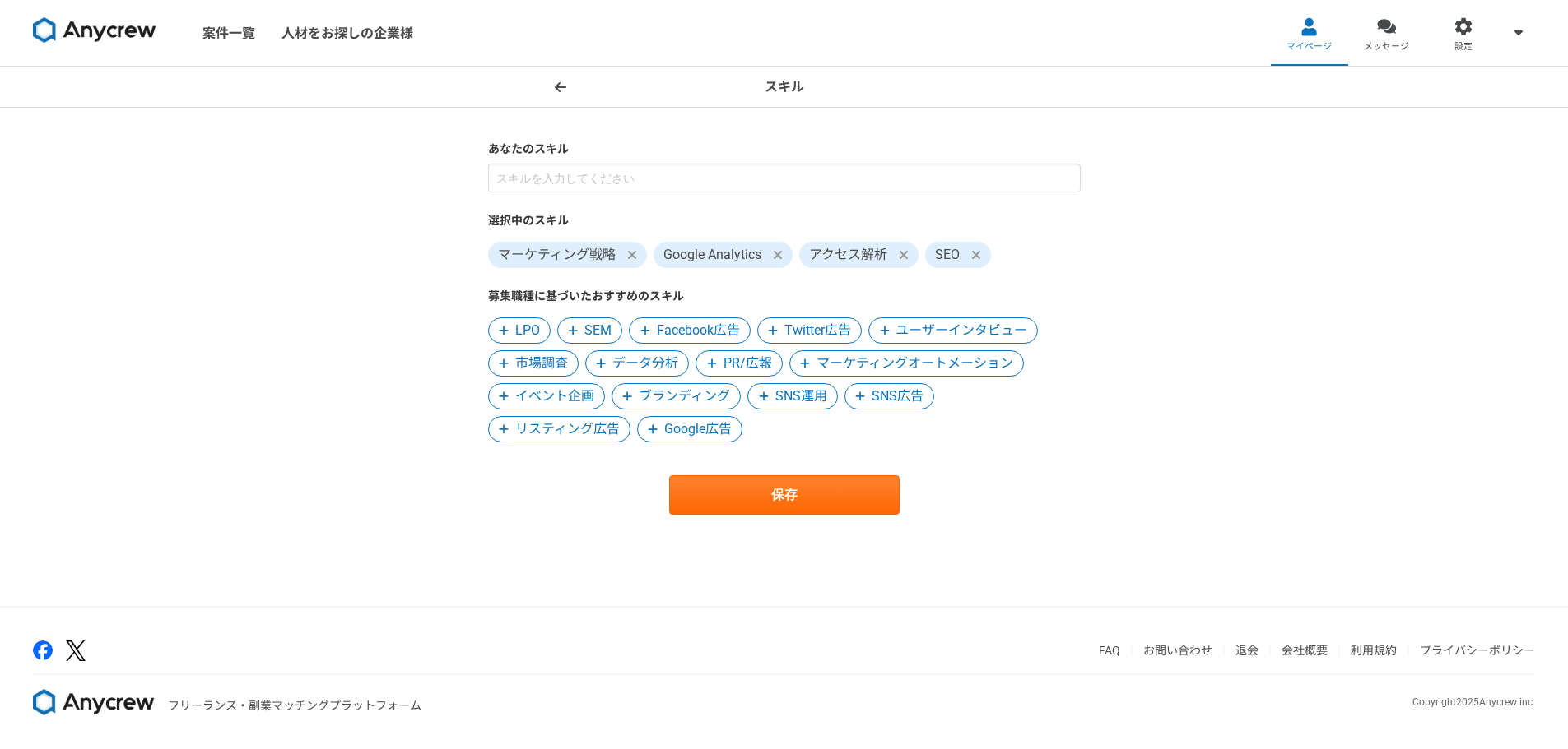
click at [530, 326] on span "LPO" at bounding box center [527, 330] width 25 height 20
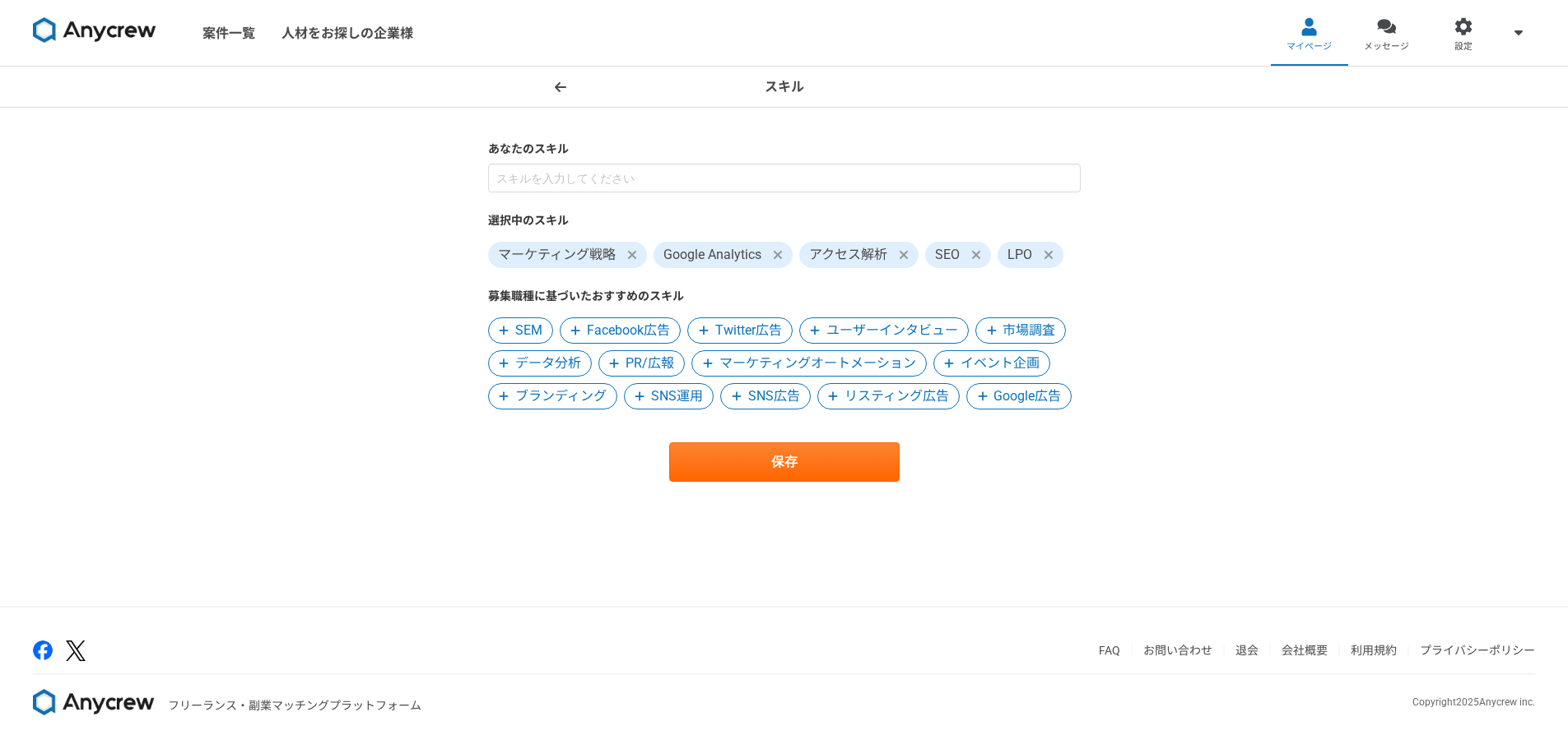
click at [538, 330] on span "SEM" at bounding box center [528, 330] width 27 height 20
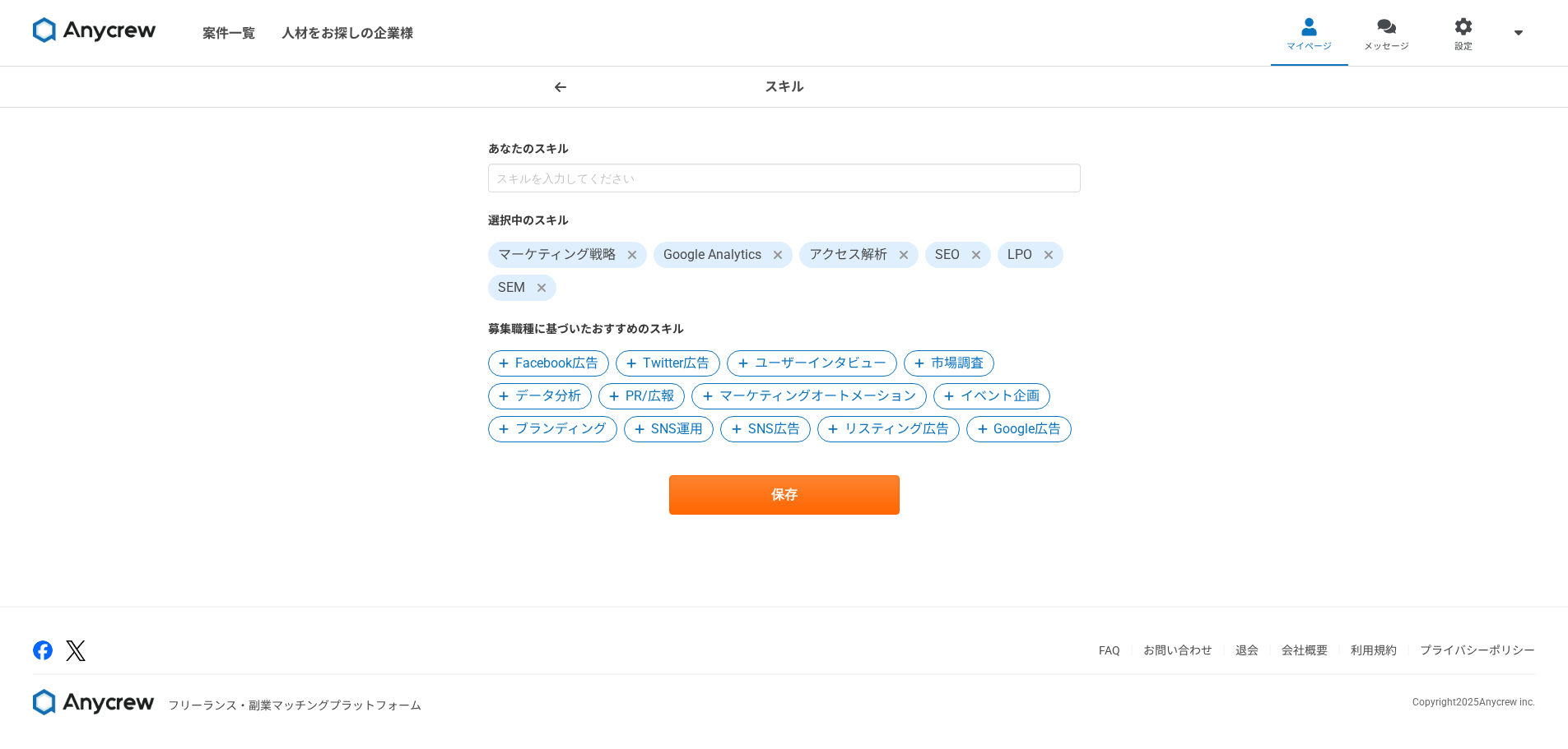
click at [540, 359] on span "Facebook広告" at bounding box center [557, 364] width 83 height 20
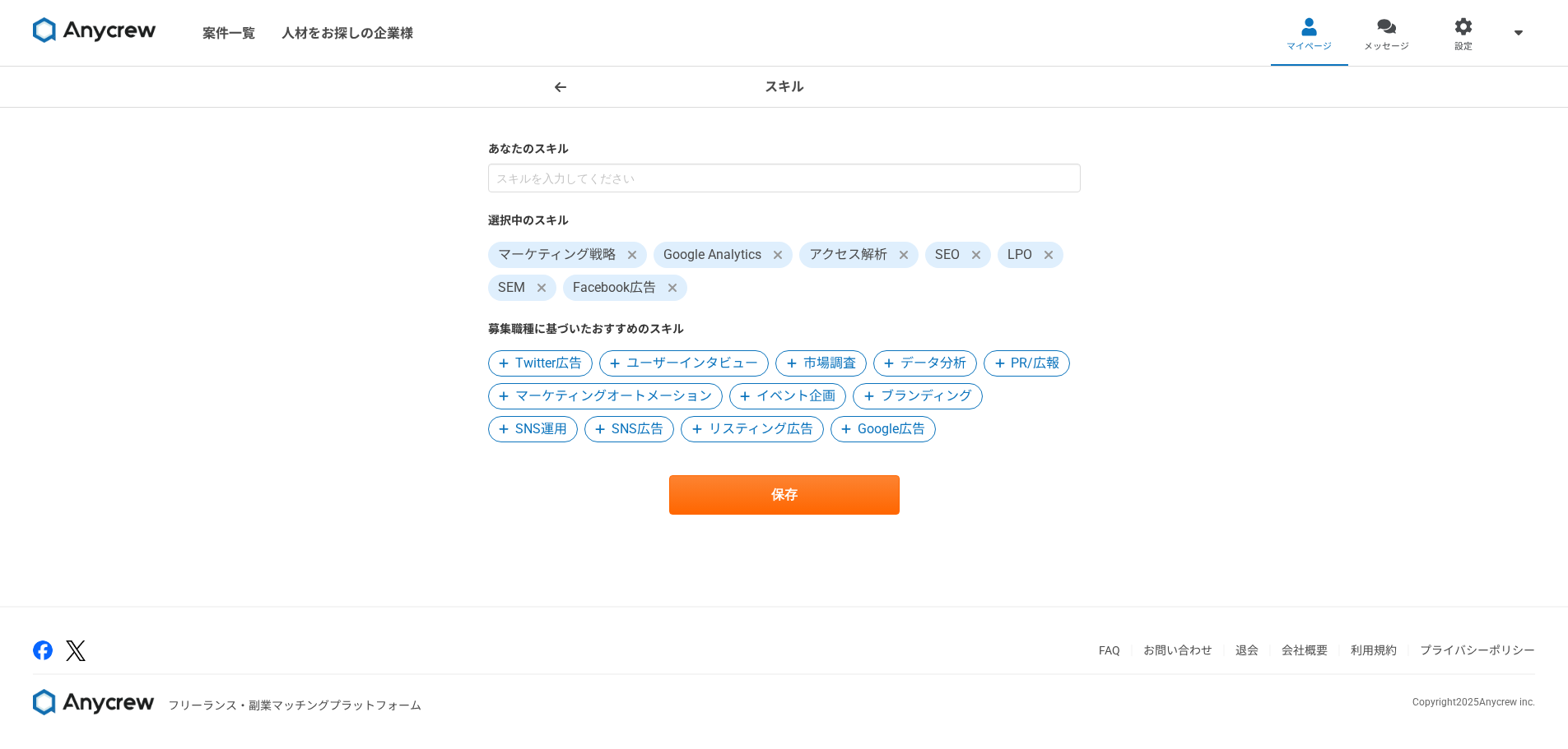
click at [547, 360] on span "Twitter広告" at bounding box center [548, 364] width 66 height 20
click at [721, 360] on span "市場調査" at bounding box center [718, 364] width 53 height 20
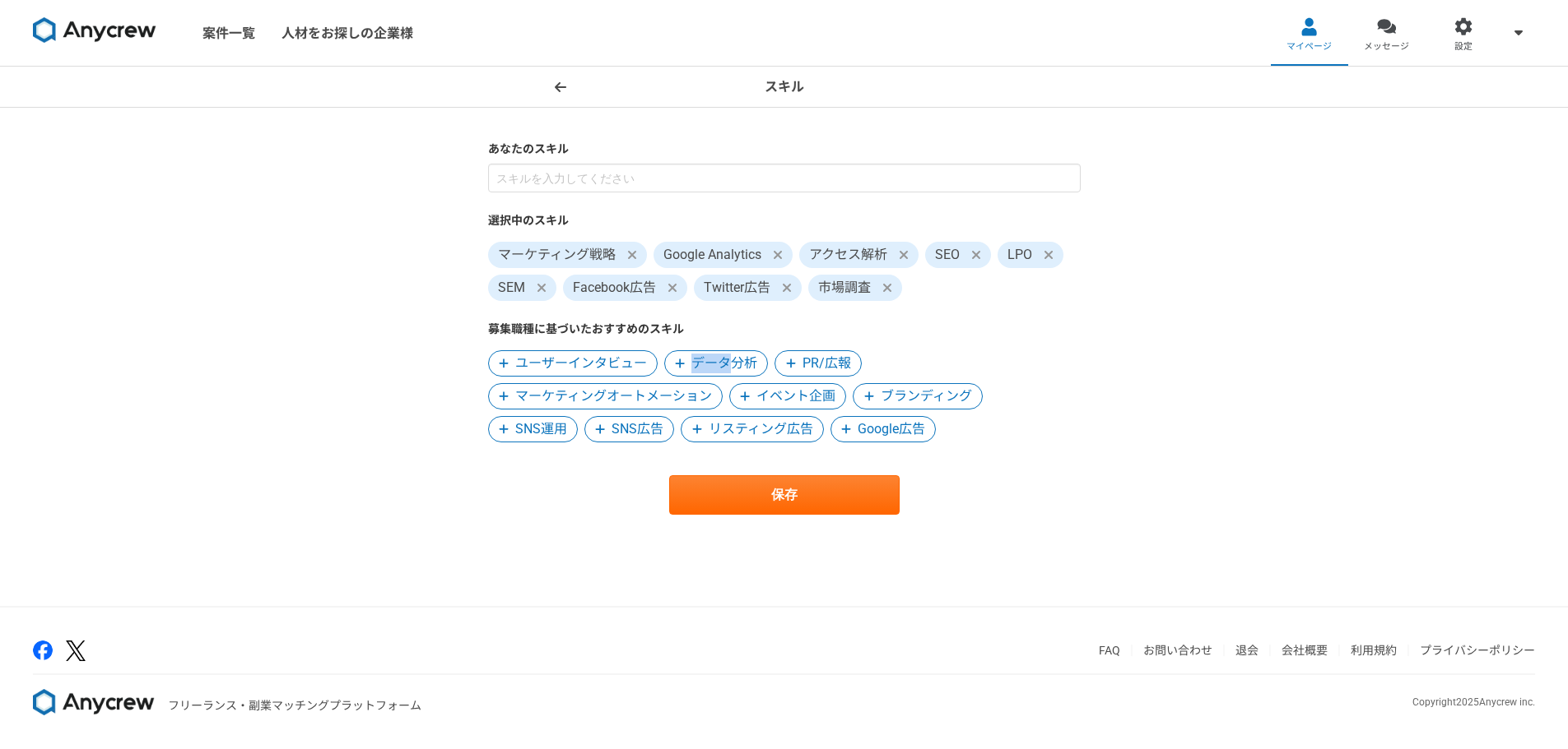
click at [721, 360] on span "データ分析" at bounding box center [724, 364] width 65 height 20
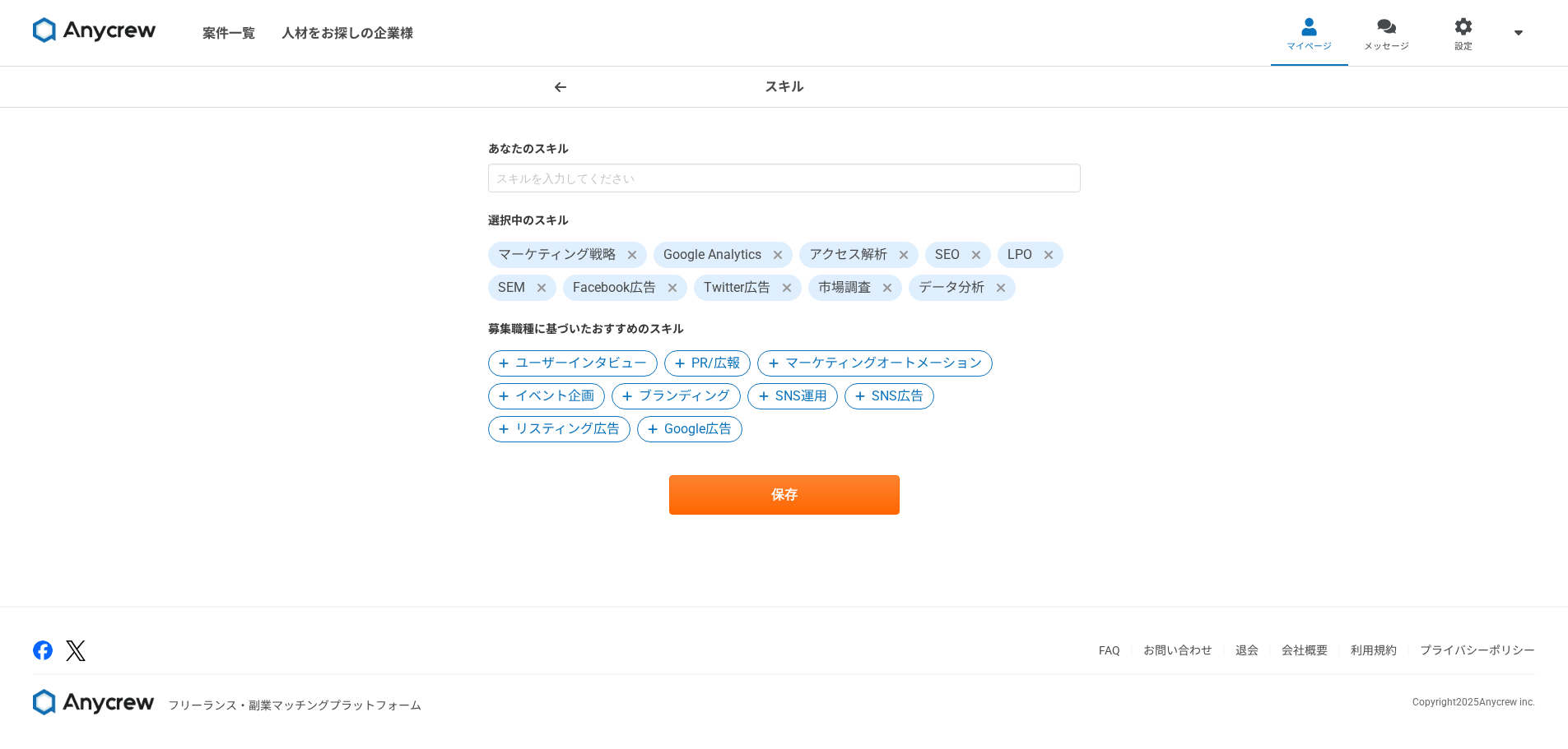
click at [812, 359] on span "マーケティングオートメーション" at bounding box center [883, 364] width 196 height 20
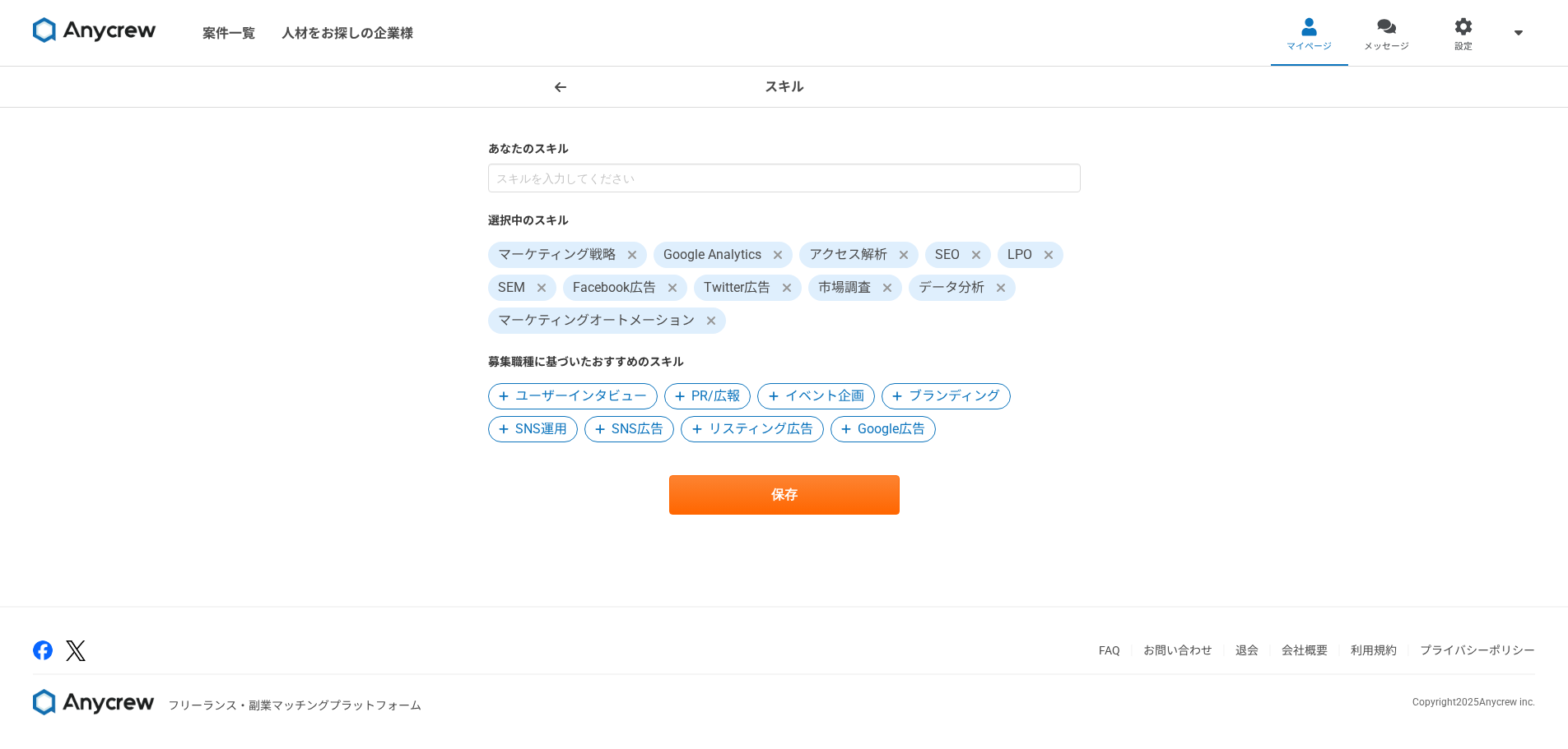
click at [788, 395] on span "イベント企画" at bounding box center [825, 397] width 79 height 20
click at [714, 393] on span "PR/広報" at bounding box center [716, 397] width 49 height 20
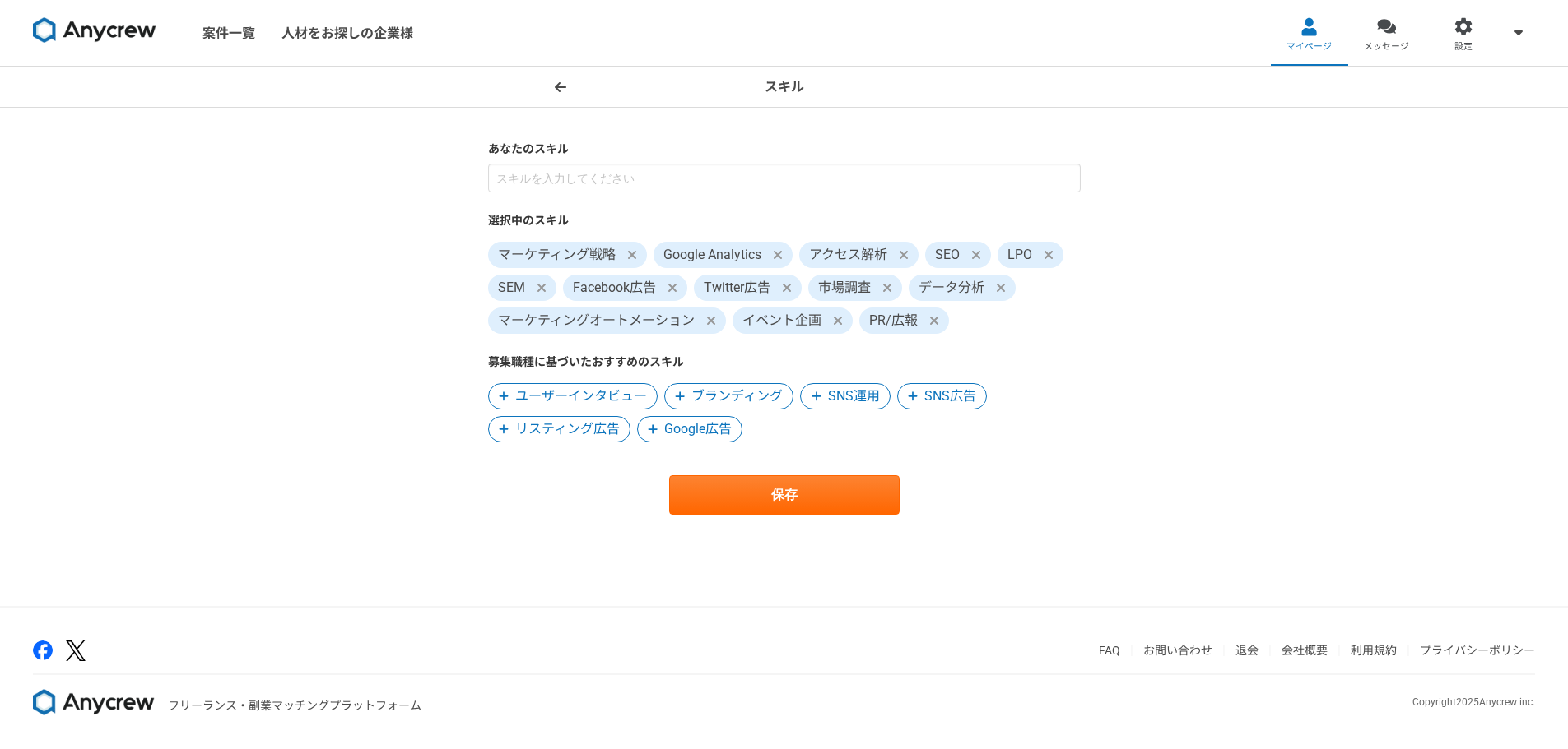
click at [586, 426] on span "リスティング広告" at bounding box center [567, 430] width 104 height 20
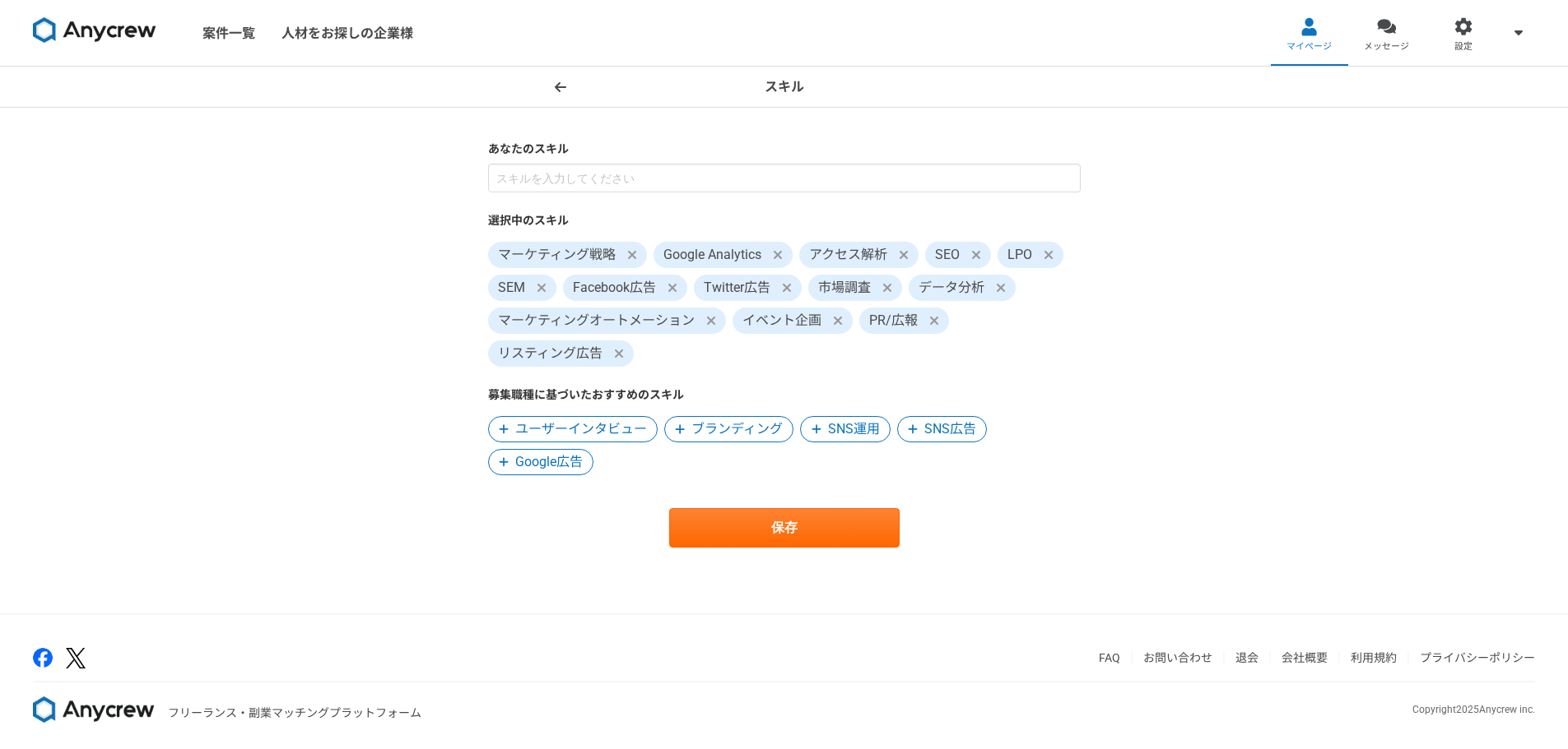
click at [563, 460] on span "Google広告" at bounding box center [549, 462] width 67 height 20
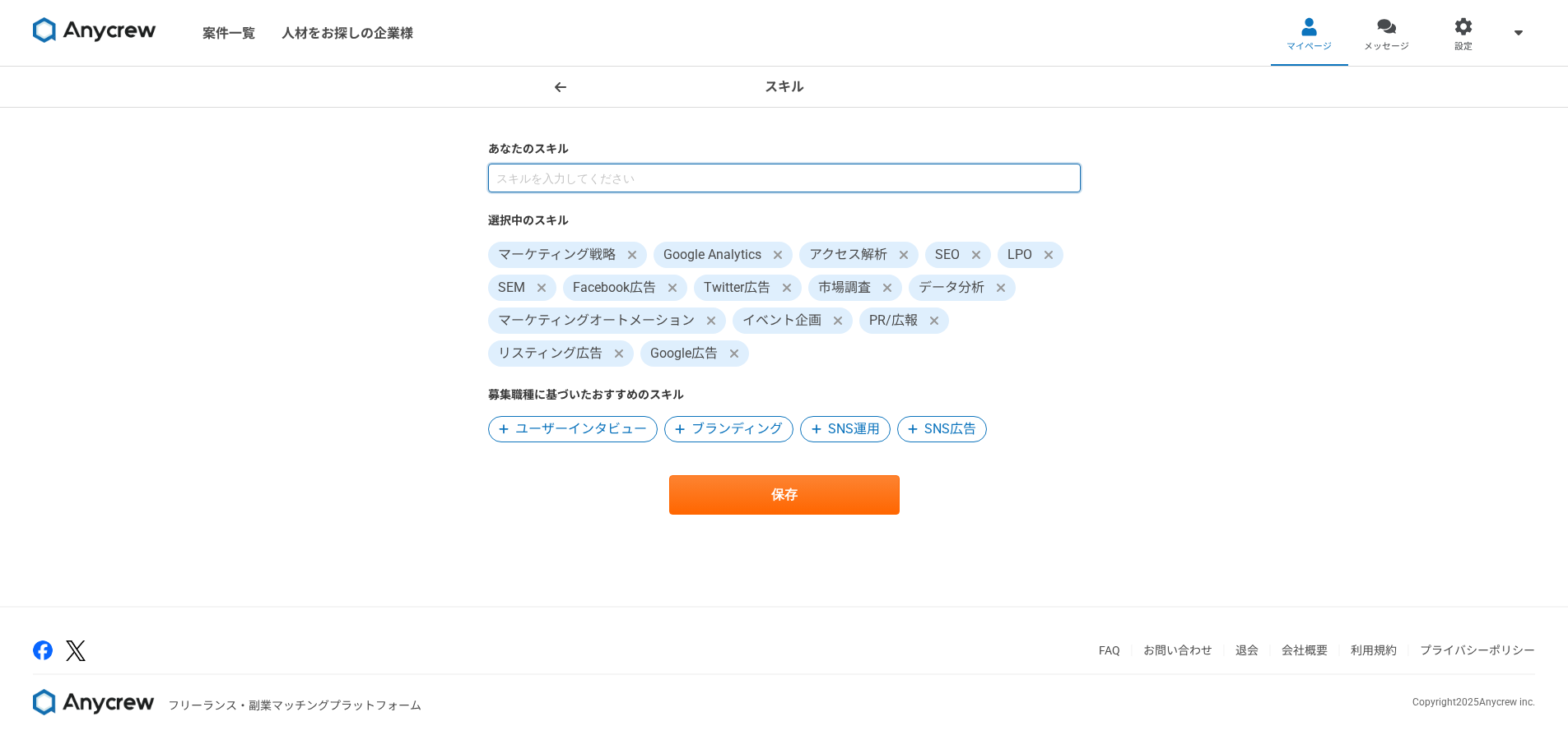
click at [639, 181] on input at bounding box center [784, 178] width 592 height 29
type input "OMO"
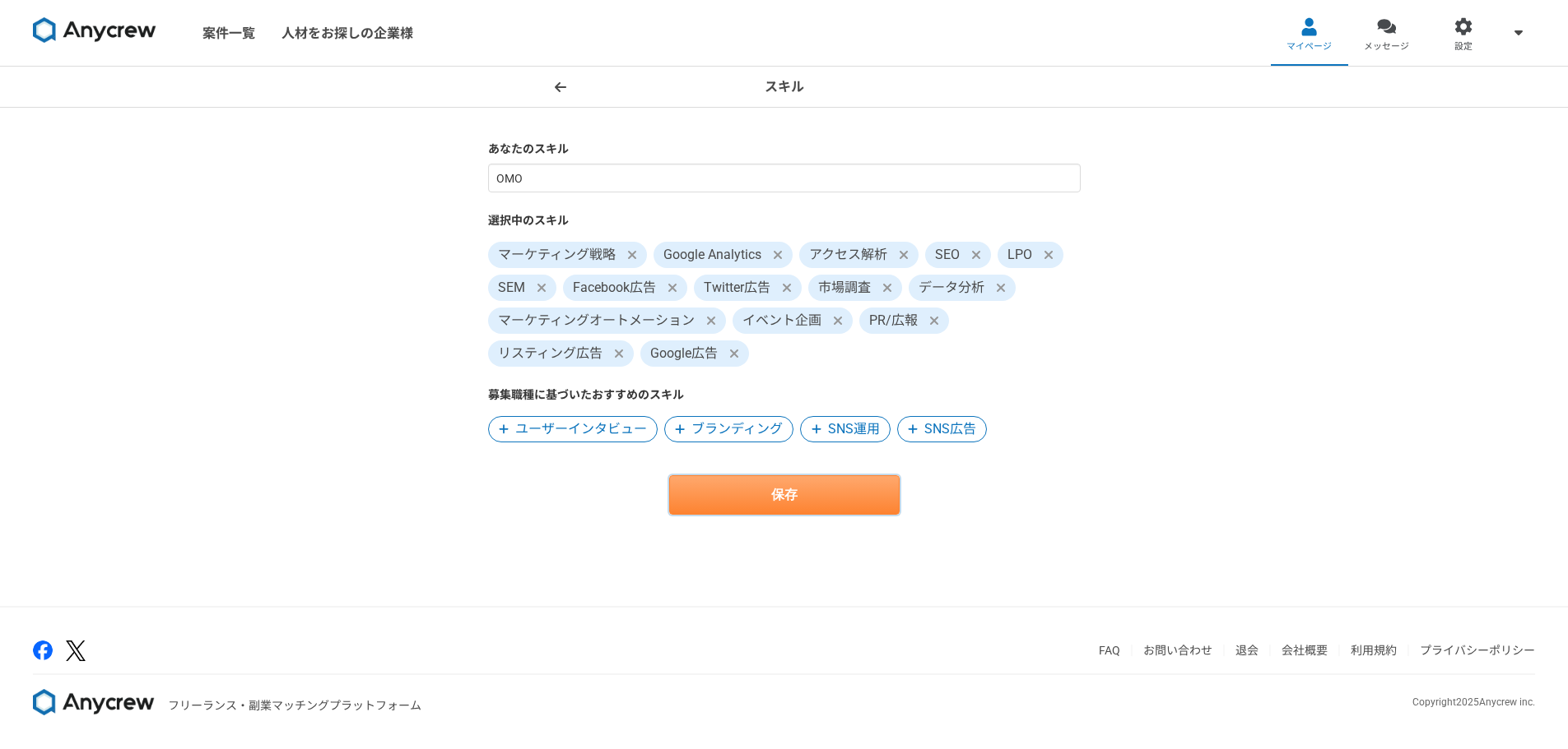
click at [754, 492] on button "保存" at bounding box center [784, 495] width 230 height 40
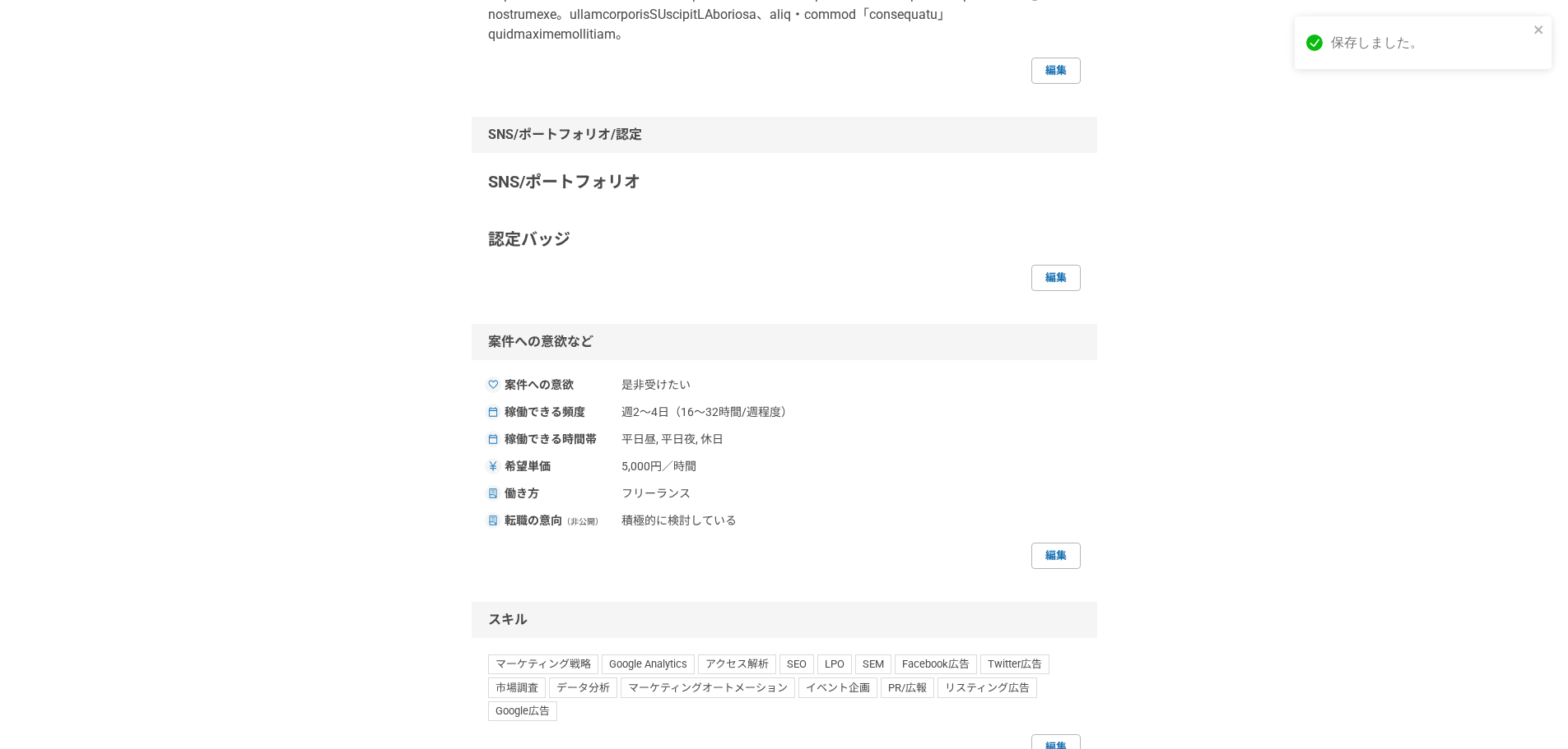
scroll to position [1069, 0]
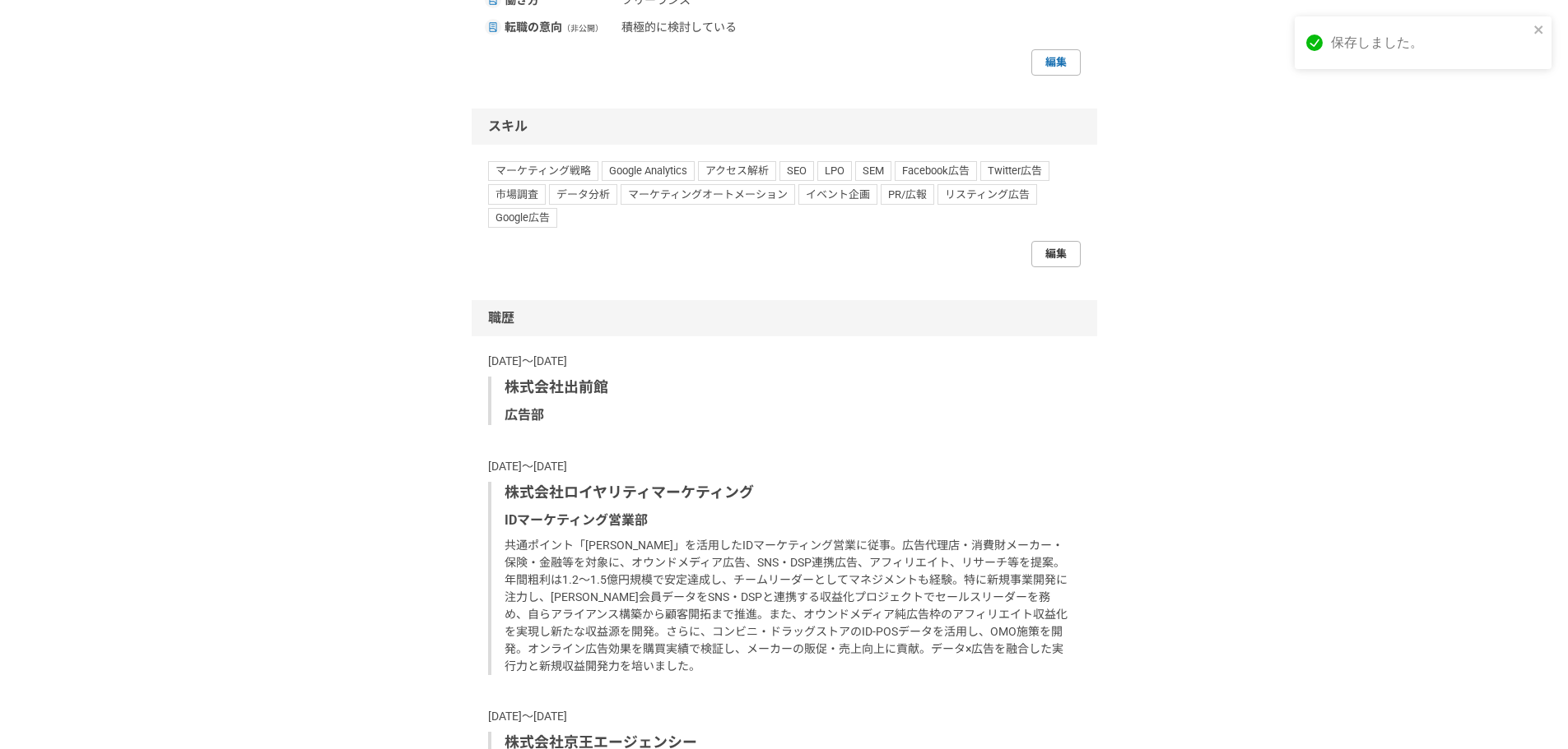
click at [1056, 268] on link "編集" at bounding box center [1056, 254] width 50 height 27
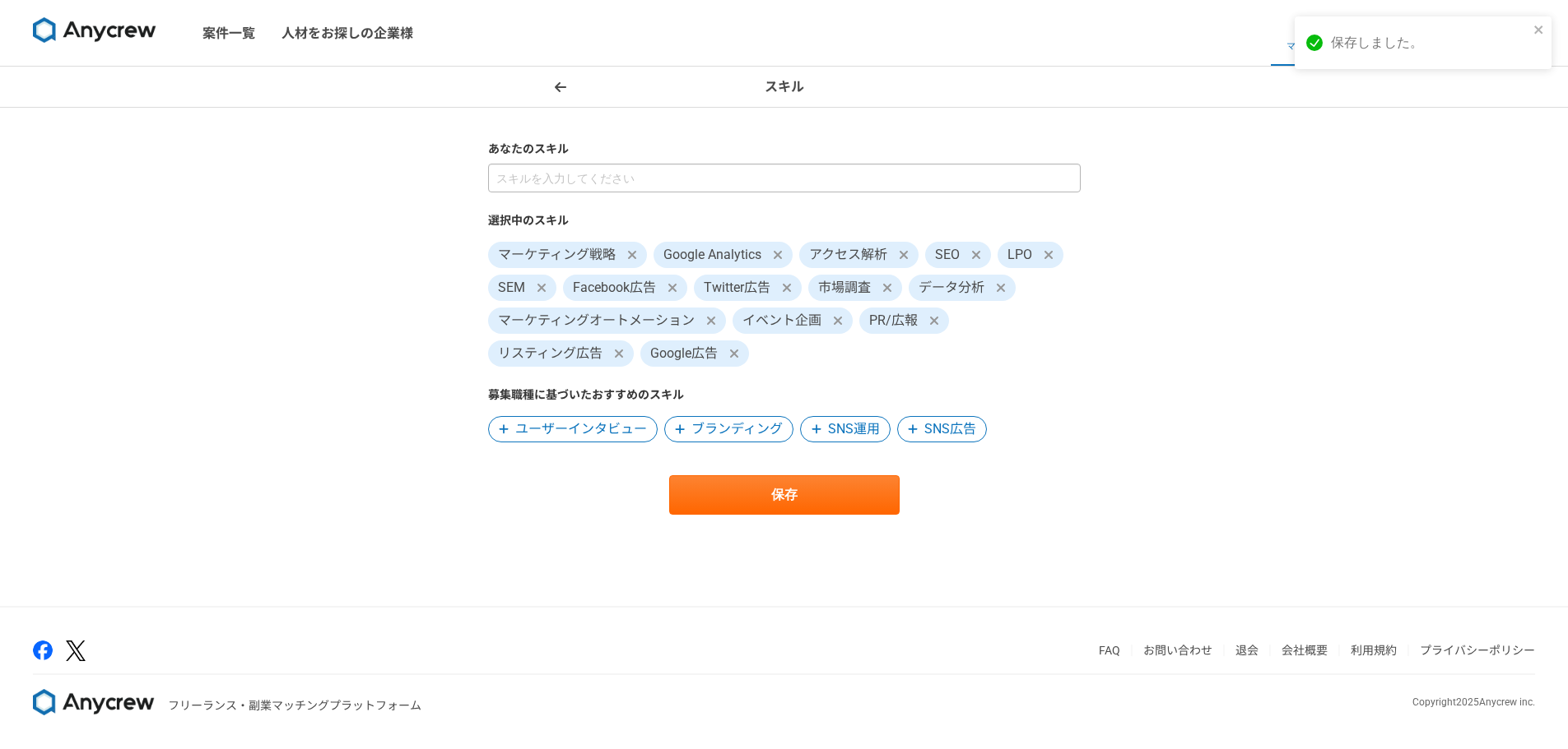
drag, startPoint x: 663, startPoint y: 152, endPoint x: 644, endPoint y: 180, distance: 33.8
click at [662, 152] on label "あなたのスキル" at bounding box center [784, 149] width 592 height 17
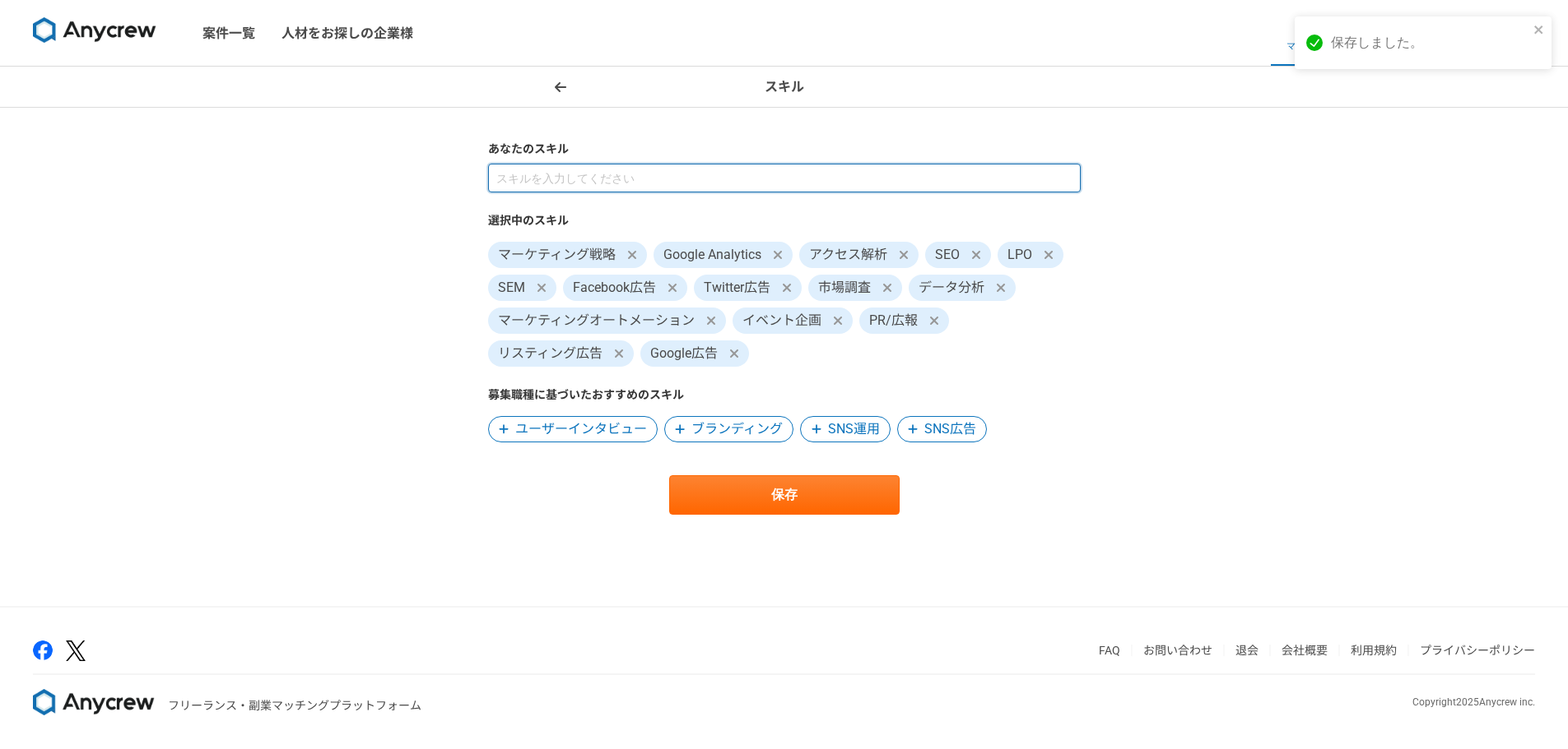
click at [644, 180] on input at bounding box center [784, 178] width 592 height 29
type input "O"
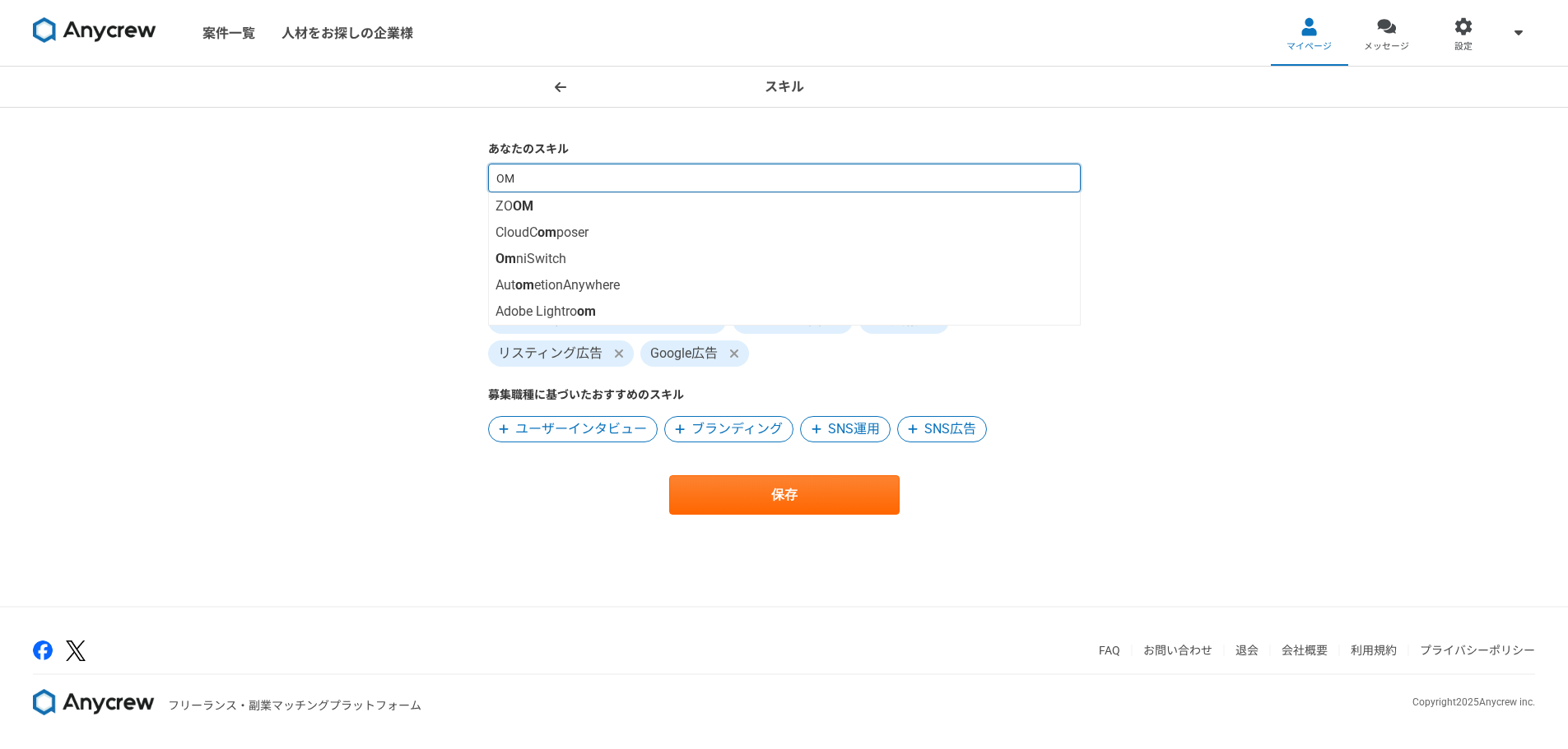
type input "O"
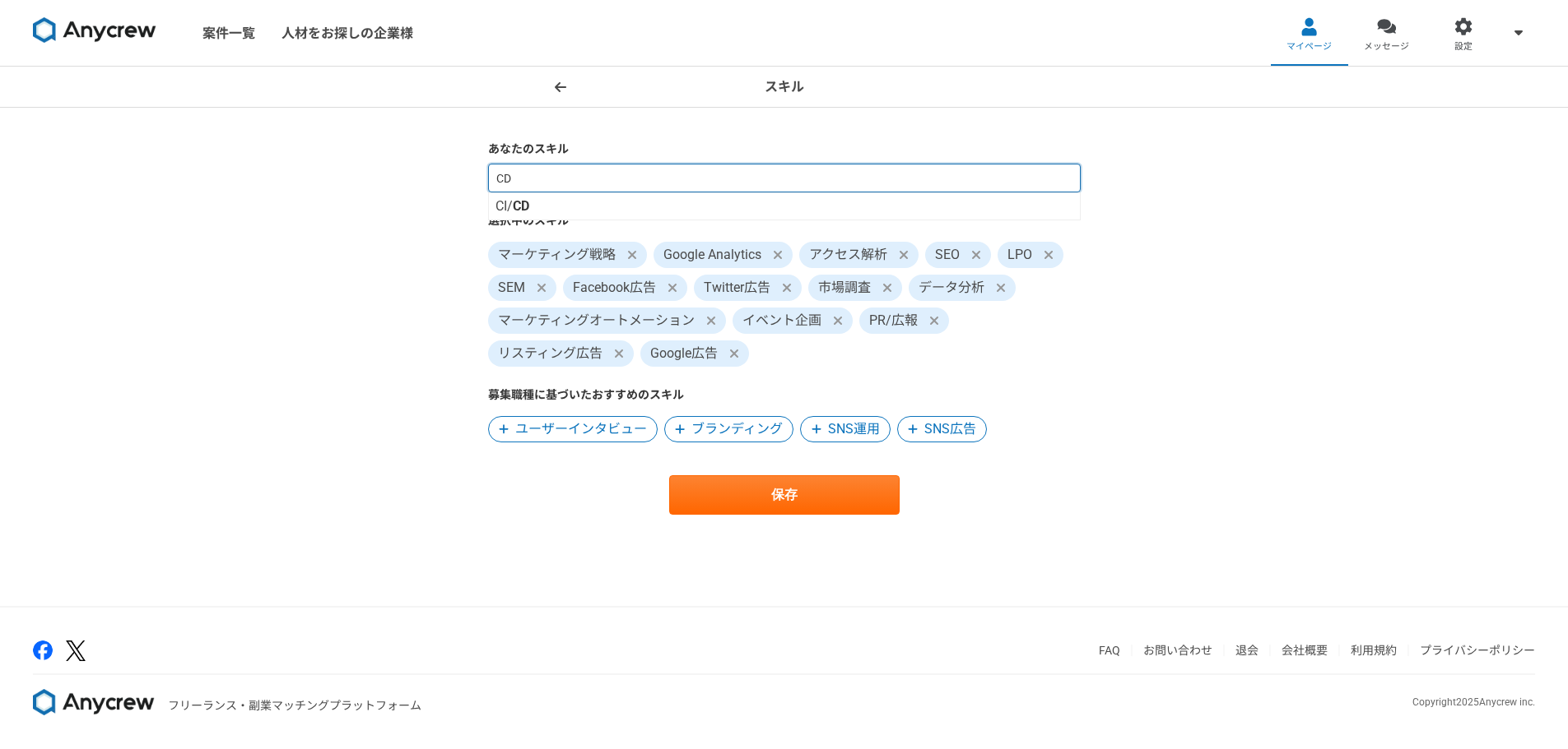
type input "C"
type input "お"
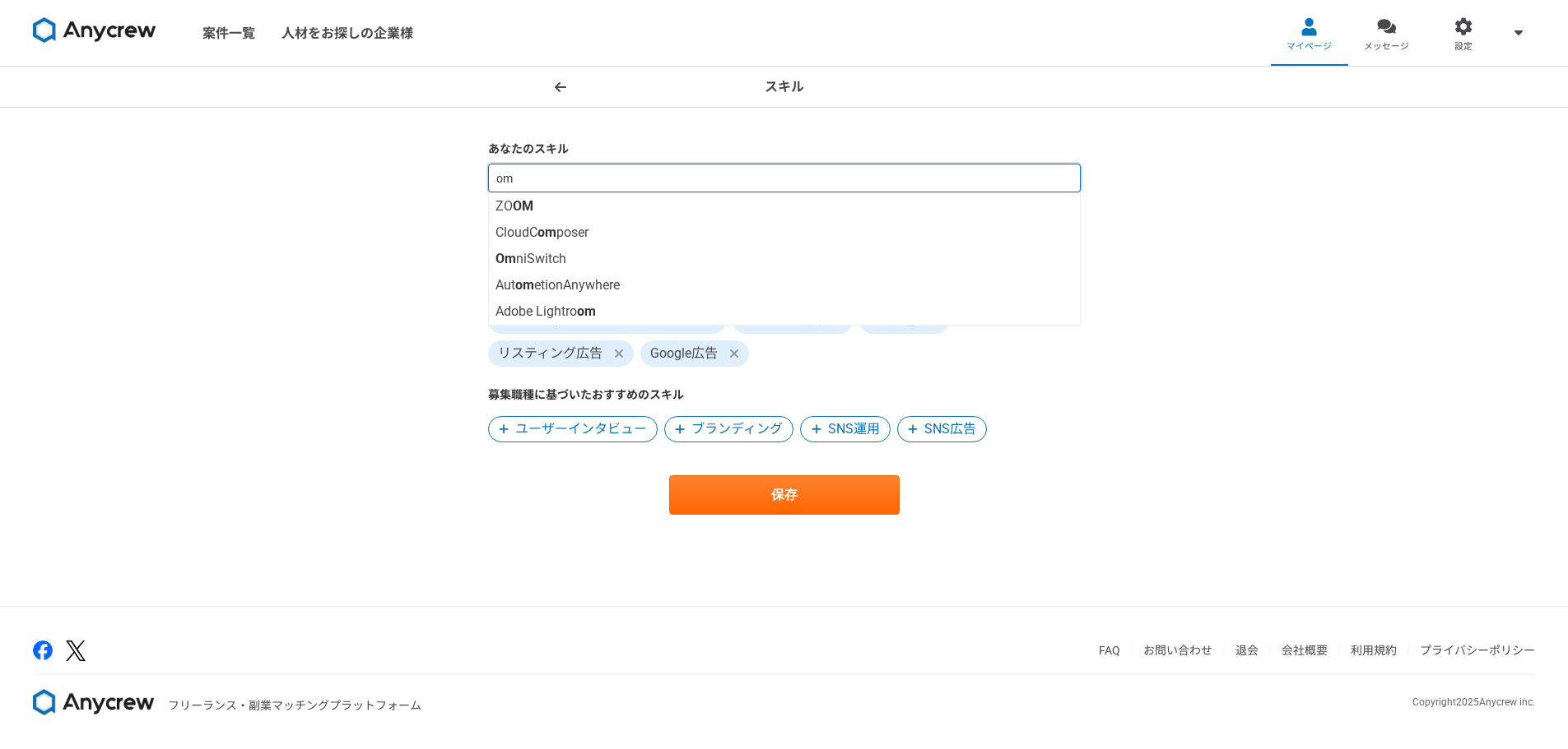
type input "o"
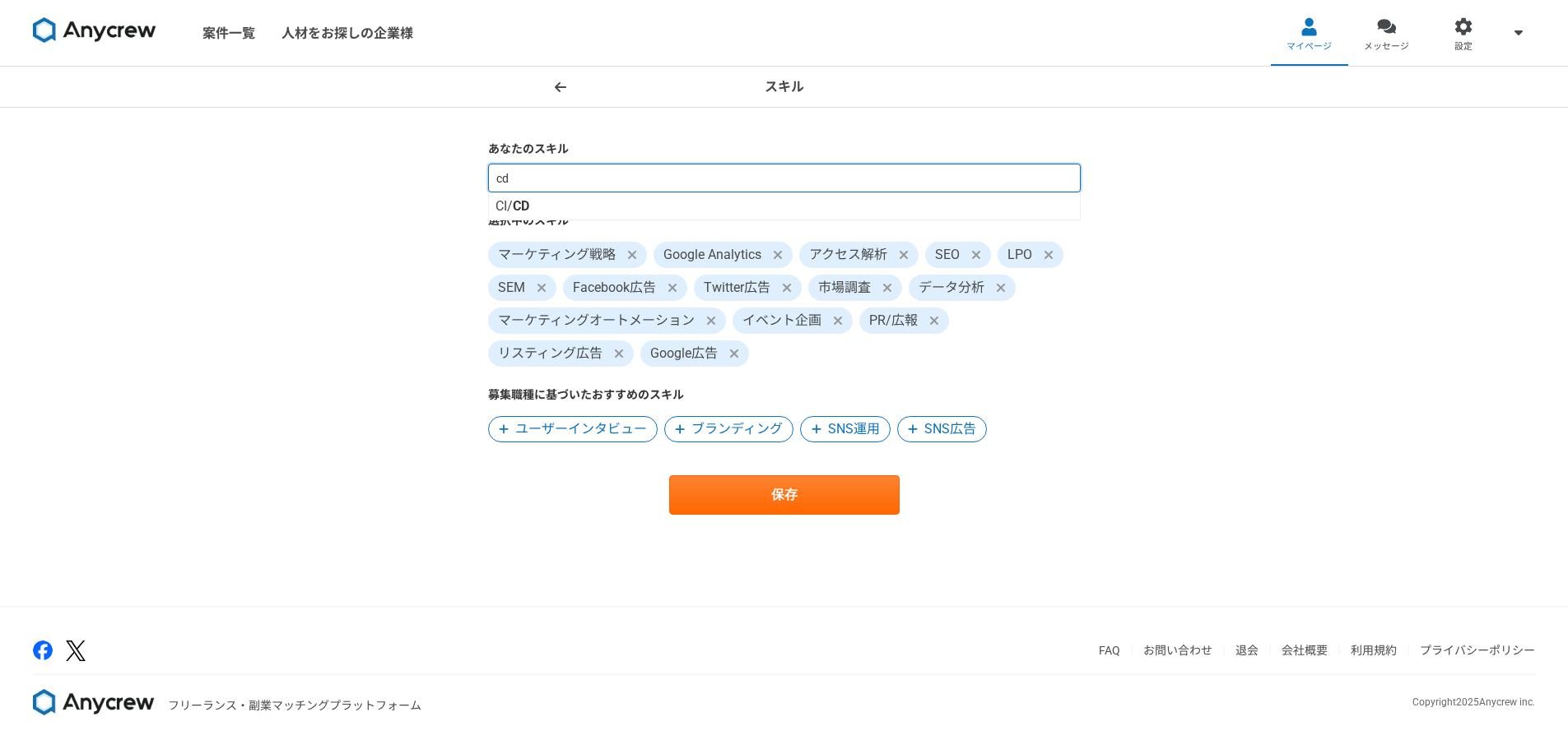
type input "c"
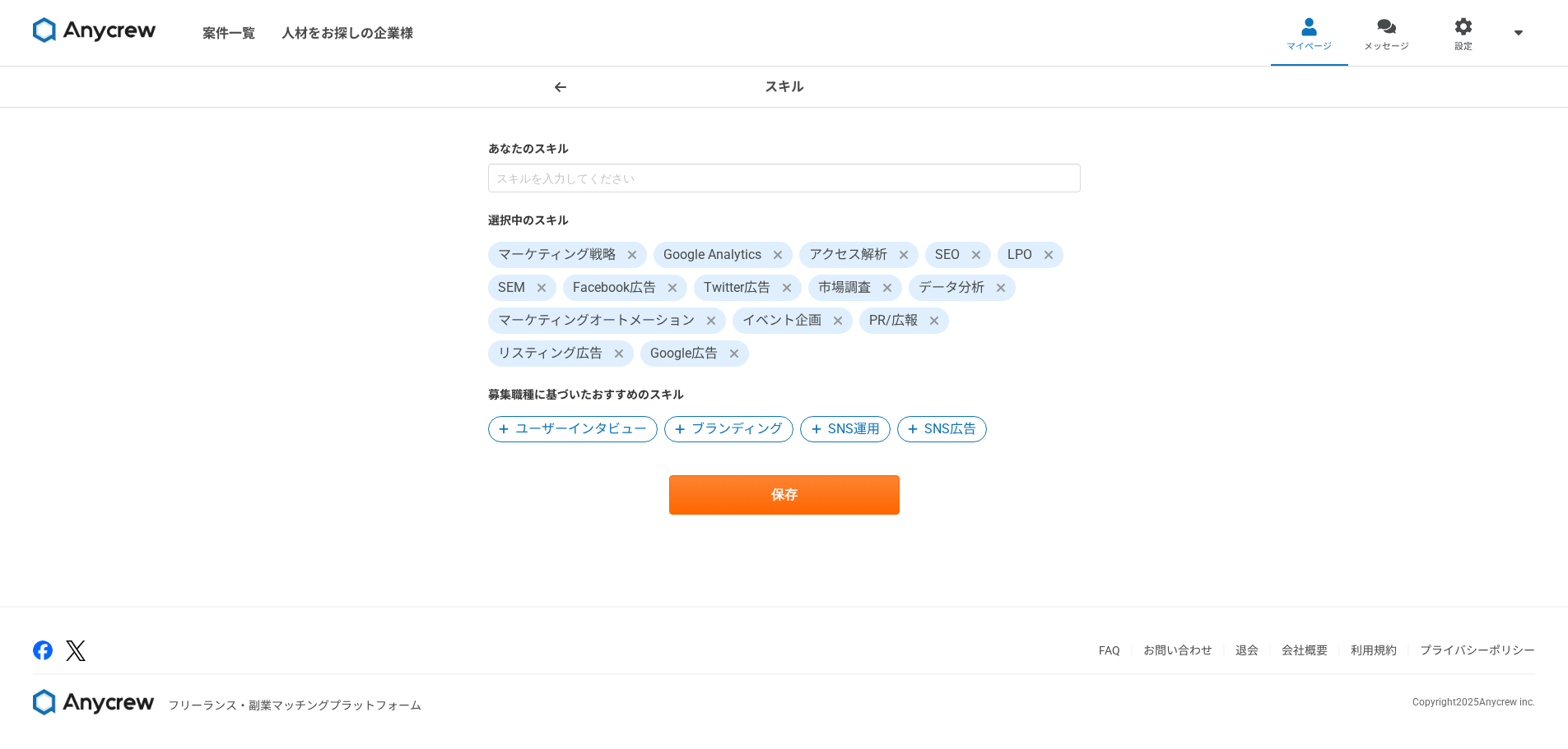
click at [708, 419] on span "ブランディング" at bounding box center [728, 430] width 129 height 27
click at [723, 424] on span "SNS運用" at bounding box center [718, 430] width 52 height 20
click at [723, 424] on span "SNS広告" at bounding box center [718, 430] width 52 height 20
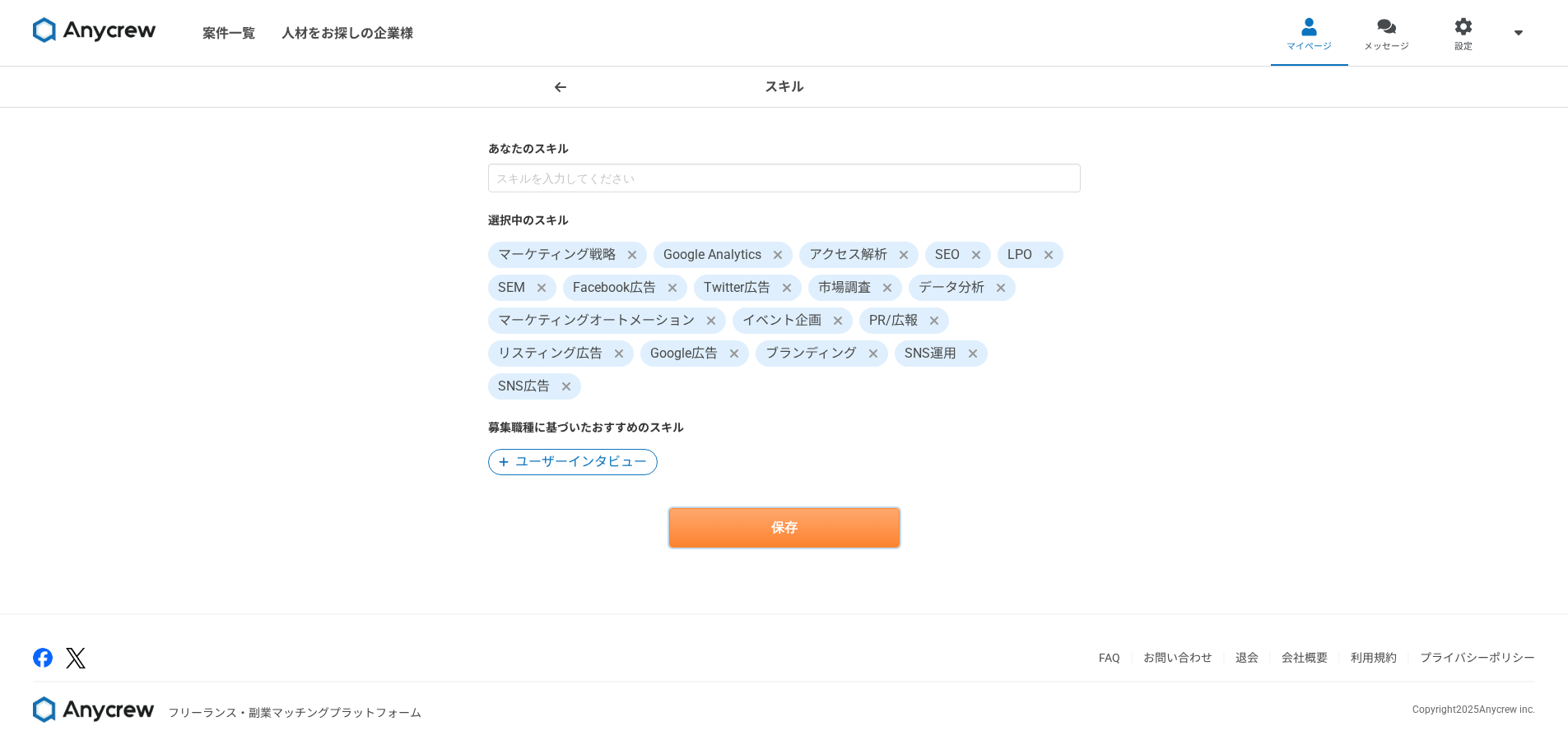
click at [747, 528] on button "保存" at bounding box center [784, 528] width 230 height 40
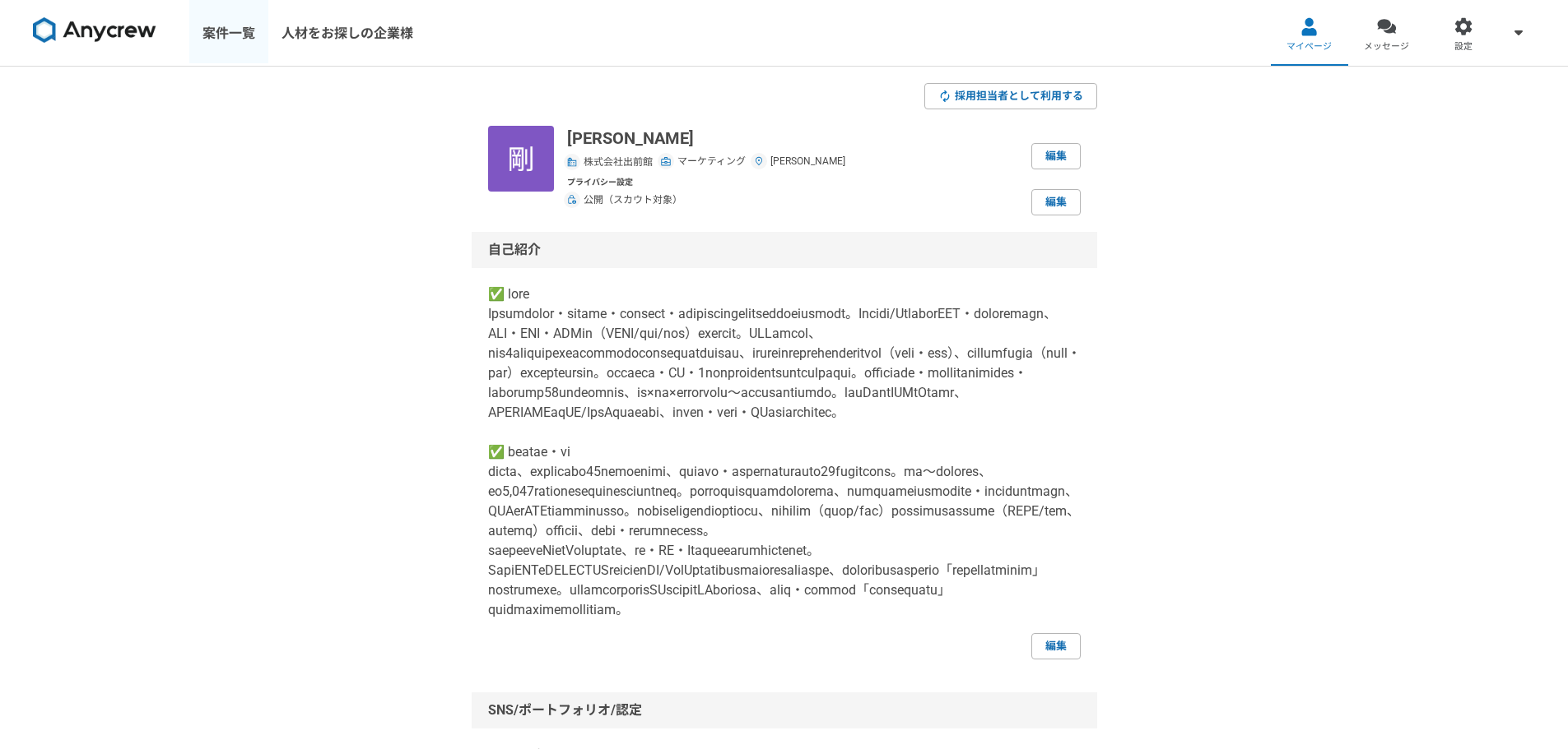
click at [234, 41] on link "案件一覧" at bounding box center [229, 33] width 79 height 65
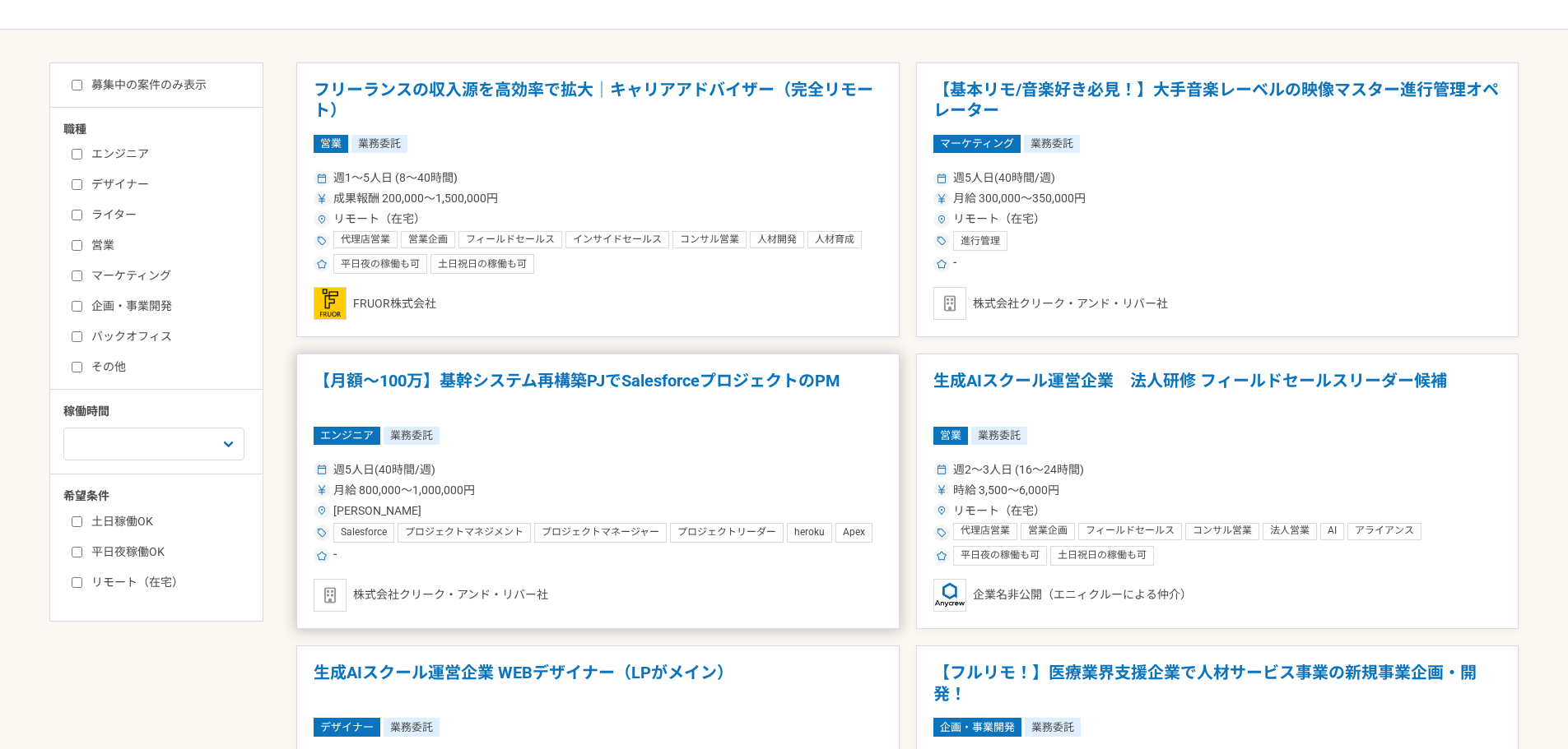
scroll to position [575, 0]
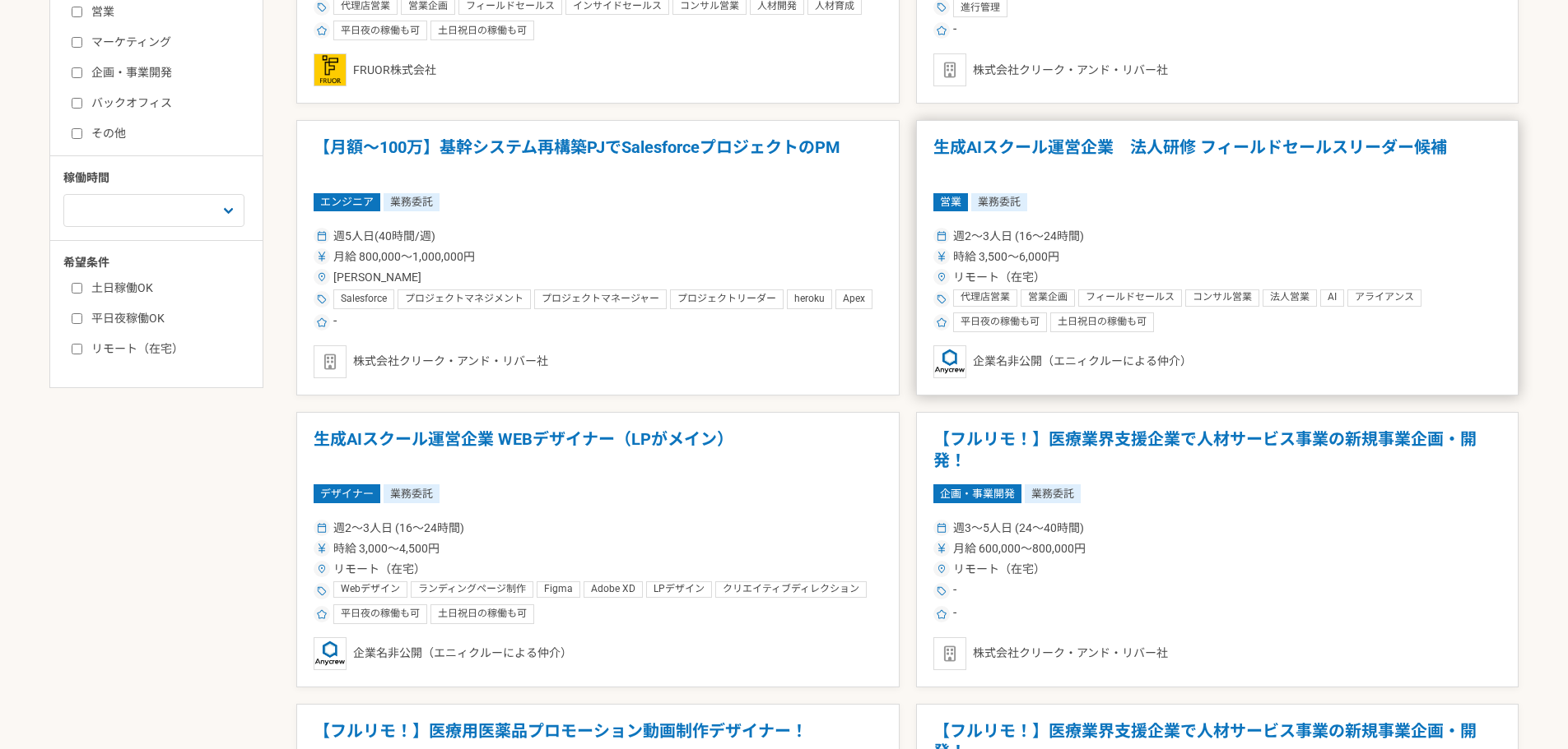
click at [1046, 277] on div "リモート（在宅）" at bounding box center [1217, 277] width 569 height 17
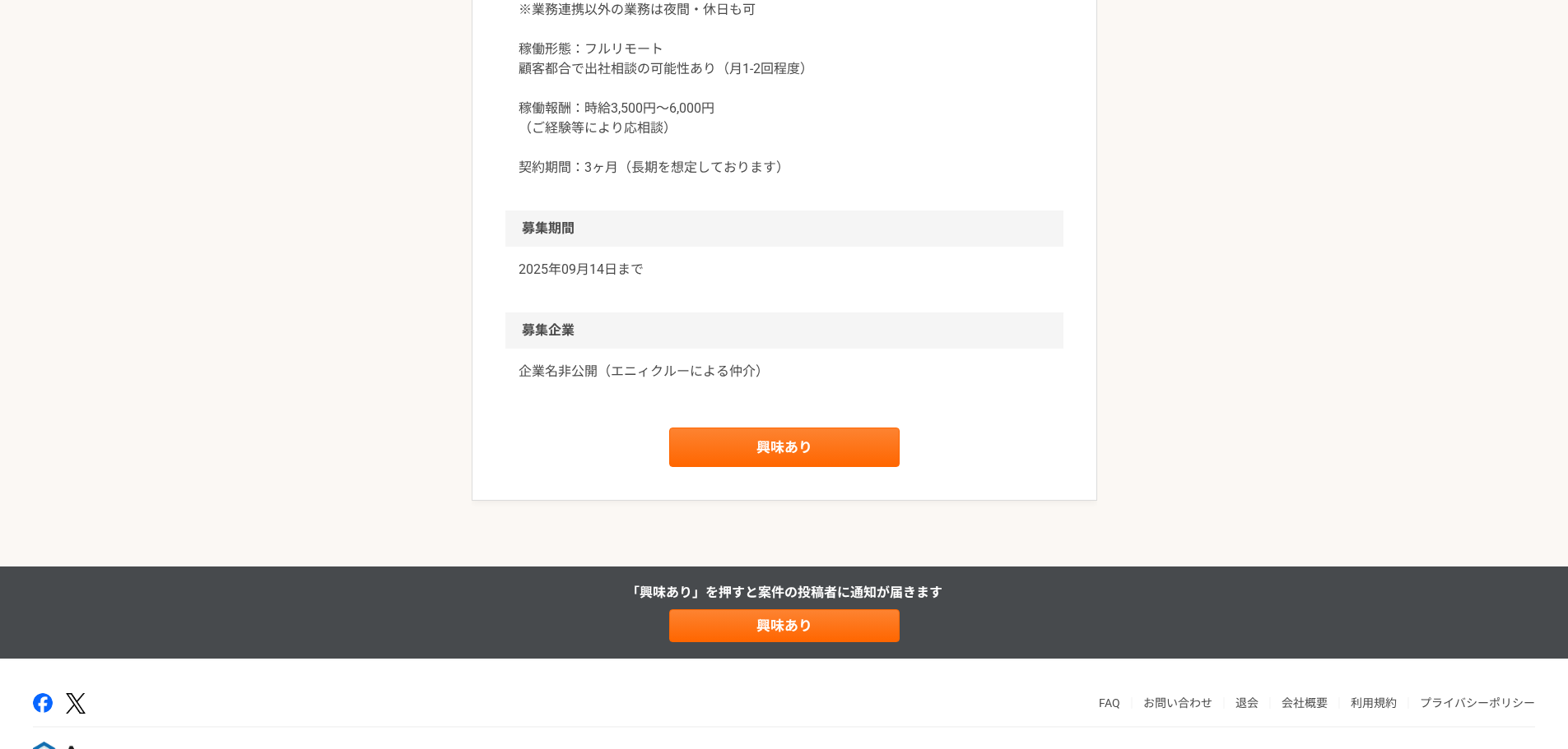
scroll to position [2180, 0]
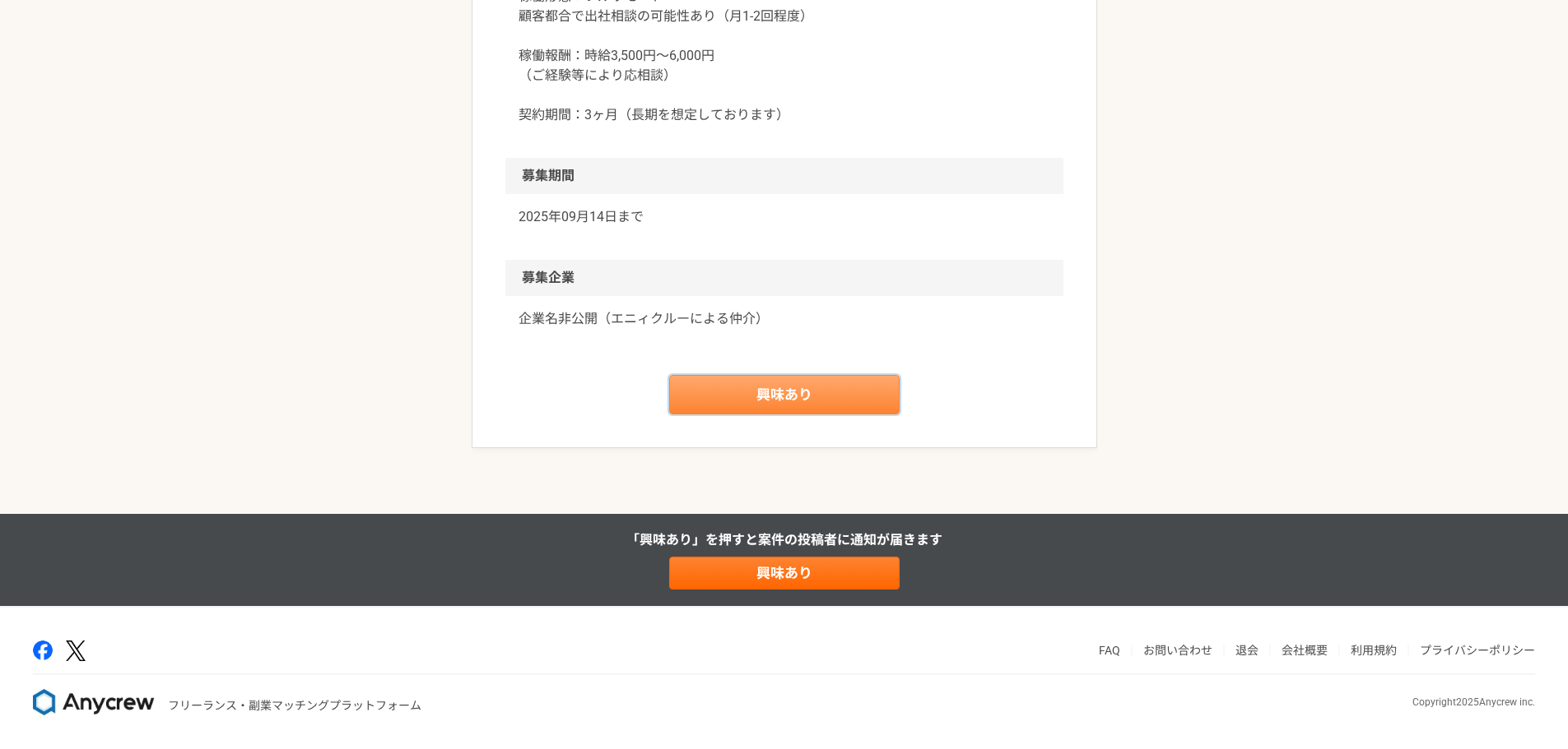
click at [827, 403] on link "興味あり" at bounding box center [784, 395] width 230 height 40
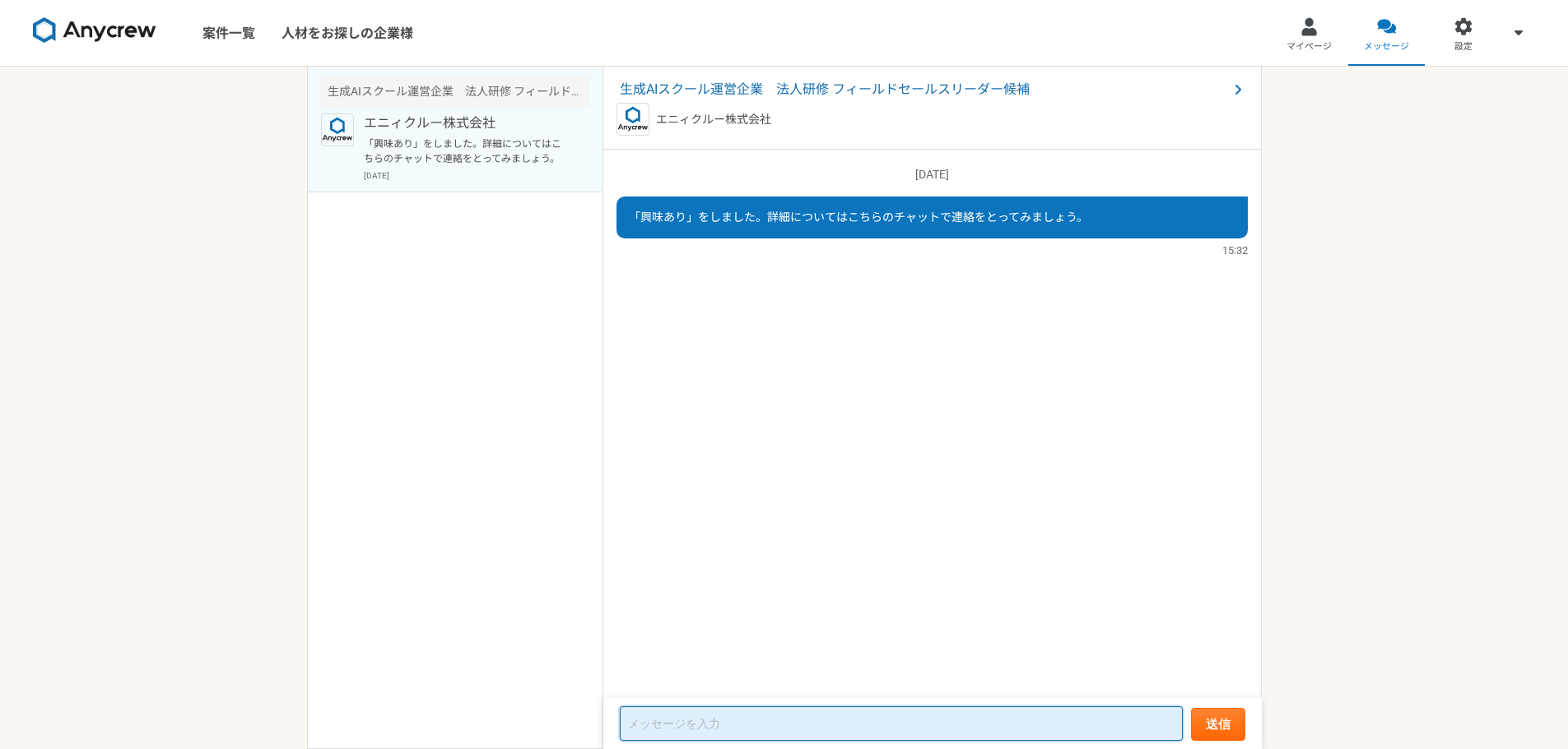
click at [855, 725] on textarea at bounding box center [900, 723] width 563 height 35
type textarea "k"
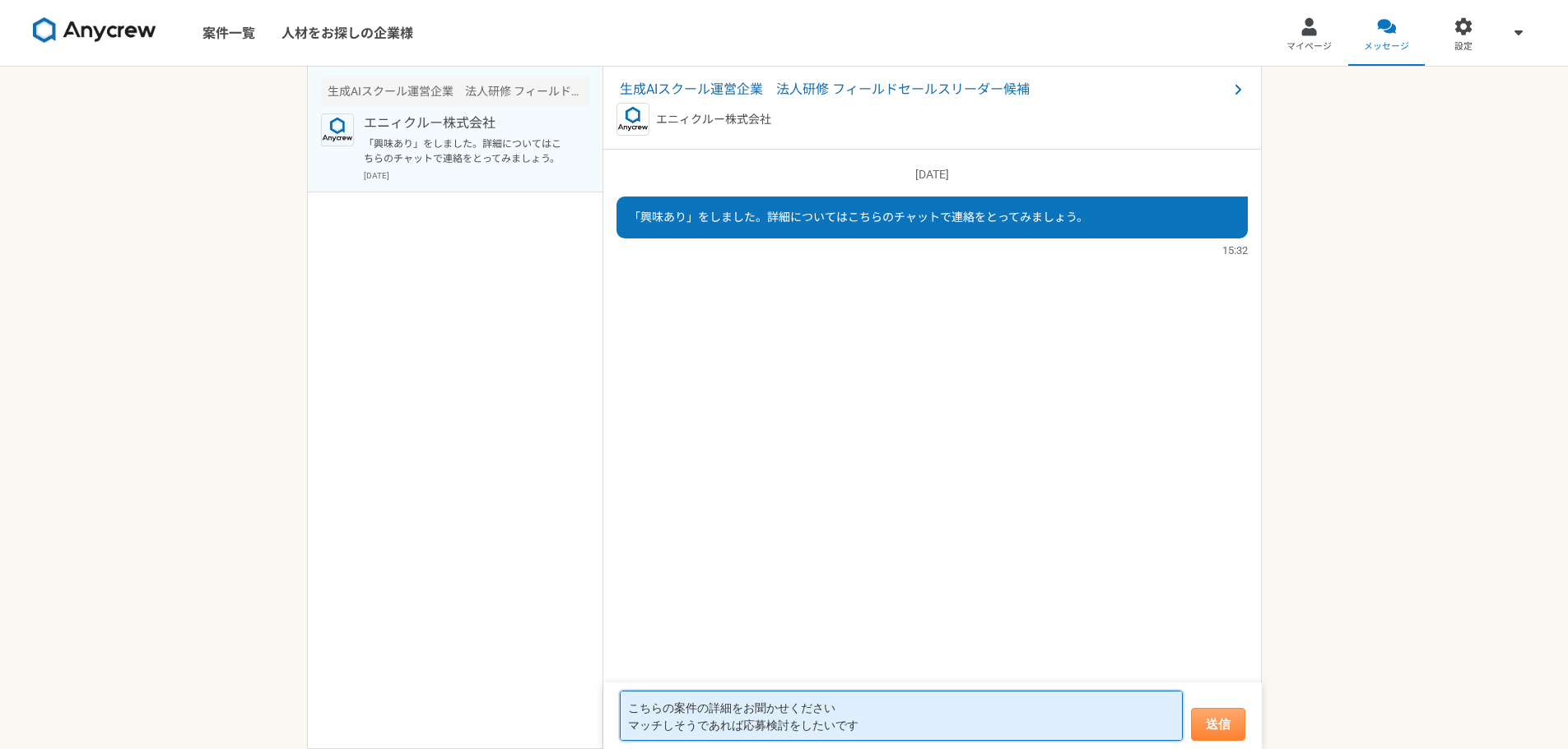
type textarea "こちらの案件の詳細をお聞かせください マッチしそうであれば応募検討をしたいです"
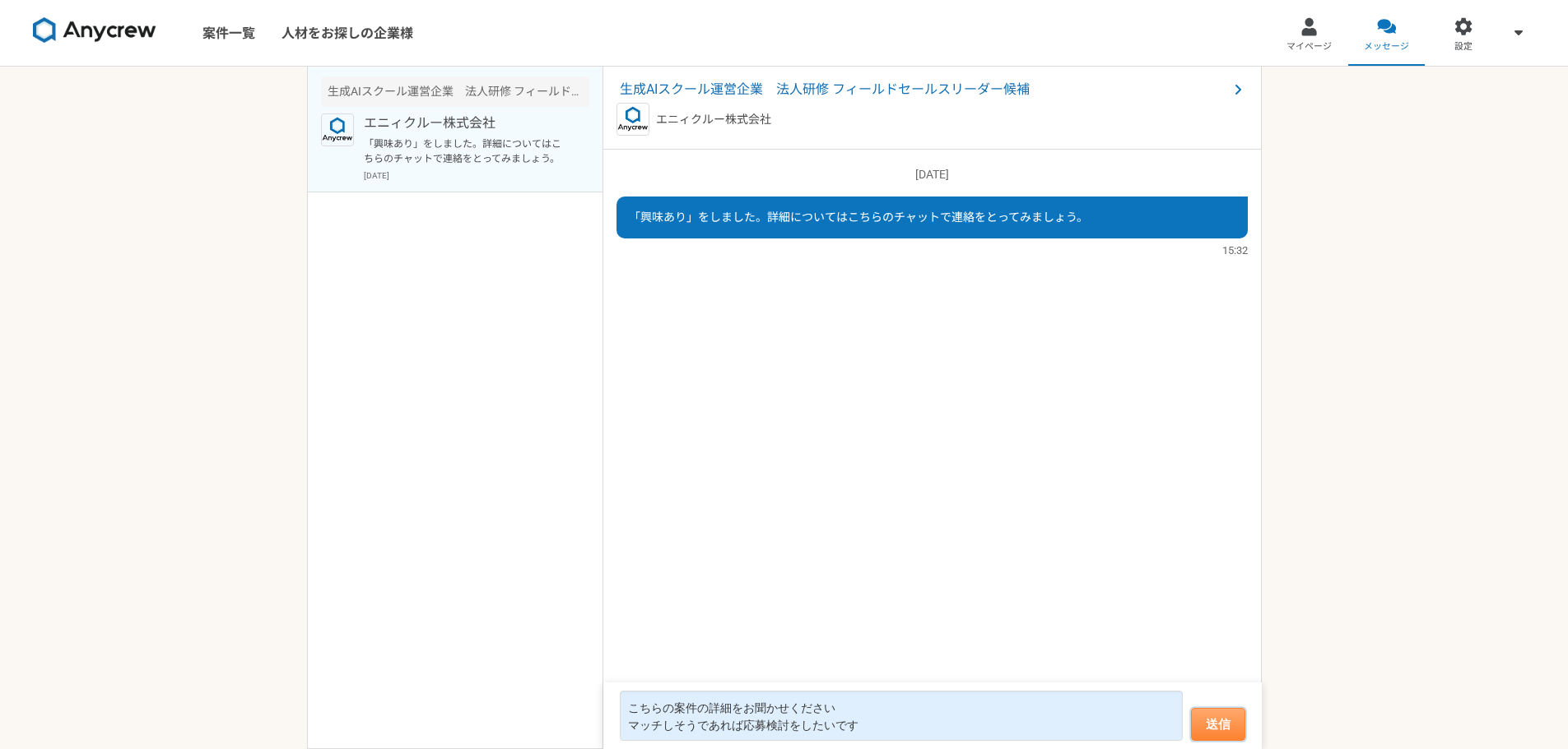
click at [1208, 733] on button "送信" at bounding box center [1218, 724] width 55 height 33
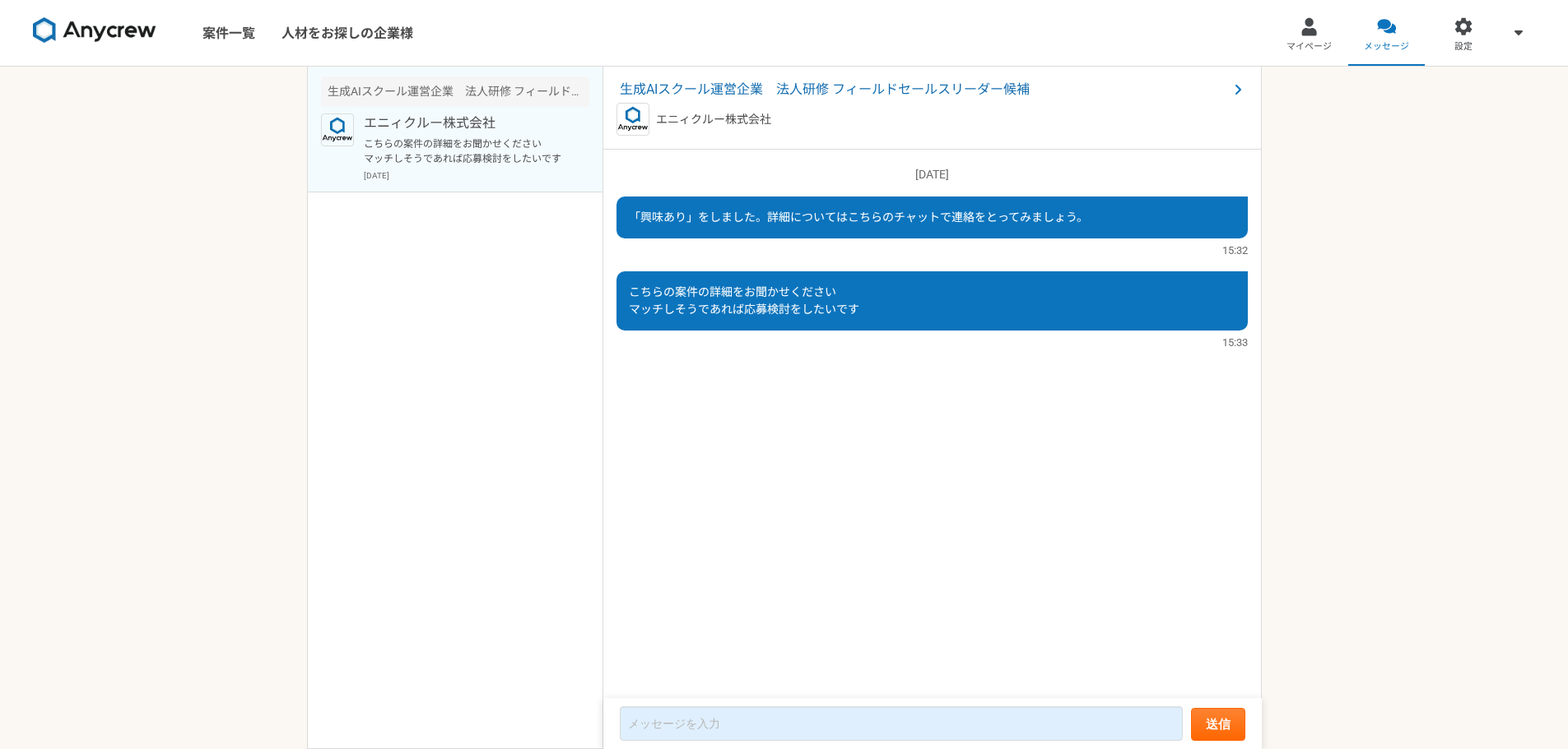
click at [136, 22] on img at bounding box center [94, 30] width 123 height 27
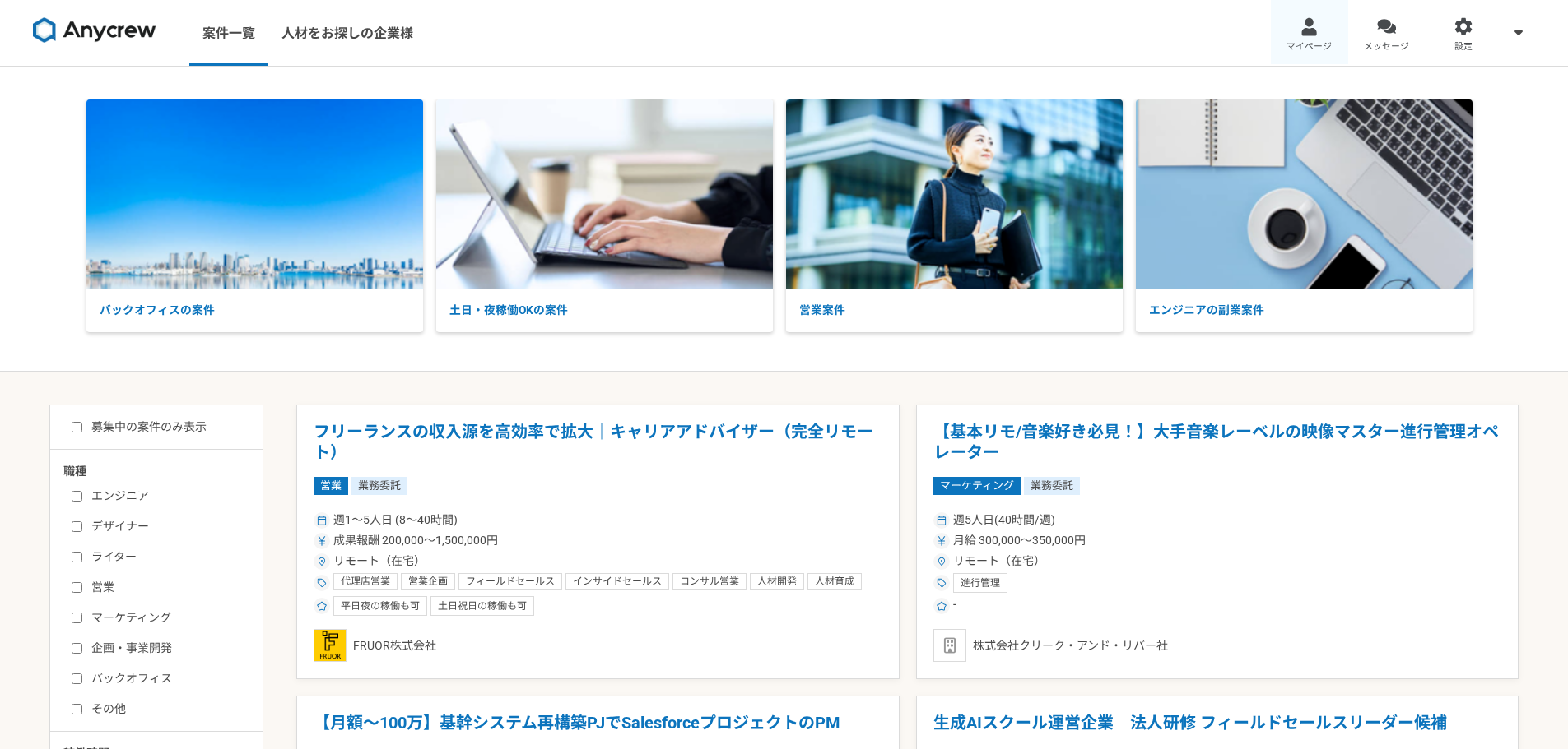
click at [1304, 26] on div at bounding box center [1308, 26] width 19 height 19
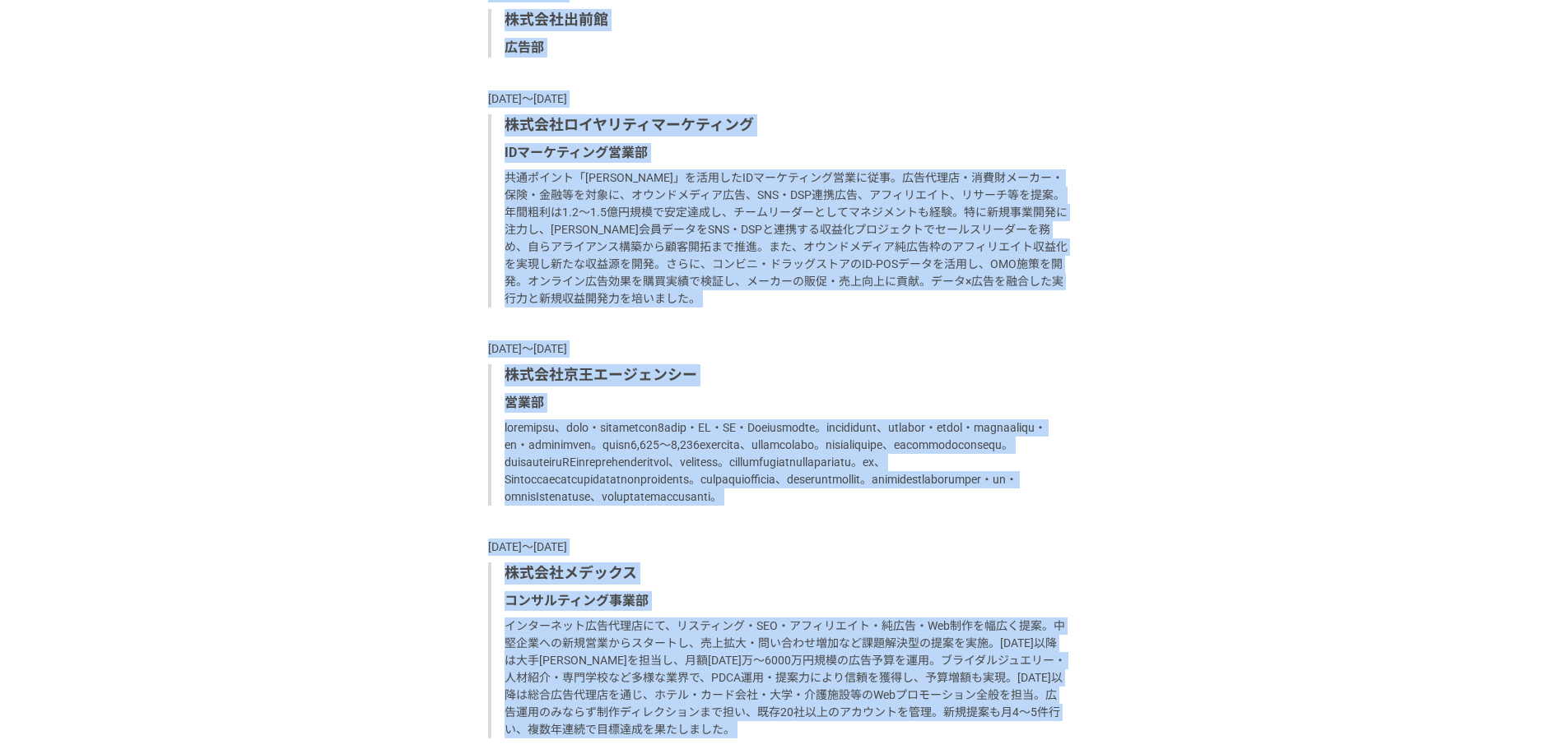
scroll to position [1428, 0]
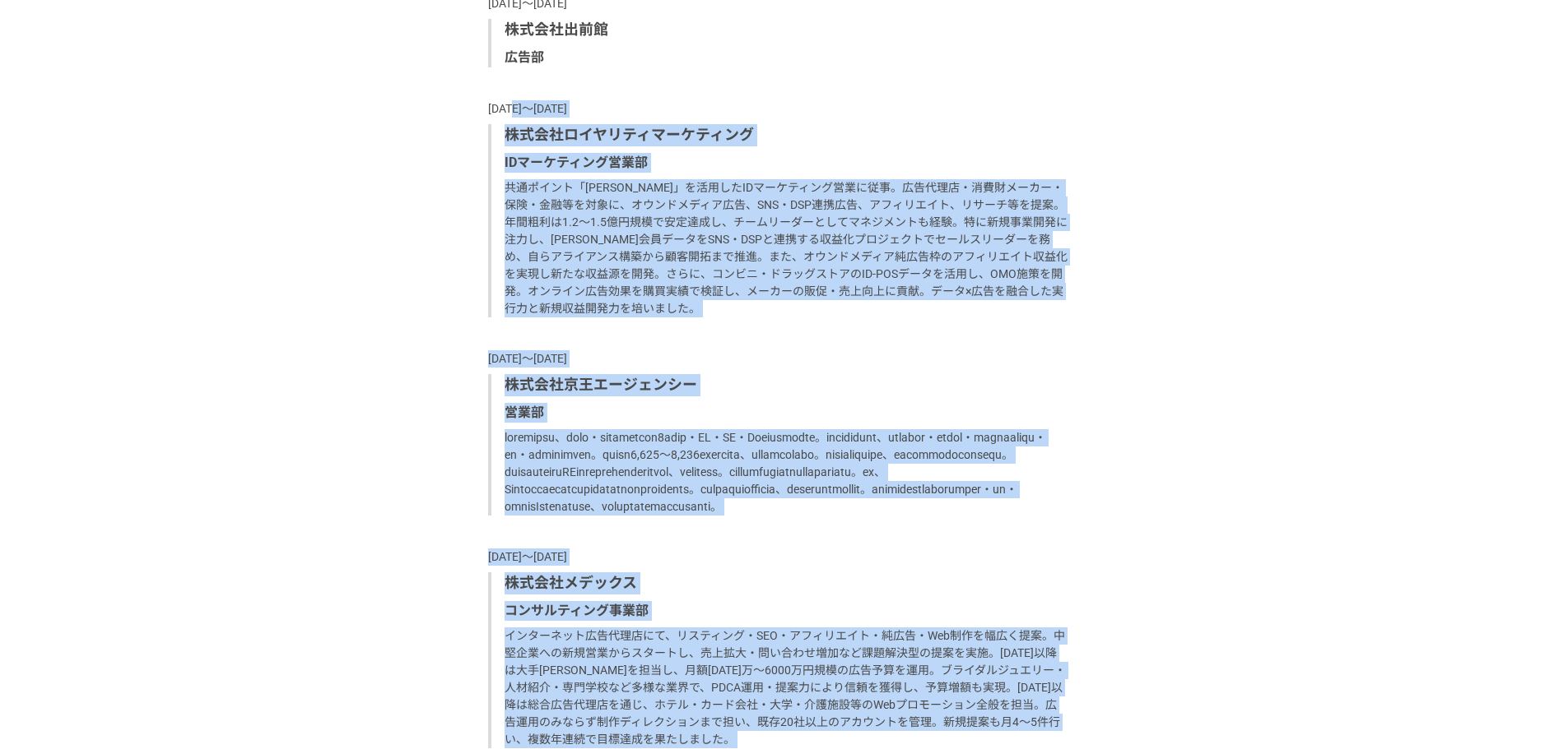
drag, startPoint x: 838, startPoint y: 464, endPoint x: 516, endPoint y: 215, distance: 407.0
click at [516, 215] on div "[DATE]〜[DATE] 株式会社出前館 広告部 [DATE]〜[DATE] 株式会社ロイヤリティマーケティング IDマーケティング営業部 [DATE]〜[…" at bounding box center [784, 479] width 592 height 968
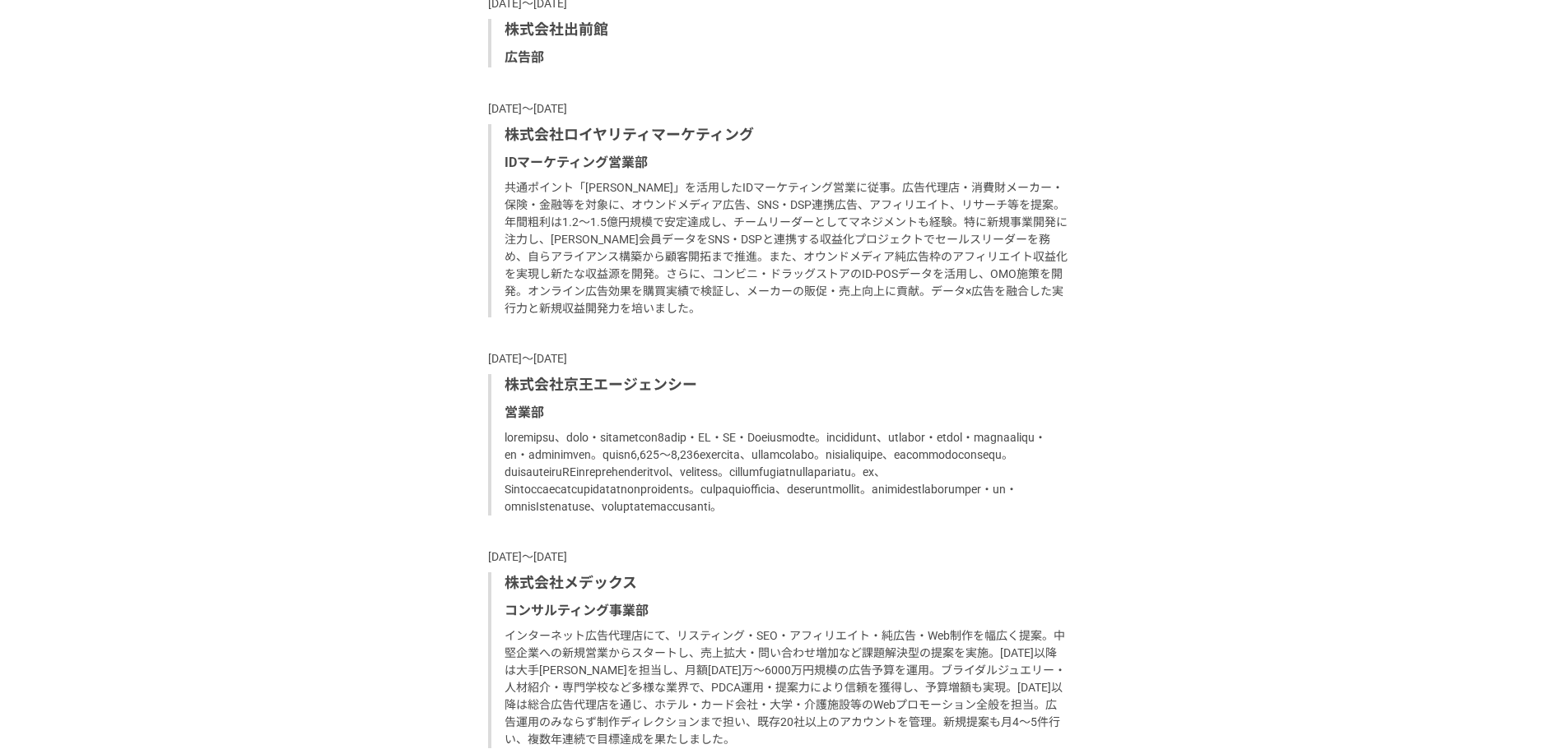
click at [644, 41] on p "株式会社出前館" at bounding box center [785, 30] width 563 height 22
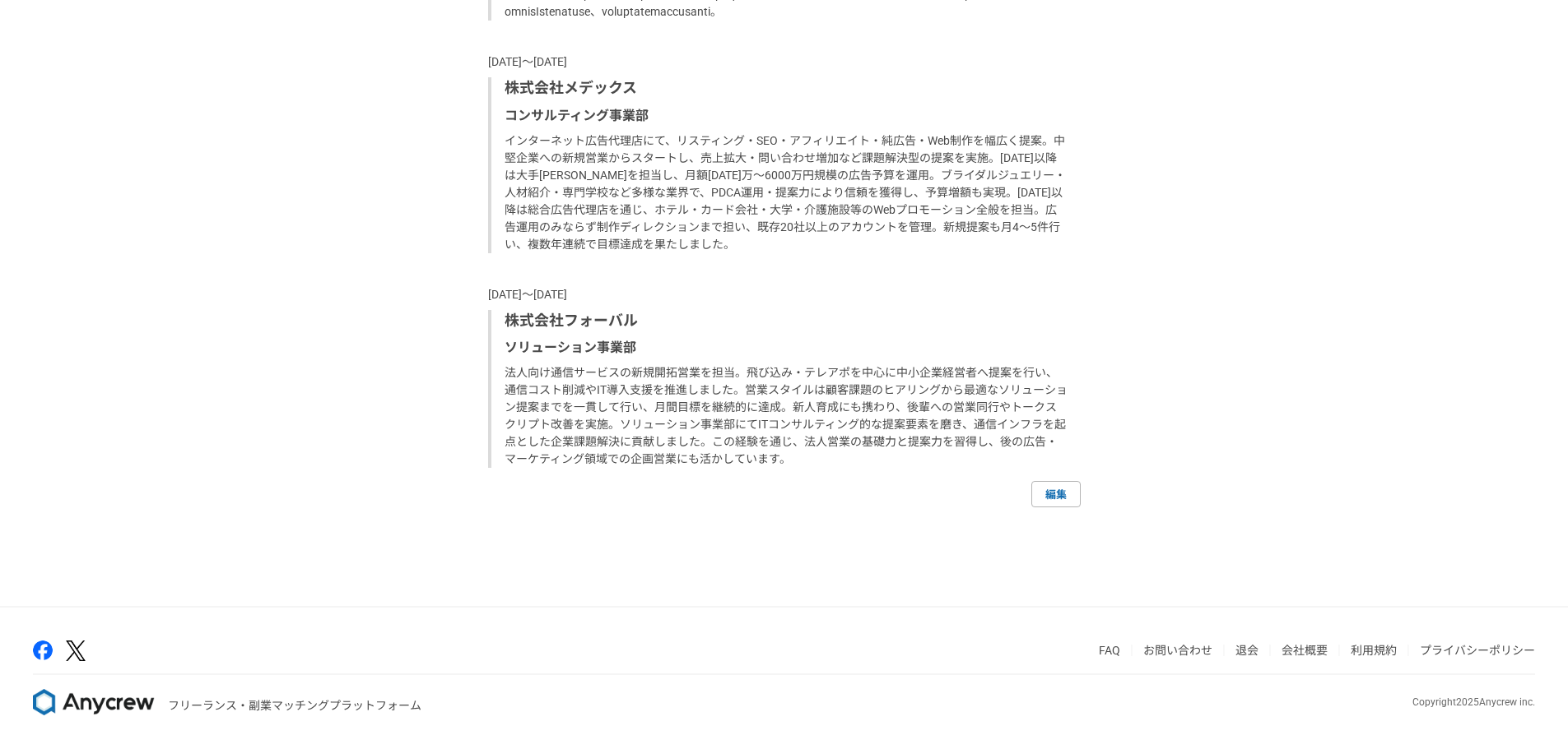
scroll to position [2093, 0]
click at [1072, 498] on link "編集" at bounding box center [1056, 494] width 50 height 27
select select "2024"
select select "2019"
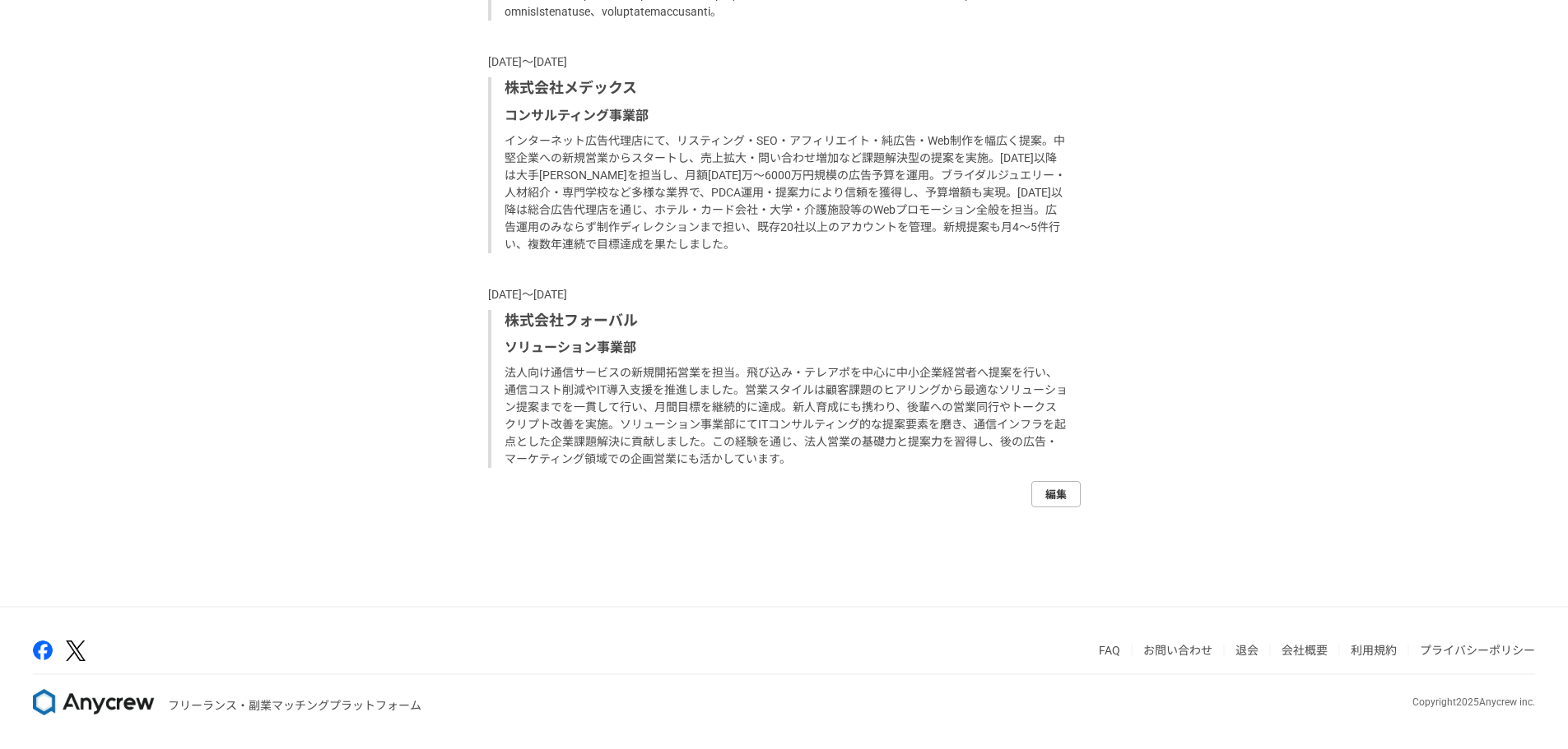
select select "2024"
select select "2014"
select select "2019"
select select "2010"
select select "2014"
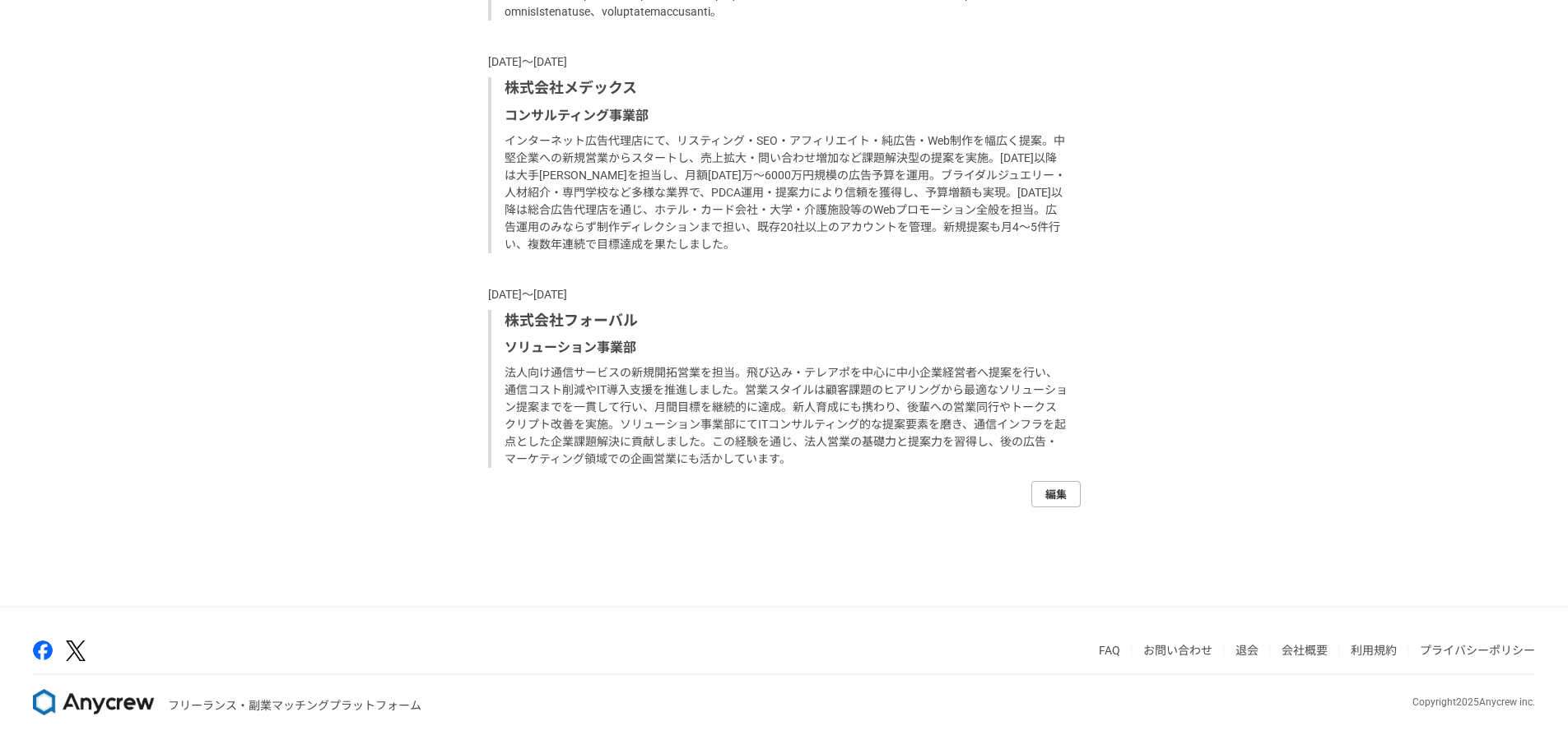
select select "2005"
select select "2010"
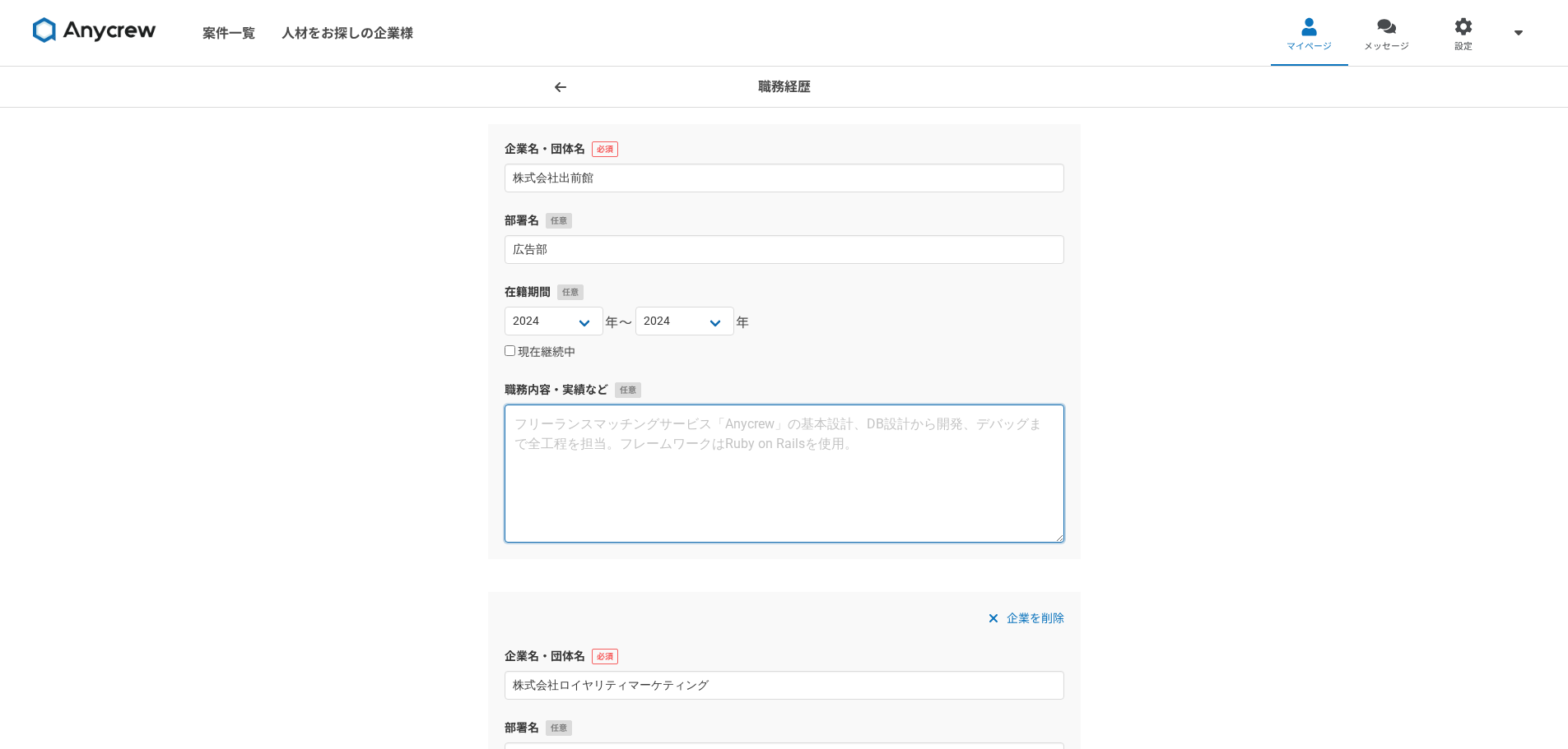
click at [809, 454] on textarea at bounding box center [784, 473] width 560 height 138
paste textarea "フードデリバリー大手「出前館」にて、広告事業の立ち上げを担当。新規開拓100％で広告代理店・人材派遣・飲食店向けSaaS・動画配信・金融系等へ営業を実施。オウ…"
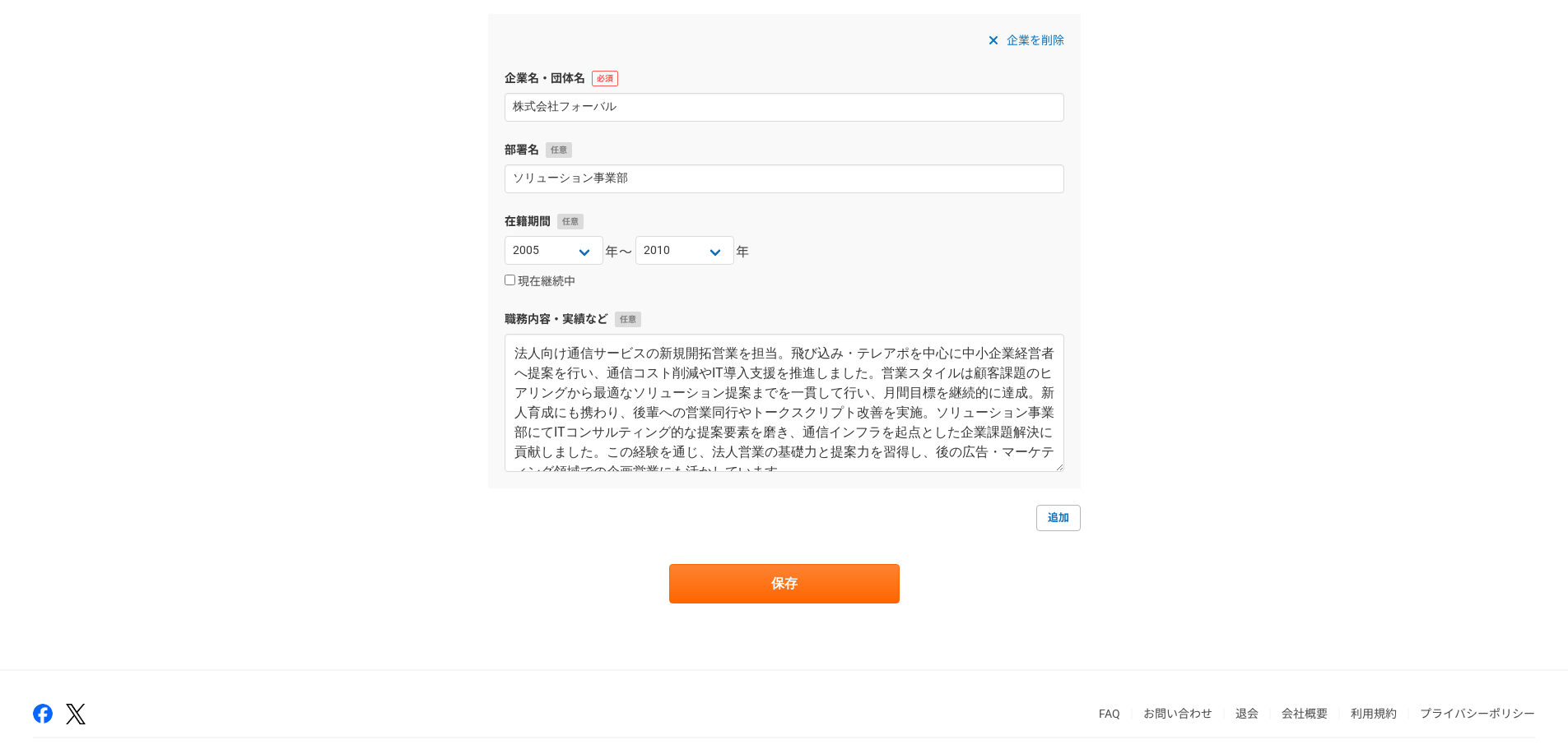
scroll to position [2166, 0]
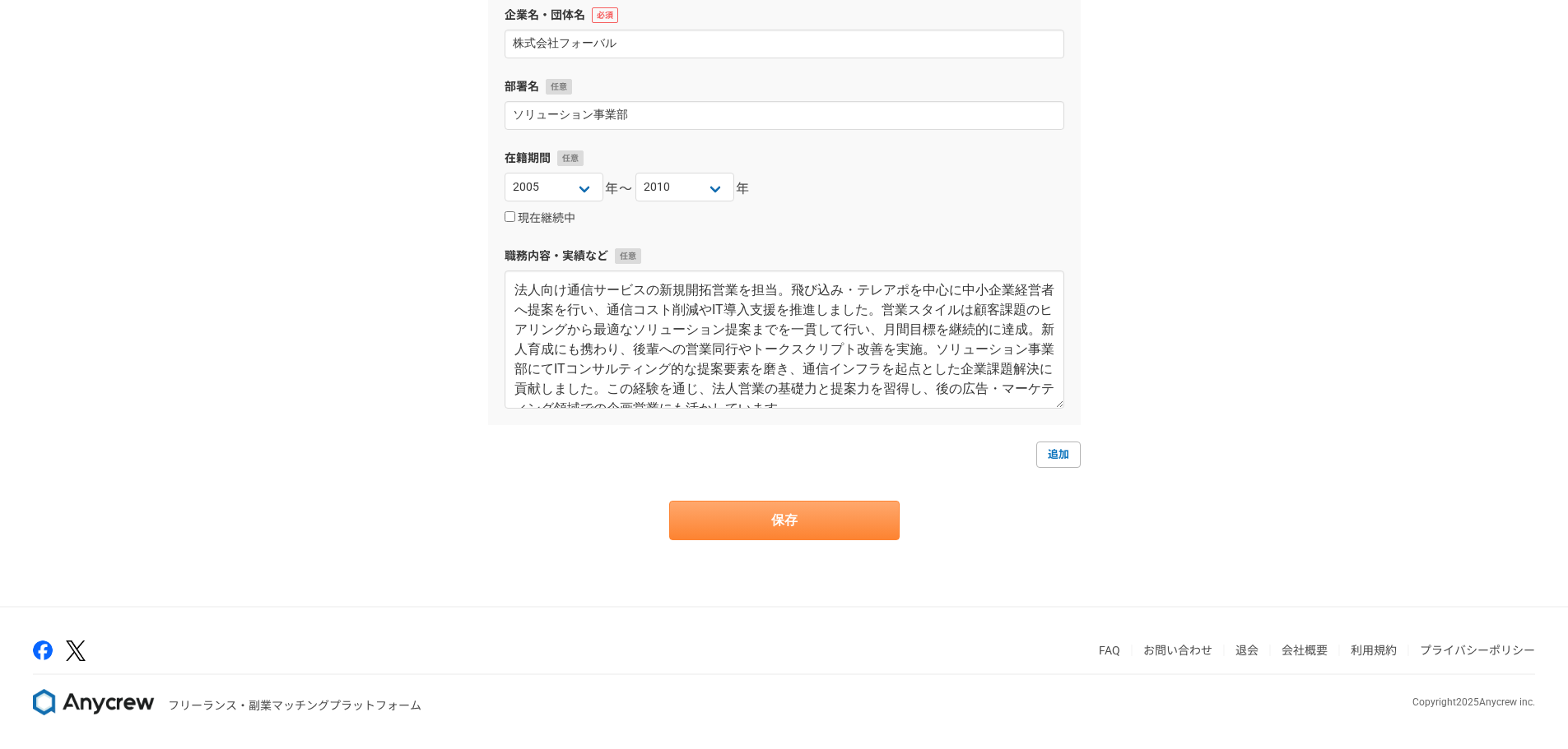
type textarea "フードデリバリー大手「出前館」にて、広告事業の立ち上げを担当。新規開拓100％で広告代理店・人材派遣・飲食店向けSaaS・動画配信・金融系等へ営業を実施。オウ…"
click at [839, 532] on button "保存" at bounding box center [784, 521] width 230 height 40
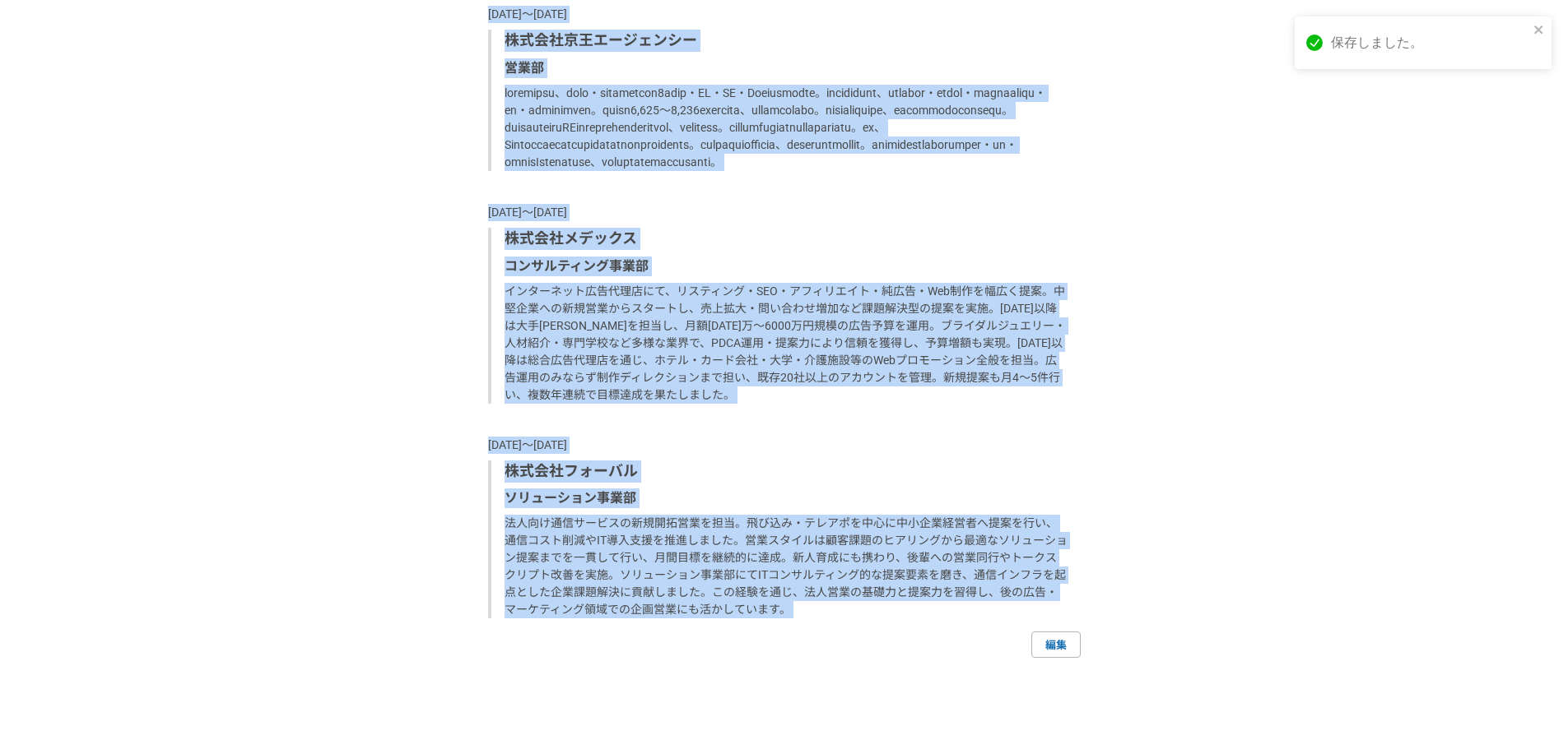
scroll to position [2107, 0]
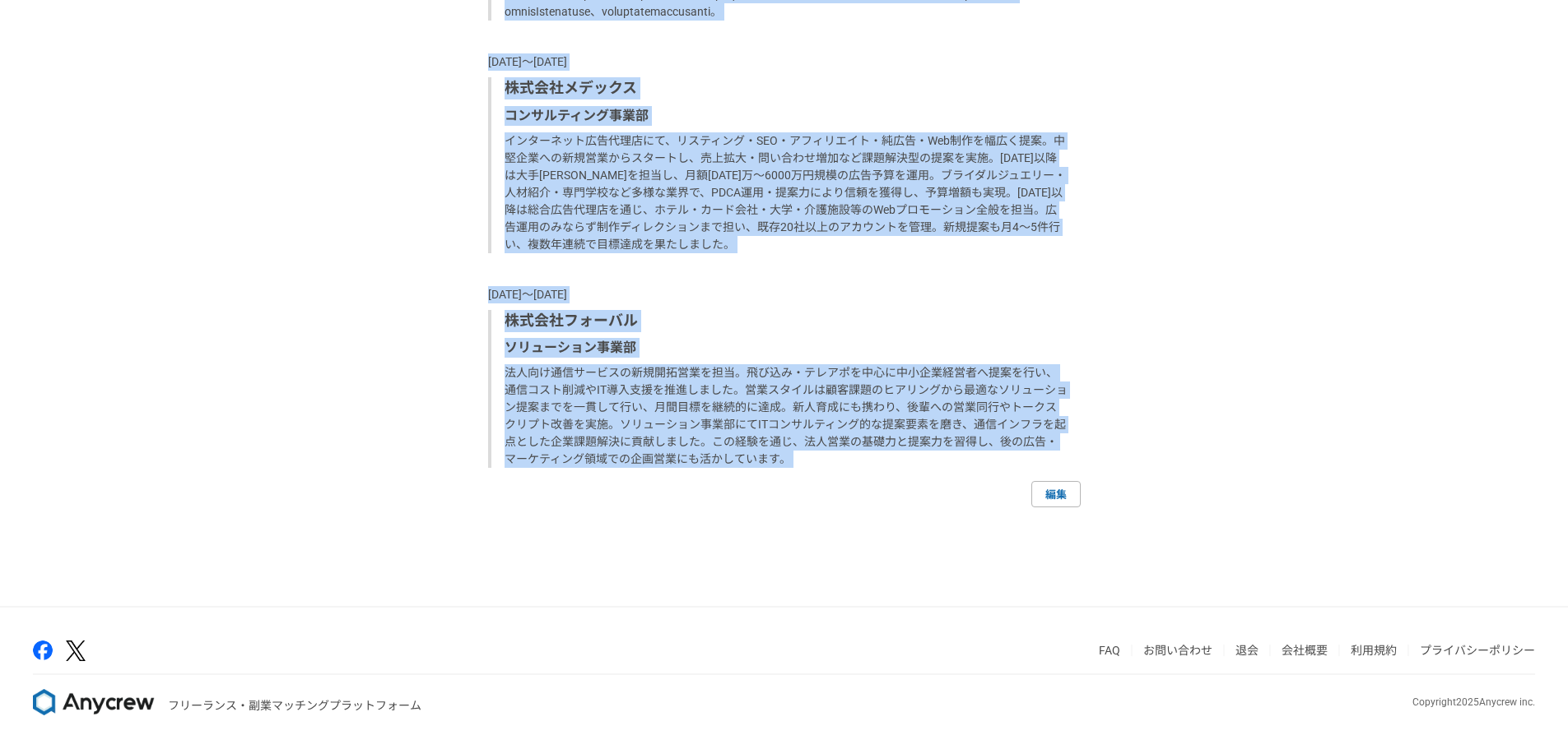
drag, startPoint x: 488, startPoint y: 66, endPoint x: 837, endPoint y: 584, distance: 624.6
copy div "2729l〜2297i dolorsi ame consectetu「adi」el、seddoeiusmod。temp851％incidi・utla・etdo…"
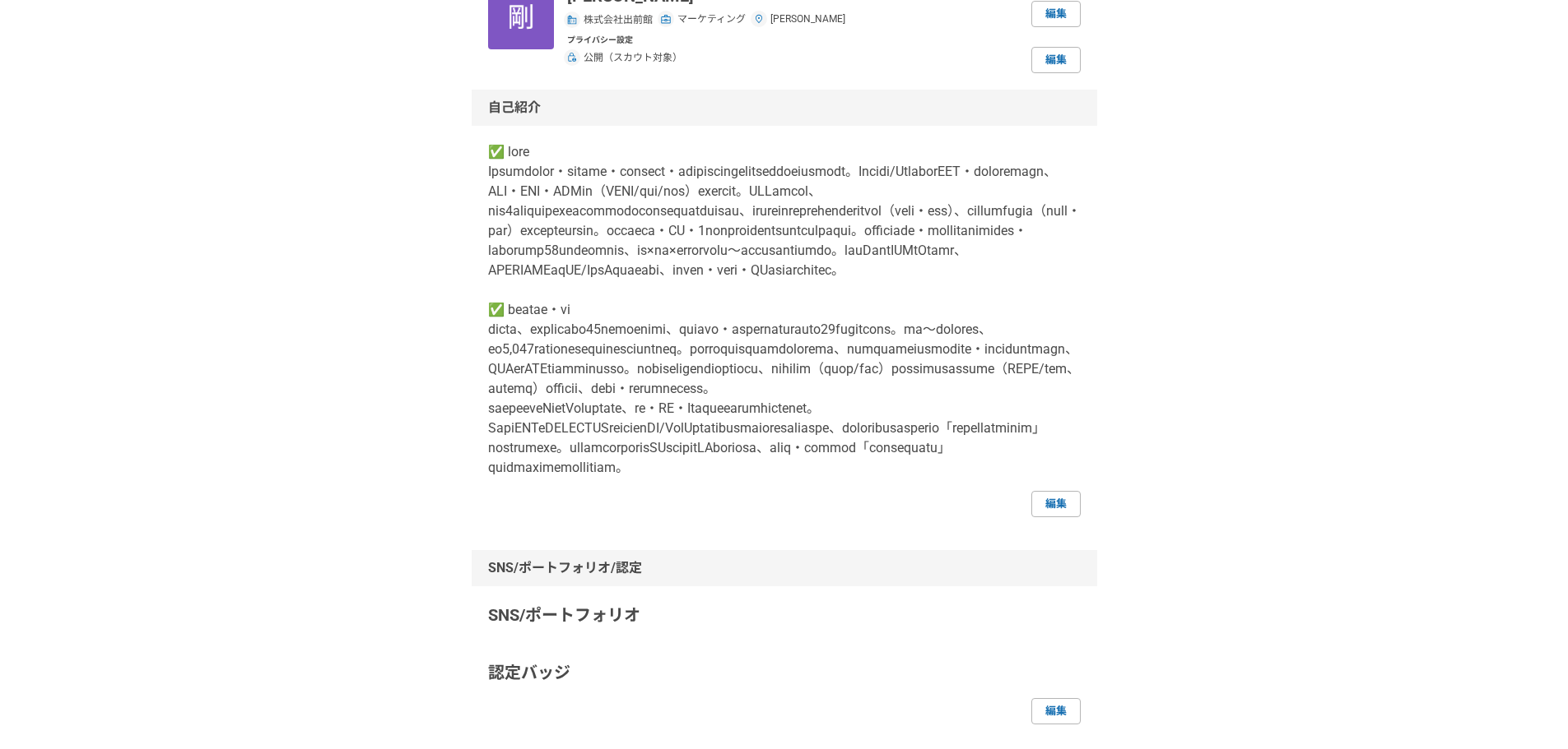
scroll to position [0, 0]
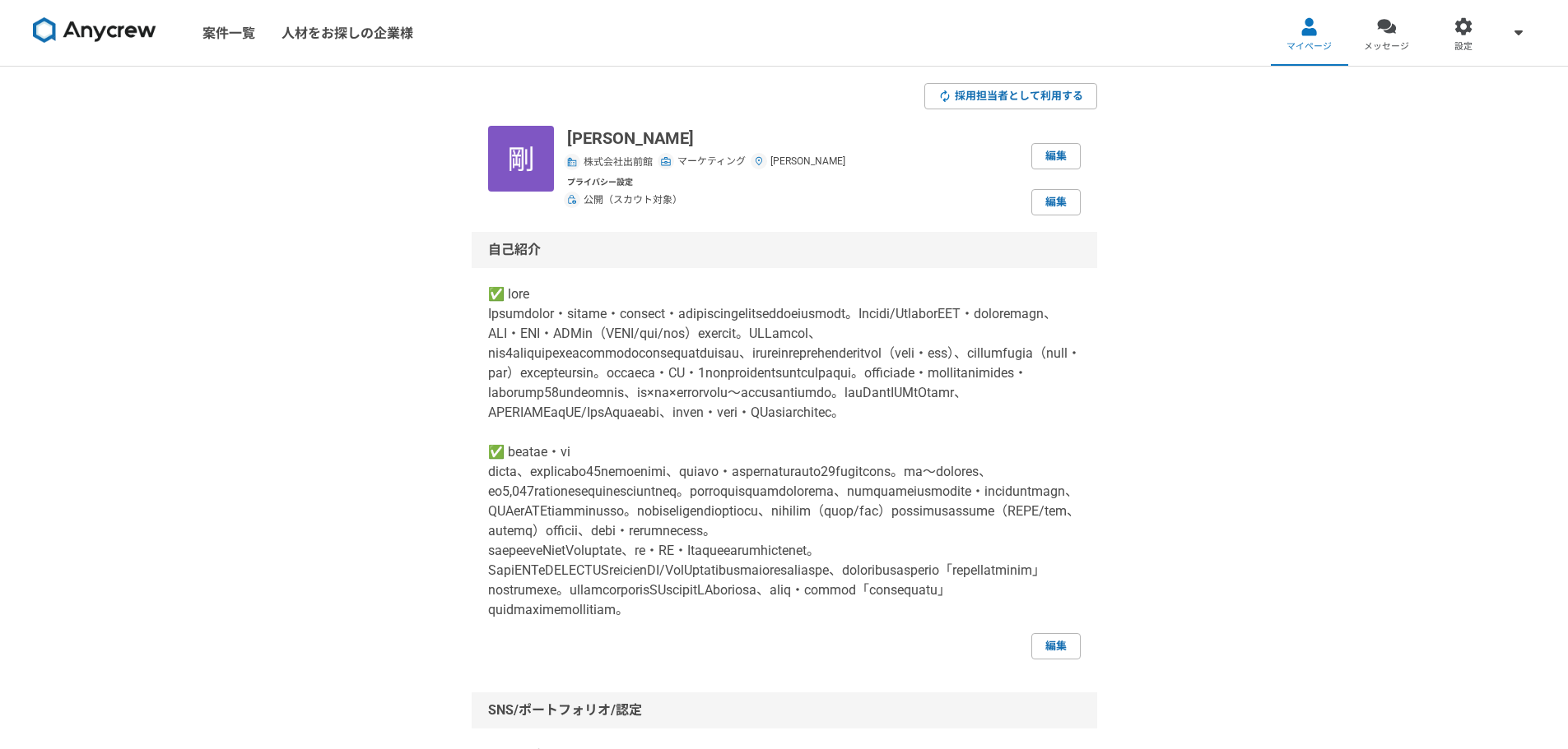
click at [118, 36] on img at bounding box center [94, 30] width 123 height 27
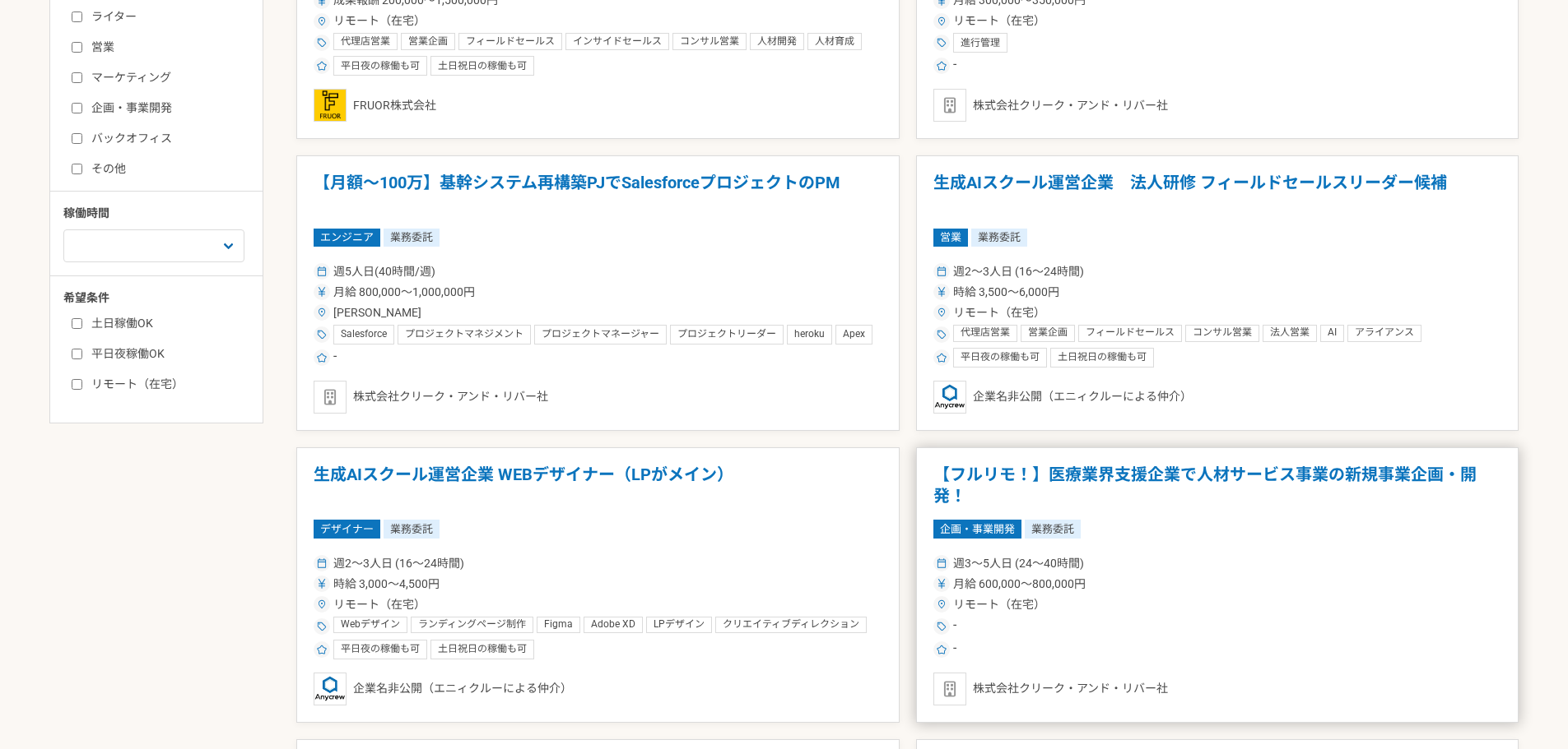
scroll to position [575, 0]
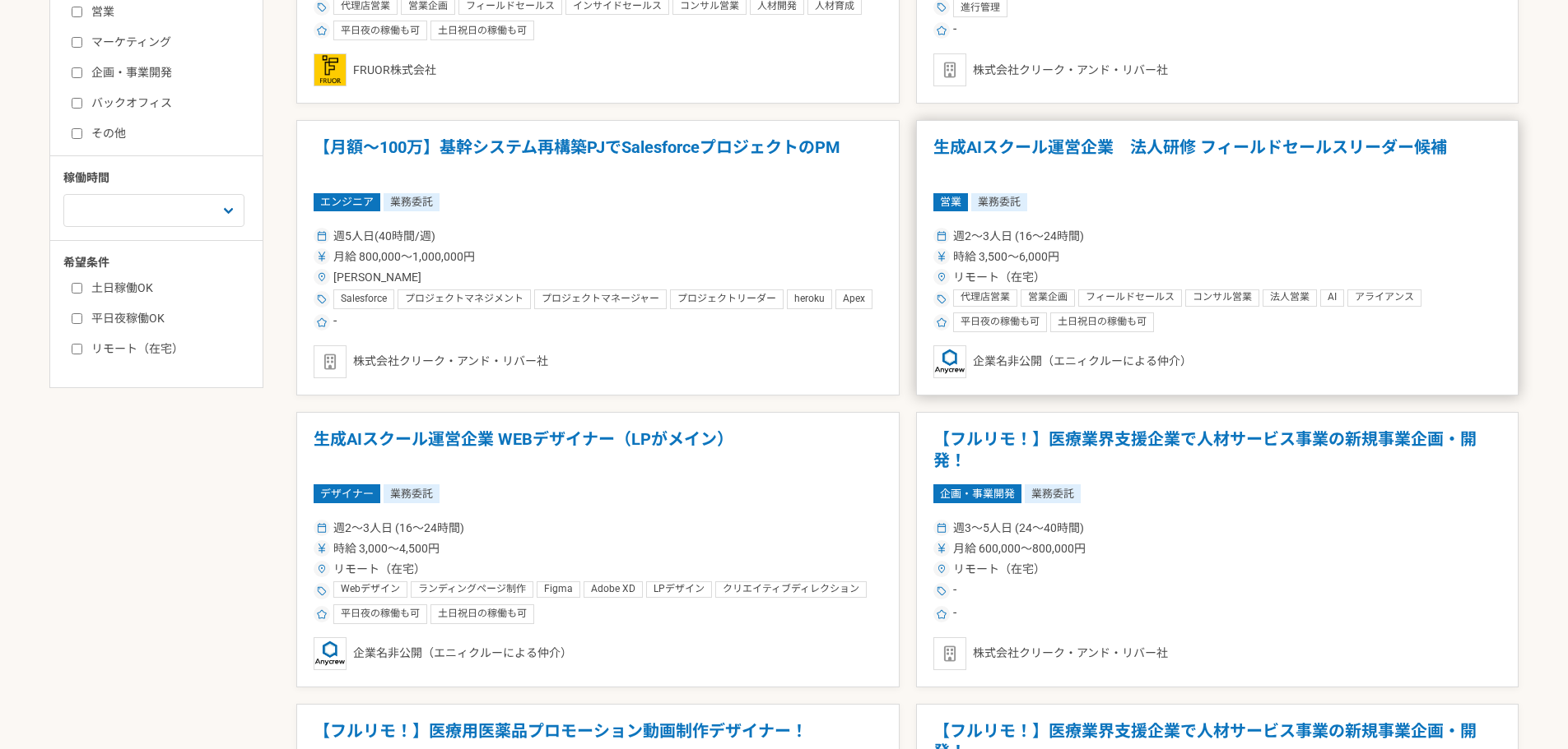
click at [1043, 259] on span "時給 3,500〜6,000円" at bounding box center [1005, 256] width 106 height 17
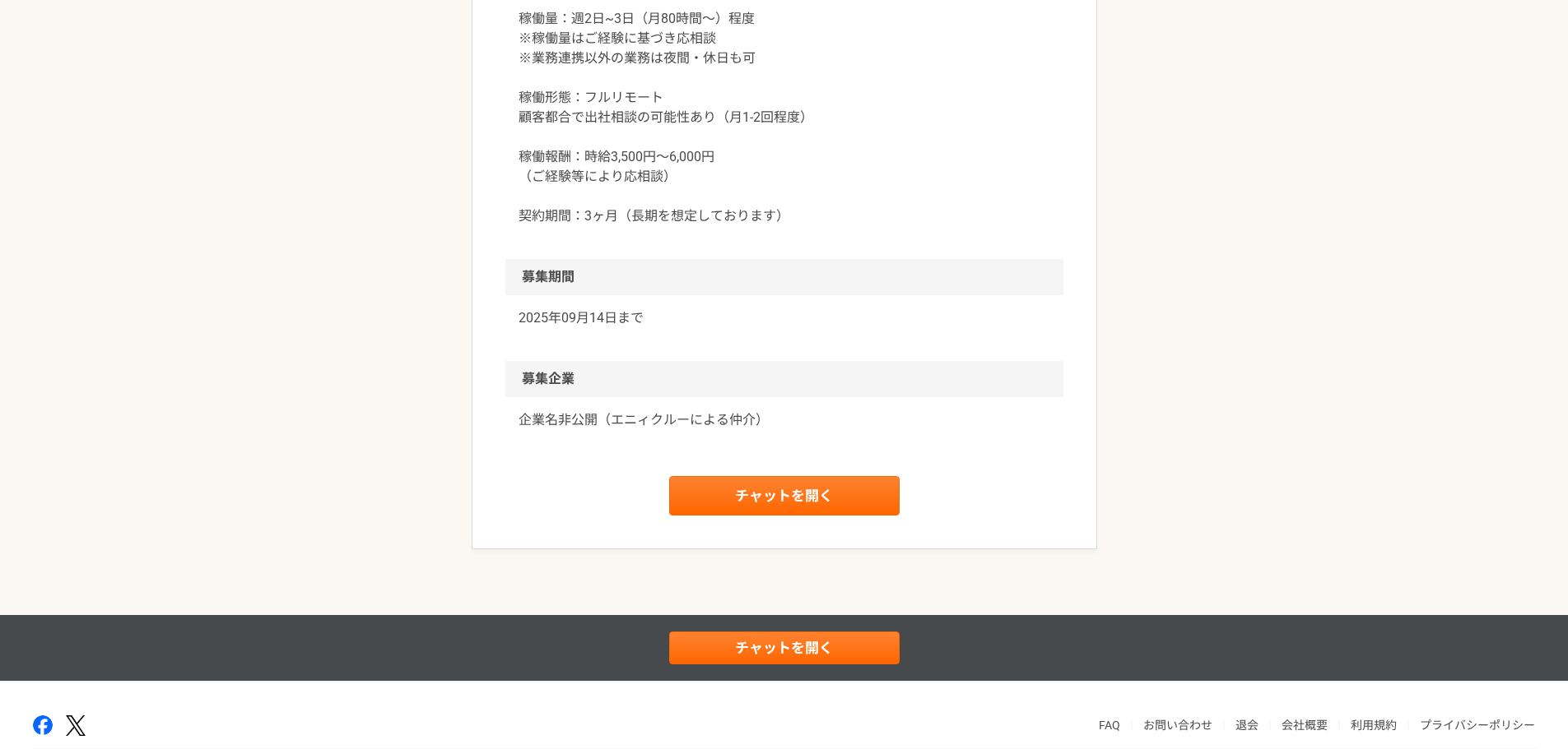
scroll to position [2087, 0]
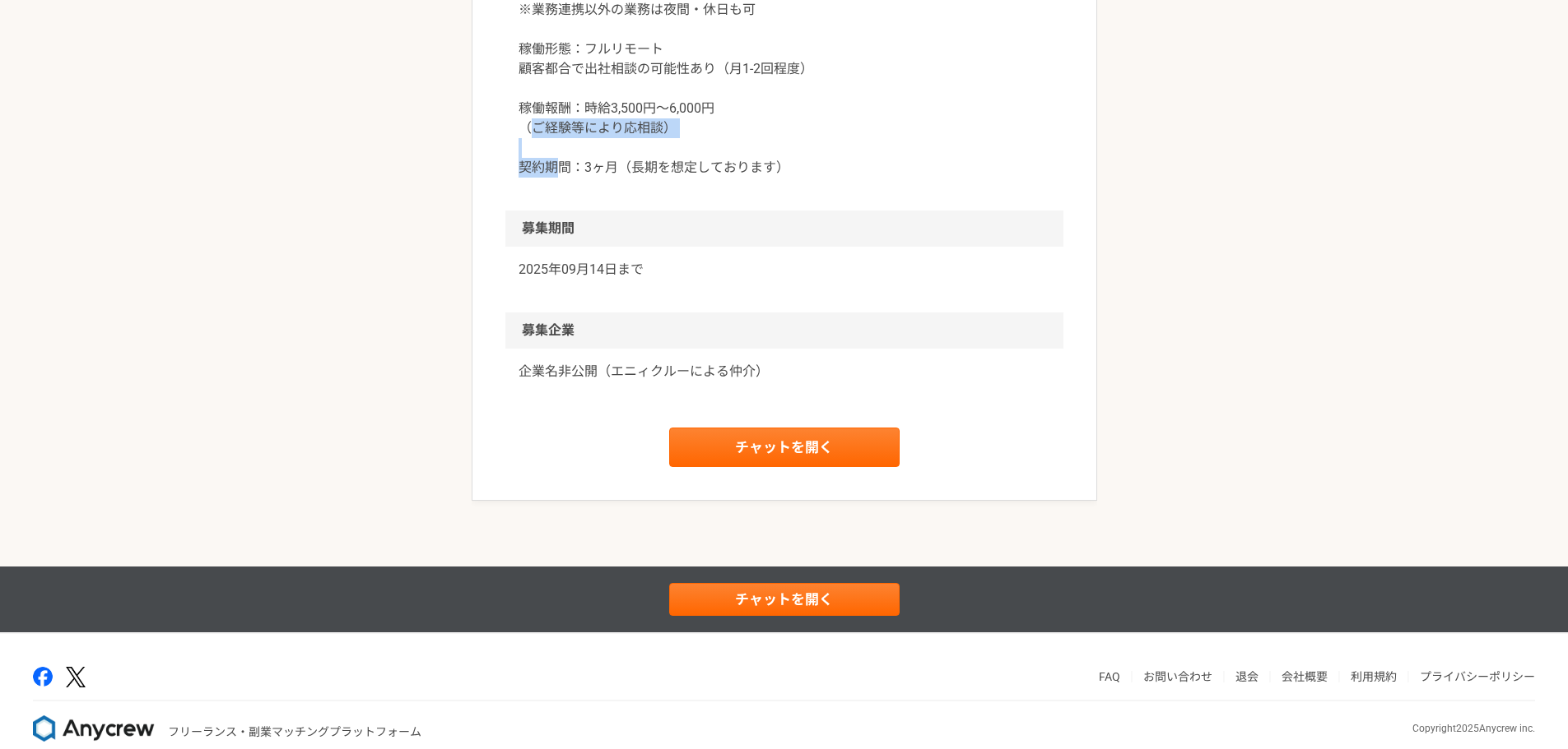
drag, startPoint x: 525, startPoint y: 167, endPoint x: 561, endPoint y: 229, distance: 71.7
click at [561, 210] on div "稼働量：週2日~3日（月80時間〜）程度 ※稼働量はご経験に基づき応相談 ※業務連携以外の業務は夜間・休日も可 稼働形態：フルリモート 顧客都合で出社相談の可…" at bounding box center [784, 78] width 558 height 263
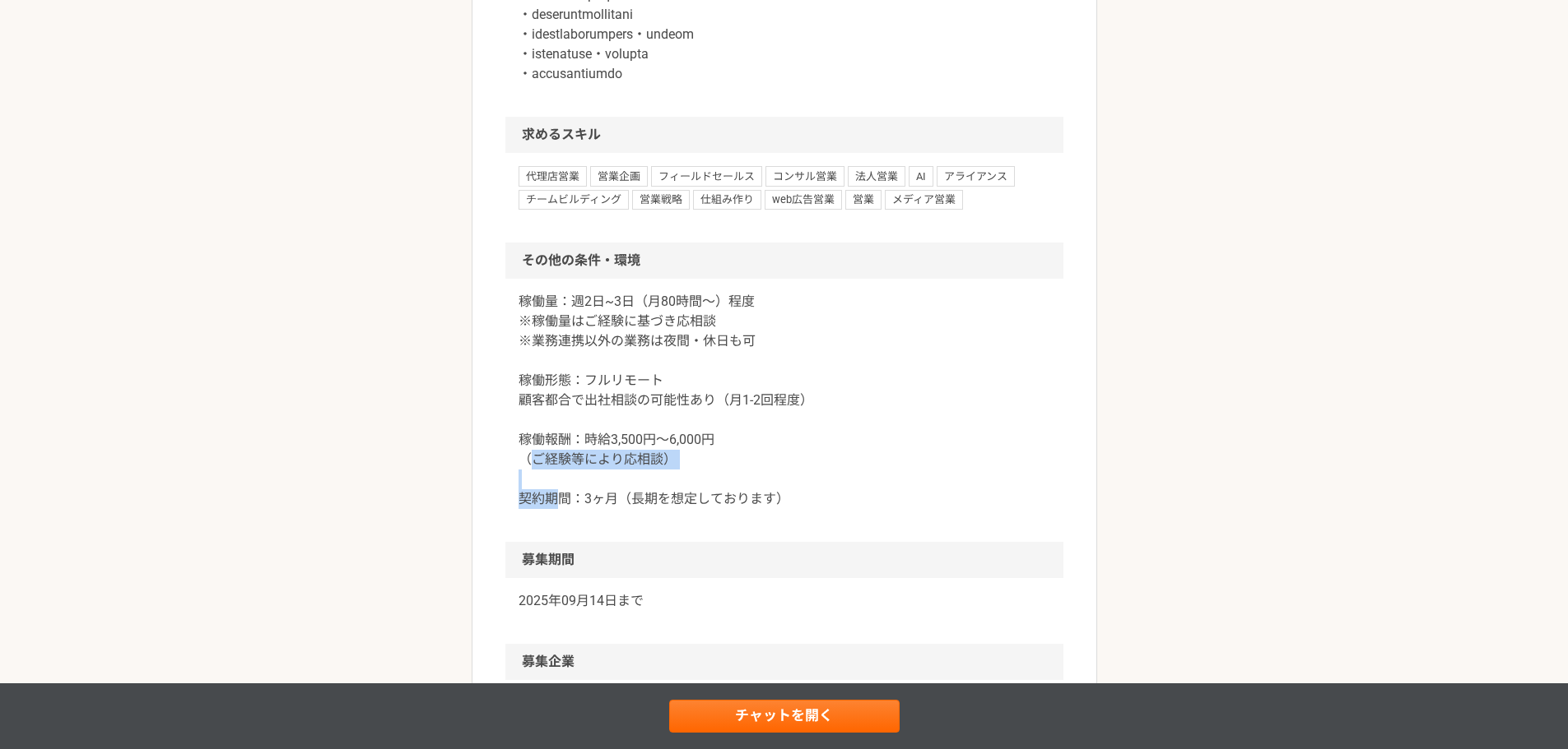
scroll to position [1429, 0]
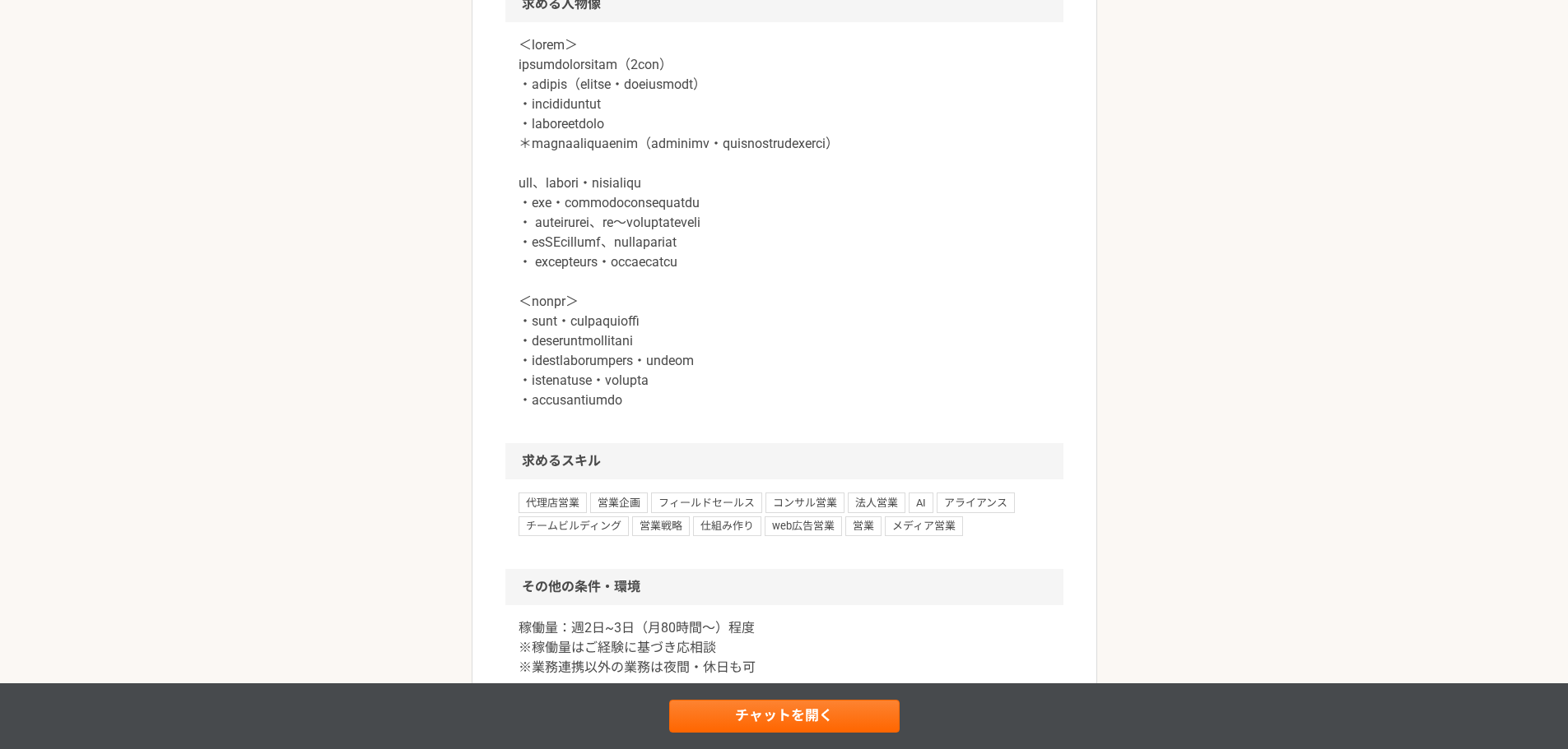
click at [588, 200] on p at bounding box center [784, 223] width 532 height 375
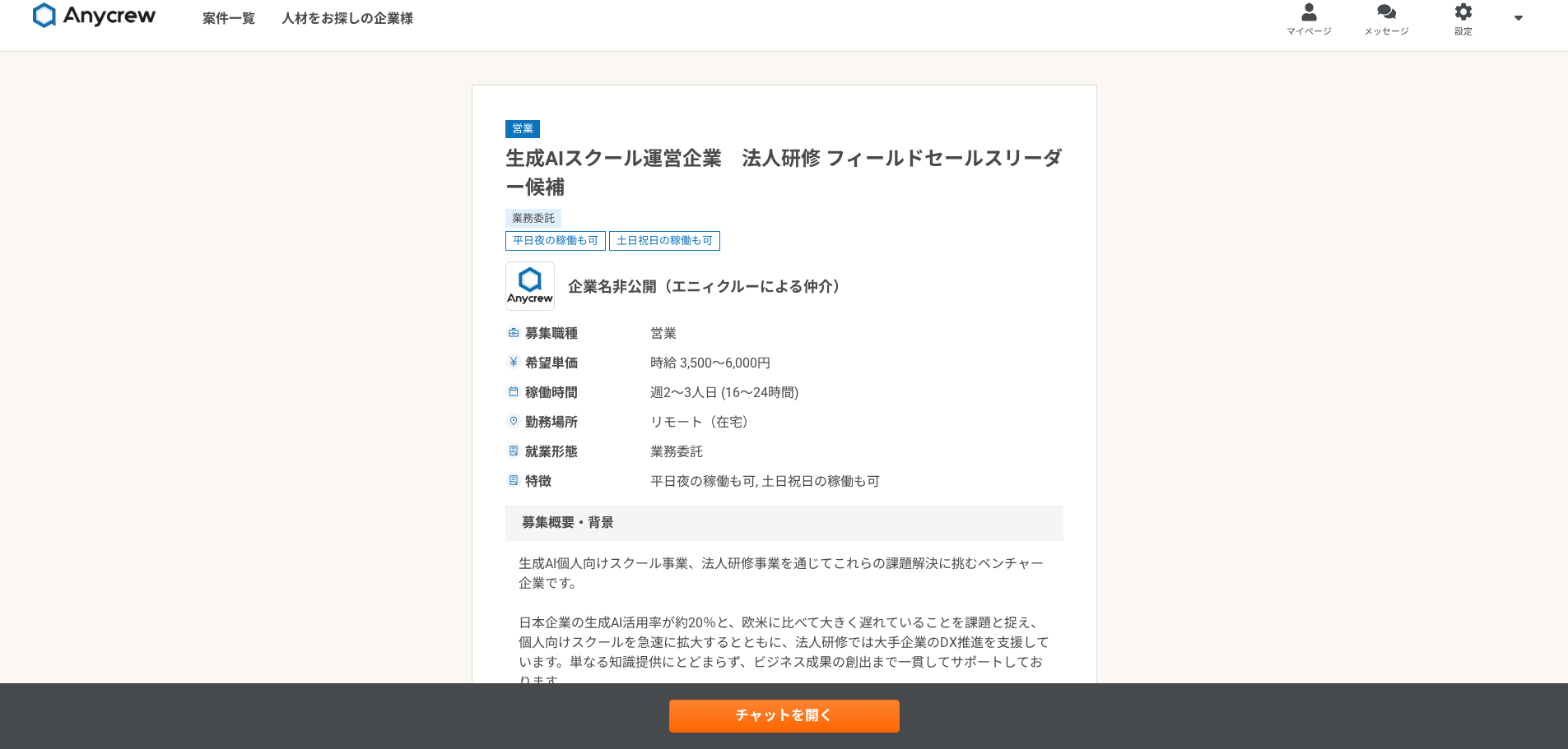
scroll to position [0, 0]
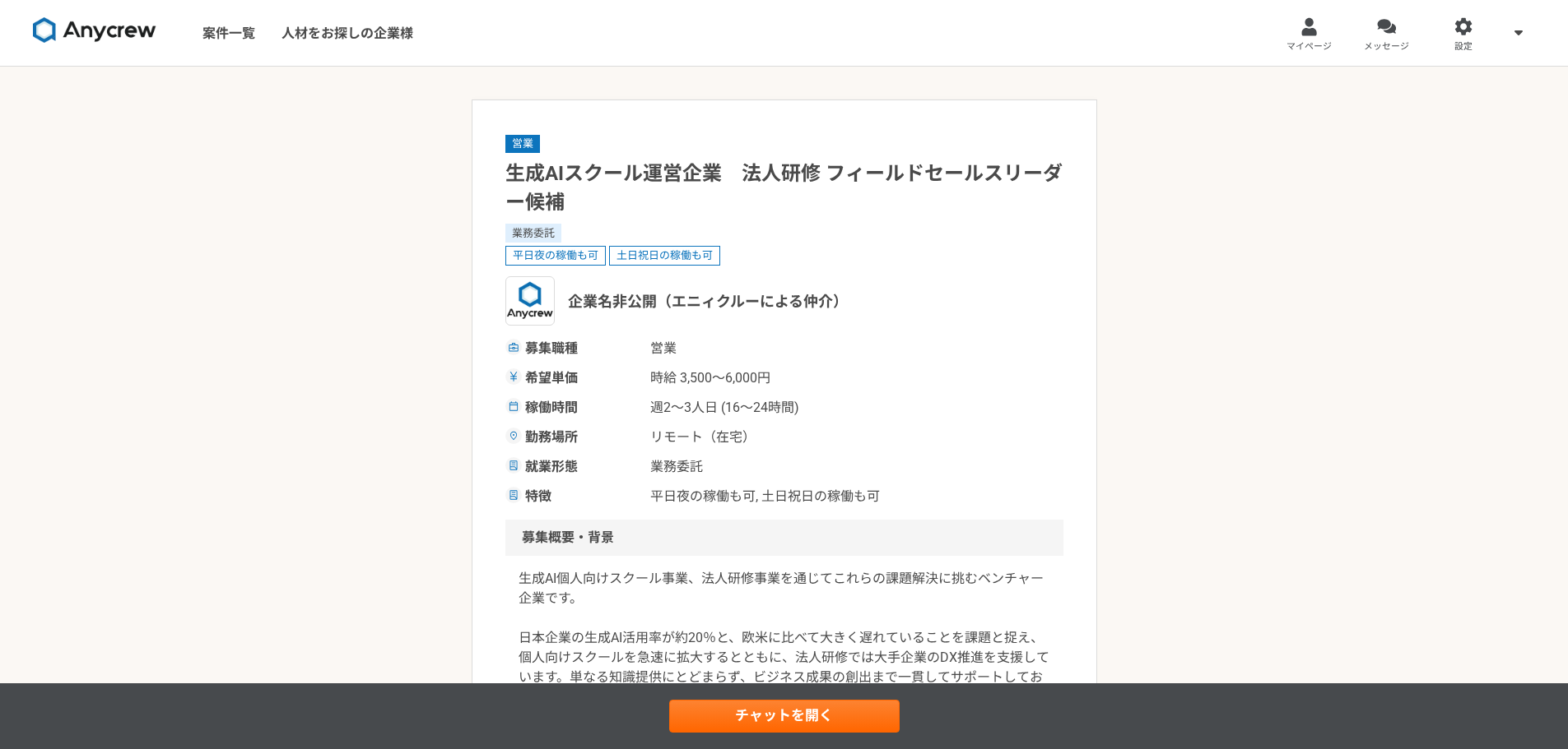
click at [588, 200] on h1 "生成AIスクール運営企業　法人研修 フィールドセールスリーダー候補" at bounding box center [784, 188] width 558 height 58
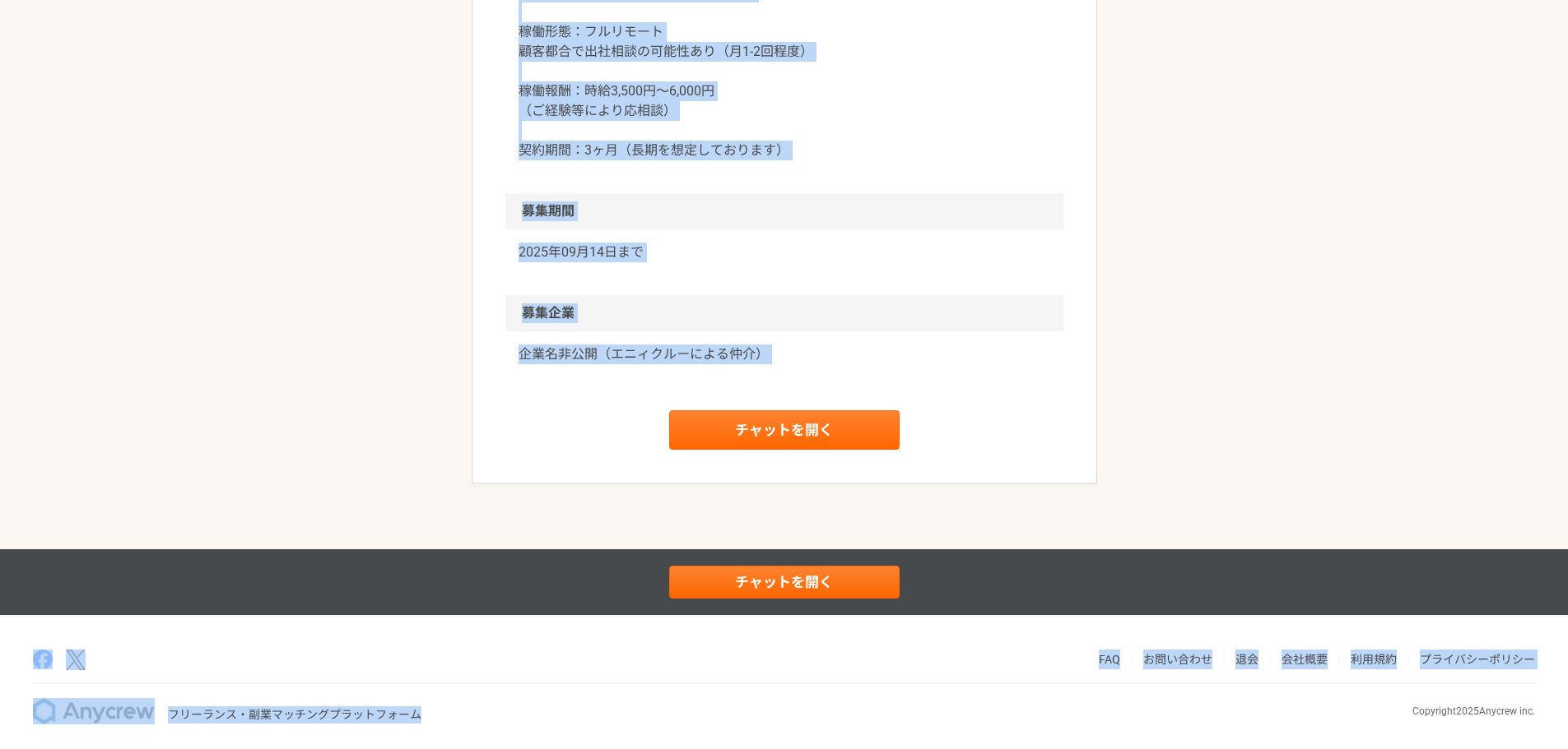
scroll to position [2153, 0]
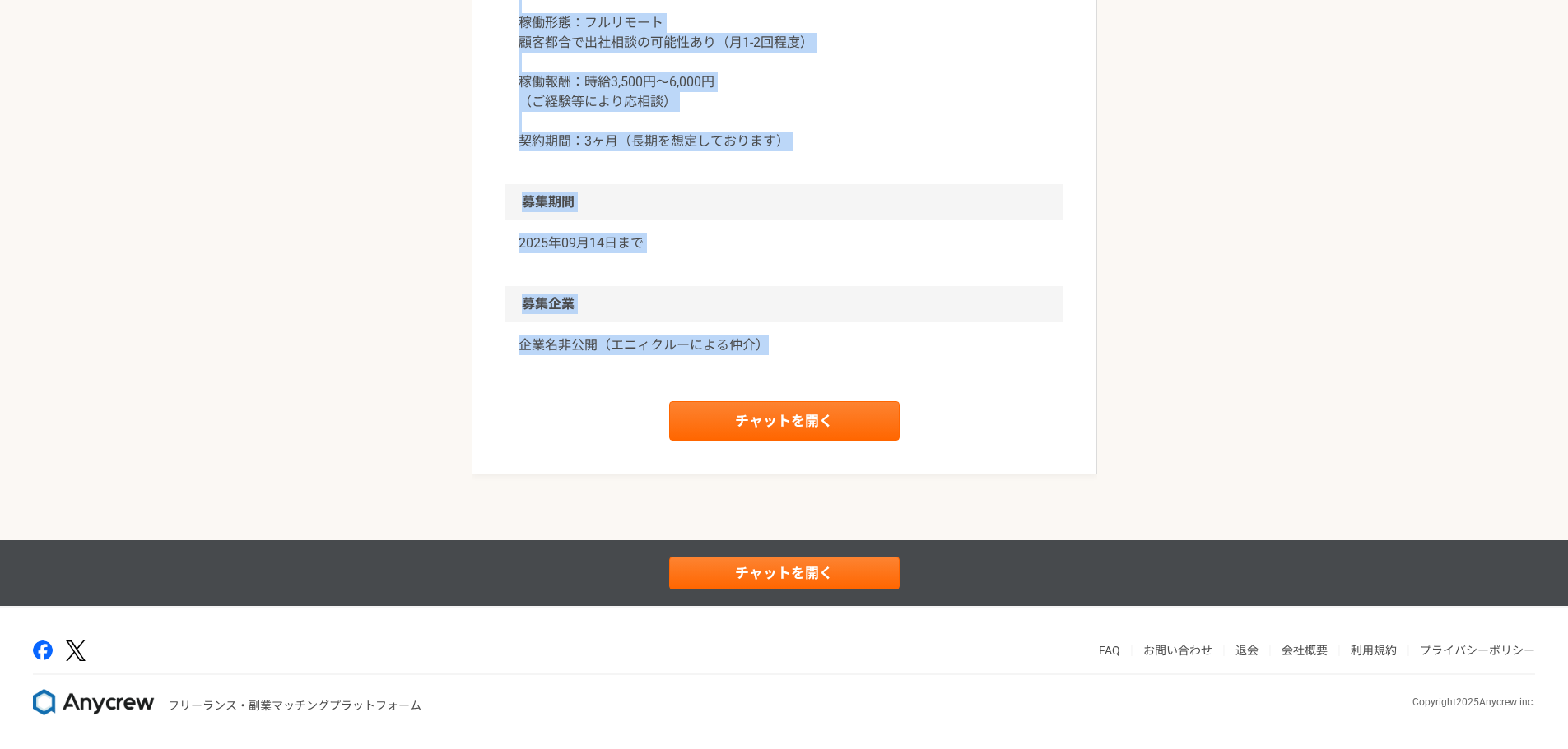
drag, startPoint x: 507, startPoint y: 133, endPoint x: 823, endPoint y: 344, distance: 380.0
copy article "lo ipSUmdolorsi　amet consecteturadip elit seddoeiu temporinc utlabo（etdoloremag…"
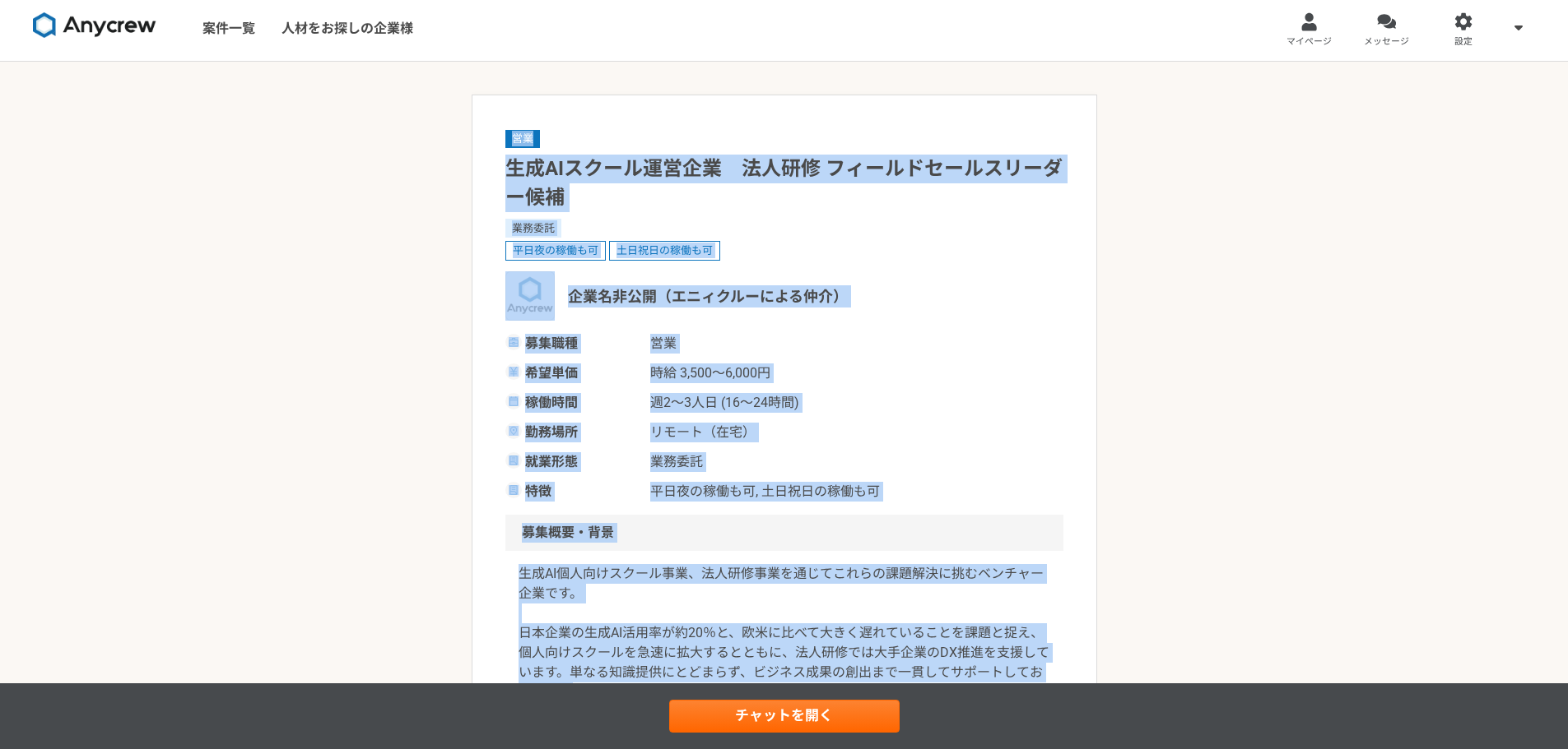
scroll to position [0, 0]
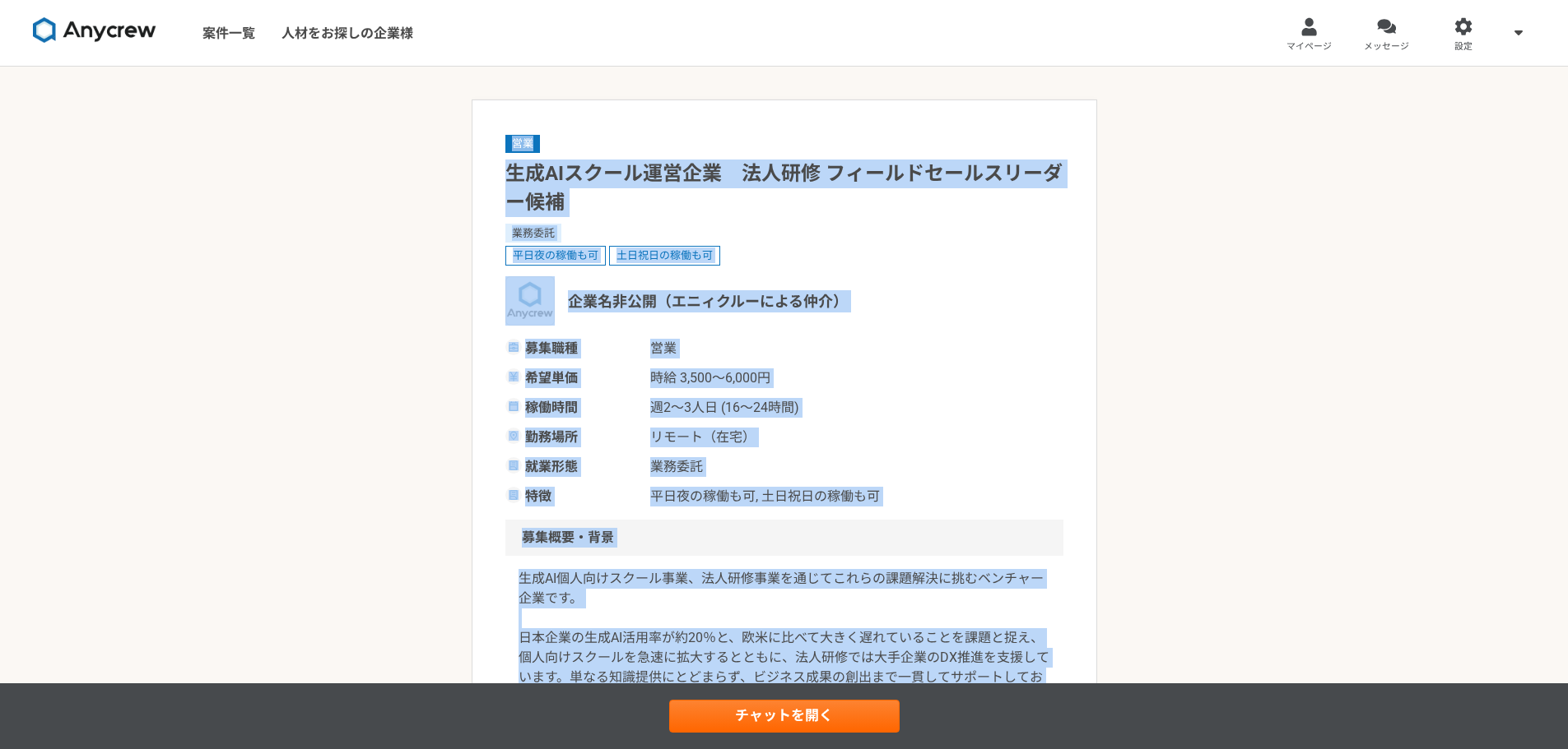
click at [118, 36] on img at bounding box center [94, 30] width 123 height 27
